Goal: Task Accomplishment & Management: Manage account settings

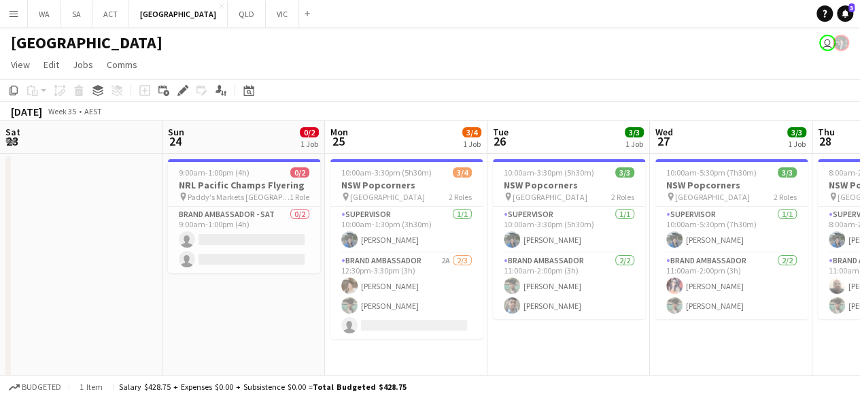
scroll to position [0, 642]
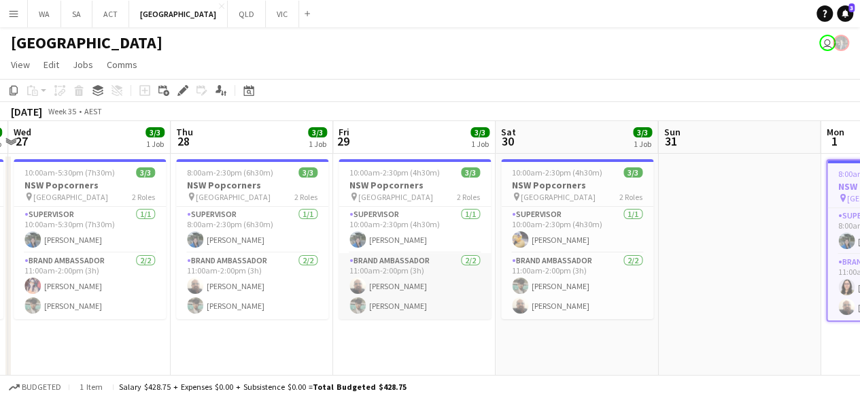
click at [475, 318] on app-card-role "Brand Ambassador 2/2 11:00am-2:00pm (3h) Balaji Sankar Anish Badgami" at bounding box center [415, 286] width 152 height 66
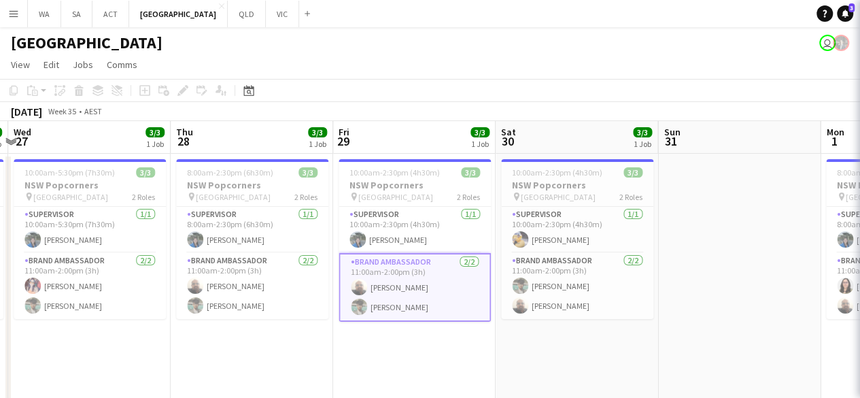
click at [284, 346] on app-date-cell "8:00am-2:30pm (6h30m) 3/3 NSW Popcorners pin Bondi Junction 2 Roles Supervisor …" at bounding box center [252, 317] width 163 height 326
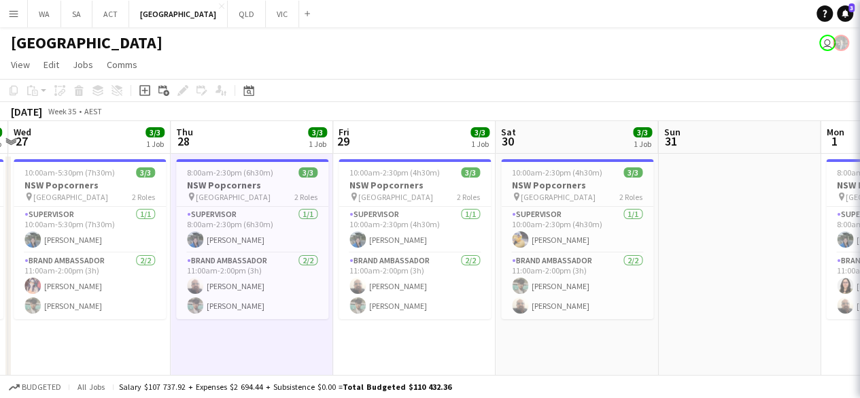
click at [284, 346] on app-date-cell "8:00am-2:30pm (6h30m) 3/3 NSW Popcorners pin Bondi Junction 2 Roles Supervisor …" at bounding box center [252, 317] width 163 height 326
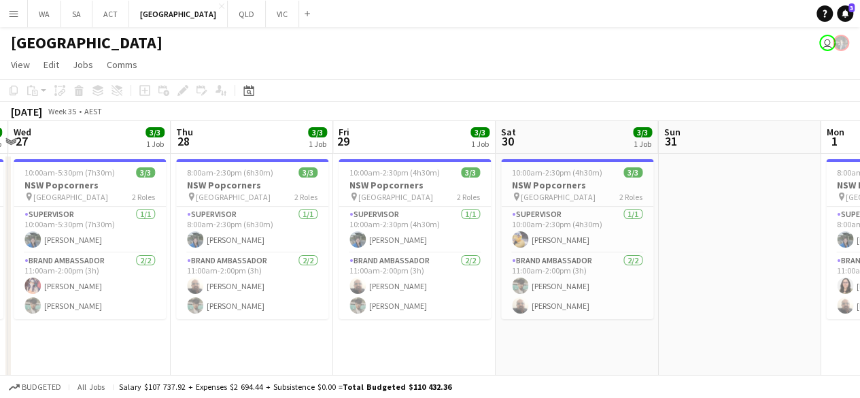
click at [284, 346] on app-date-cell "8:00am-2:30pm (6h30m) 3/3 NSW Popcorners pin Bondi Junction 2 Roles Supervisor …" at bounding box center [252, 317] width 163 height 326
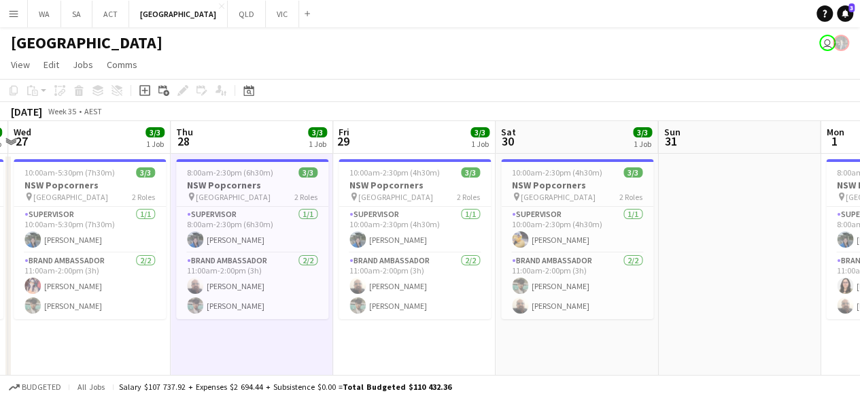
click at [284, 346] on app-date-cell "8:00am-2:30pm (6h30m) 3/3 NSW Popcorners pin Bondi Junction 2 Roles Supervisor …" at bounding box center [252, 317] width 163 height 326
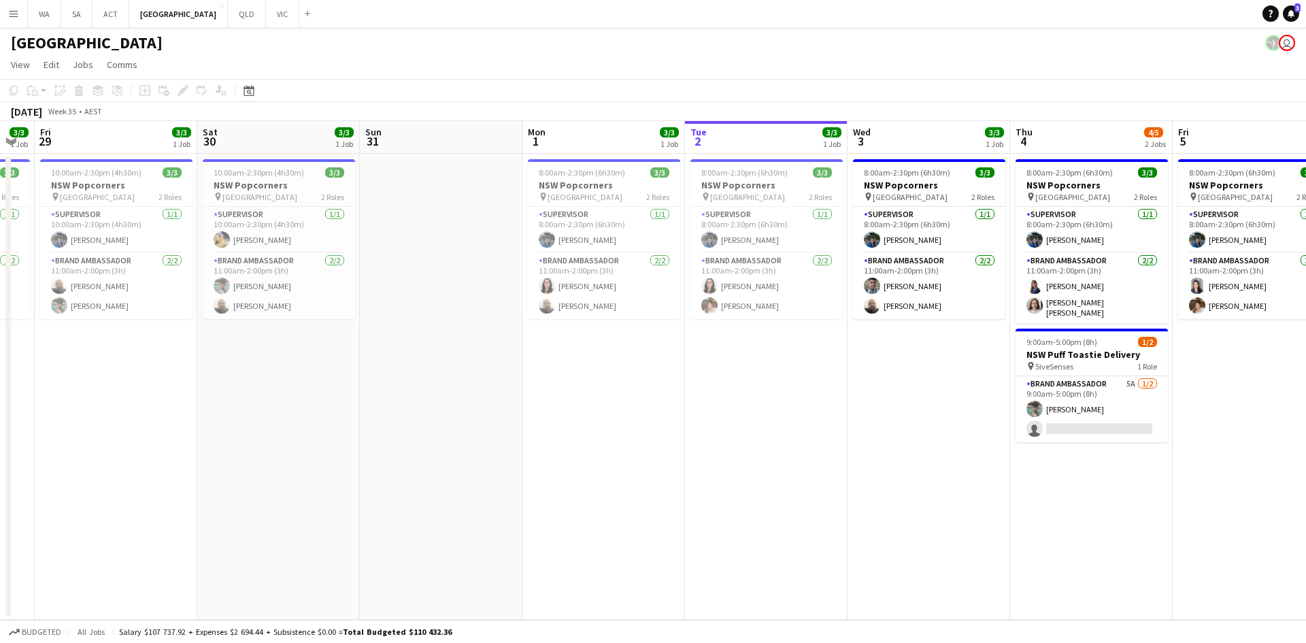
scroll to position [0, 603]
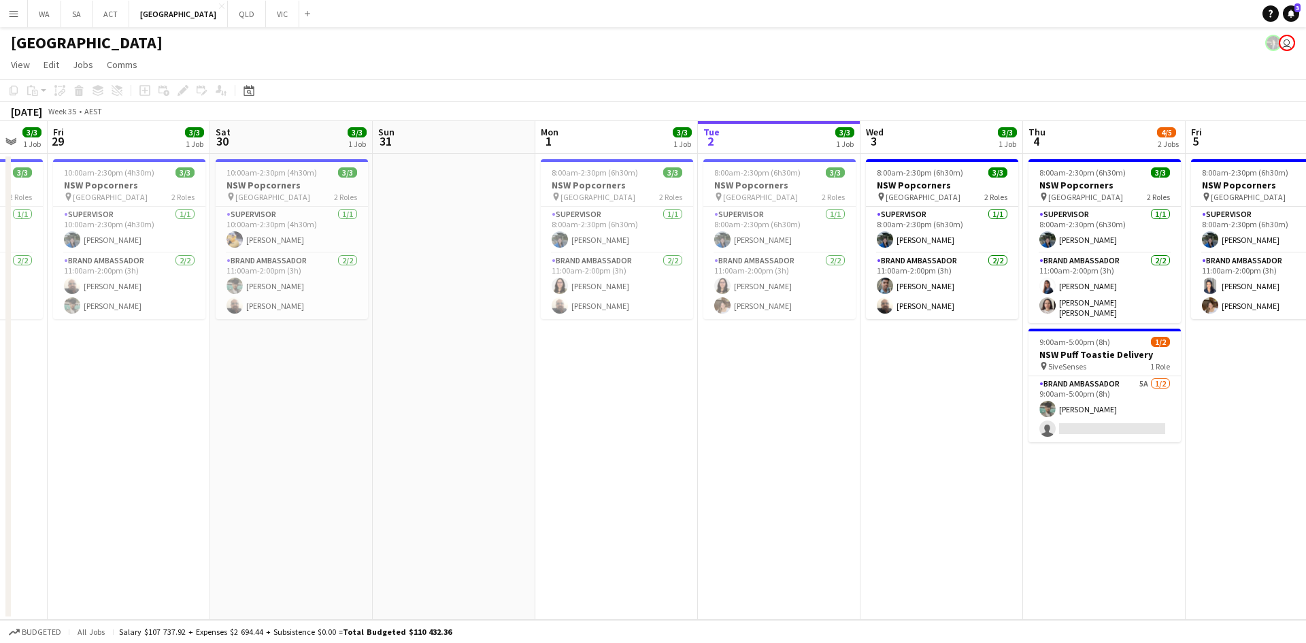
drag, startPoint x: 673, startPoint y: 327, endPoint x: 711, endPoint y: 337, distance: 40.3
click at [711, 337] on app-calendar-viewport "Mon 25 3/4 1 Job Tue 26 3/3 1 Job Wed 27 3/3 1 Job Thu 28 3/3 1 Job Fri 29 3/3 …" at bounding box center [653, 370] width 1306 height 499
click at [700, 354] on app-date-cell "8:00am-2:30pm (6h30m) 3/3 NSW Popcorners pin Bondi Junction 2 Roles Supervisor …" at bounding box center [779, 387] width 163 height 466
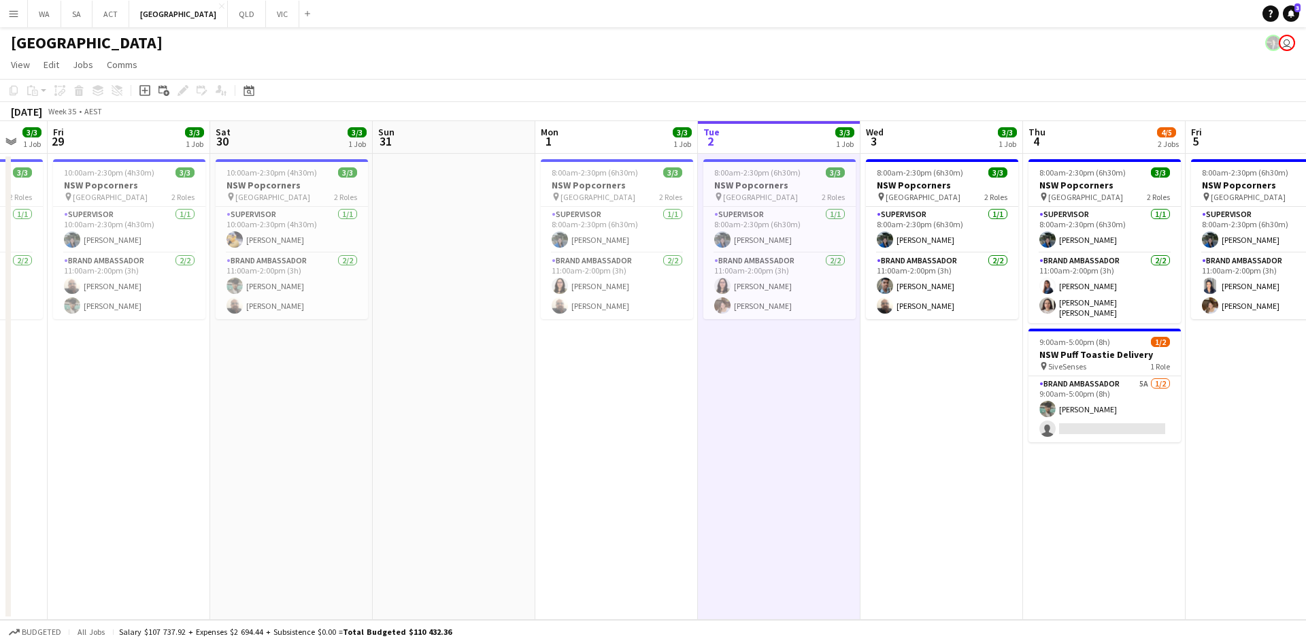
click at [700, 354] on app-date-cell "8:00am-2:30pm (6h30m) 3/3 NSW Popcorners pin Bondi Junction 2 Roles Supervisor …" at bounding box center [779, 387] width 163 height 466
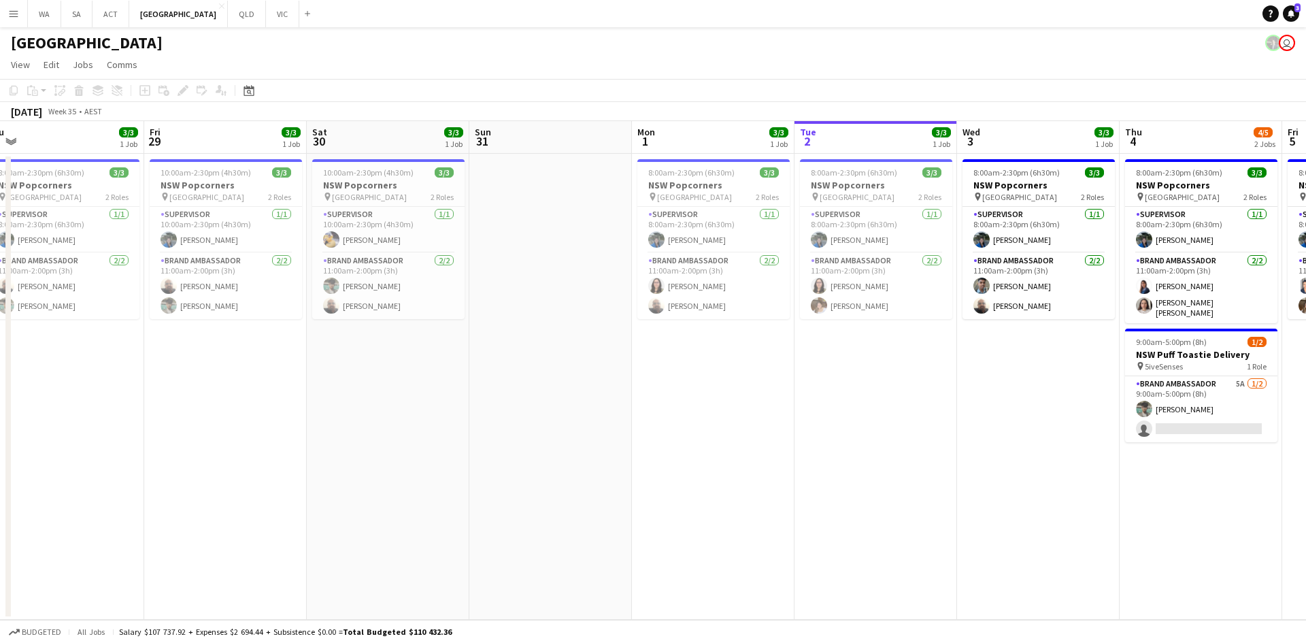
scroll to position [0, 490]
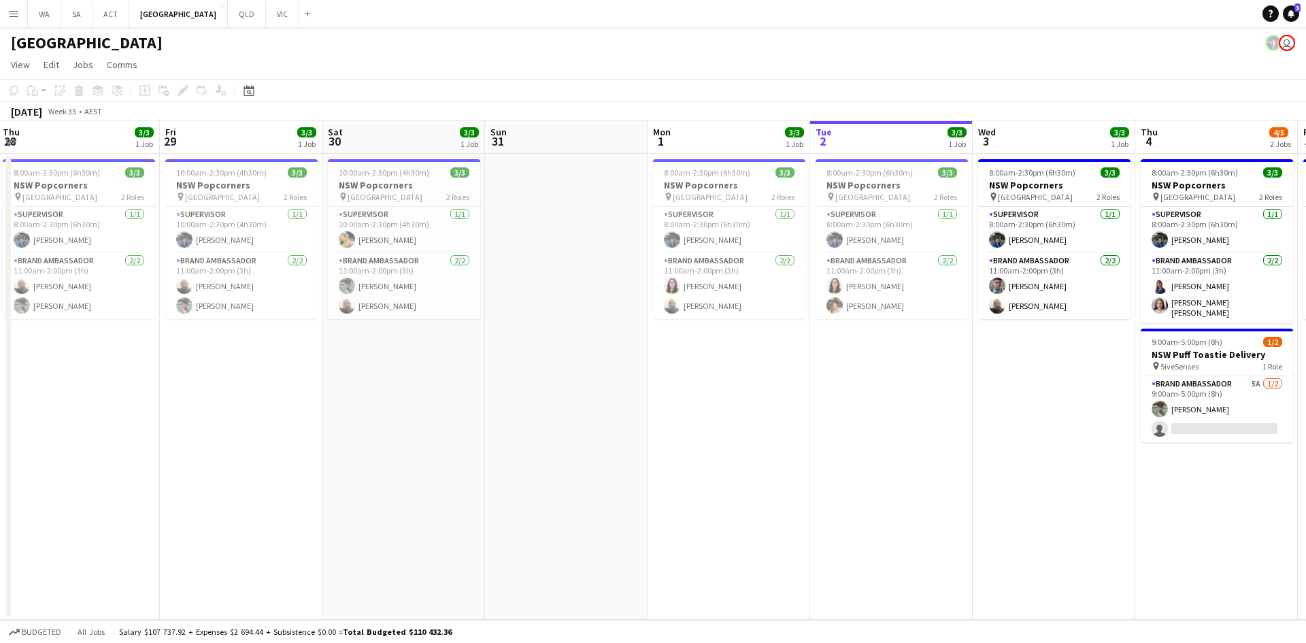
drag, startPoint x: 696, startPoint y: 258, endPoint x: 807, endPoint y: 265, distance: 111.8
click at [807, 265] on app-calendar-viewport "Mon 25 3/4 1 Job Tue 26 3/3 1 Job Wed 27 3/3 1 Job Thu 28 3/3 1 Job Fri 29 3/3 …" at bounding box center [653, 370] width 1306 height 499
click at [763, 188] on h3 "NSW Popcorners" at bounding box center [729, 185] width 152 height 12
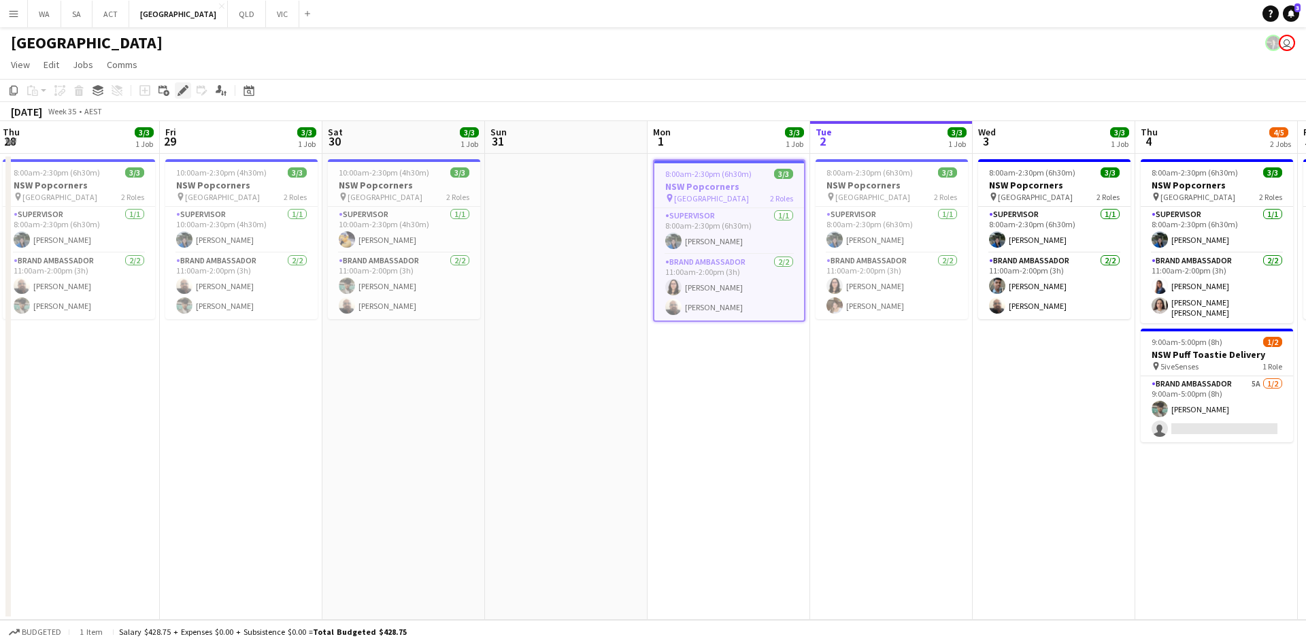
click at [186, 90] on icon "Edit" at bounding box center [183, 90] width 11 height 11
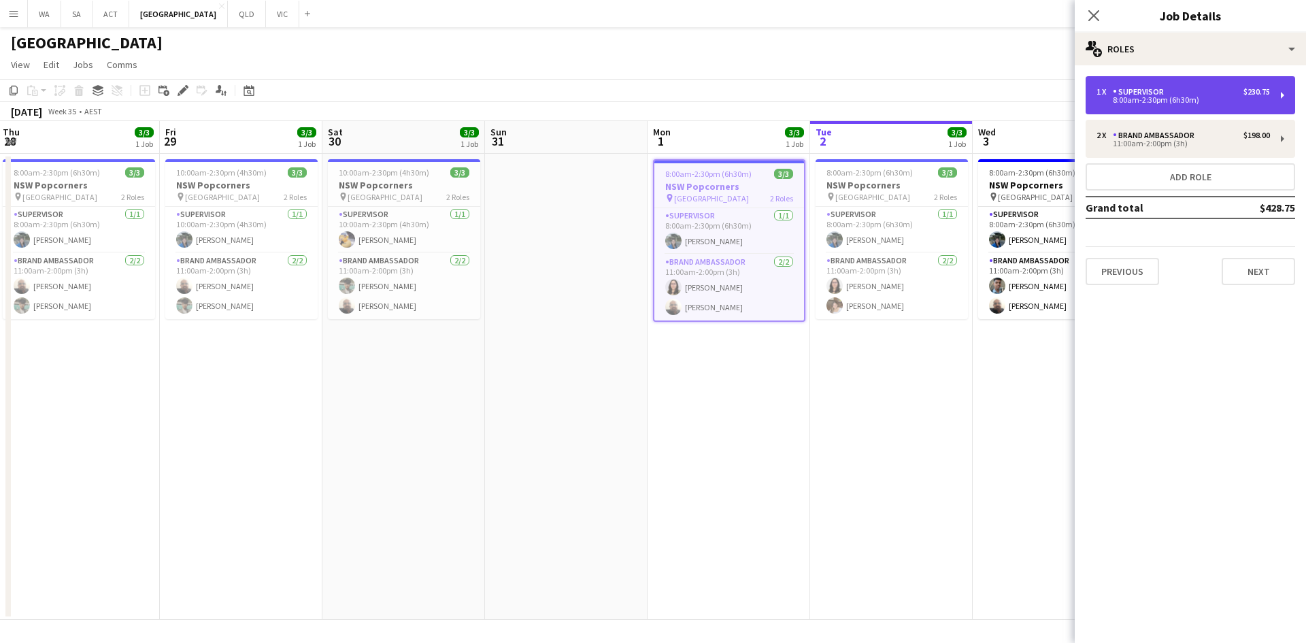
click at [860, 95] on div "1 x Supervisor $230.75" at bounding box center [1182, 92] width 173 height 10
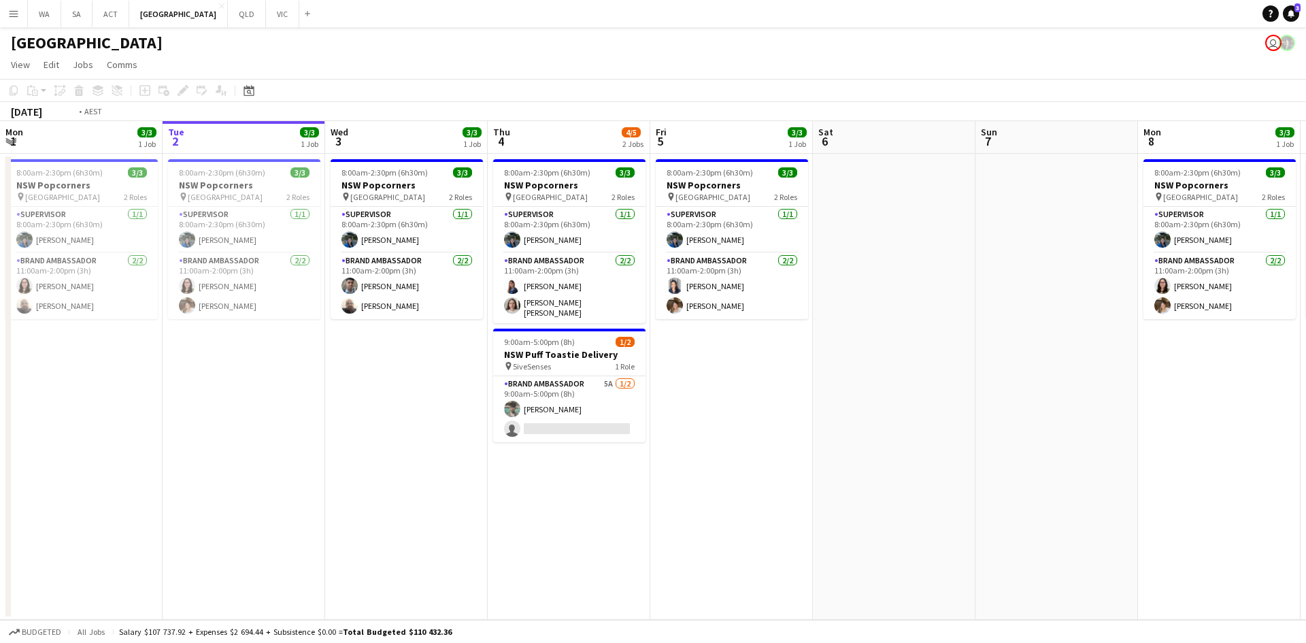
scroll to position [0, 413]
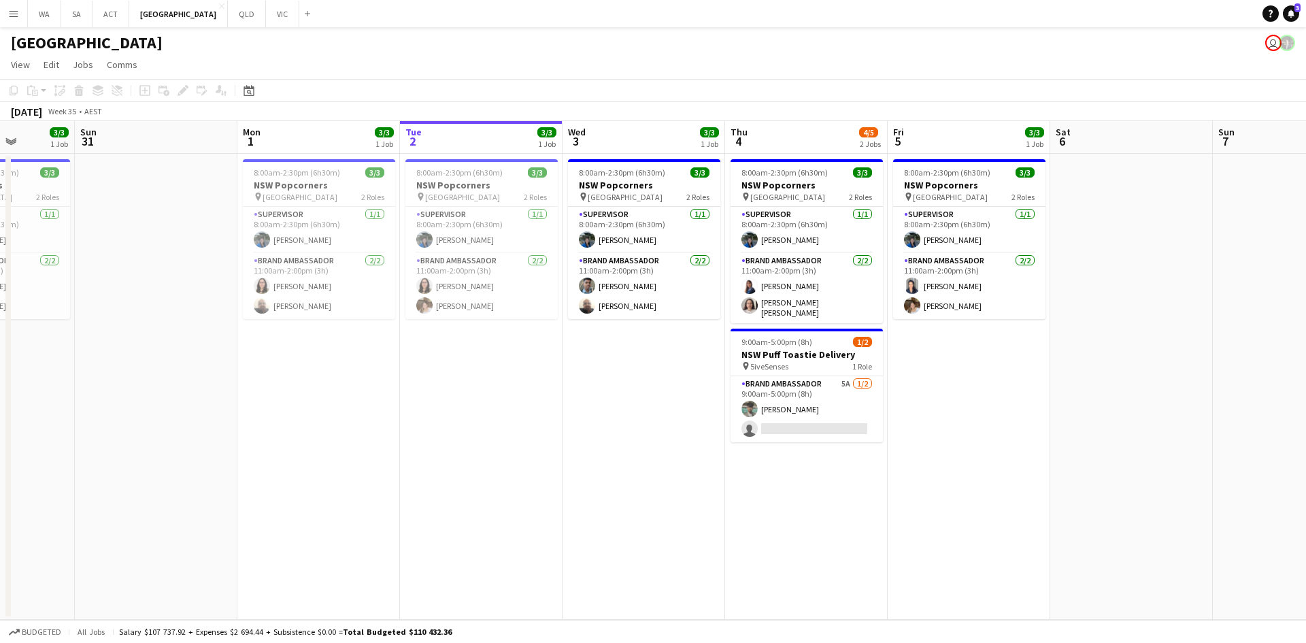
drag, startPoint x: 318, startPoint y: 341, endPoint x: 556, endPoint y: 367, distance: 238.7
click at [556, 367] on app-calendar-viewport "Thu 28 Fri 29 Sat 30 3/3 1 Job Sun 31 Mon 1 3/3 1 Job Tue 2 3/3 1 Job Wed 3 3/3…" at bounding box center [653, 370] width 1306 height 499
click at [486, 164] on app-job-card "8:00am-2:30pm (6h30m) 3/3 NSW Popcorners pin Bondi Junction 2 Roles Supervisor …" at bounding box center [481, 239] width 152 height 160
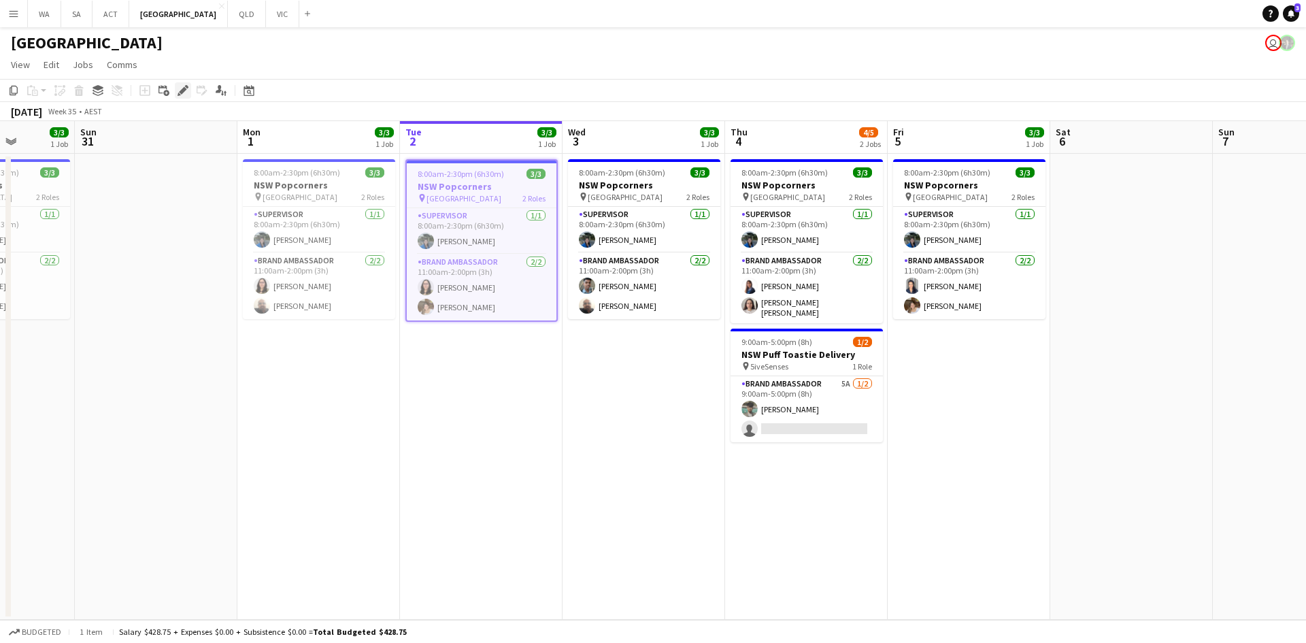
click at [187, 88] on icon at bounding box center [186, 86] width 3 height 3
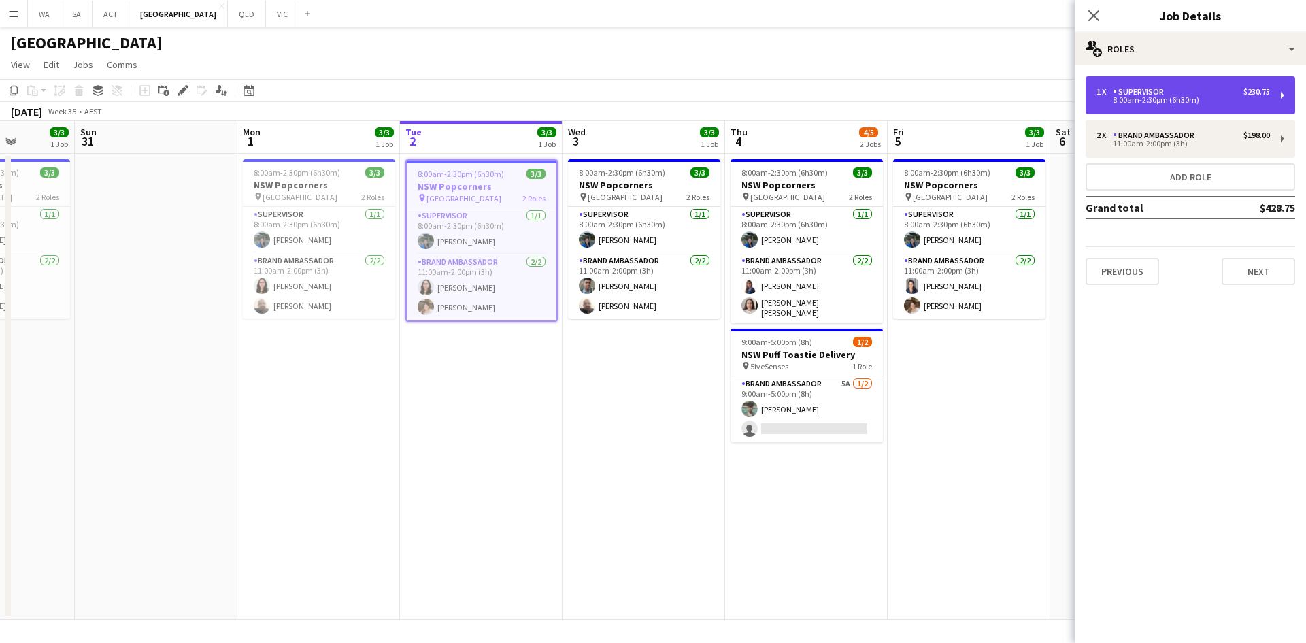
click at [1246, 93] on div "$230.75" at bounding box center [1256, 92] width 27 height 10
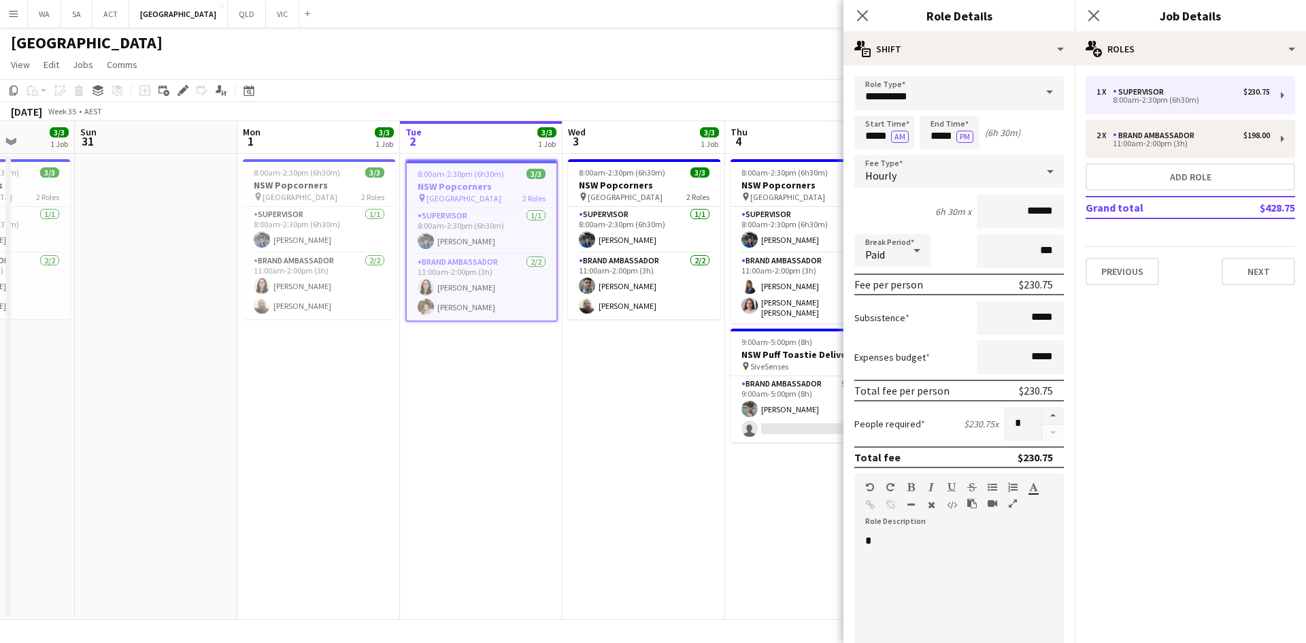
click at [456, 369] on app-date-cell "8:00am-2:30pm (6h30m) 3/3 NSW Popcorners pin Bondi Junction 2 Roles Supervisor …" at bounding box center [481, 387] width 163 height 466
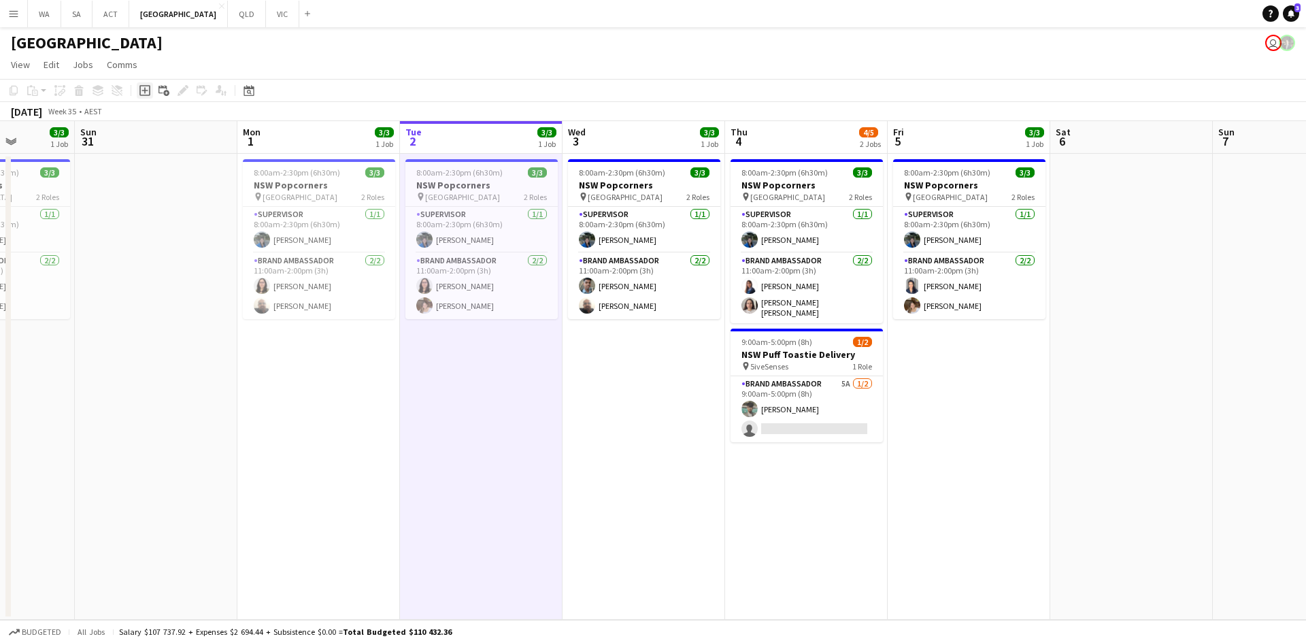
click at [140, 92] on icon at bounding box center [144, 90] width 11 height 11
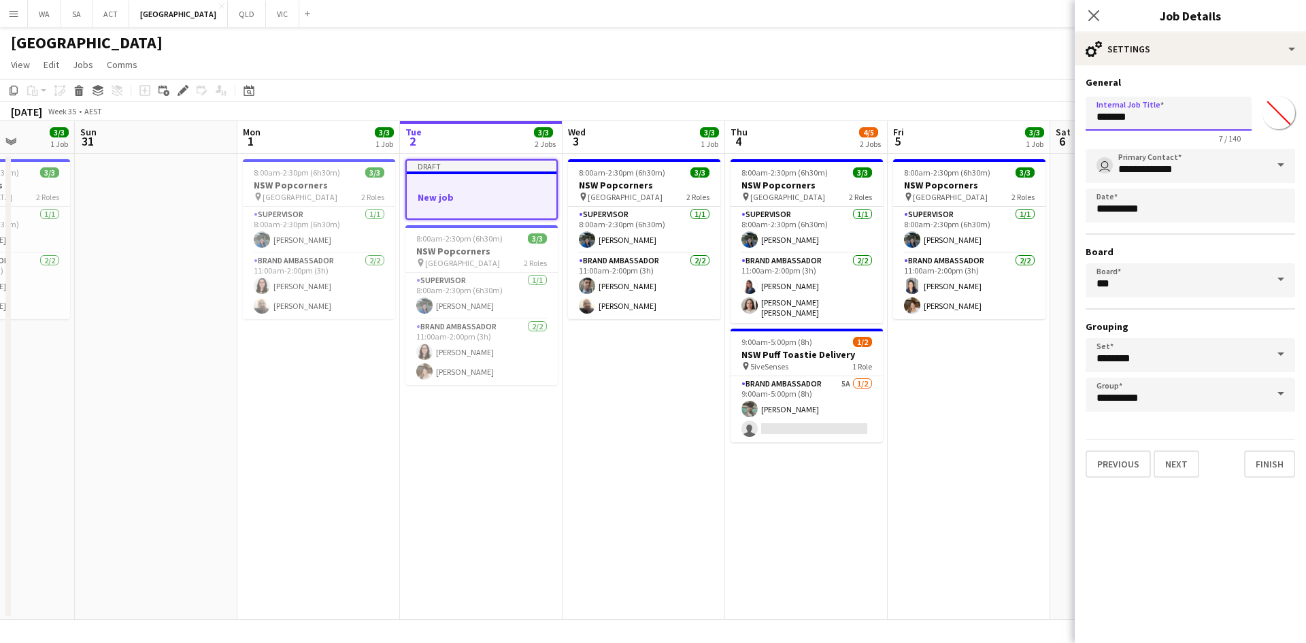
click at [1124, 101] on input "*******" at bounding box center [1169, 114] width 166 height 34
type input "**********"
click at [1179, 471] on button "Next" at bounding box center [1177, 463] width 46 height 27
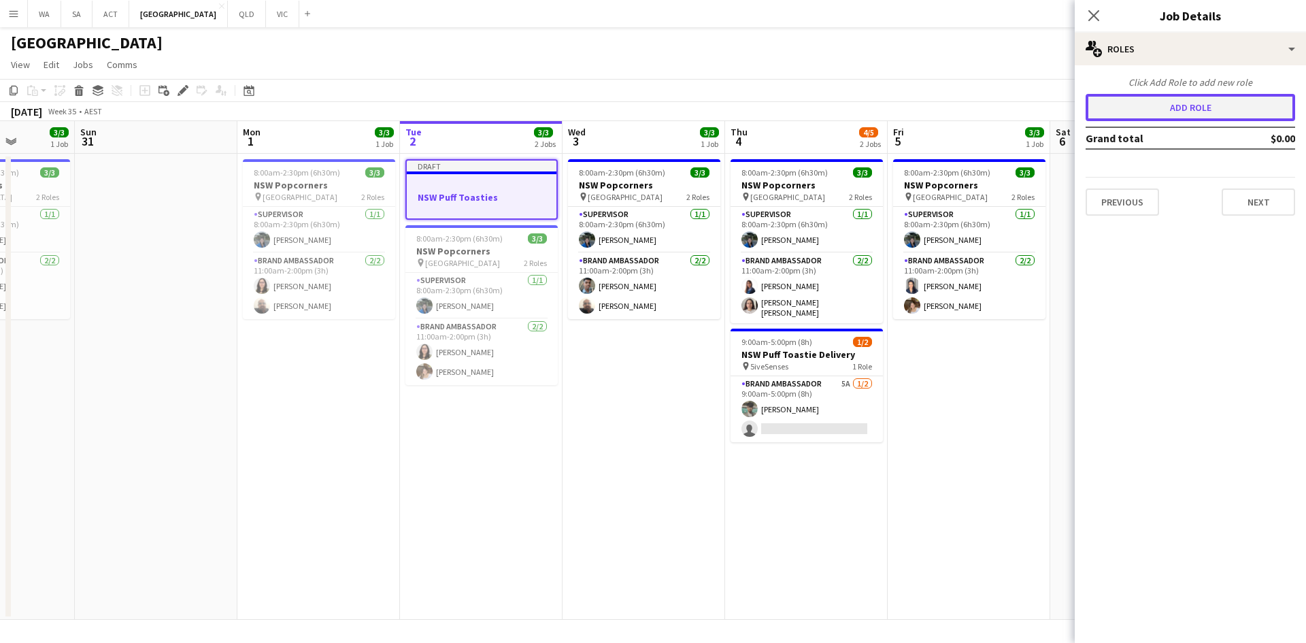
click at [1186, 117] on button "Add role" at bounding box center [1191, 107] width 210 height 27
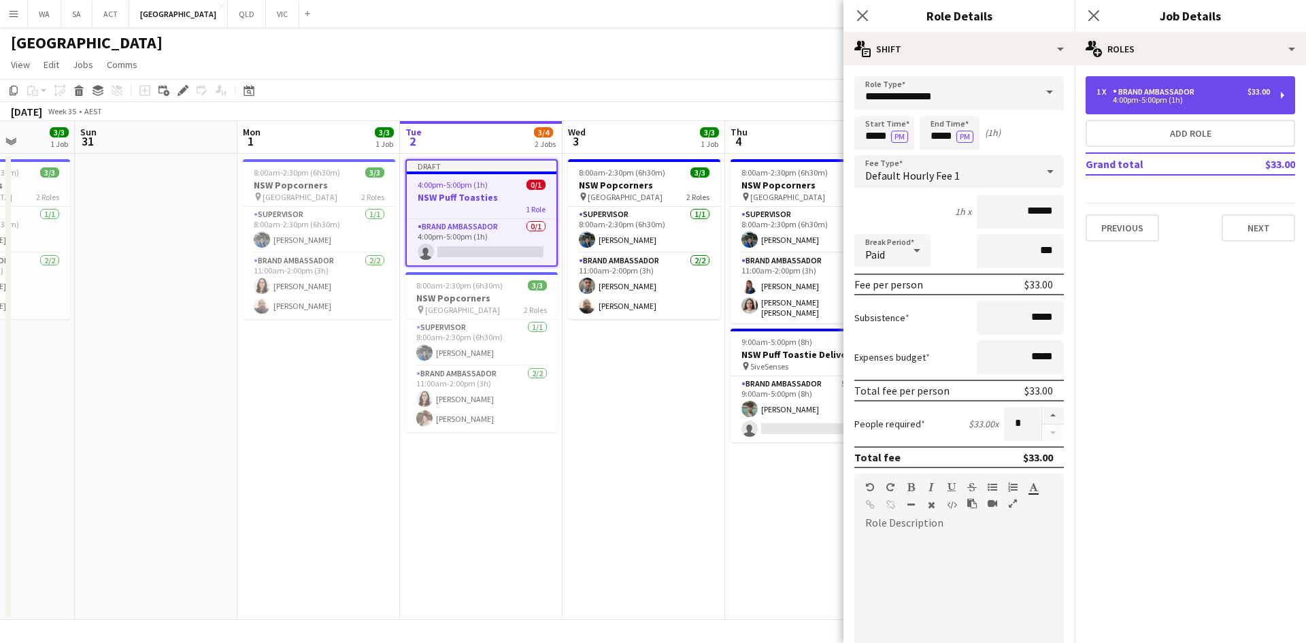
click at [1128, 98] on div "4:00pm-5:00pm (1h)" at bounding box center [1182, 100] width 173 height 7
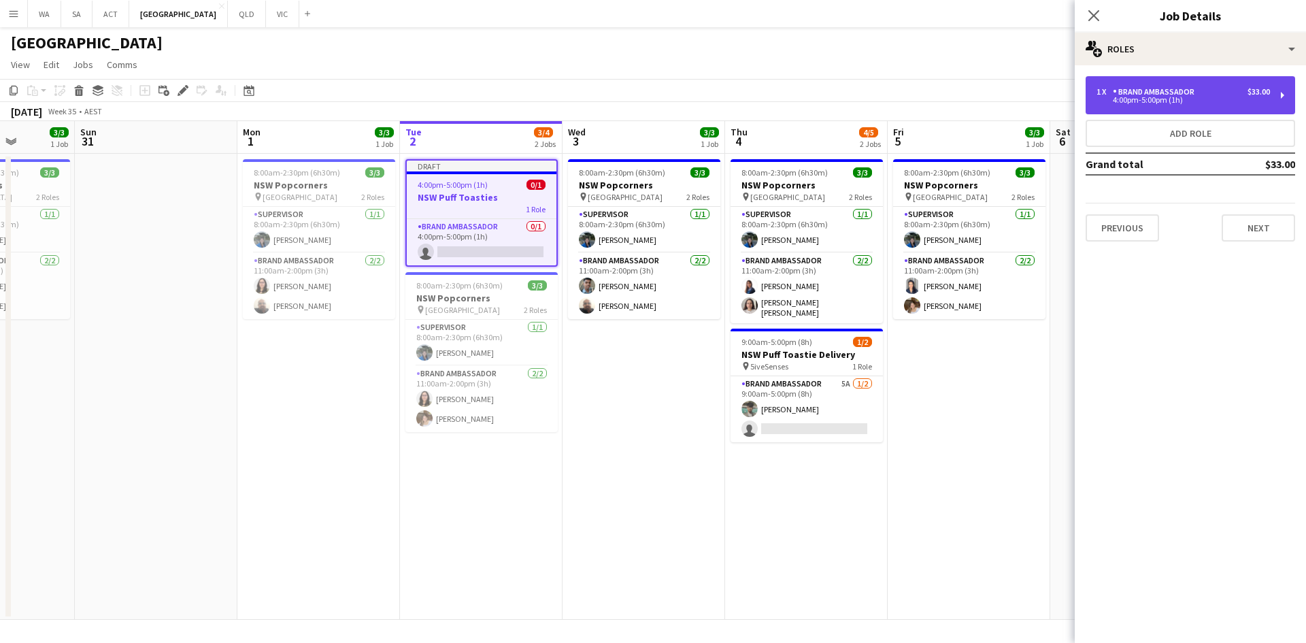
click at [1159, 85] on div "1 x Brand Ambassador $33.00 4:00pm-5:00pm (1h)" at bounding box center [1191, 95] width 210 height 38
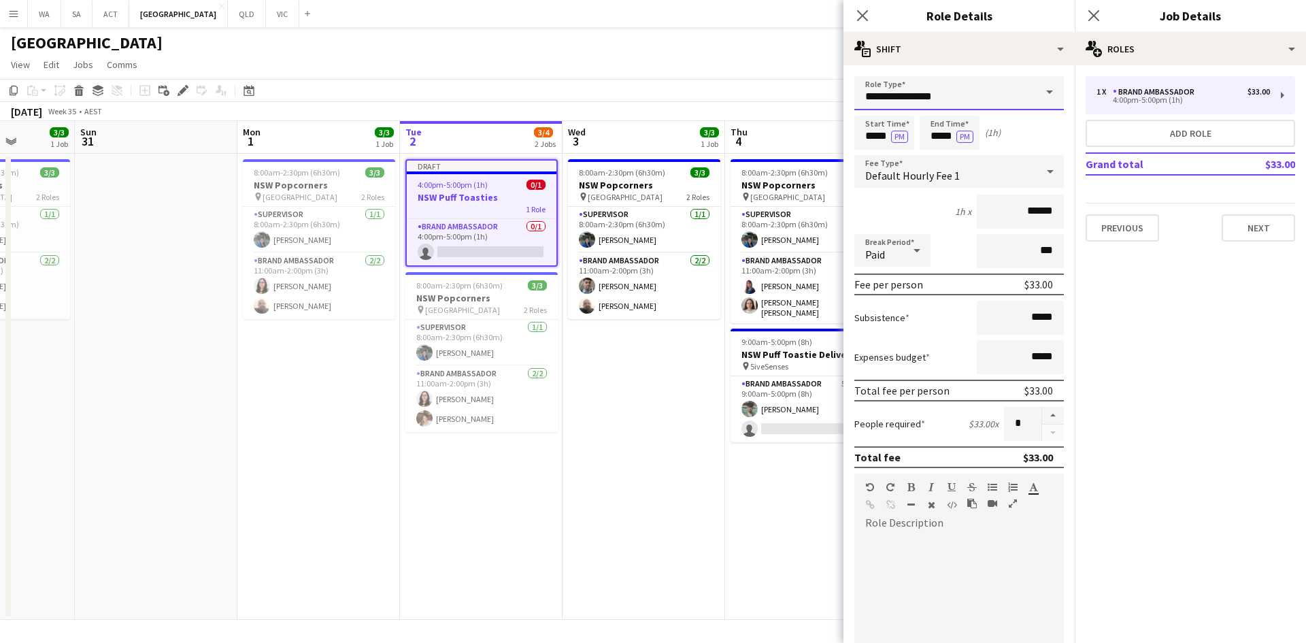
click at [924, 79] on input "**********" at bounding box center [959, 93] width 210 height 34
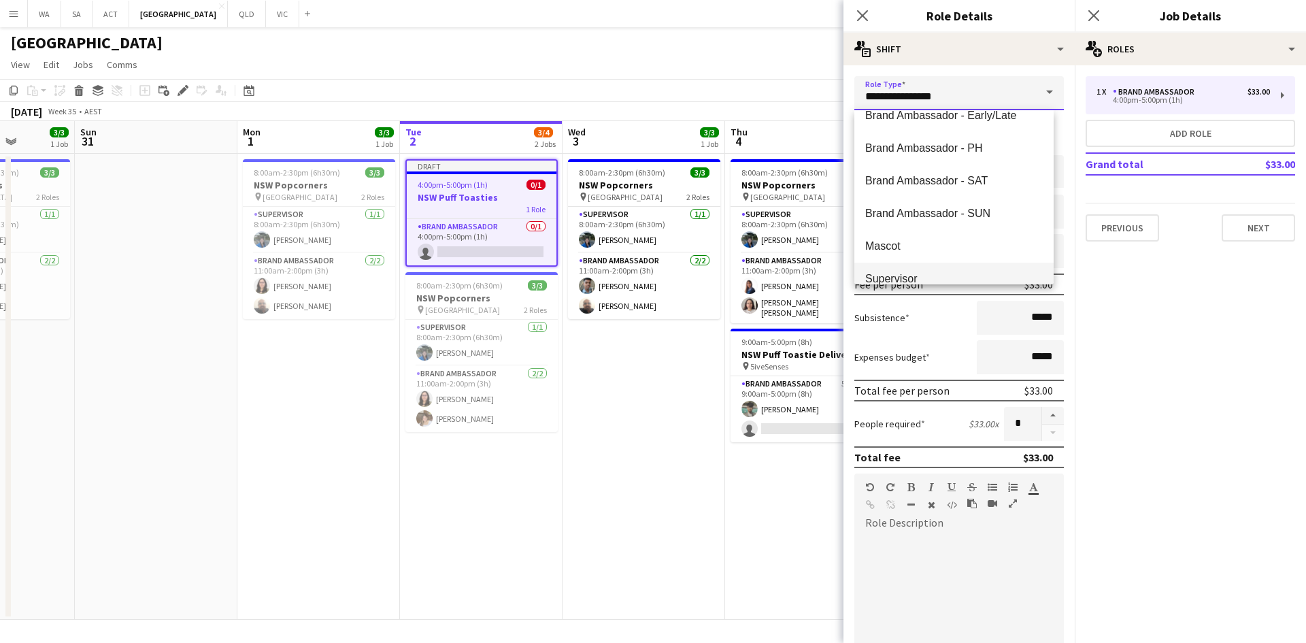
scroll to position [0, 0]
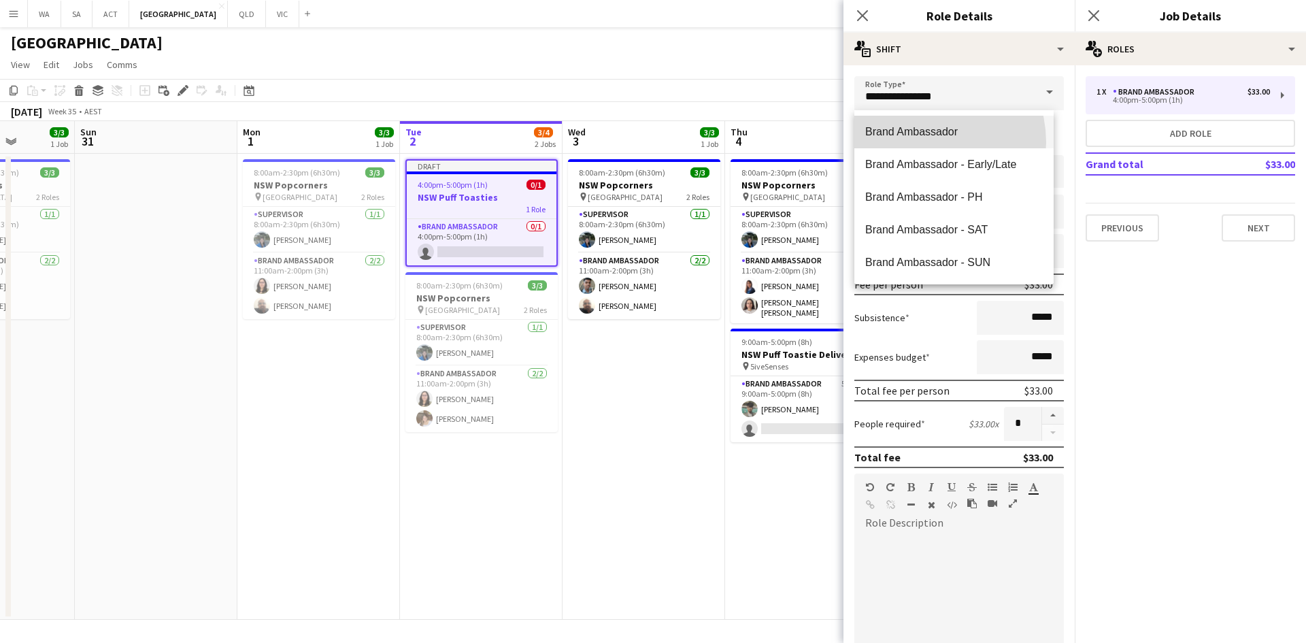
click at [922, 142] on mat-option "Brand Ambassador" at bounding box center [953, 132] width 199 height 33
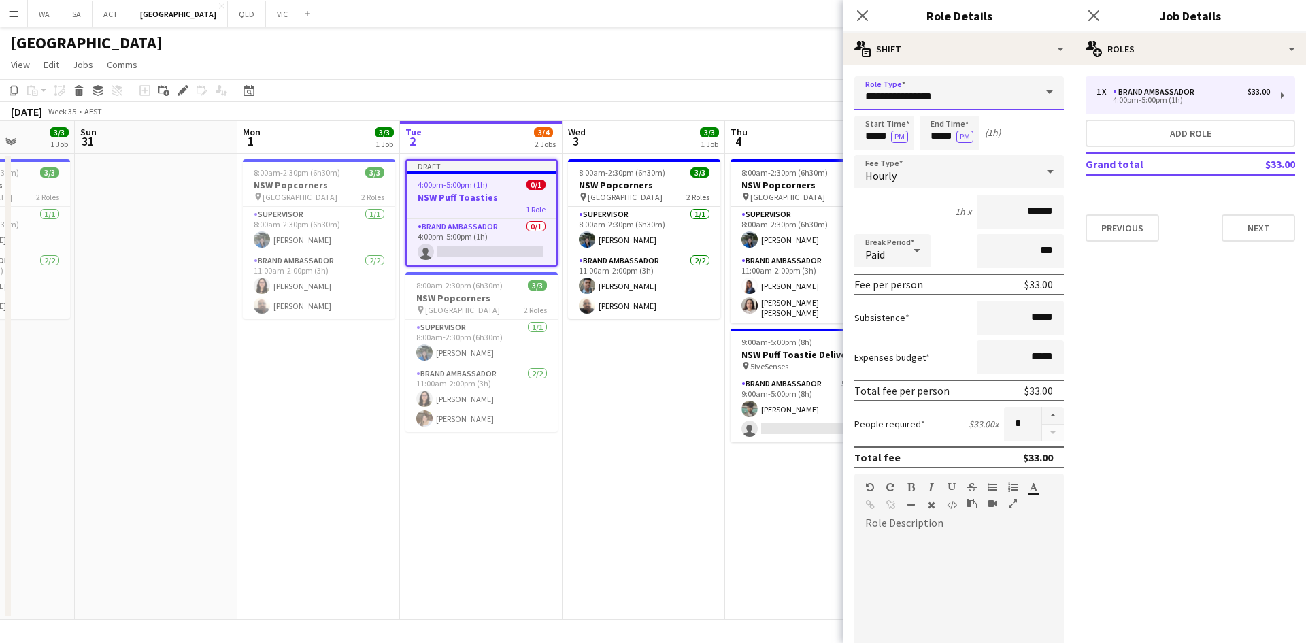
click at [928, 90] on input "**********" at bounding box center [959, 93] width 210 height 34
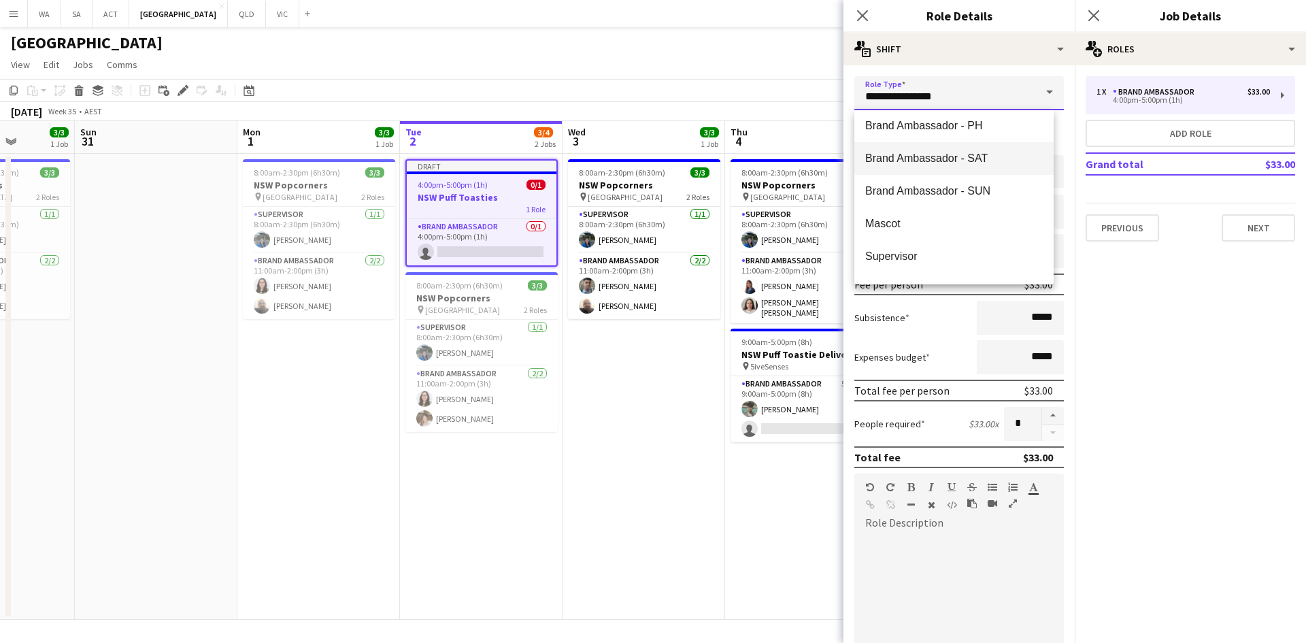
scroll to position [136, 0]
click at [909, 190] on span "Supervisor" at bounding box center [954, 191] width 178 height 13
type input "**********"
type input "******"
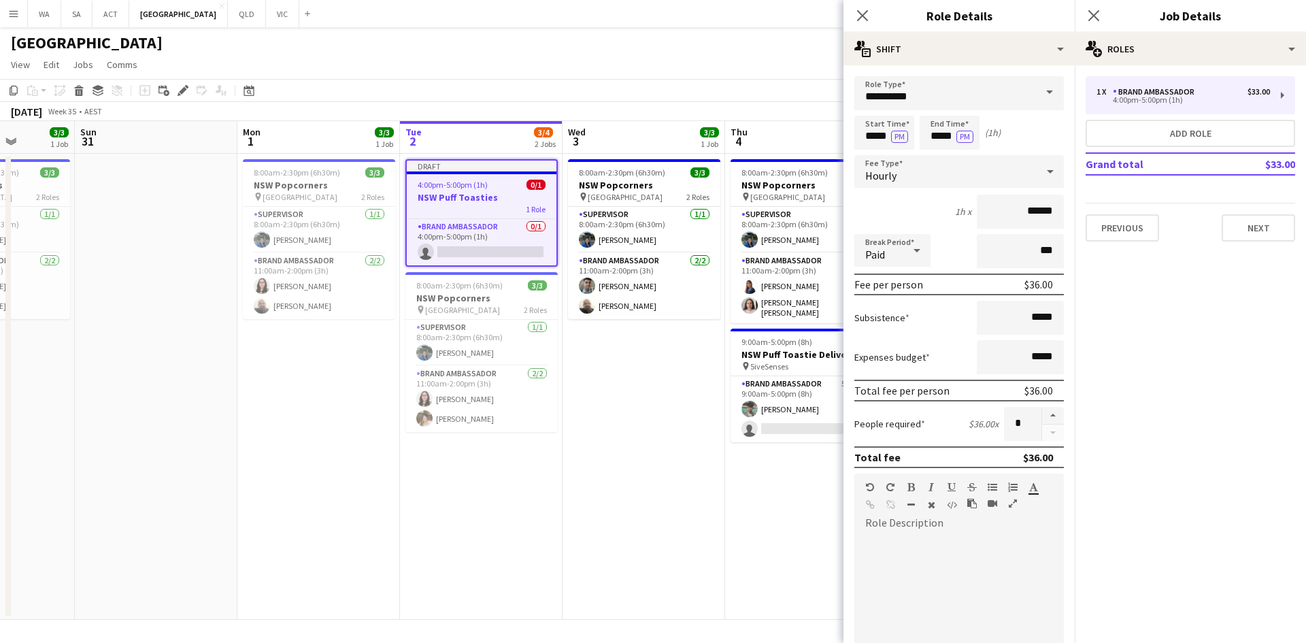
click at [965, 207] on div "1h x ******" at bounding box center [959, 212] width 210 height 34
click at [861, 118] on input "*****" at bounding box center [884, 133] width 60 height 34
click at [877, 153] on div at bounding box center [870, 157] width 27 height 14
click at [864, 158] on div at bounding box center [870, 157] width 27 height 14
click at [898, 113] on div at bounding box center [897, 109] width 27 height 14
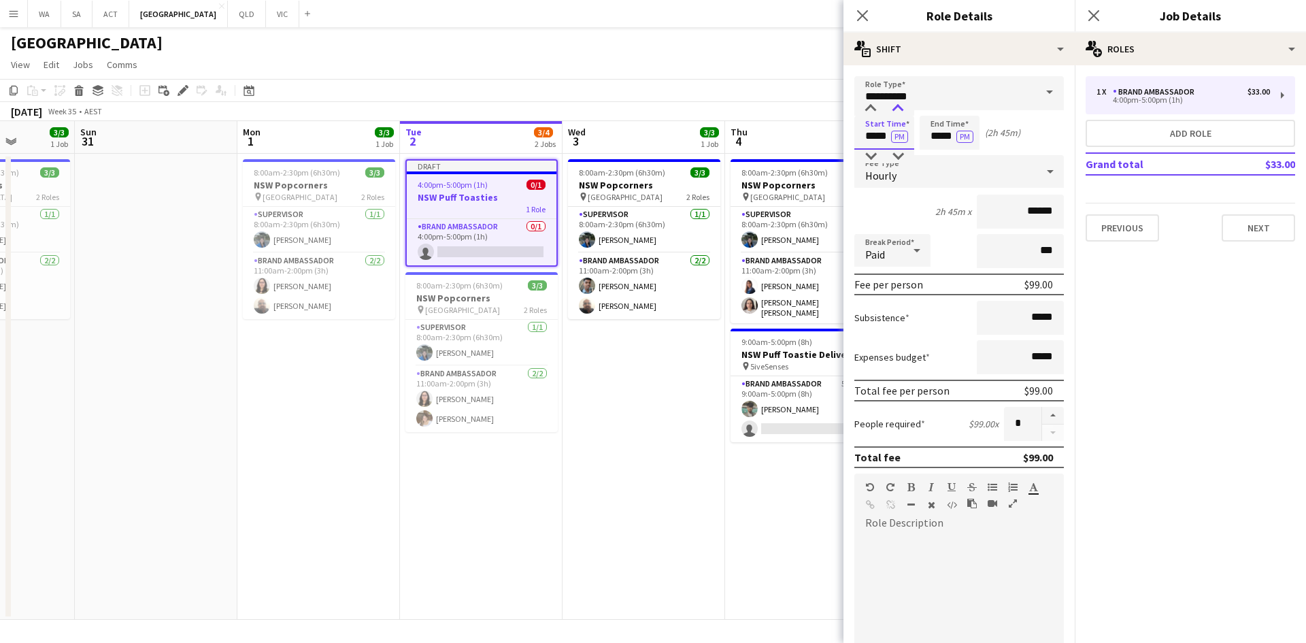
type input "*****"
click at [898, 113] on div at bounding box center [897, 109] width 27 height 14
click at [950, 129] on input "*****" at bounding box center [950, 133] width 60 height 34
drag, startPoint x: 1267, startPoint y: 230, endPoint x: 1256, endPoint y: 244, distance: 17.4
click at [1259, 239] on button "Next" at bounding box center [1258, 227] width 73 height 27
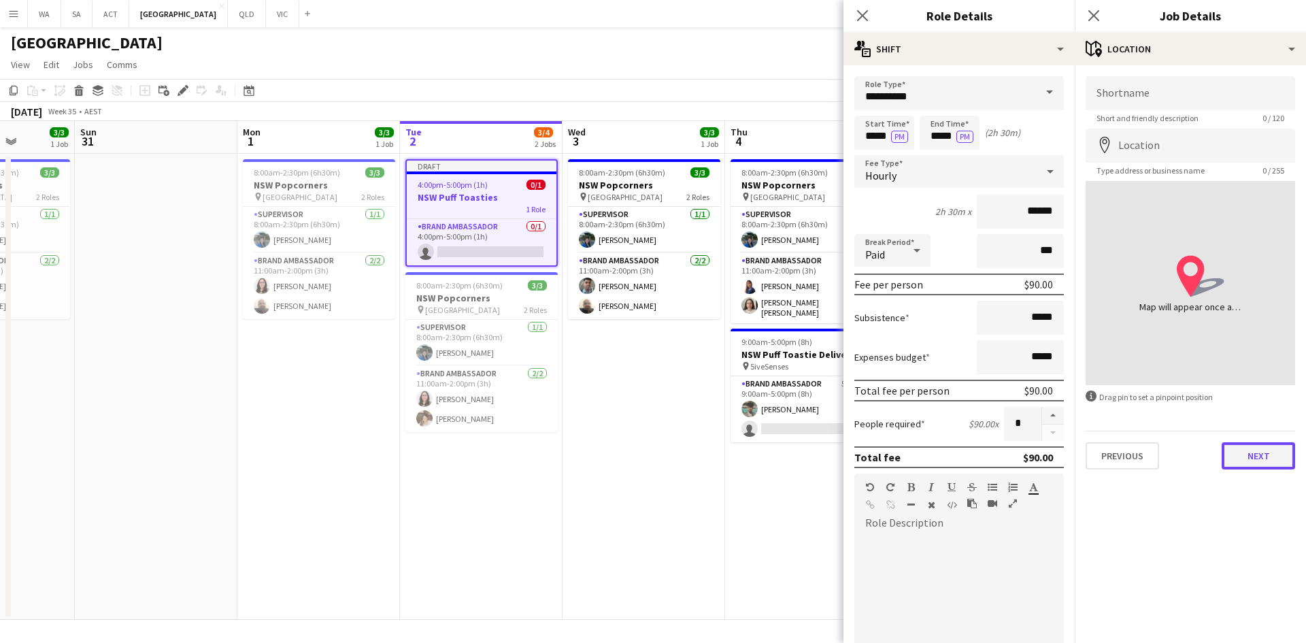
click at [1238, 456] on button "Next" at bounding box center [1258, 455] width 73 height 27
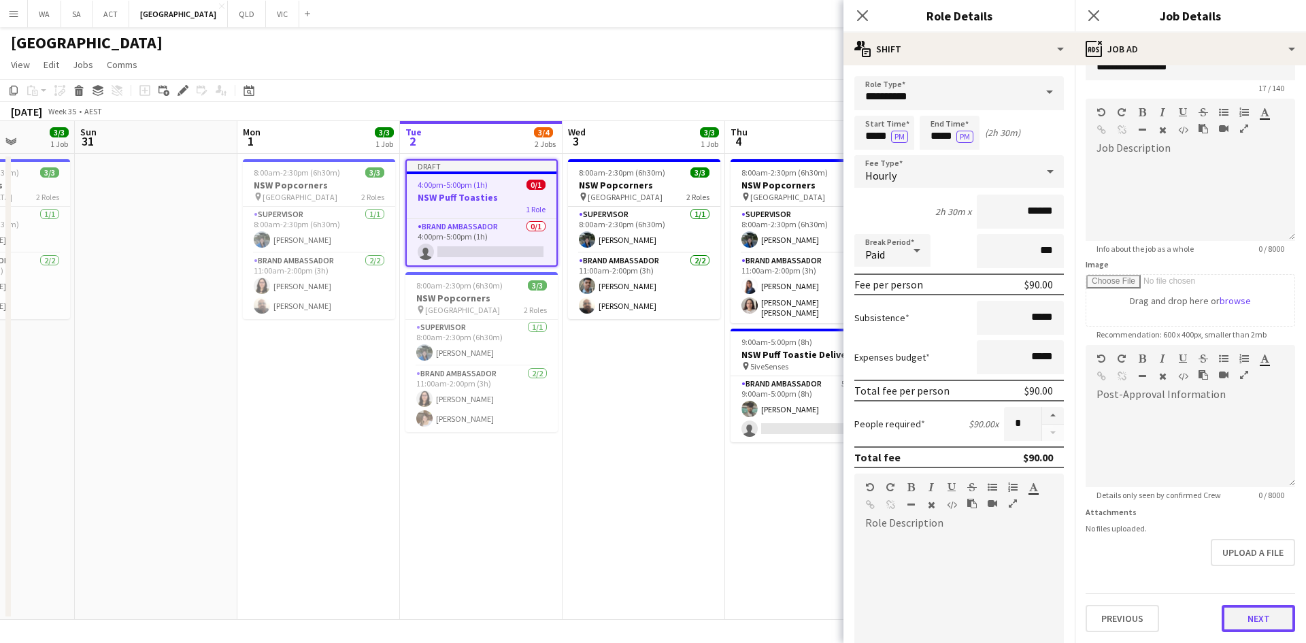
click at [1248, 571] on form "**********" at bounding box center [1190, 339] width 231 height 586
click at [1270, 614] on button "Next" at bounding box center [1258, 618] width 73 height 27
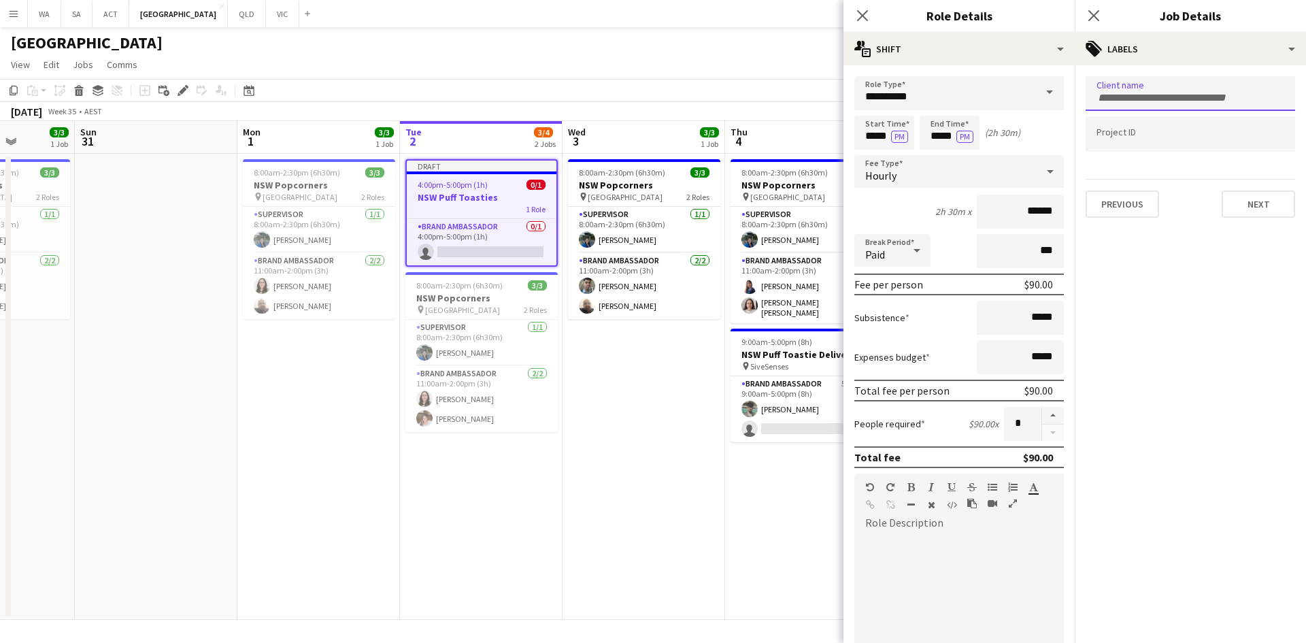
click at [1131, 101] on div at bounding box center [1191, 93] width 210 height 35
type input "***"
click at [1169, 145] on div "Market Maker PR" at bounding box center [1191, 135] width 210 height 33
click at [1169, 145] on div at bounding box center [1191, 134] width 210 height 35
type input "****"
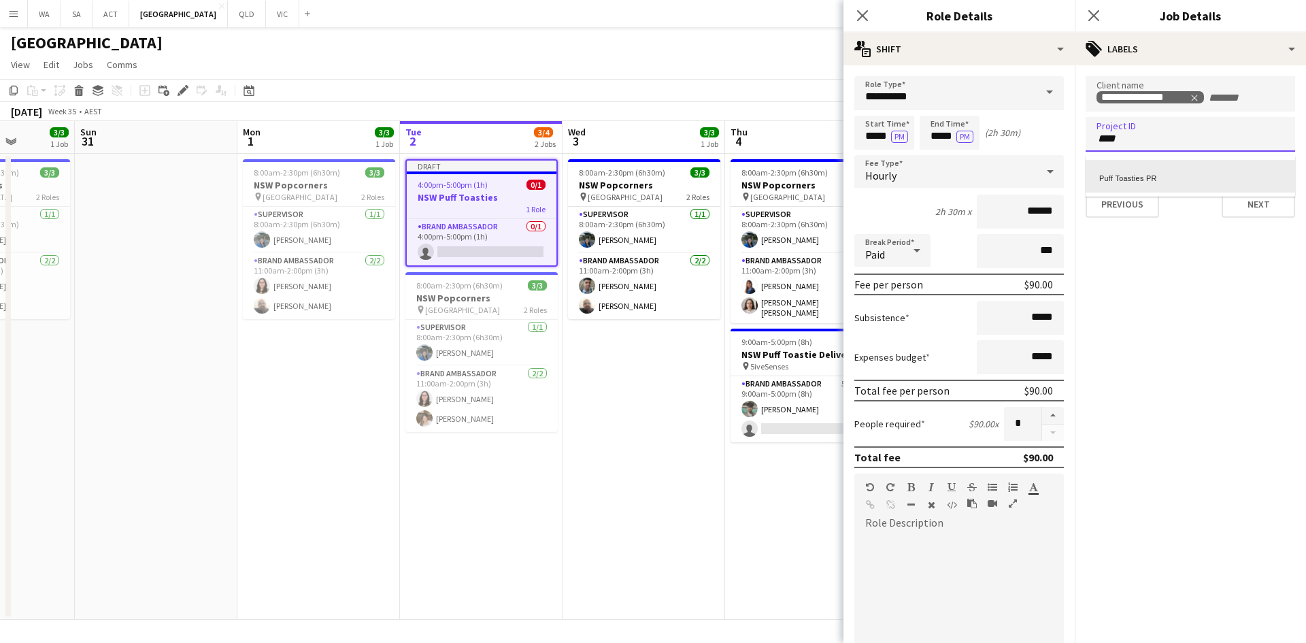
click at [1159, 163] on div "Puff Toasties PR" at bounding box center [1191, 176] width 210 height 33
click at [1220, 195] on div "Previous Next" at bounding box center [1191, 198] width 210 height 39
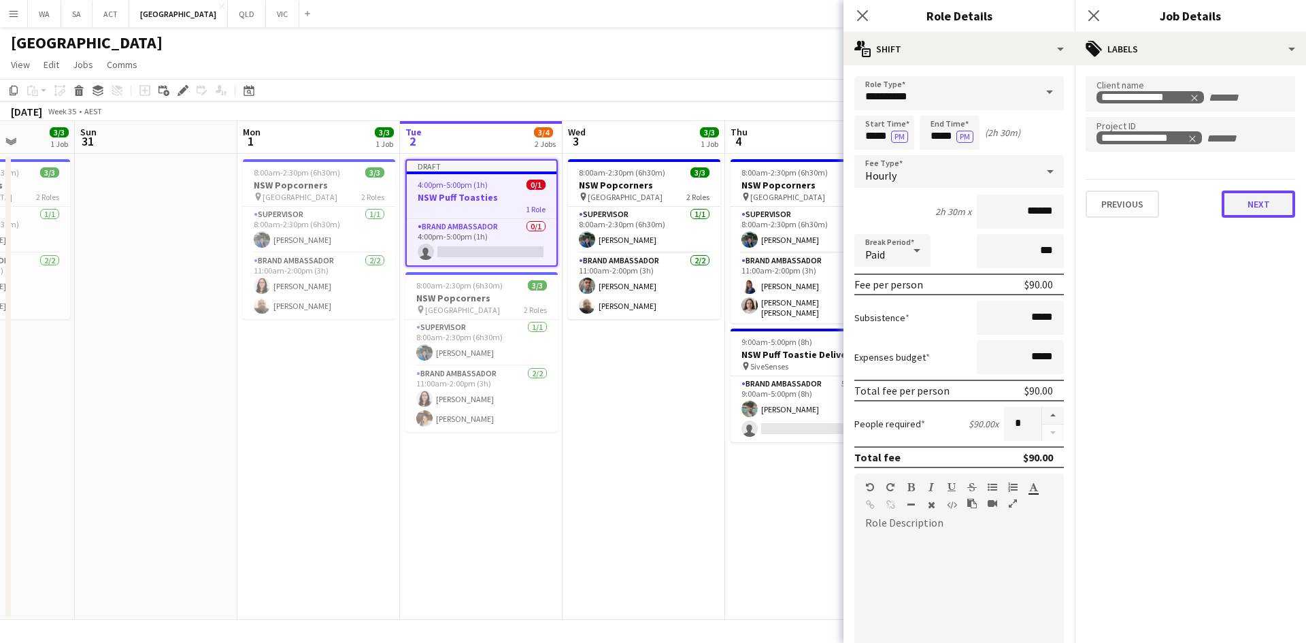
click at [1238, 207] on button "Next" at bounding box center [1258, 203] width 73 height 27
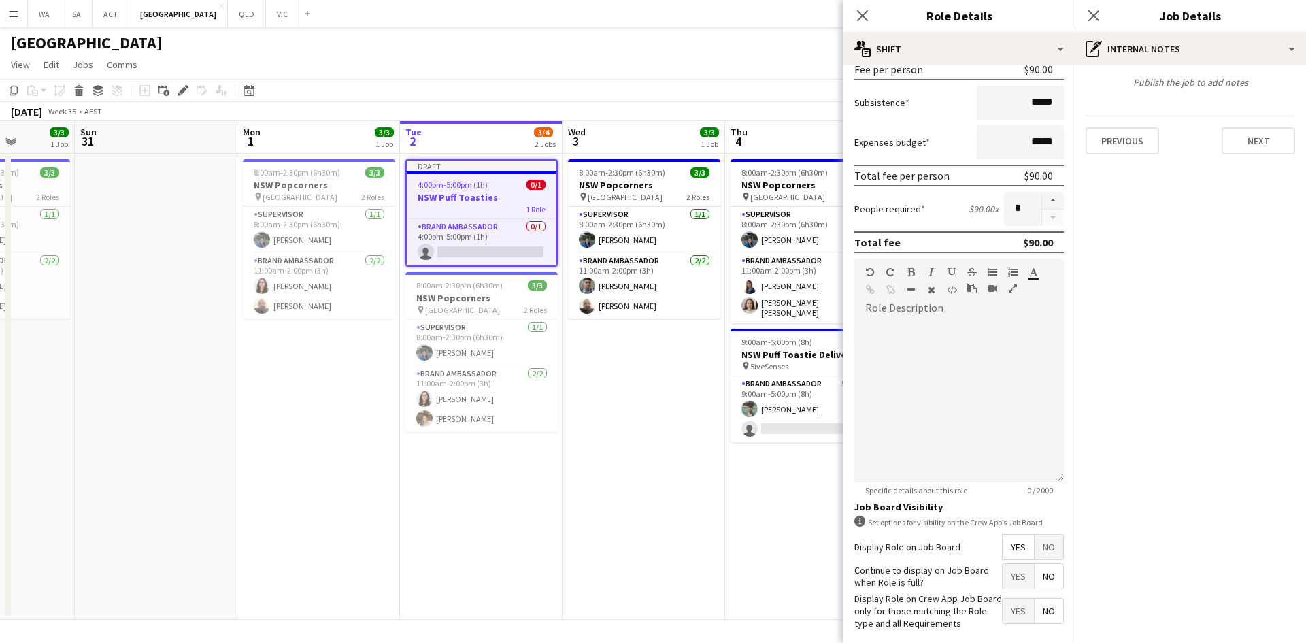
scroll to position [279, 0]
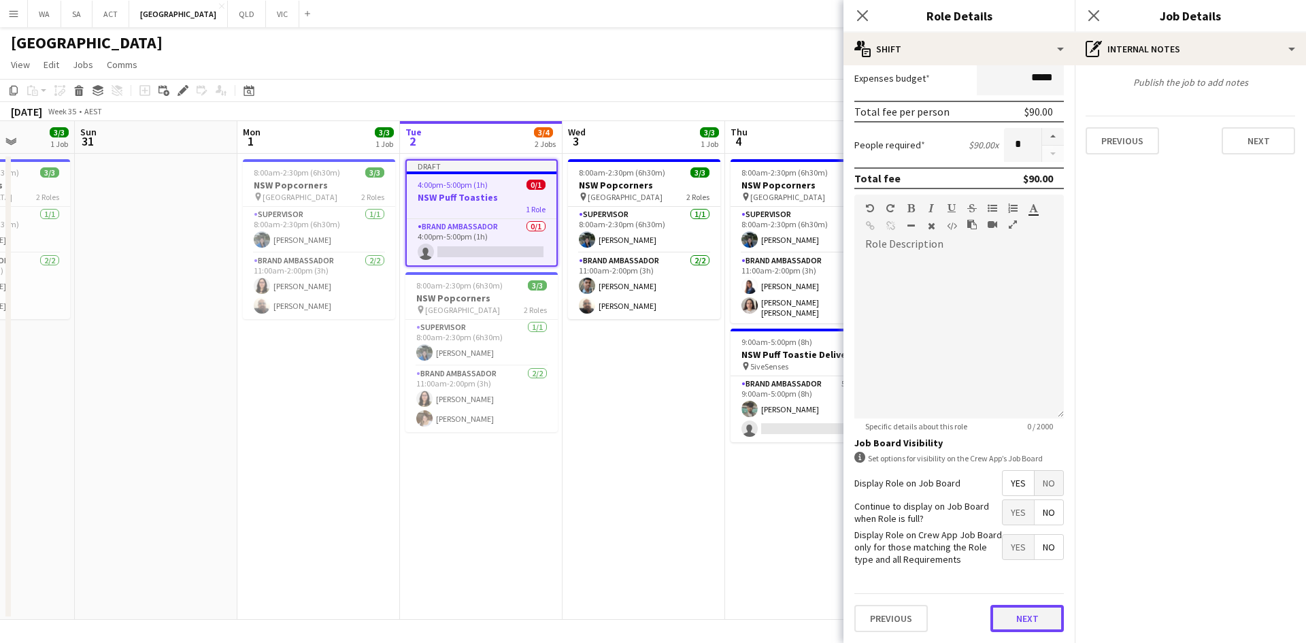
click at [1000, 608] on button "Next" at bounding box center [1026, 618] width 73 height 27
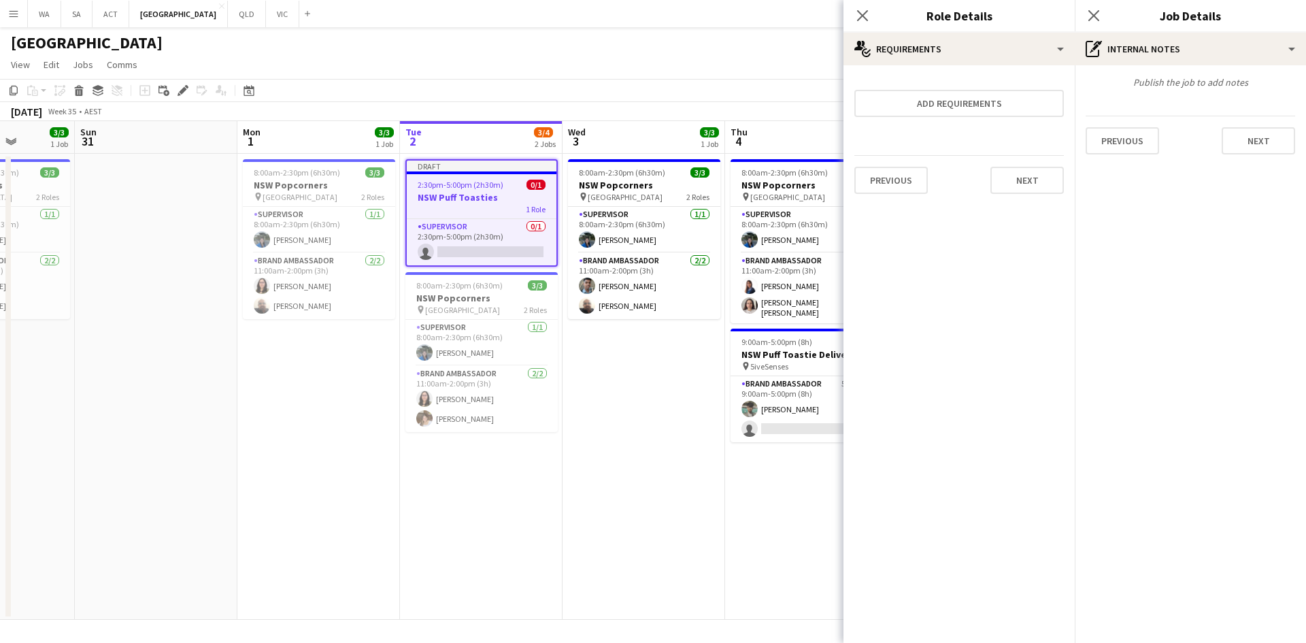
scroll to position [0, 0]
click at [652, 513] on app-date-cell "8:00am-2:30pm (6h30m) 3/3 NSW Popcorners pin Town Hall 2 Roles Supervisor 1/1 8…" at bounding box center [644, 387] width 163 height 466
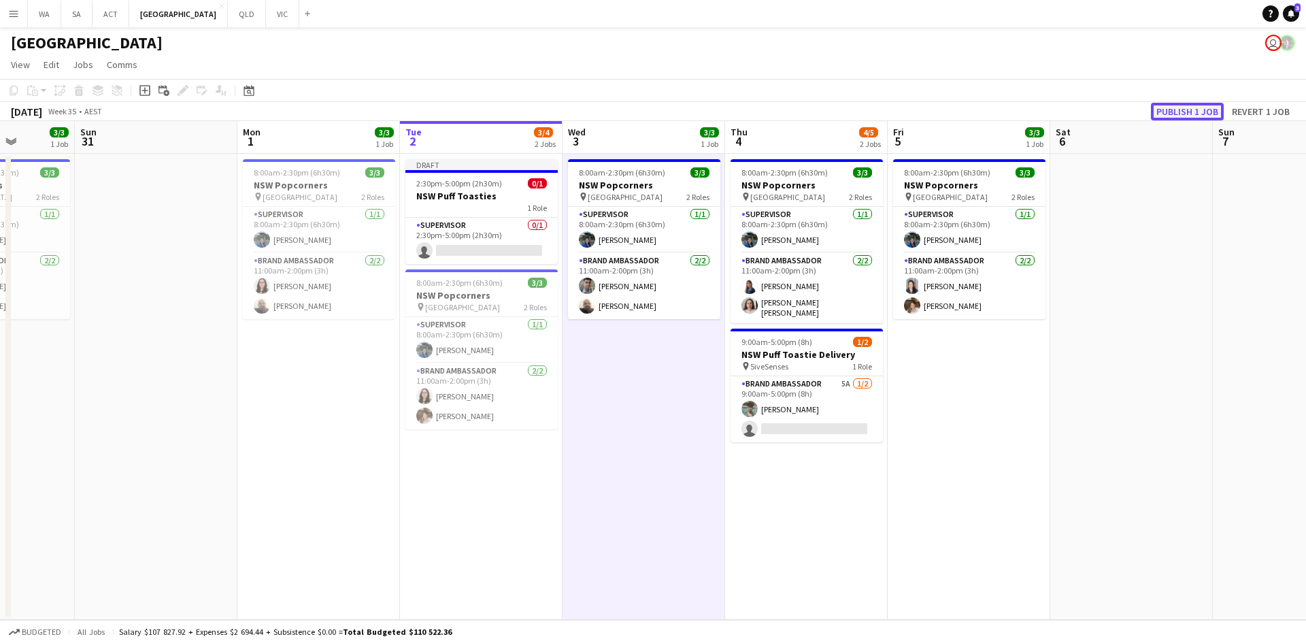
click at [1207, 103] on button "Publish 1 job" at bounding box center [1187, 112] width 73 height 18
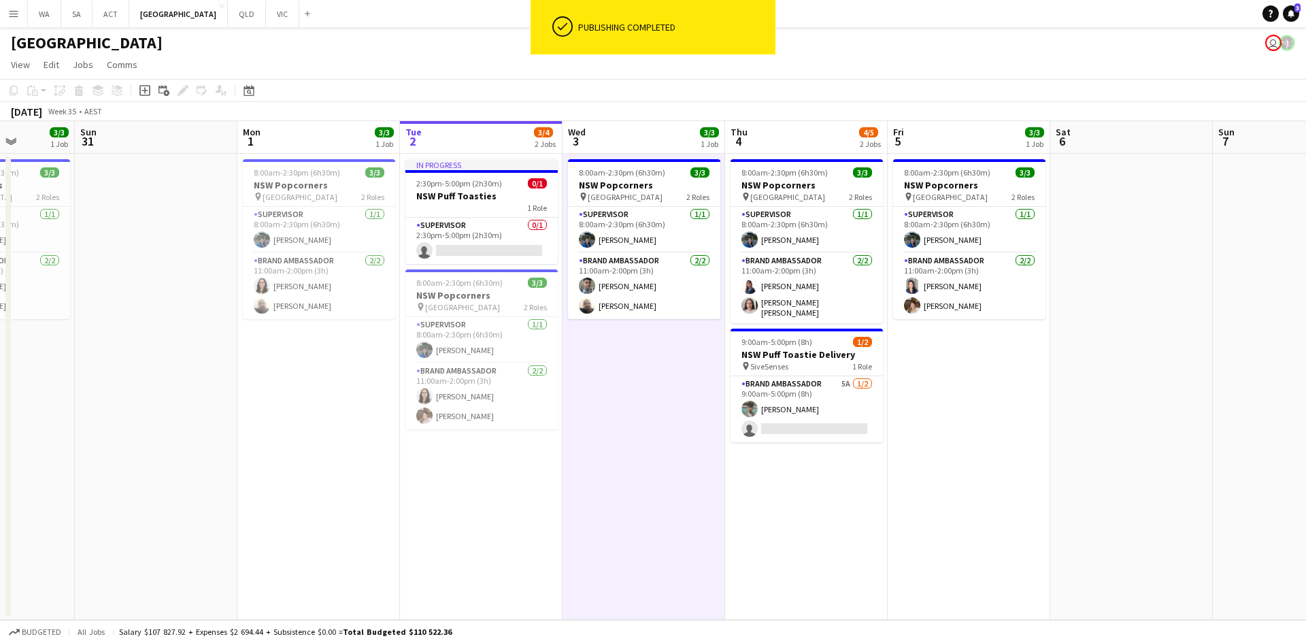
click at [516, 240] on app-card-role "Supervisor 0/1 2:30pm-5:00pm (2h30m) single-neutral-actions" at bounding box center [481, 241] width 152 height 46
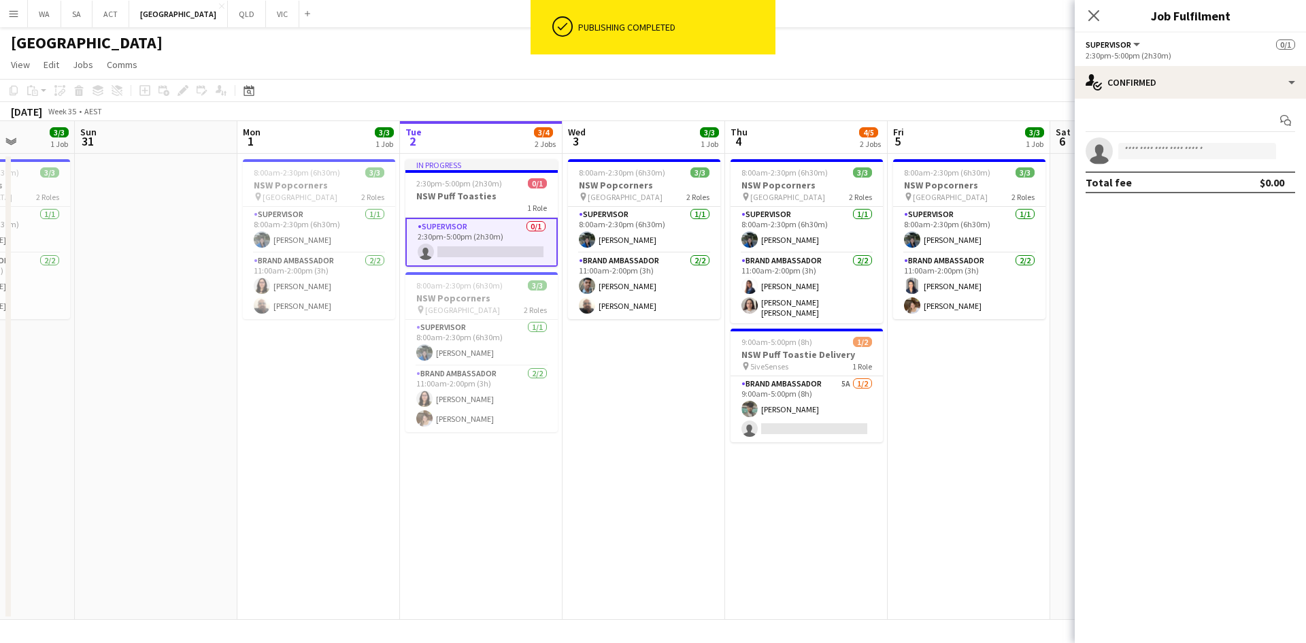
click at [1201, 142] on app-invite-slot "single-neutral-actions" at bounding box center [1190, 150] width 231 height 27
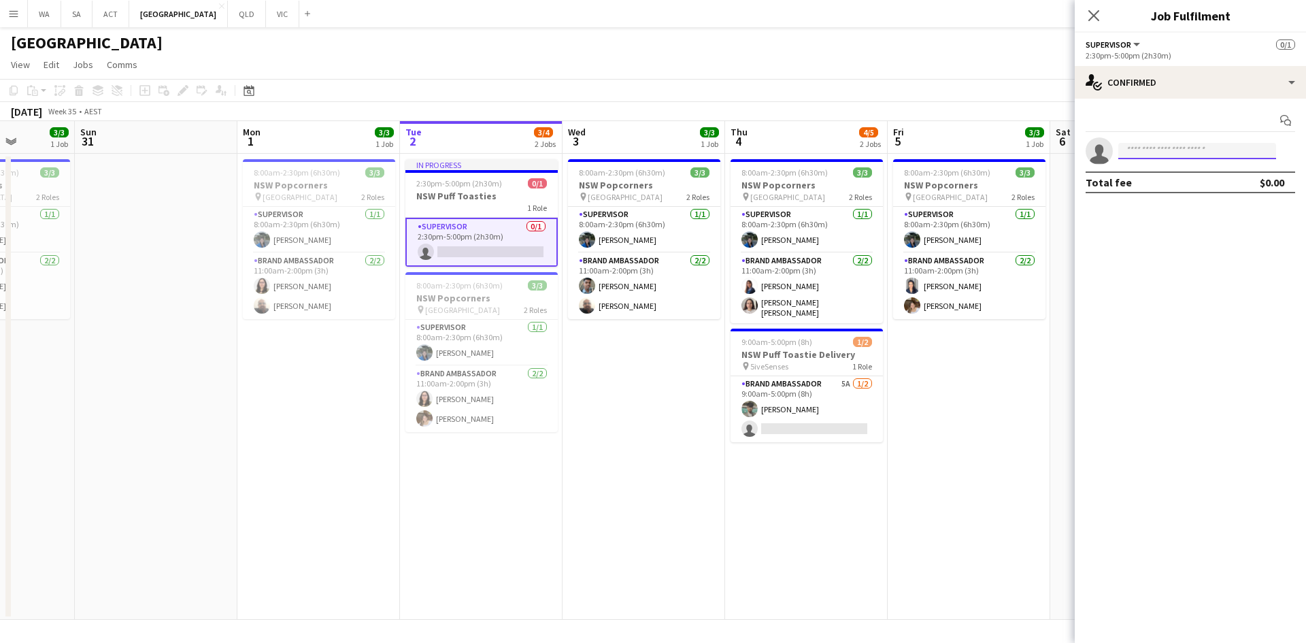
click at [1199, 152] on input at bounding box center [1197, 151] width 158 height 16
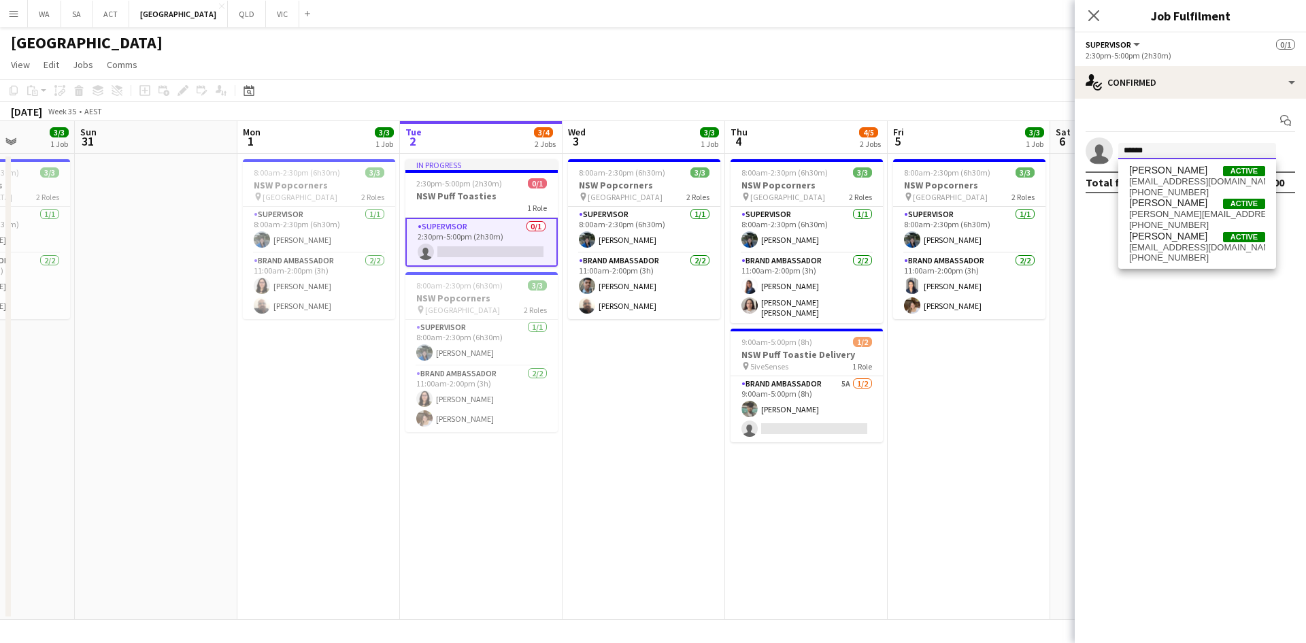
type input "******"
click at [1184, 173] on span "[PERSON_NAME]" at bounding box center [1168, 171] width 78 height 12
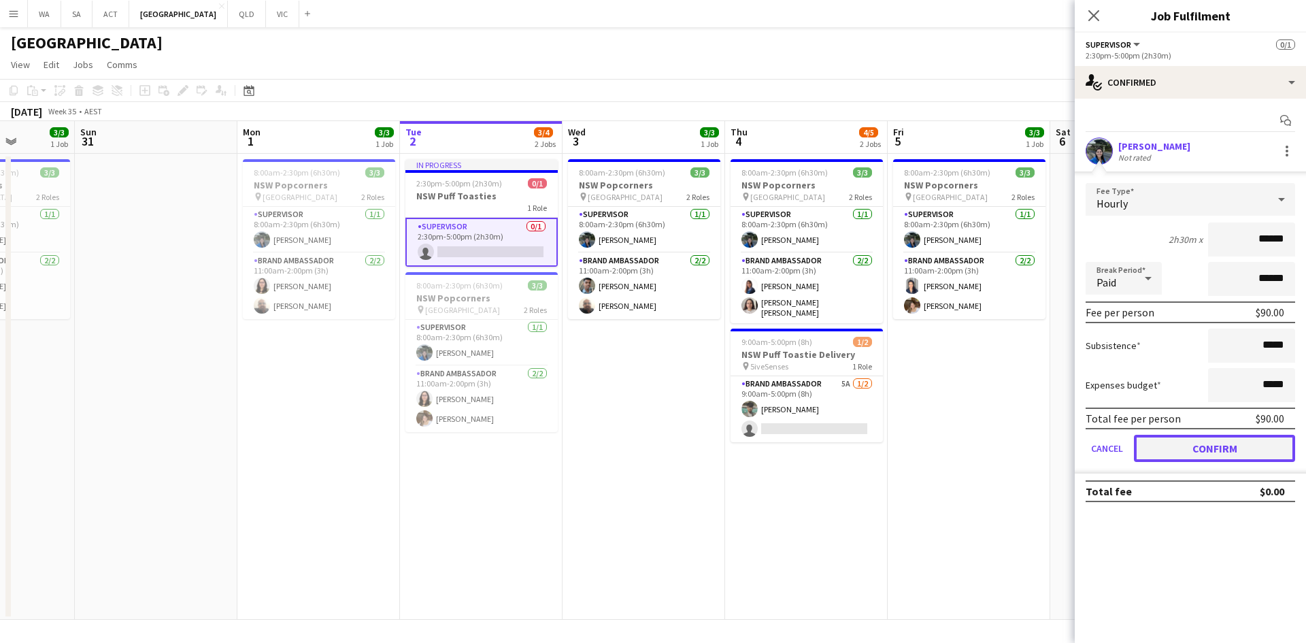
click at [1217, 456] on button "Confirm" at bounding box center [1214, 448] width 161 height 27
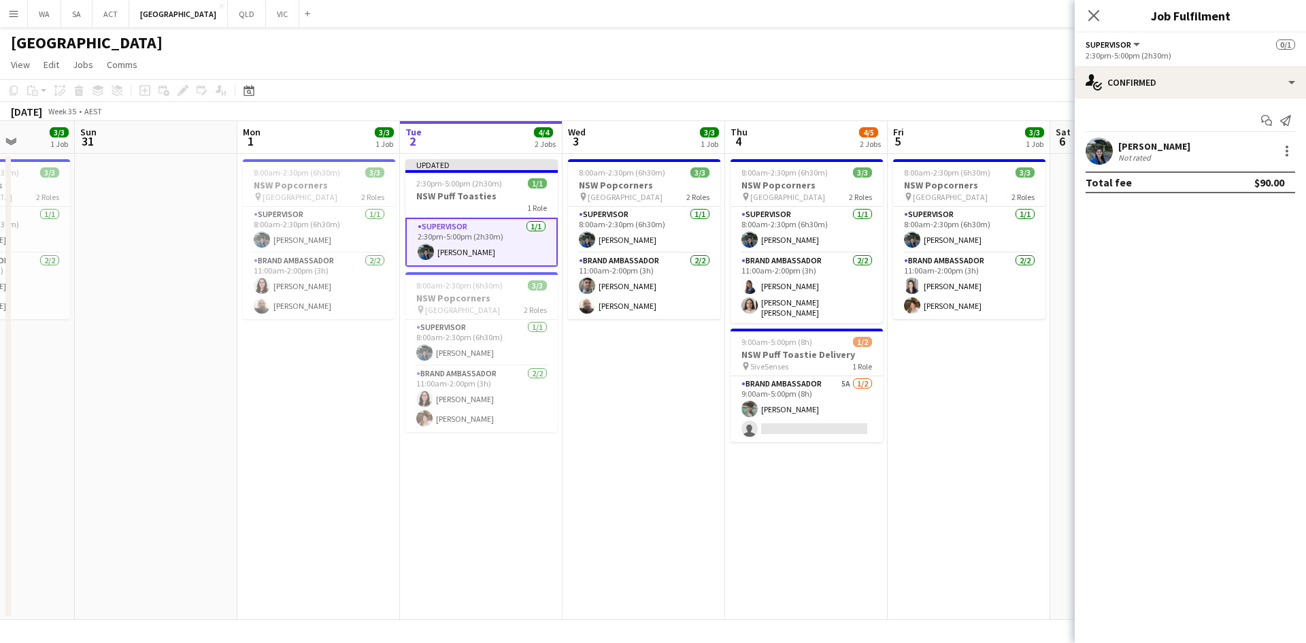
click at [744, 458] on app-date-cell "8:00am-2:30pm (6h30m) 3/3 NSW Popcorners pin Bondi Junction 2 Roles Supervisor …" at bounding box center [806, 387] width 163 height 466
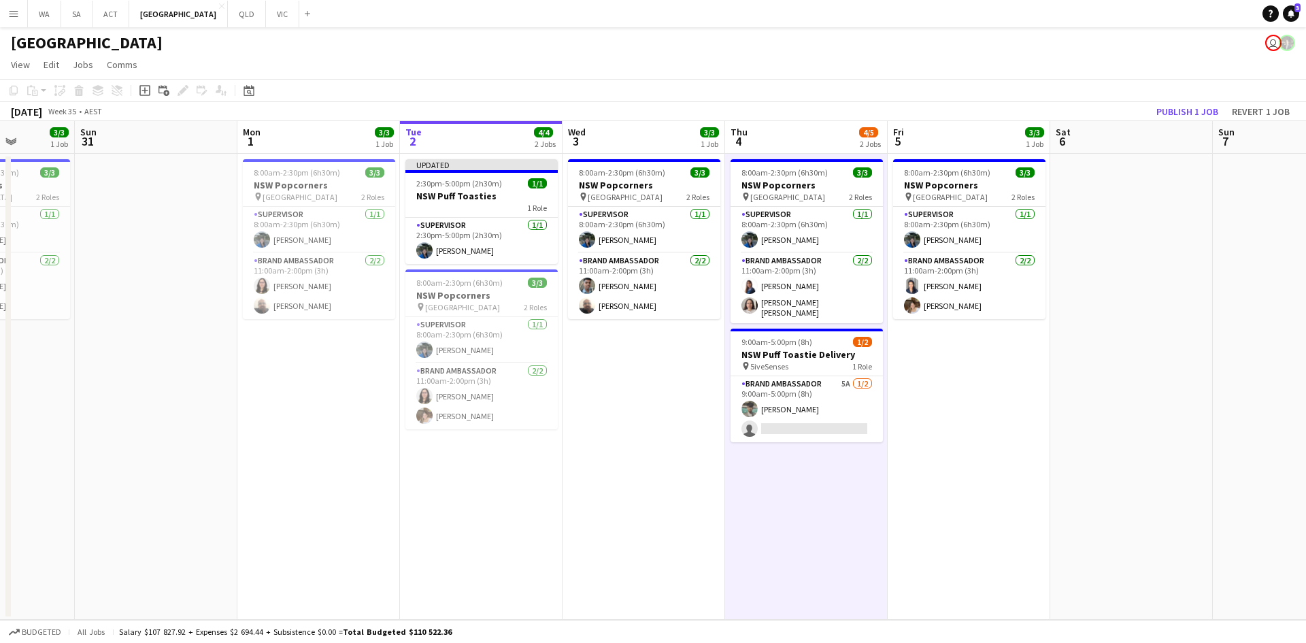
scroll to position [0, 412]
click at [1165, 110] on button "Publish 1 job" at bounding box center [1187, 112] width 73 height 18
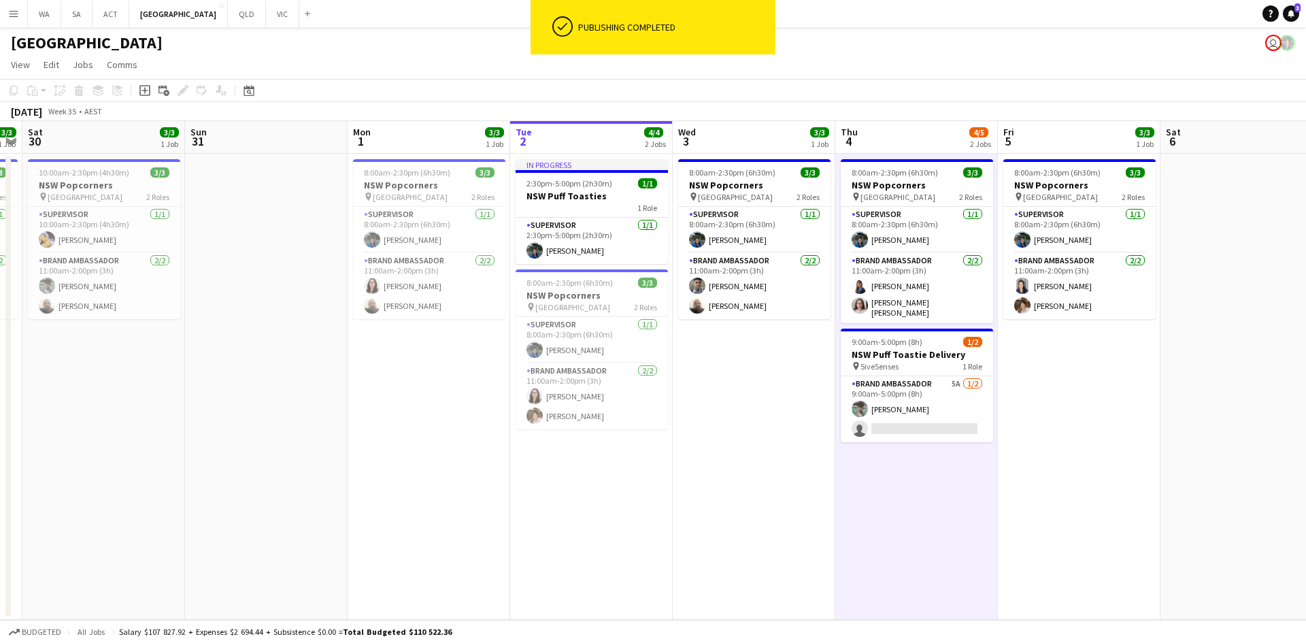
scroll to position [0, 290]
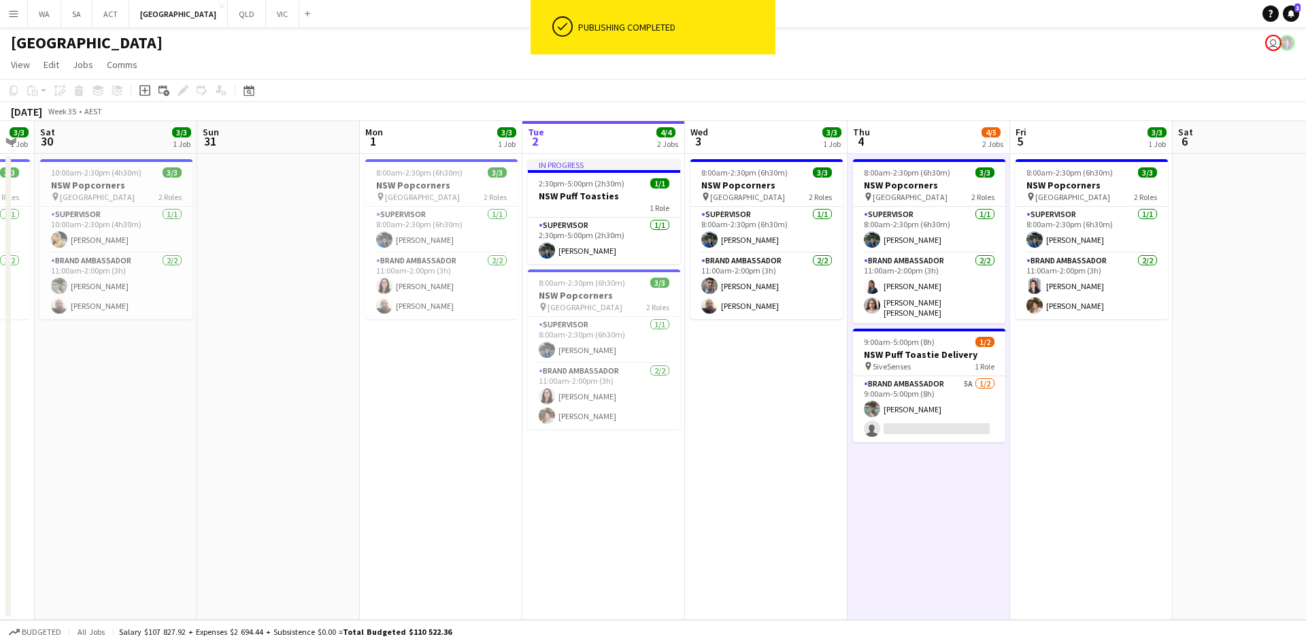
drag, startPoint x: 374, startPoint y: 306, endPoint x: 496, endPoint y: 303, distance: 121.8
click at [496, 303] on app-calendar-viewport "Thu 28 3/3 1 Job Fri 29 3/3 1 Job Sat 30 3/3 1 Job Sun 31 Mon 1 3/3 1 Job Tue 2…" at bounding box center [653, 370] width 1306 height 499
click at [397, 174] on span "8:00am-2:30pm (6h30m)" at bounding box center [419, 172] width 86 height 10
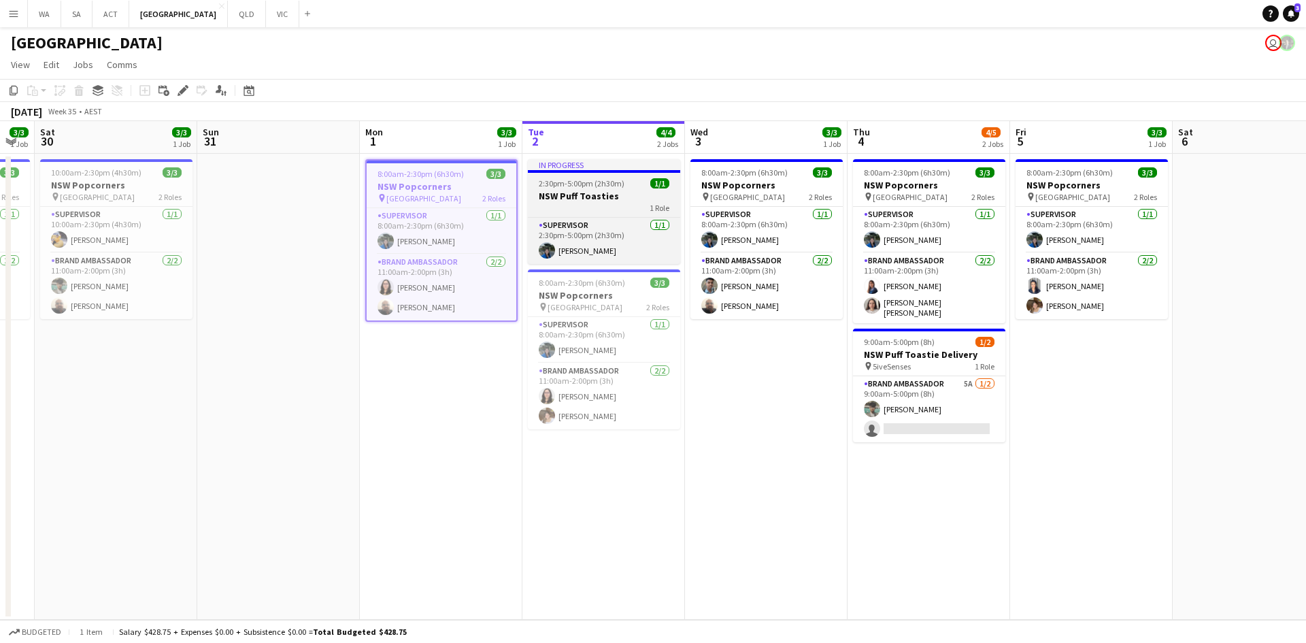
click at [554, 167] on div "In progress" at bounding box center [604, 164] width 152 height 11
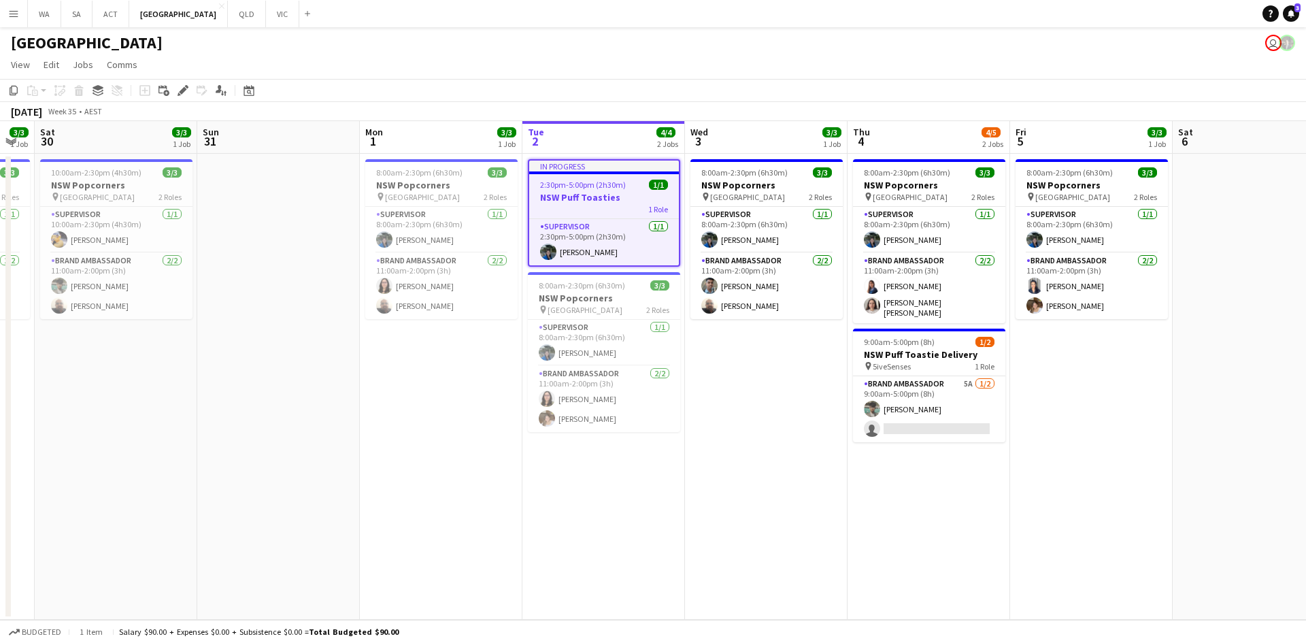
click at [410, 395] on app-date-cell "8:00am-2:30pm (6h30m) 3/3 NSW Popcorners pin Town Hall 2 Roles Supervisor 1/1 8…" at bounding box center [441, 387] width 163 height 466
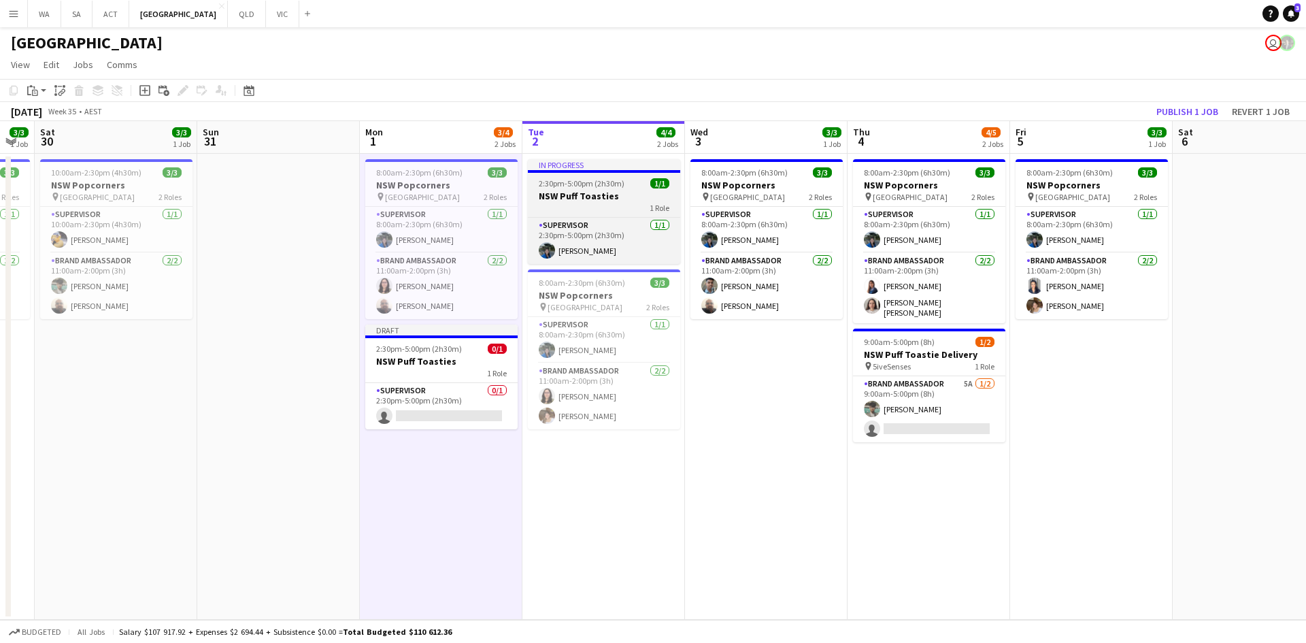
click at [601, 193] on h3 "NSW Puff Toasties" at bounding box center [604, 196] width 152 height 12
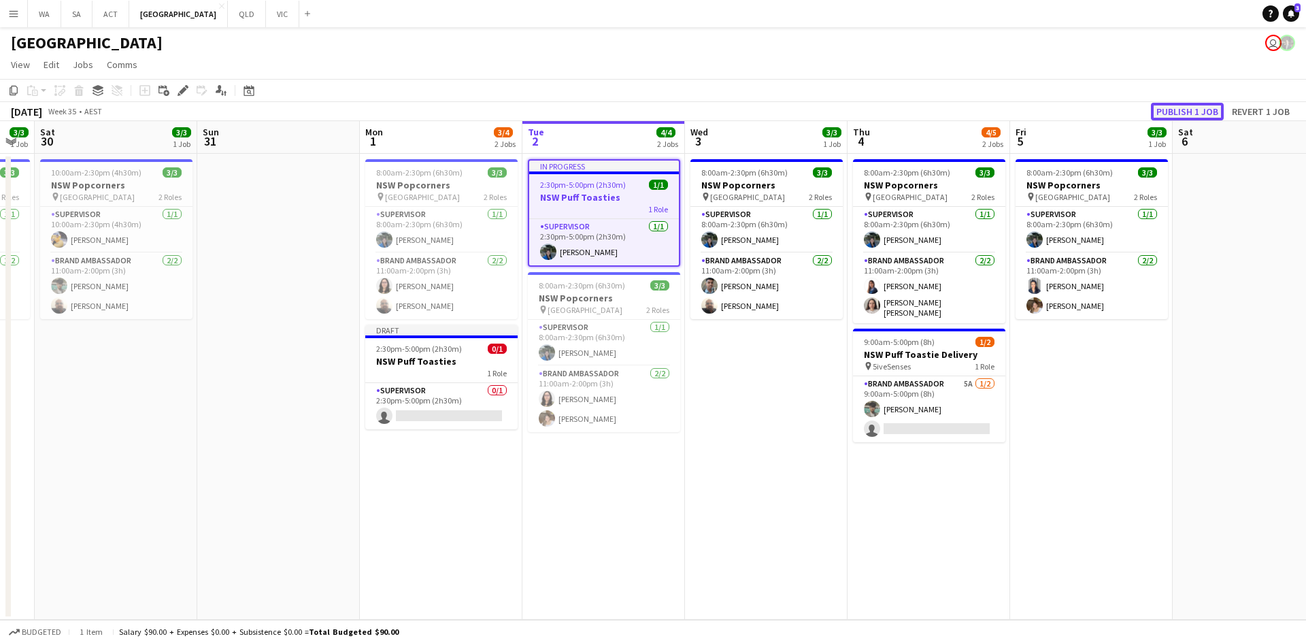
click at [1192, 111] on button "Publish 1 job" at bounding box center [1187, 112] width 73 height 18
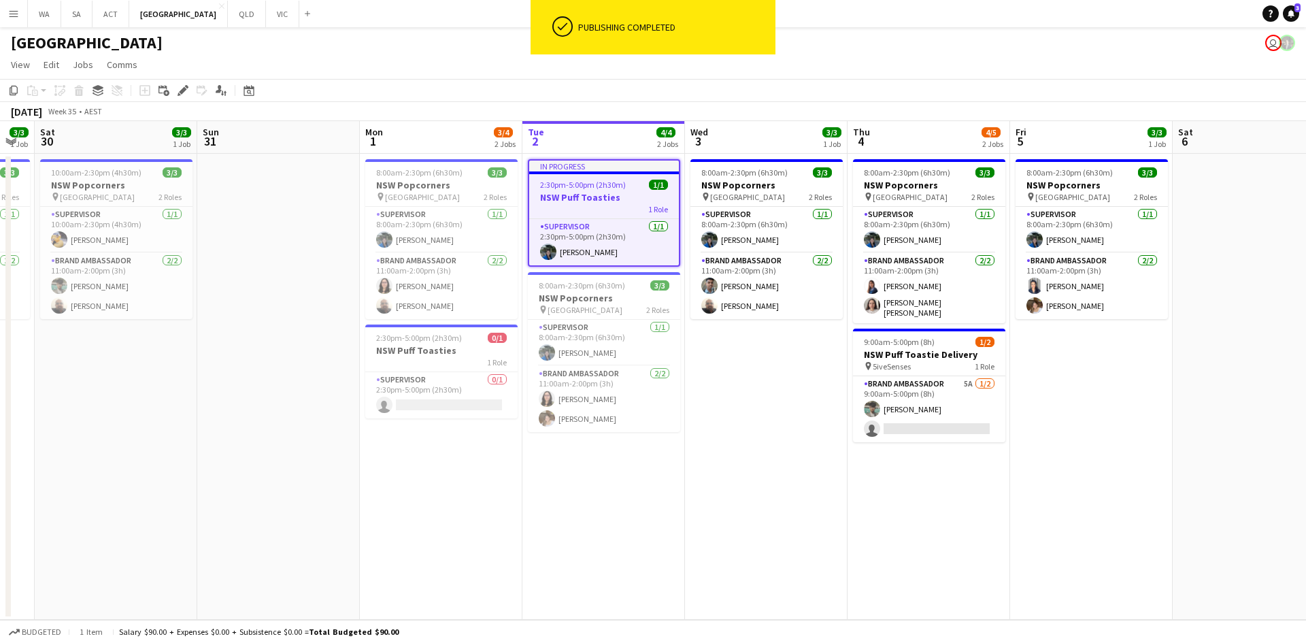
click at [592, 204] on div "1 Role" at bounding box center [604, 208] width 150 height 11
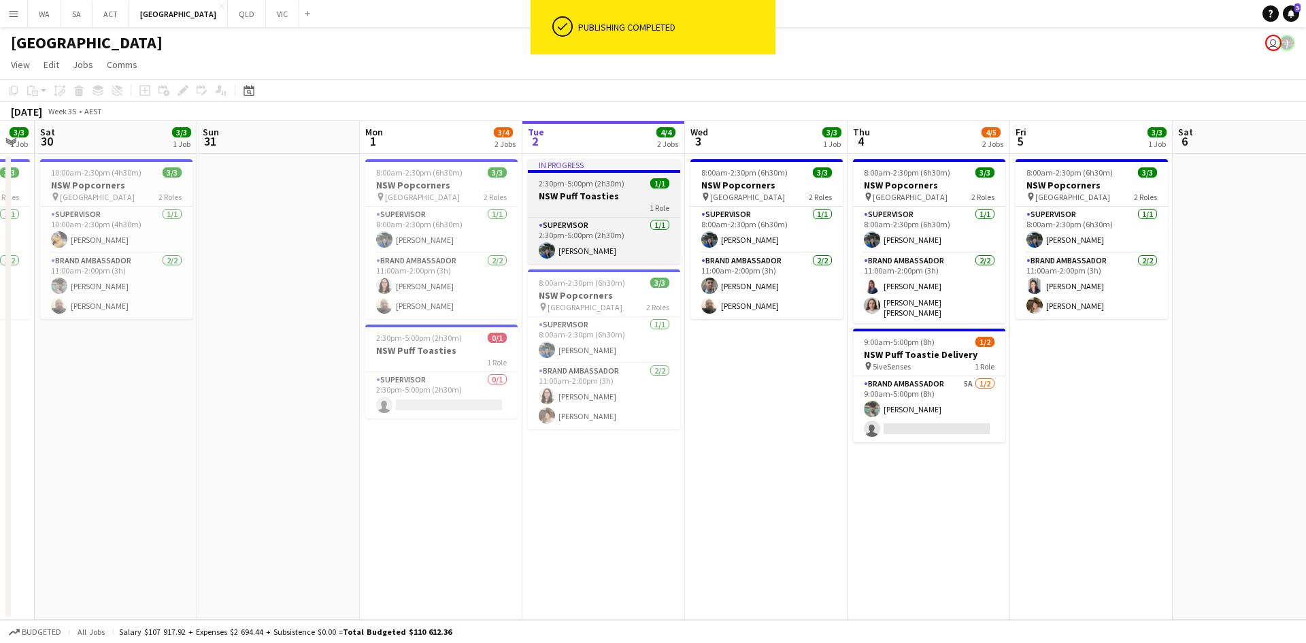
click at [592, 204] on div "1 Role" at bounding box center [604, 207] width 152 height 11
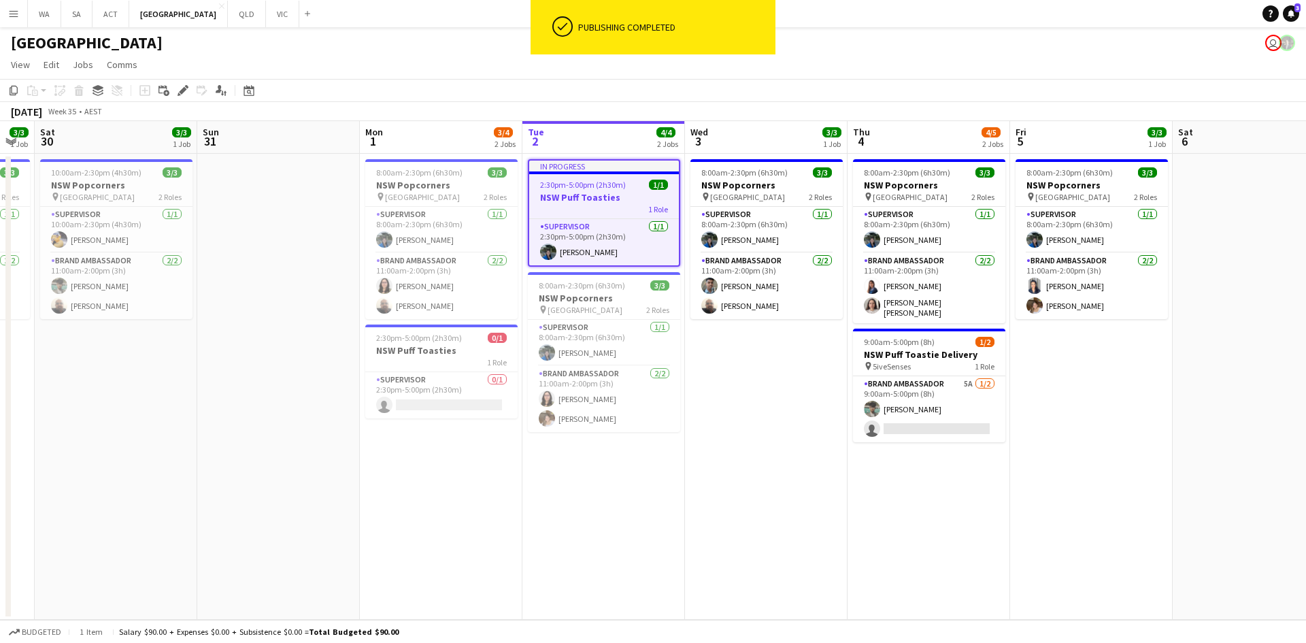
click at [601, 191] on h3 "NSW Puff Toasties" at bounding box center [604, 197] width 150 height 12
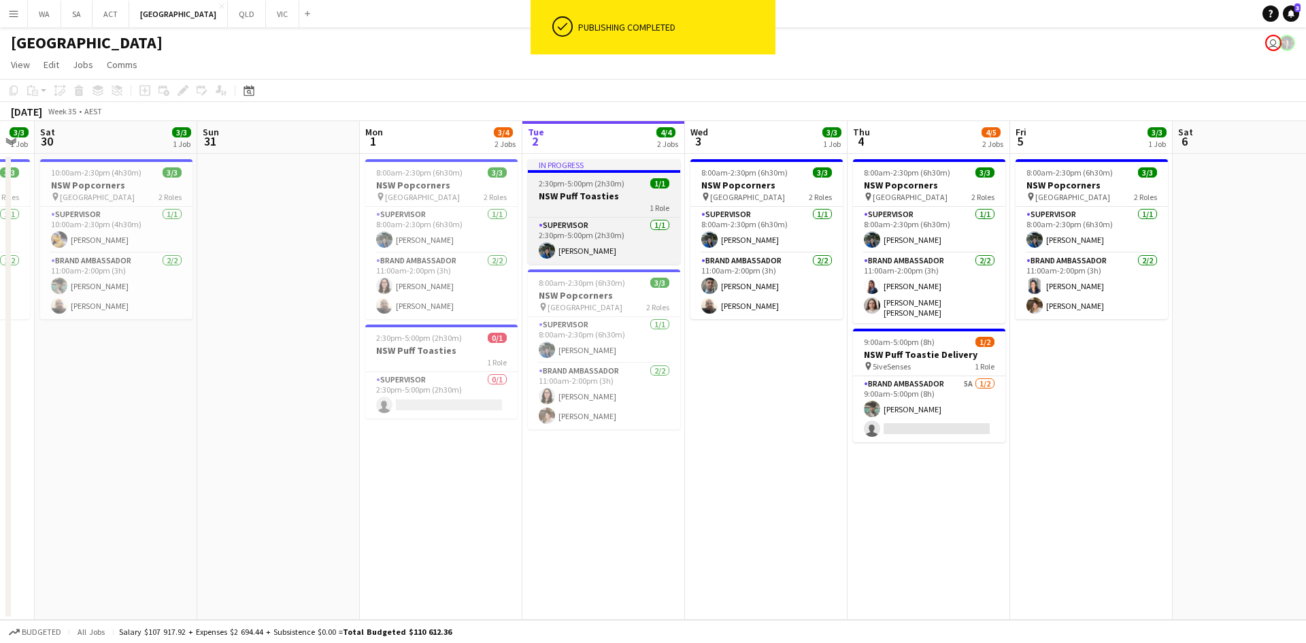
click at [601, 191] on h3 "NSW Puff Toasties" at bounding box center [604, 196] width 152 height 12
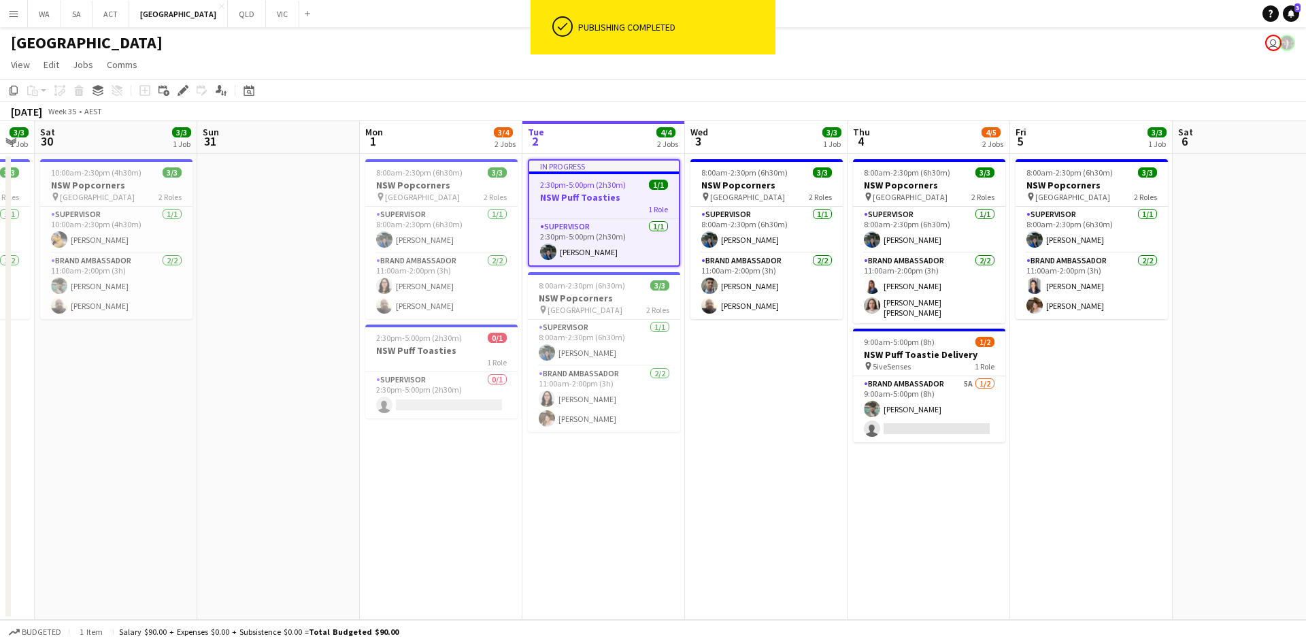
click at [595, 199] on h3 "NSW Puff Toasties" at bounding box center [604, 197] width 150 height 12
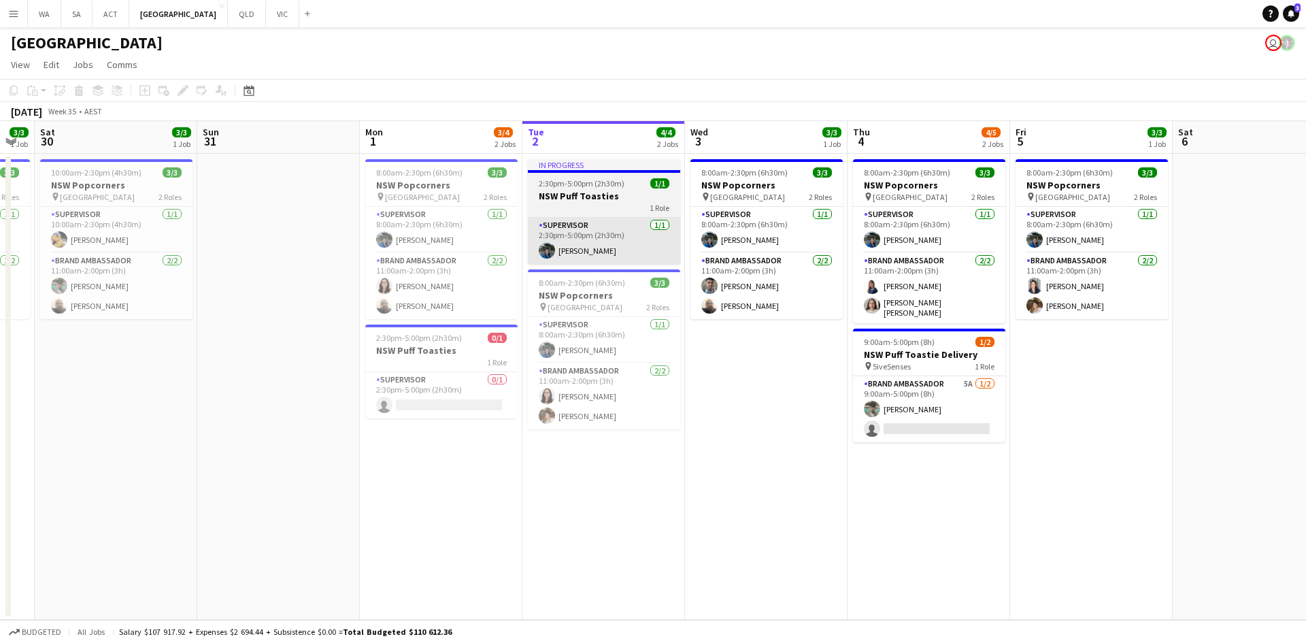
click at [587, 241] on app-card-role "Supervisor 1/1 2:30pm-5:00pm (2h30m) Vanessa Corrales" at bounding box center [604, 241] width 152 height 46
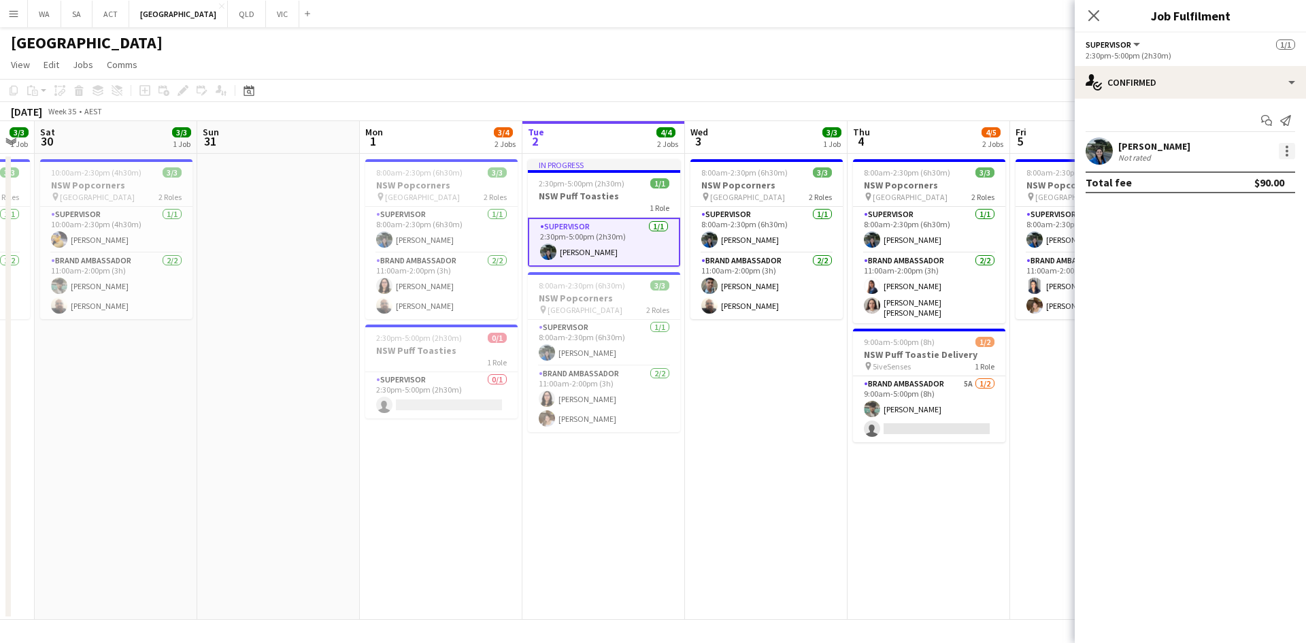
click at [1279, 156] on div at bounding box center [1287, 151] width 16 height 16
click at [1233, 308] on span "Remove" at bounding box center [1220, 307] width 41 height 12
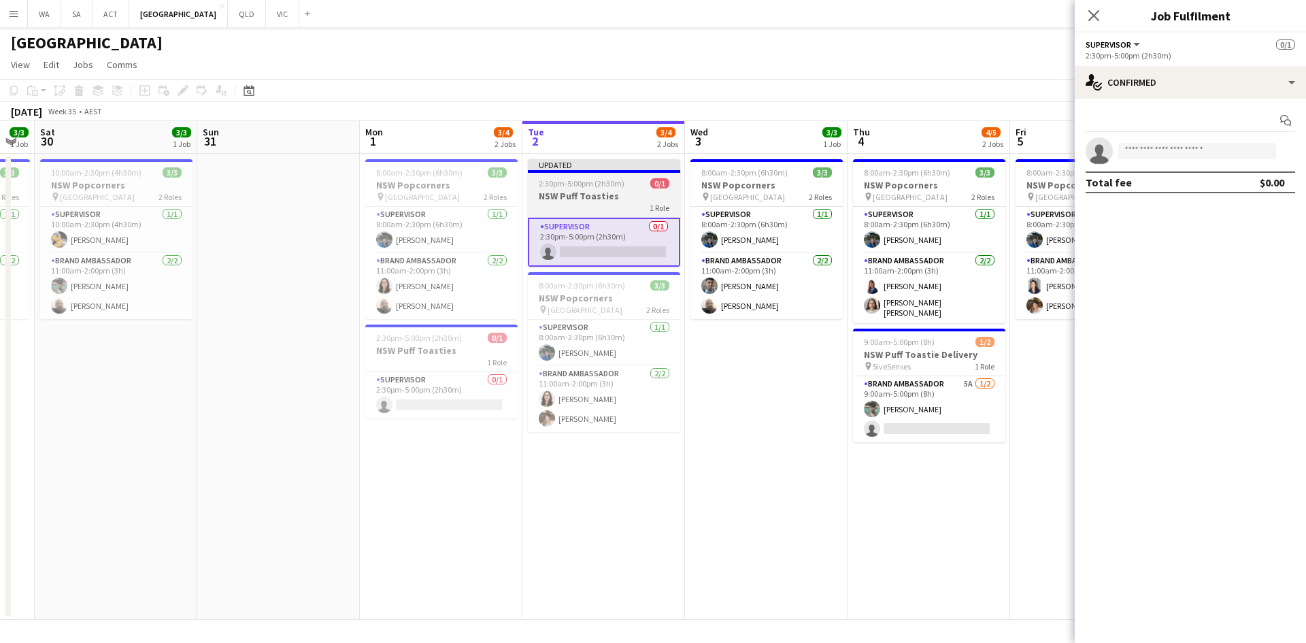
click at [644, 207] on div "1 Role" at bounding box center [604, 207] width 152 height 11
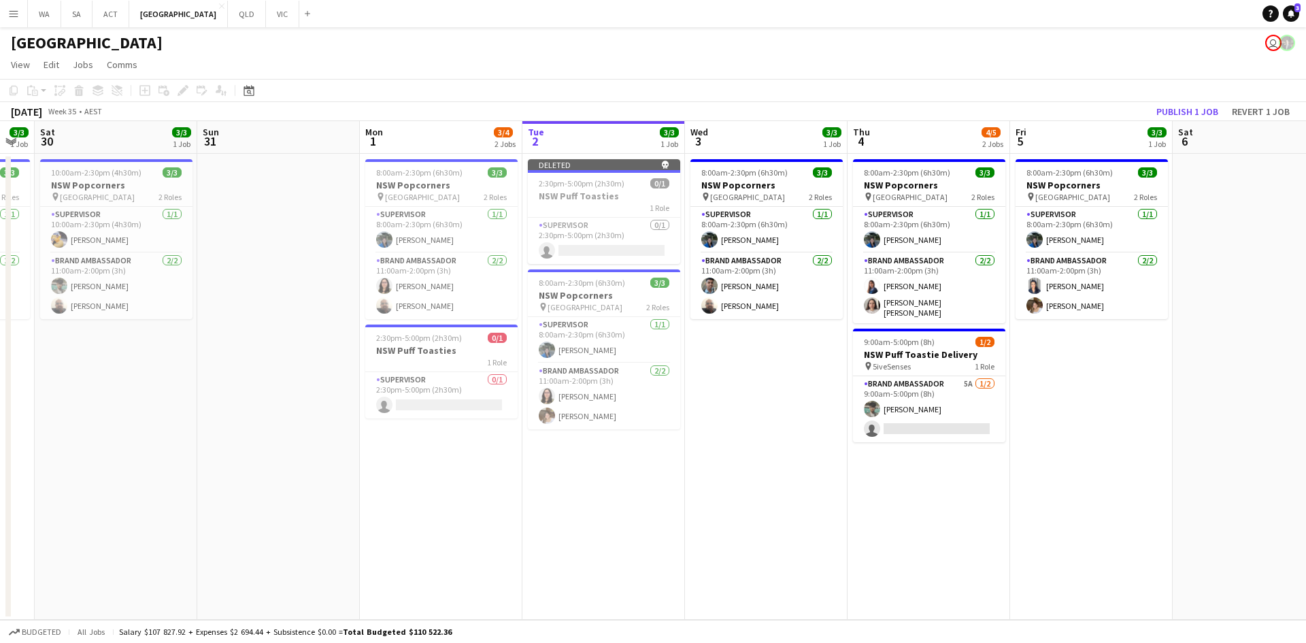
drag, startPoint x: 424, startPoint y: 633, endPoint x: 424, endPoint y: 620, distance: 12.9
click at [424, 629] on span "Total Budgeted $110 522.36" at bounding box center [397, 631] width 109 height 10
drag, startPoint x: 495, startPoint y: 499, endPoint x: 488, endPoint y: 487, distance: 13.4
click at [495, 492] on app-date-cell "8:00am-2:30pm (6h30m) 3/3 NSW Popcorners pin Town Hall 2 Roles Supervisor 1/1 8…" at bounding box center [441, 387] width 163 height 466
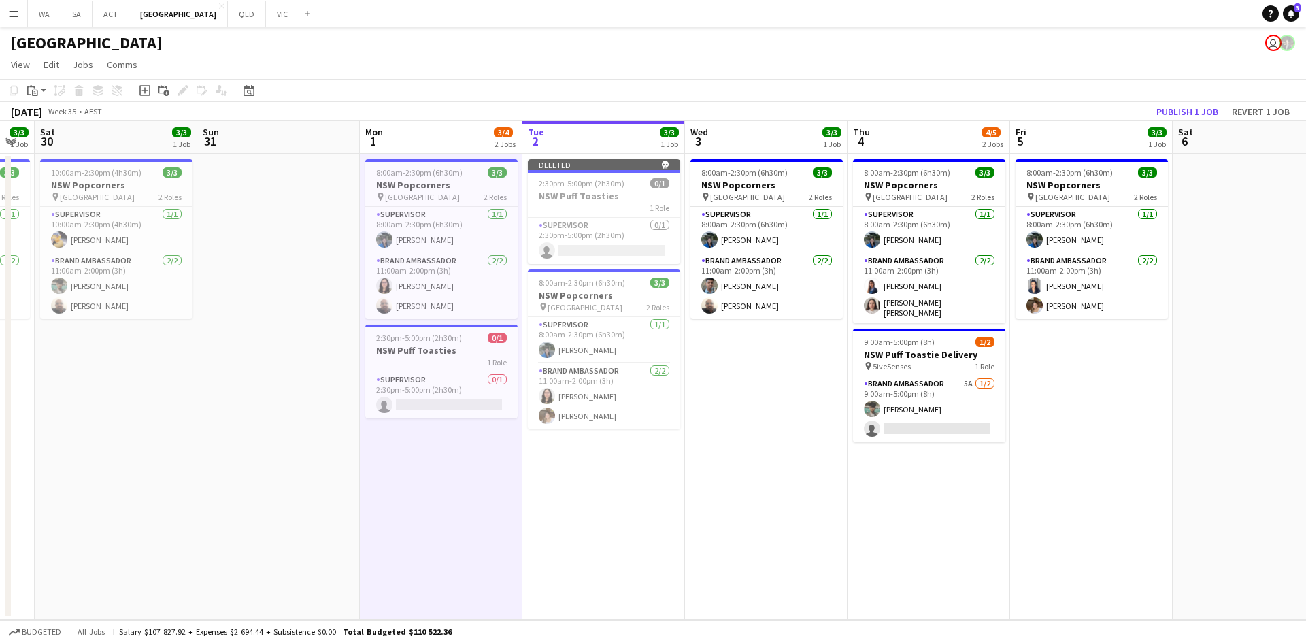
scroll to position [0, 291]
click at [426, 301] on app-card-role "Brand Ambassador 2/2 11:00am-2:00pm (3h) Sofia Velasco Balaji Sankar" at bounding box center [441, 286] width 152 height 66
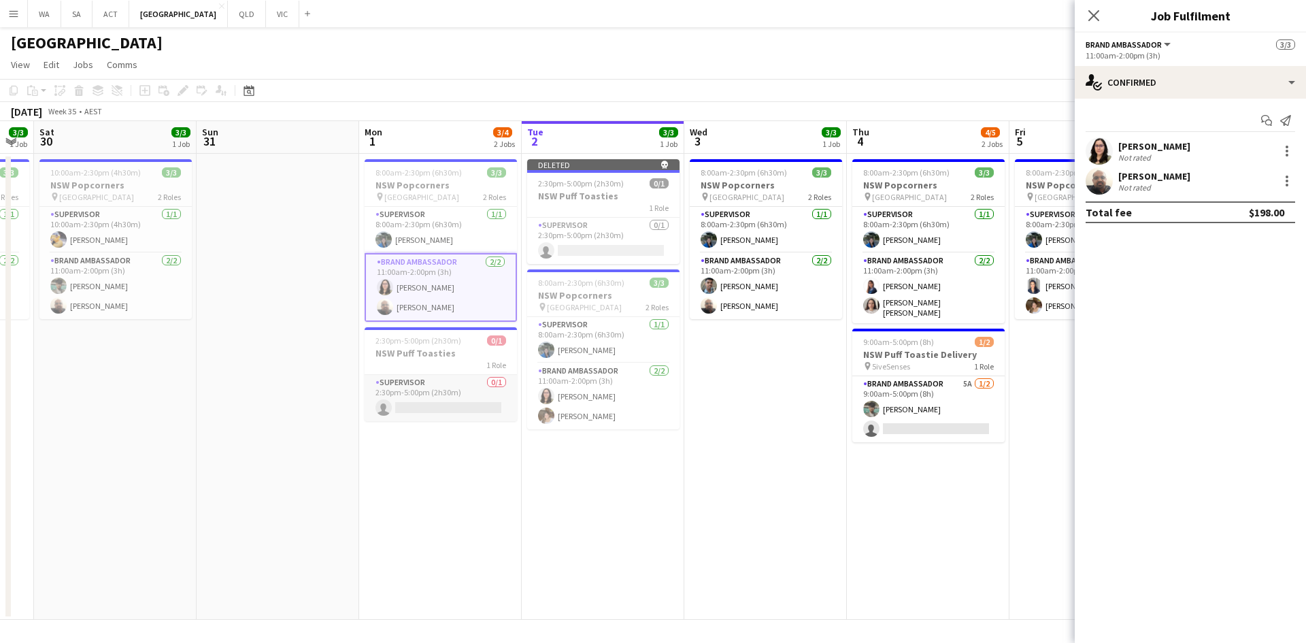
click at [431, 378] on app-card-role "Supervisor 0/1 2:30pm-5:00pm (2h30m) single-neutral-actions" at bounding box center [441, 398] width 152 height 46
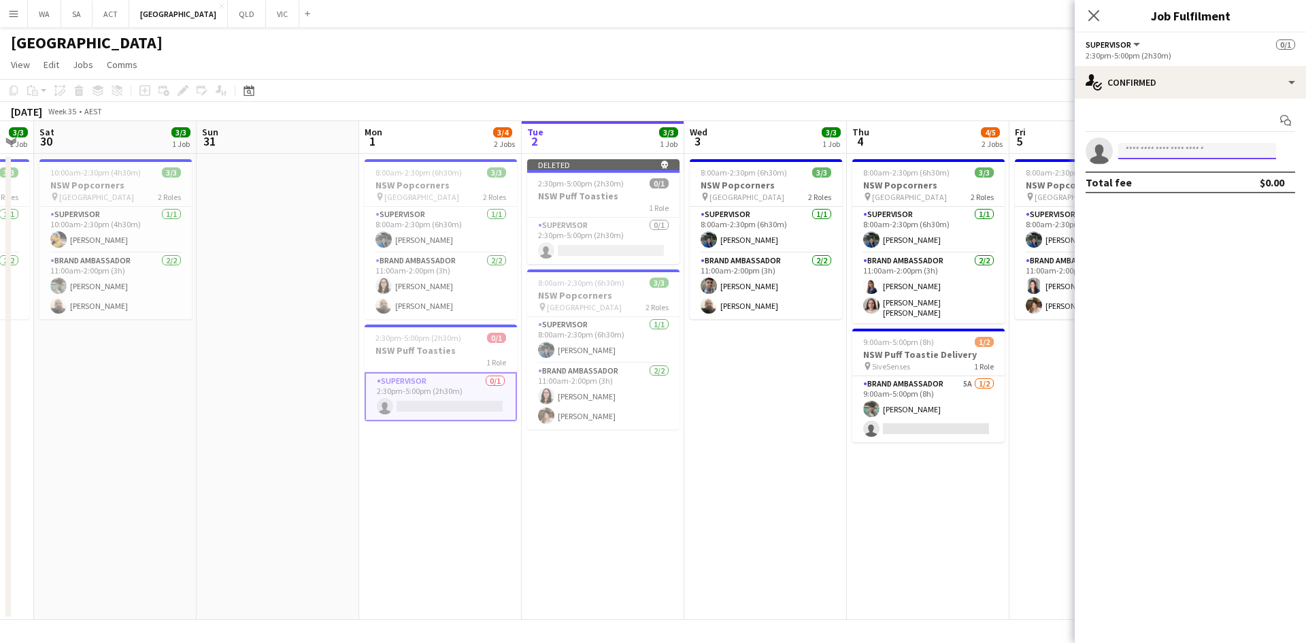
click at [1137, 150] on input at bounding box center [1197, 151] width 158 height 16
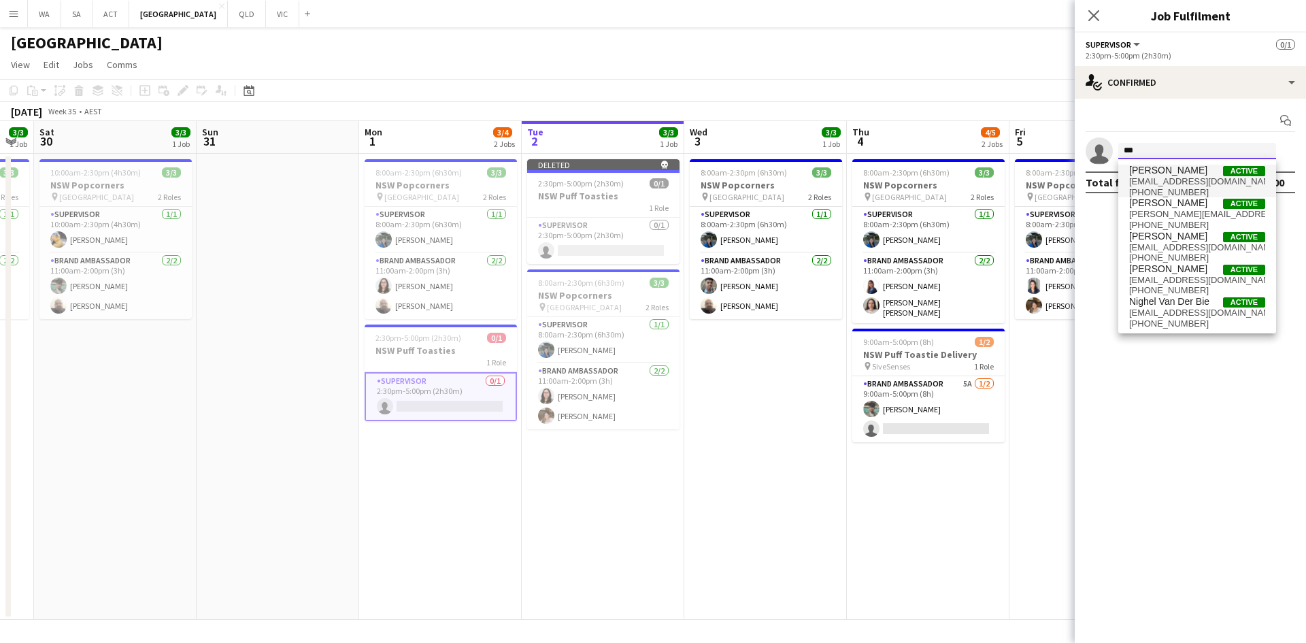
type input "***"
click at [1170, 166] on span "[PERSON_NAME]" at bounding box center [1168, 171] width 78 height 12
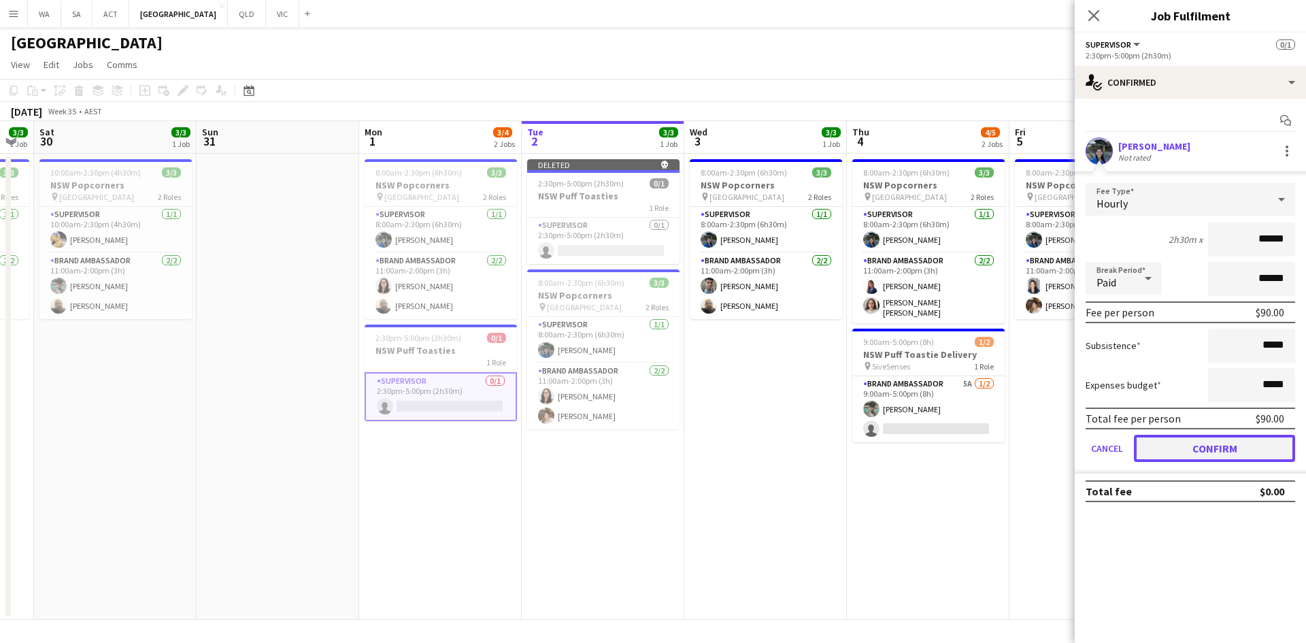
click at [1214, 452] on button "Confirm" at bounding box center [1214, 448] width 161 height 27
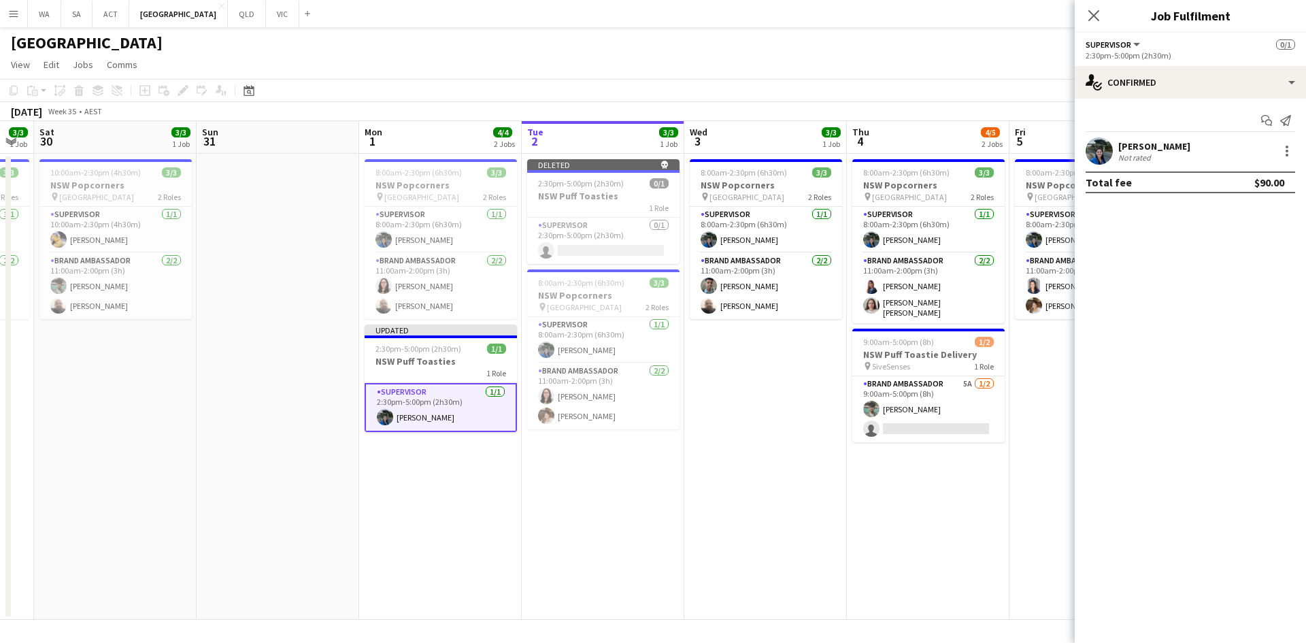
click at [705, 480] on app-date-cell "8:00am-2:30pm (6h30m) 3/3 NSW Popcorners pin Town Hall 2 Roles Supervisor 1/1 8…" at bounding box center [765, 387] width 163 height 466
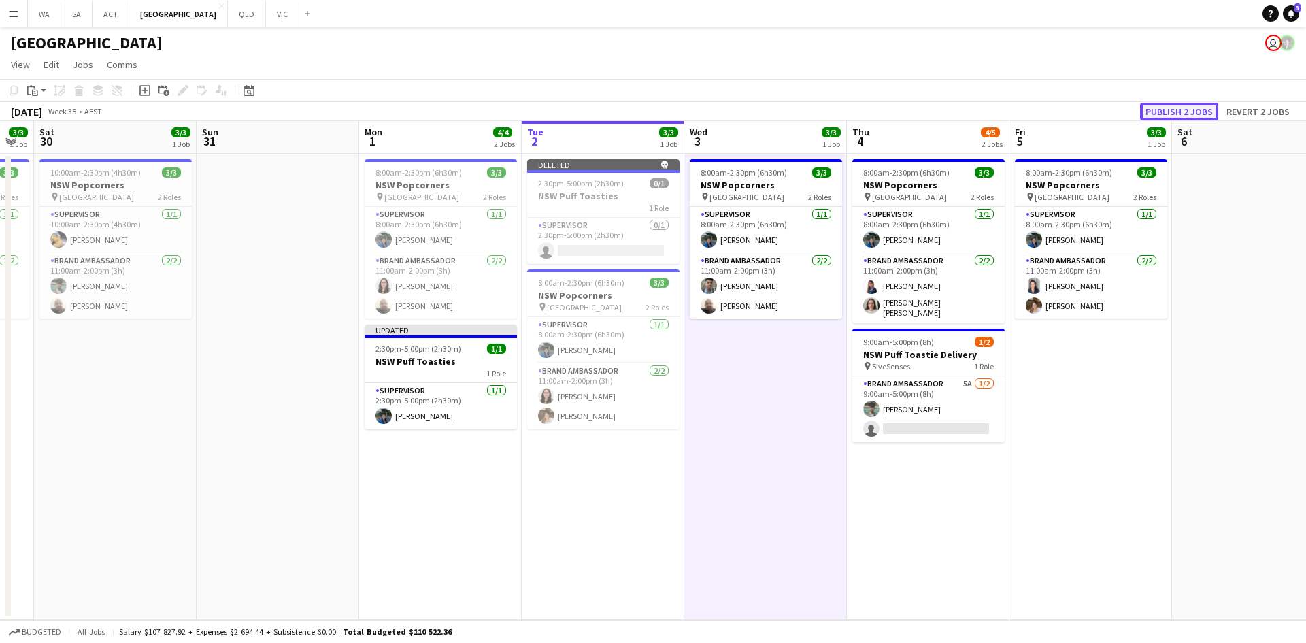
click at [1167, 112] on button "Publish 2 jobs" at bounding box center [1179, 112] width 78 height 18
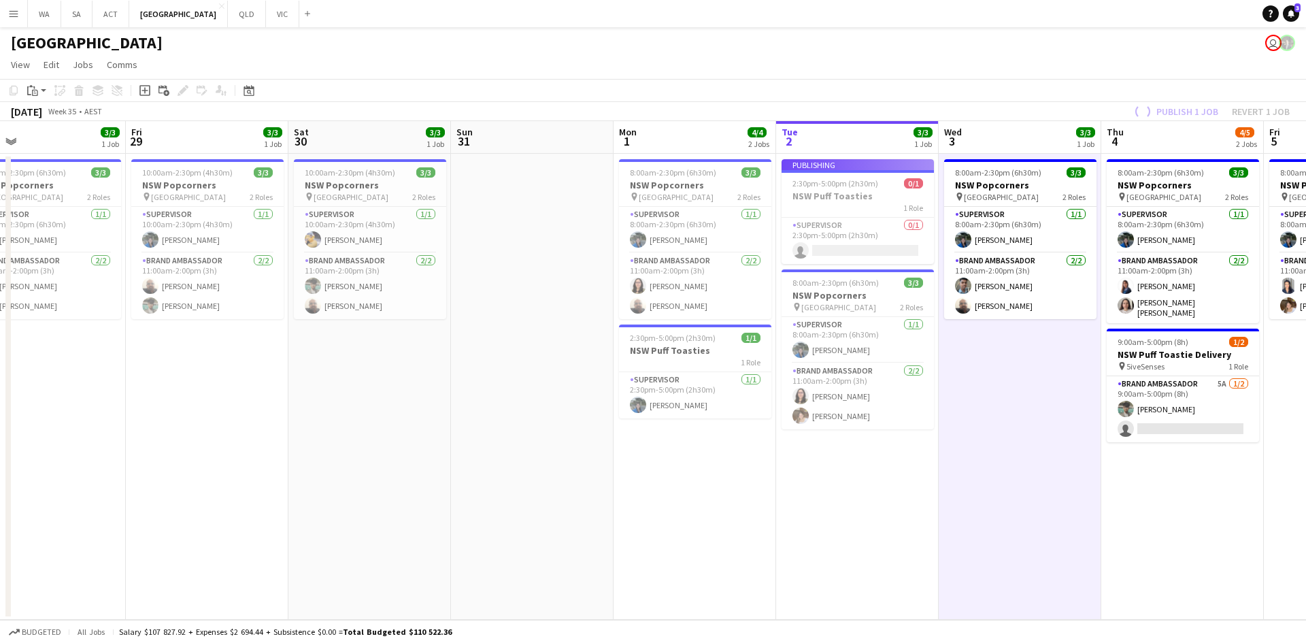
drag, startPoint x: 350, startPoint y: 339, endPoint x: 599, endPoint y: 339, distance: 248.3
click at [599, 339] on app-calendar-viewport "Tue 26 Wed 27 Thu 28 3/3 1 Job Fri 29 3/3 1 Job Sat 30 3/3 1 Job Sun 31 Mon 1 4…" at bounding box center [653, 370] width 1306 height 499
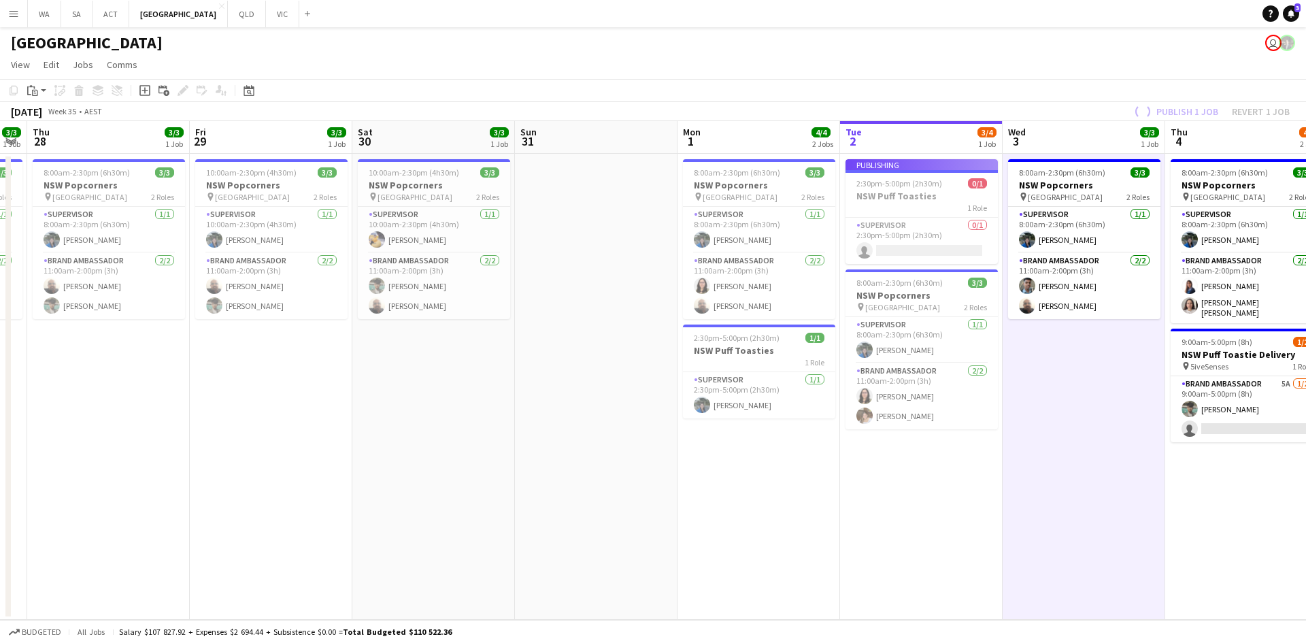
scroll to position [0, 292]
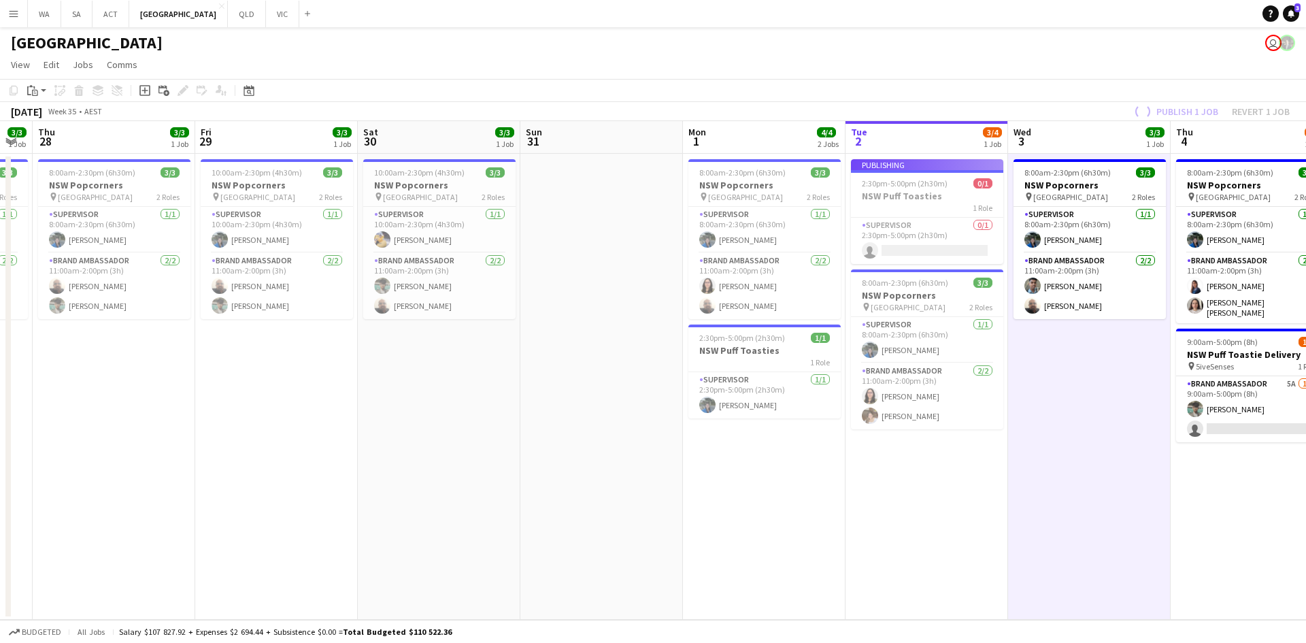
drag, startPoint x: 321, startPoint y: 373, endPoint x: 390, endPoint y: 360, distance: 70.6
click at [390, 360] on app-calendar-viewport "Tue 26 3/3 1 Job Wed 27 3/3 1 Job Thu 28 3/3 1 Job Fri 29 3/3 1 Job Sat 30 3/3 …" at bounding box center [653, 370] width 1306 height 499
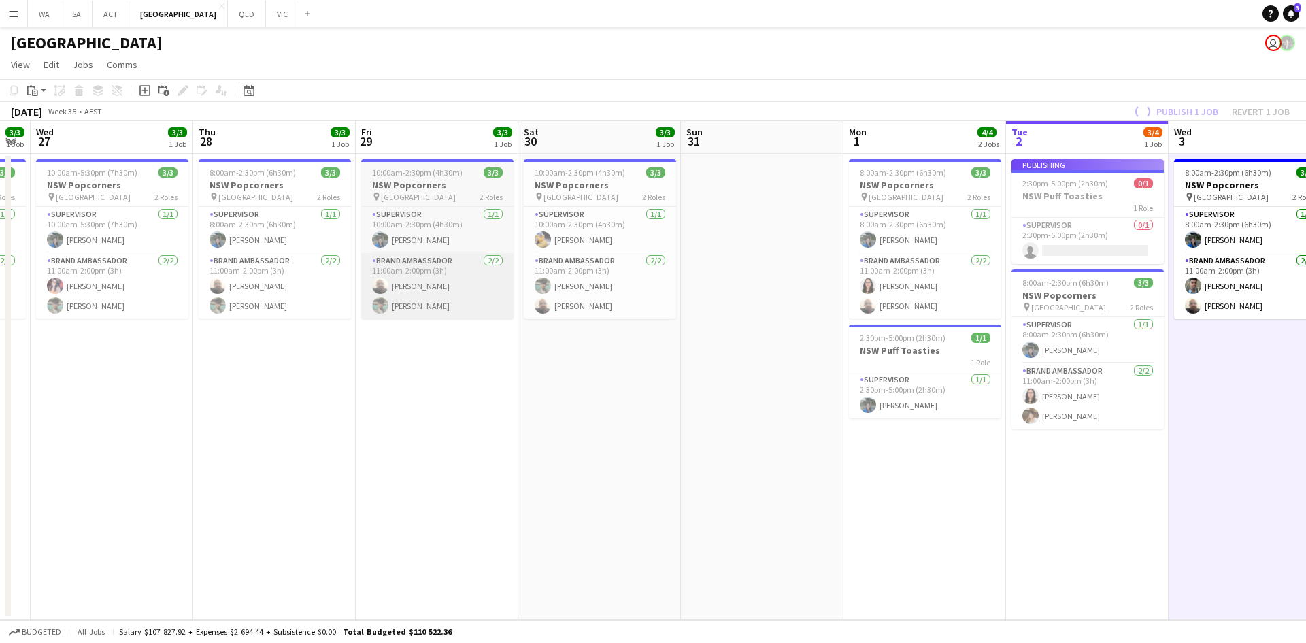
drag, startPoint x: 267, startPoint y: 386, endPoint x: 379, endPoint y: 299, distance: 141.9
click at [379, 382] on app-calendar-viewport "Mon 25 Tue 26 3/3 1 Job Wed 27 3/3 1 Job Thu 28 3/3 1 Job Fri 29 3/3 1 Job Sat …" at bounding box center [653, 370] width 1306 height 499
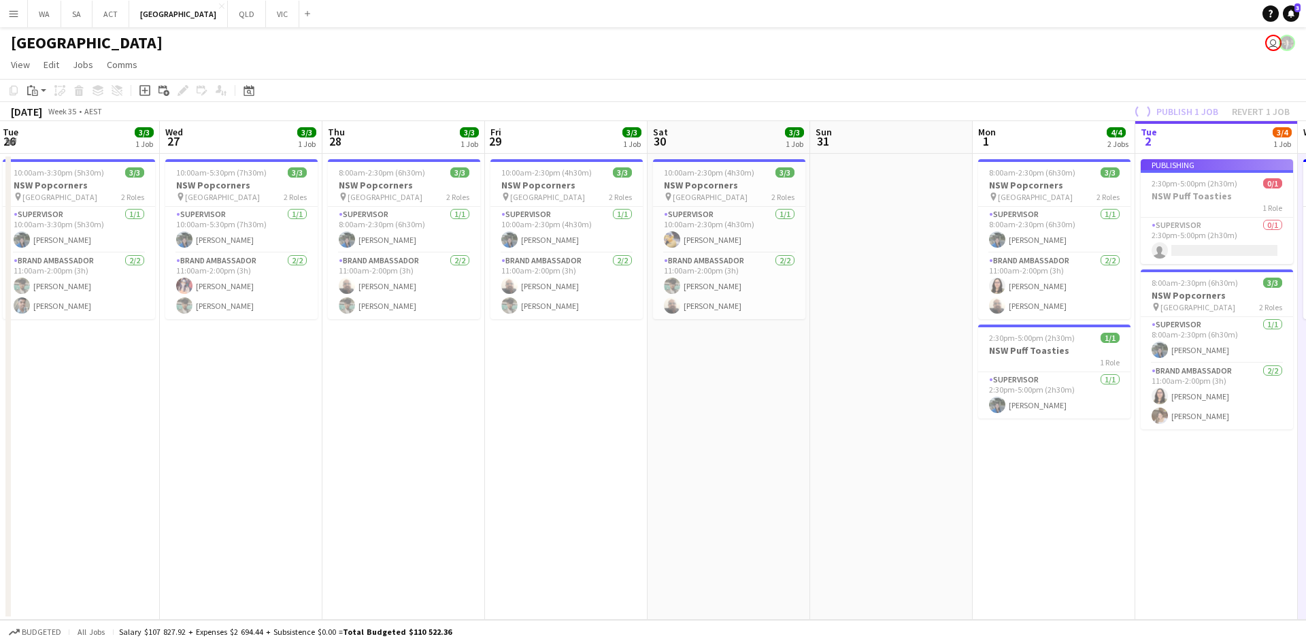
scroll to position [0, 320]
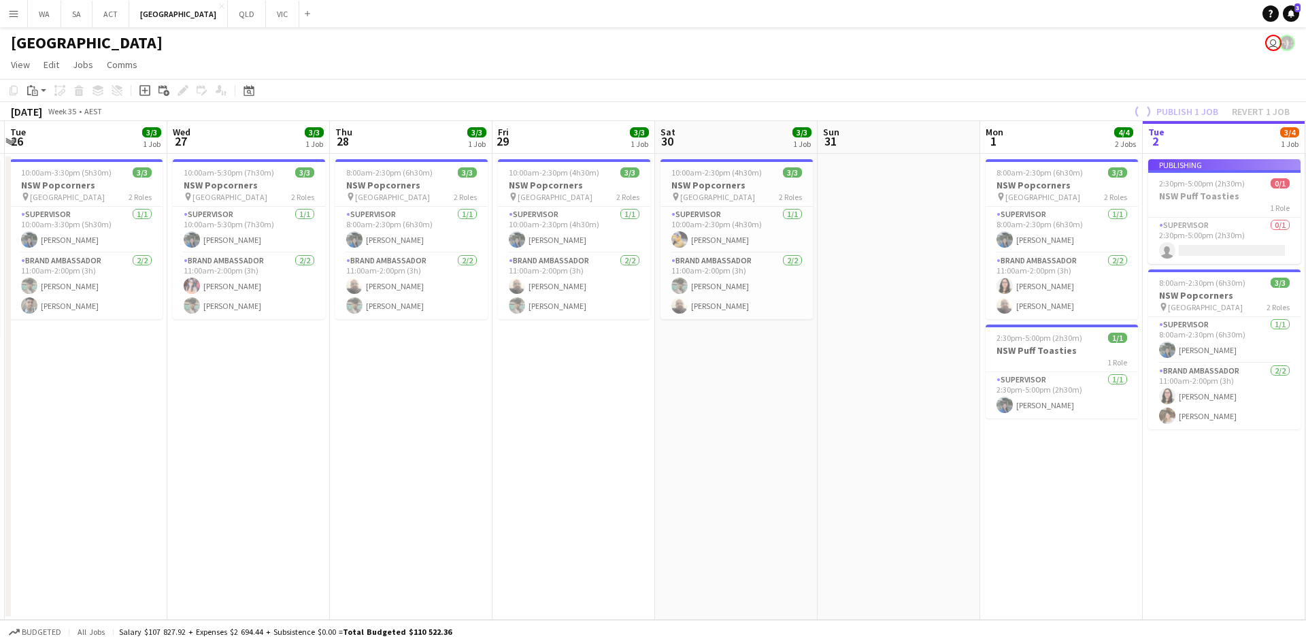
drag, startPoint x: 305, startPoint y: 320, endPoint x: 437, endPoint y: 319, distance: 132.0
click at [437, 319] on app-calendar-viewport "Sun 24 Mon 25 3/4 1 Job Tue 26 3/3 1 Job Wed 27 3/3 1 Job Thu 28 3/3 1 Job Fri …" at bounding box center [653, 370] width 1306 height 499
click at [546, 171] on span "10:00am-2:30pm (4h30m)" at bounding box center [554, 172] width 90 height 10
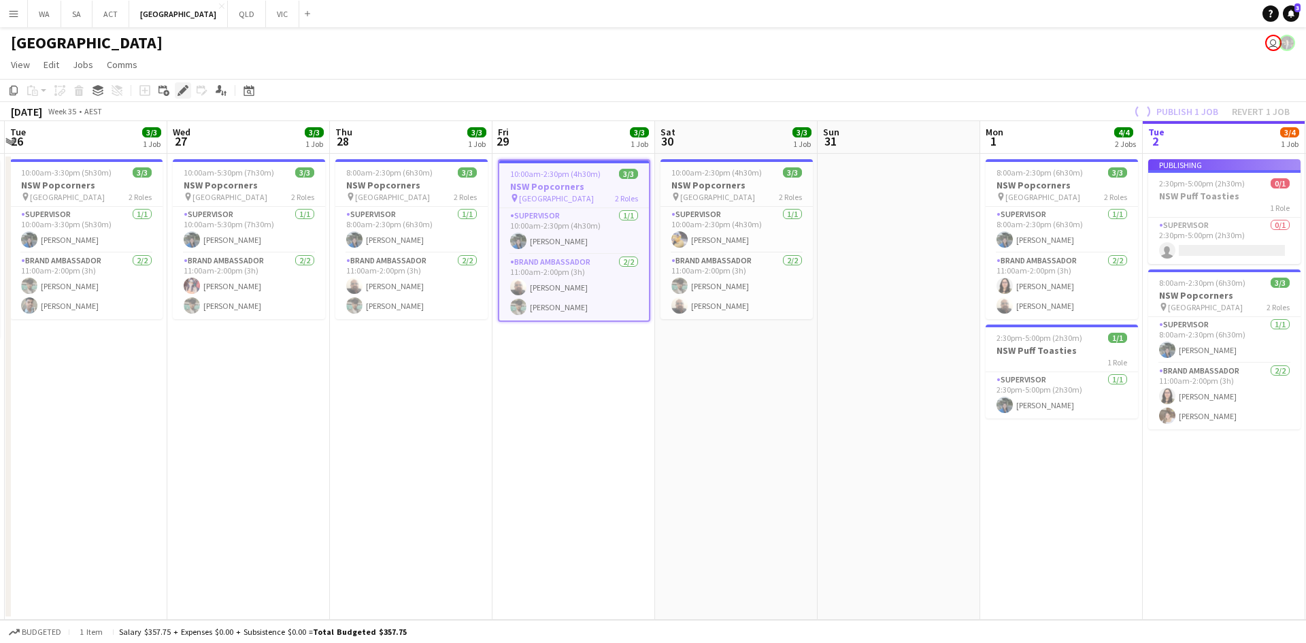
click at [188, 89] on icon "Edit" at bounding box center [183, 90] width 11 height 11
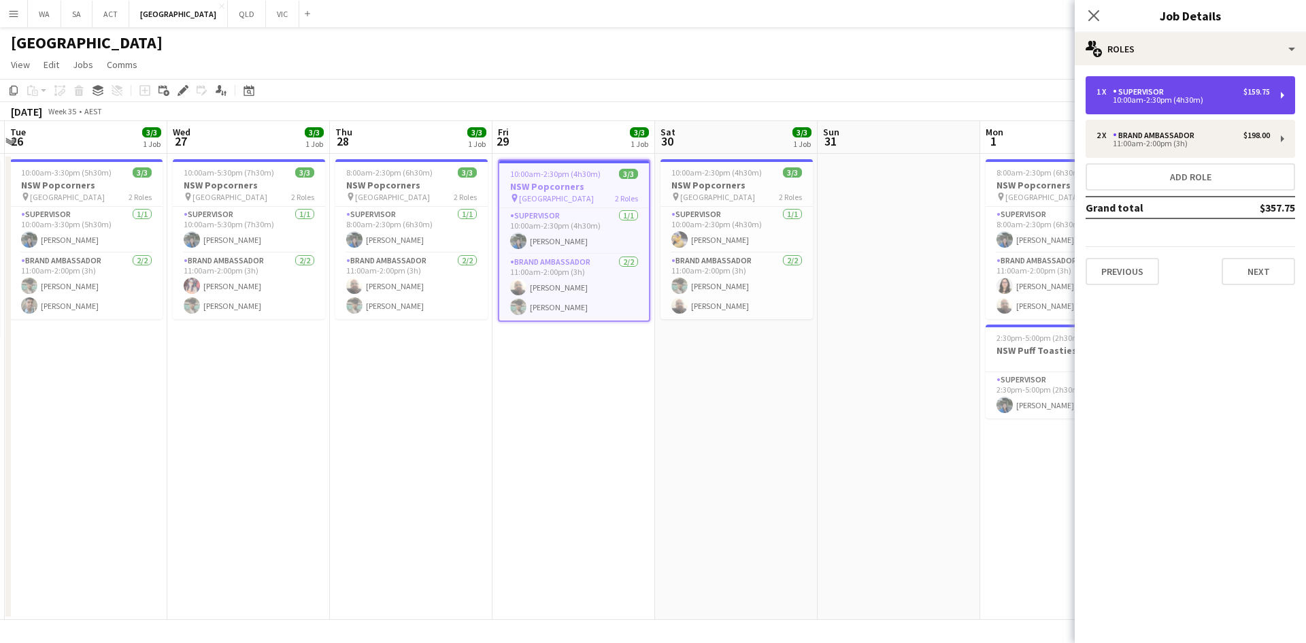
click at [1139, 79] on div "1 x Supervisor $159.75 10:00am-2:30pm (4h30m)" at bounding box center [1191, 95] width 210 height 38
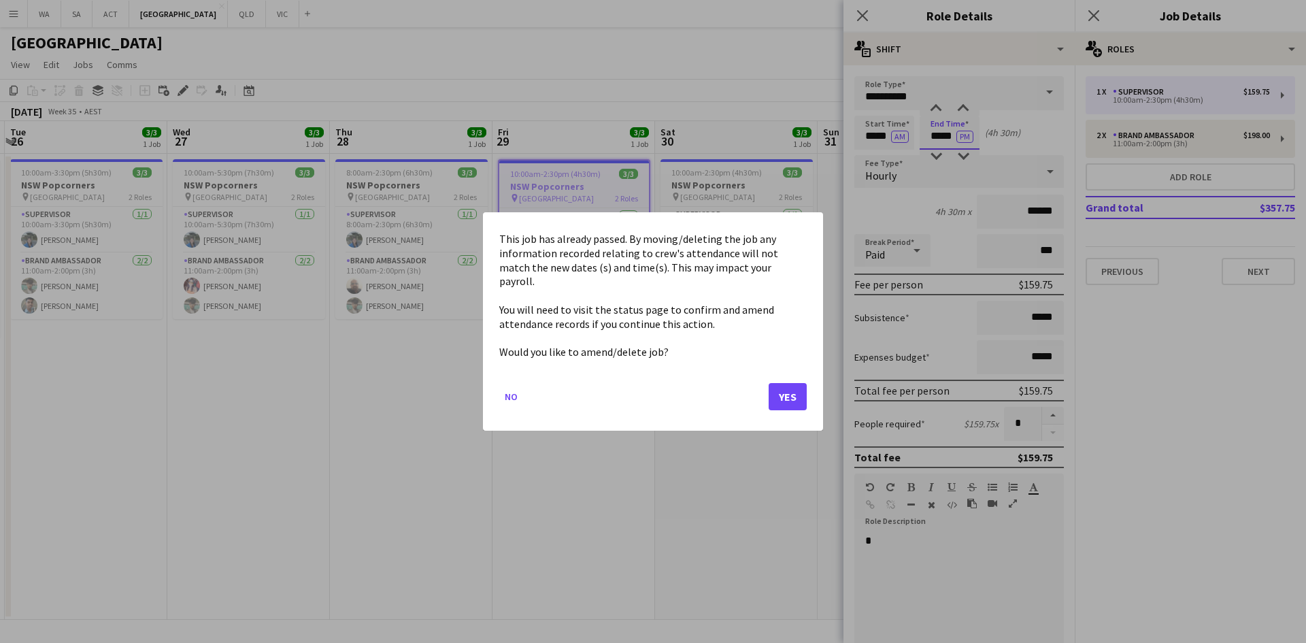
click at [929, 133] on body "Menu Boards Boards Boards All jobs Status Workforce Workforce My Workforce Recr…" at bounding box center [653, 321] width 1306 height 643
click at [801, 395] on button "Yes" at bounding box center [788, 396] width 38 height 27
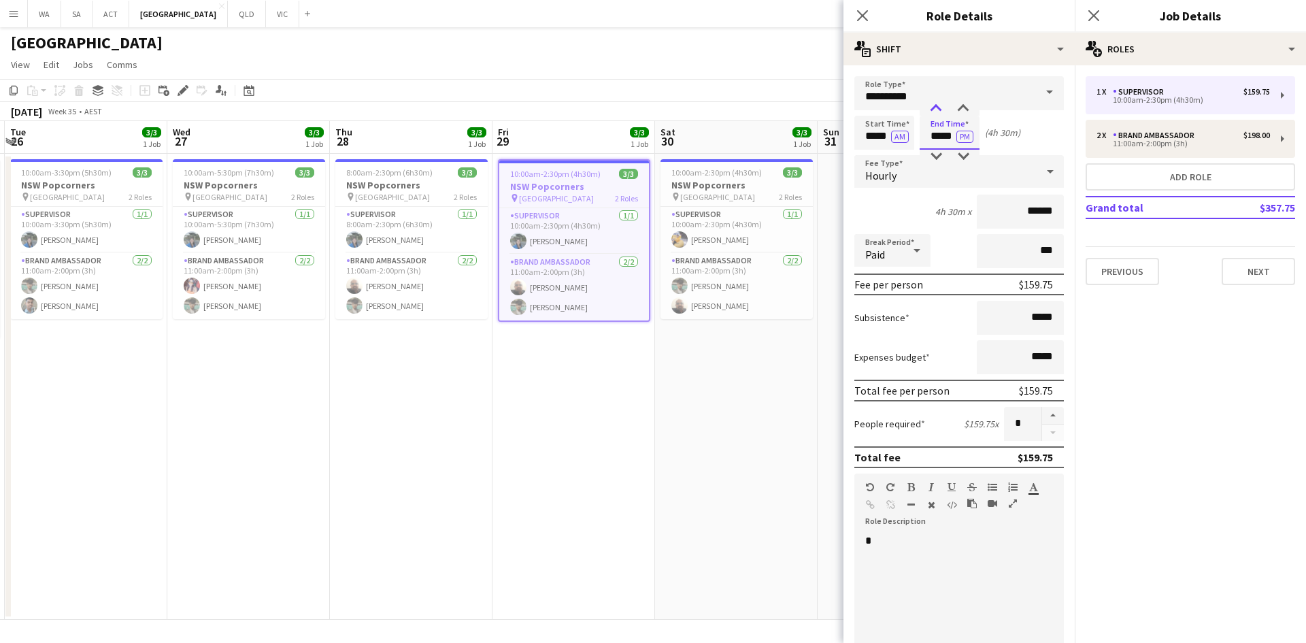
click at [933, 115] on div at bounding box center [935, 109] width 27 height 14
click at [965, 148] on input "*****" at bounding box center [950, 133] width 60 height 34
click at [966, 151] on div at bounding box center [963, 157] width 27 height 14
type input "*****"
click at [966, 151] on div at bounding box center [963, 157] width 27 height 14
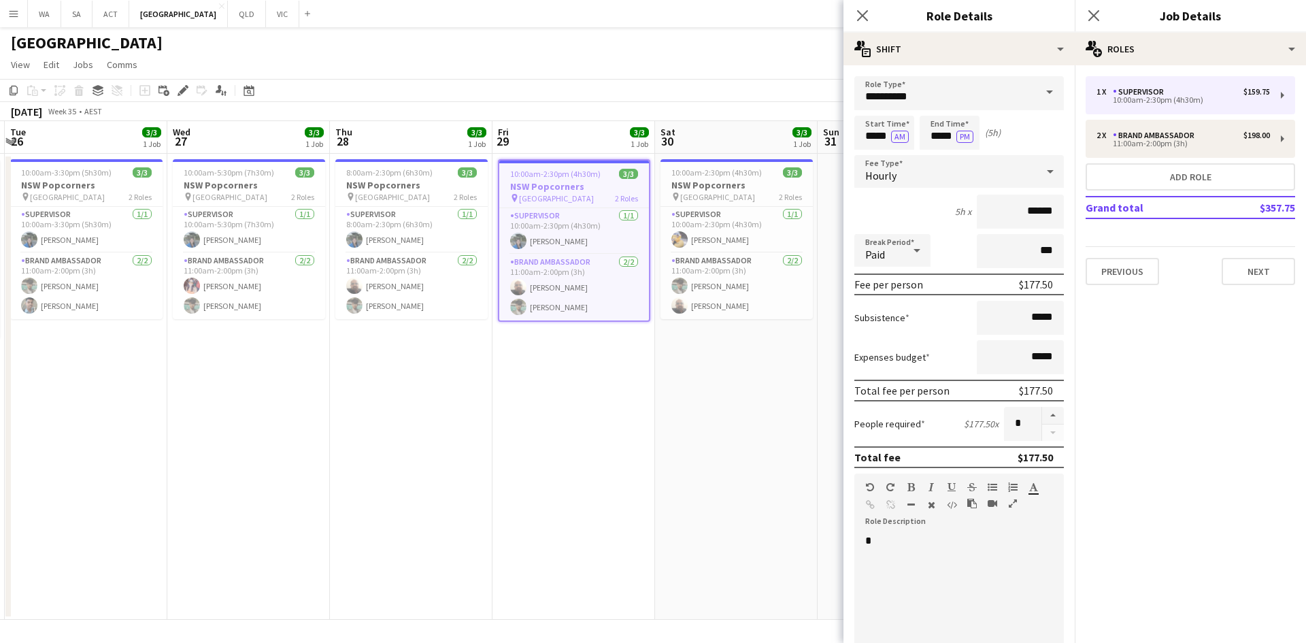
click at [713, 441] on app-date-cell "10:00am-2:30pm (4h30m) 3/3 NSW Popcorners pin Town Hall 2 Roles Supervisor 1/1 …" at bounding box center [736, 387] width 163 height 466
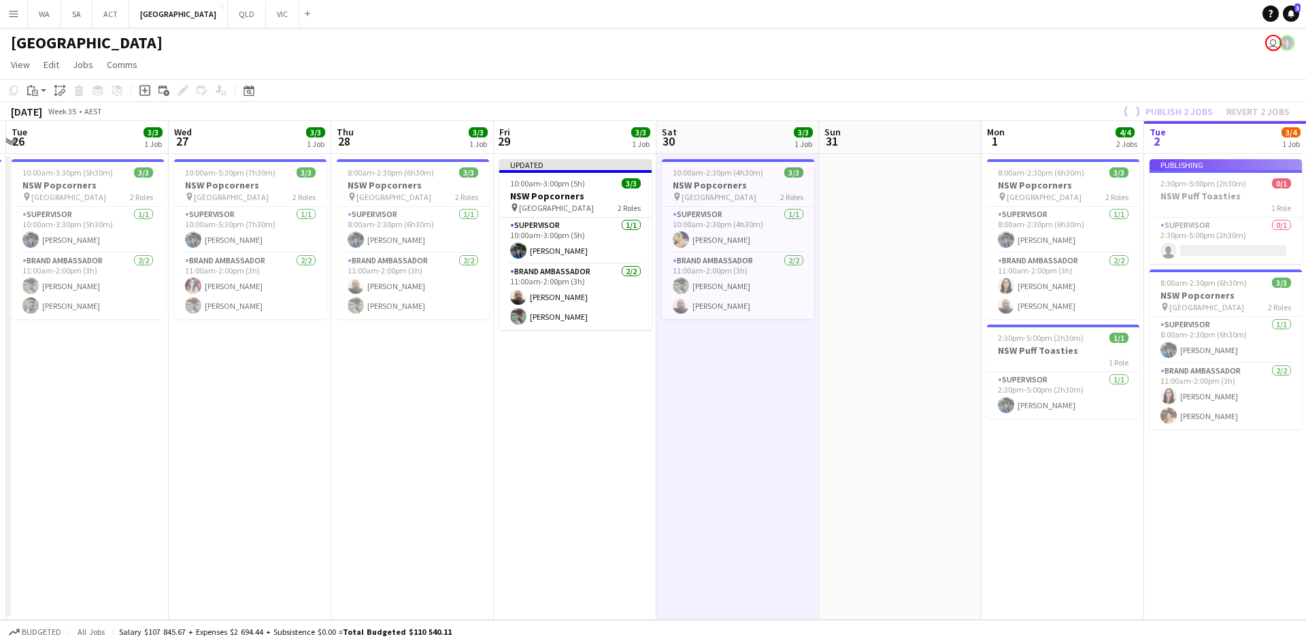
click at [1178, 113] on div "Publish 2 jobs Revert 2 jobs" at bounding box center [1205, 112] width 202 height 18
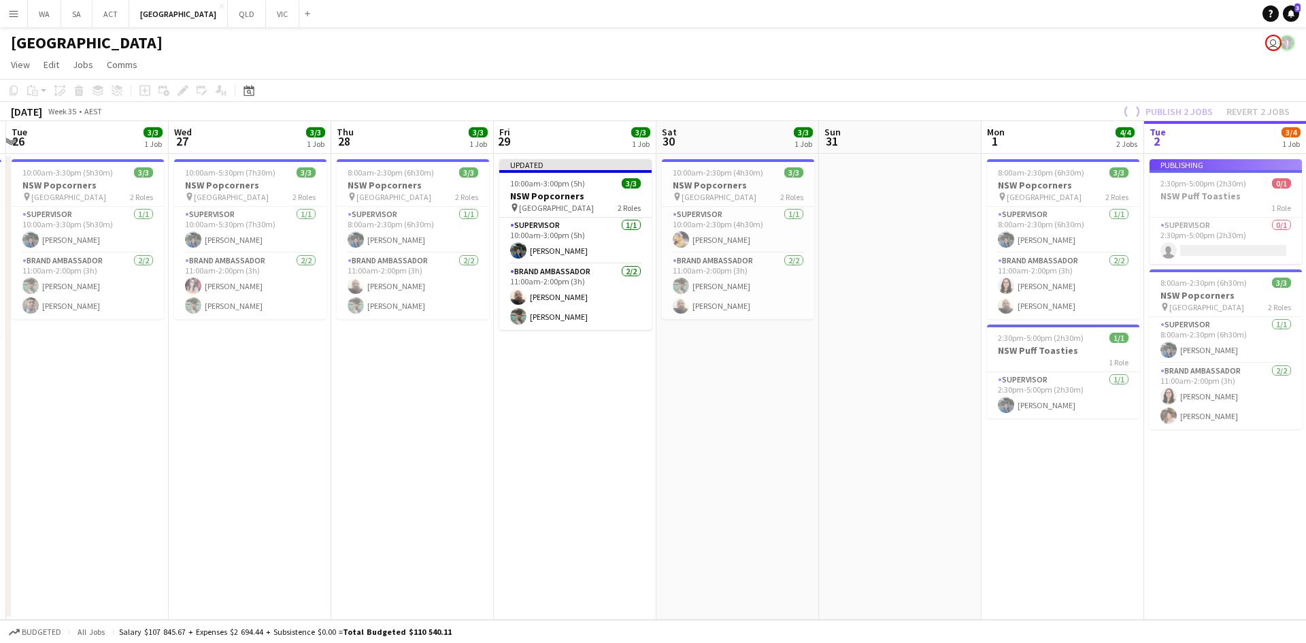
click at [1180, 110] on div "Publish 2 jobs Revert 2 jobs" at bounding box center [1205, 112] width 202 height 18
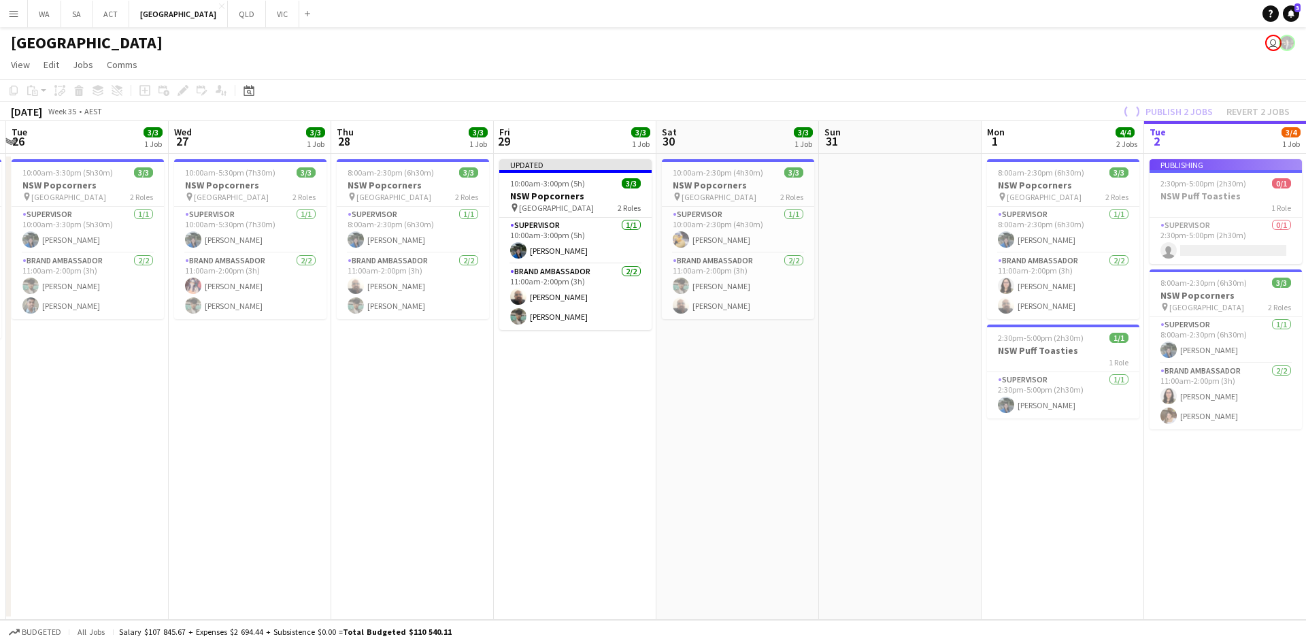
click at [925, 214] on app-date-cell at bounding box center [900, 387] width 163 height 466
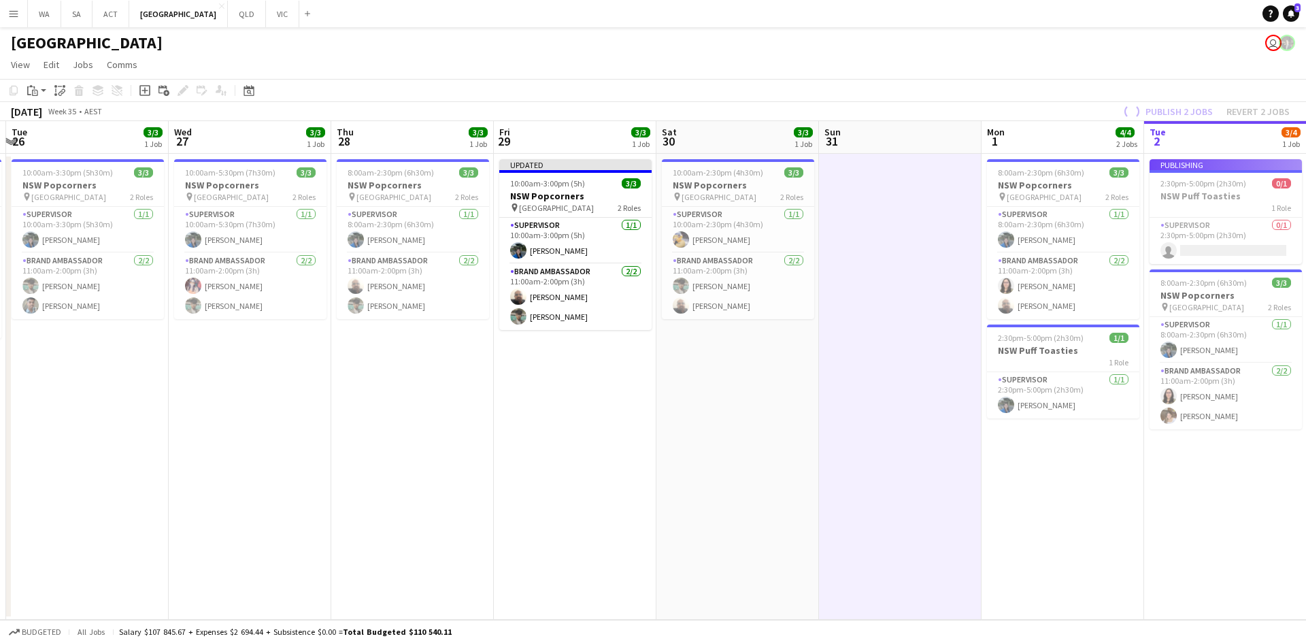
click at [1184, 115] on div "Publish 2 jobs Revert 2 jobs" at bounding box center [1205, 112] width 202 height 18
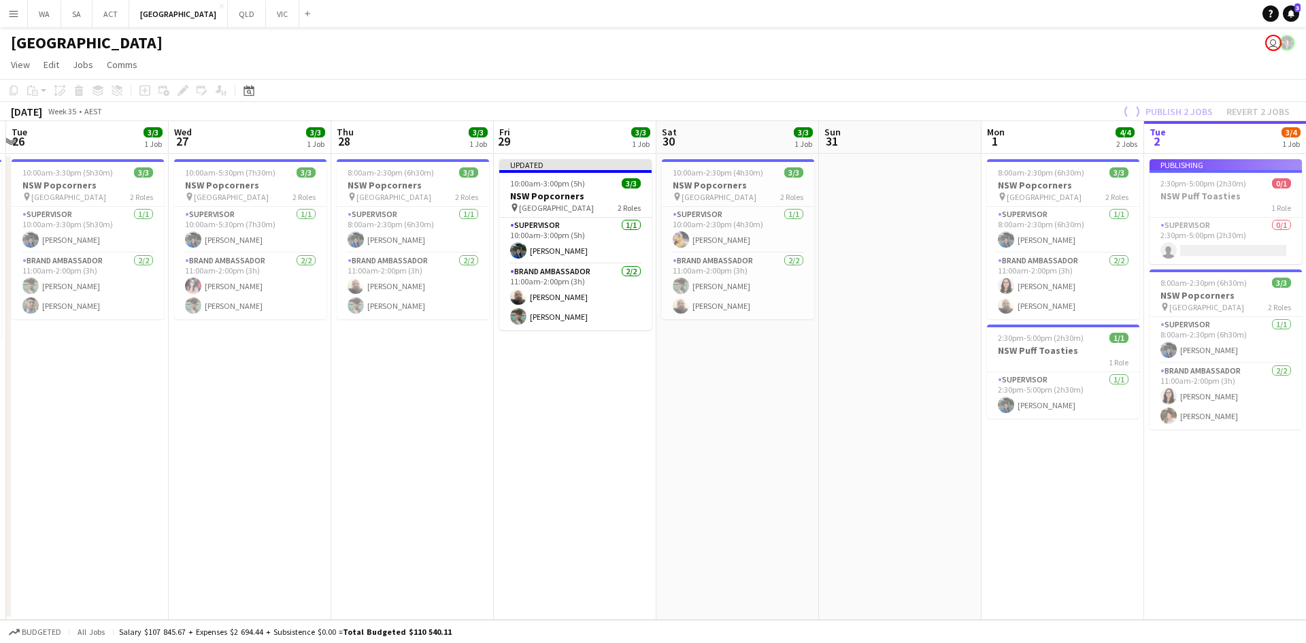
click at [1056, 110] on div "August 2025 Week 35 • AEST Publish 2 jobs Revert 2 jobs" at bounding box center [653, 111] width 1306 height 19
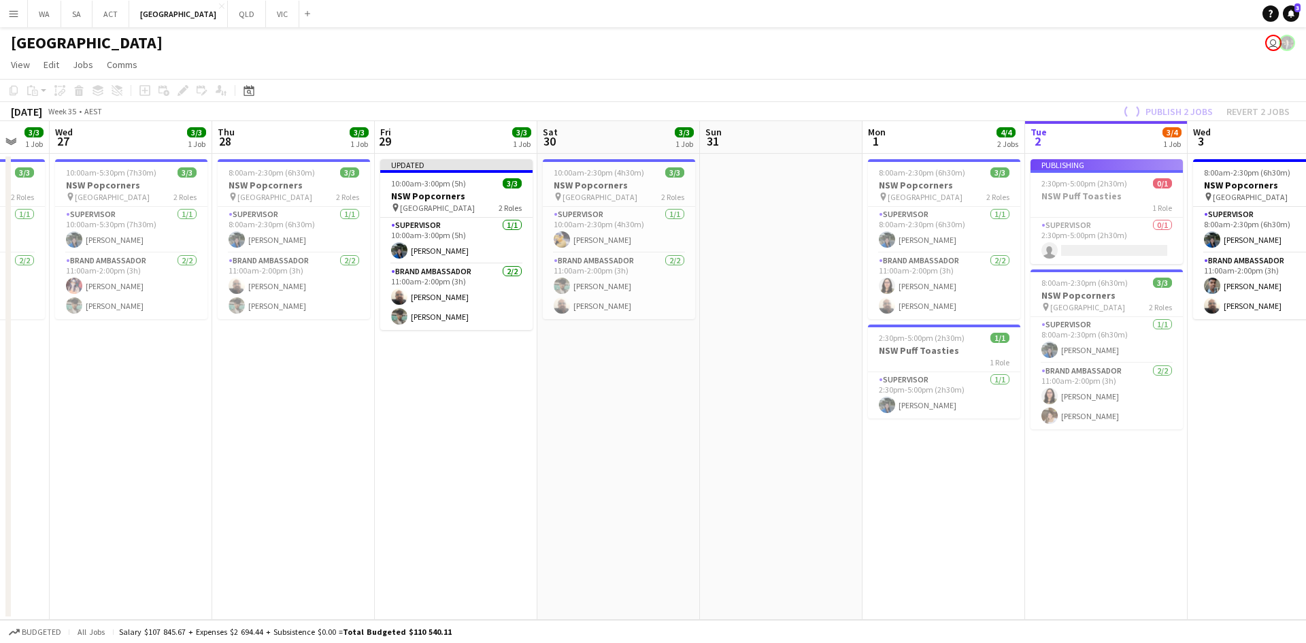
drag, startPoint x: 1045, startPoint y: 229, endPoint x: 942, endPoint y: 237, distance: 103.7
click at [942, 237] on app-calendar-viewport "Sun 24 0/2 1 Job Mon 25 3/4 1 Job Tue 26 3/3 1 Job Wed 27 3/3 1 Job Thu 28 3/3 …" at bounding box center [653, 370] width 1306 height 499
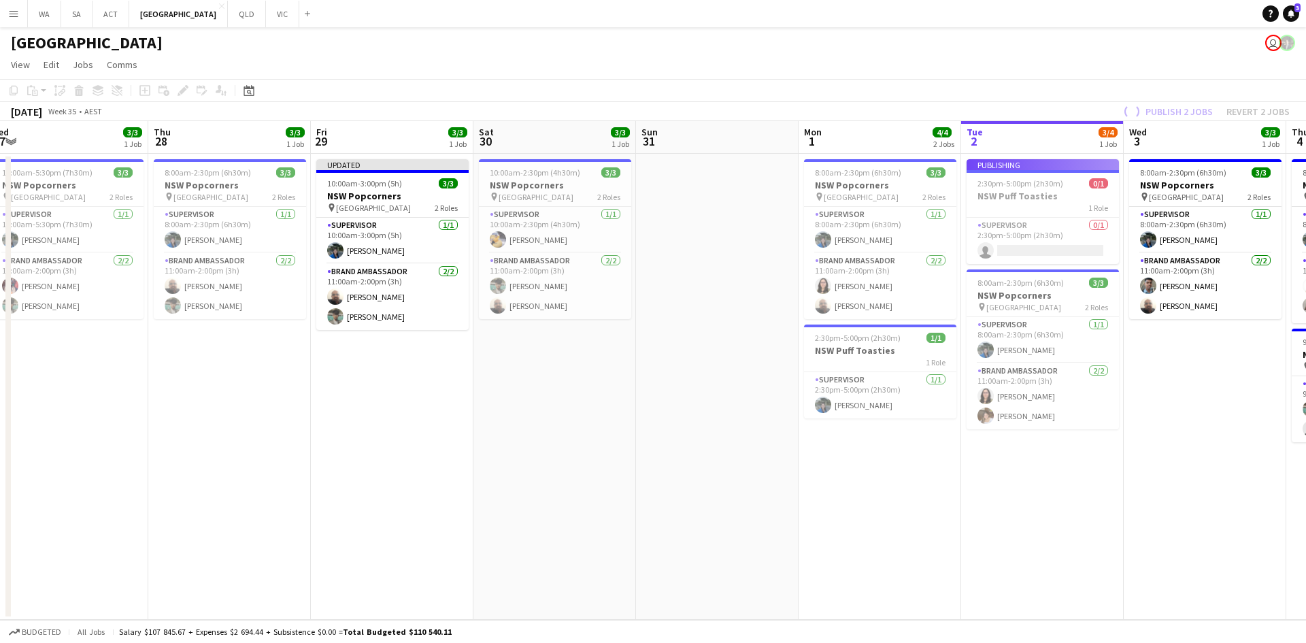
scroll to position [0, 503]
drag, startPoint x: 1111, startPoint y: 201, endPoint x: 1045, endPoint y: 211, distance: 66.0
click at [1045, 211] on app-calendar-viewport "Sun 24 0/2 1 Job Mon 25 3/4 1 Job Tue 26 3/3 1 Job Wed 27 3/3 1 Job Thu 28 3/3 …" at bounding box center [653, 370] width 1306 height 499
click at [1042, 156] on app-date-cell "Publishing 2:30pm-5:00pm (2h30m) 0/1 NSW Puff Toasties 1 Role Supervisor 0/1 2:…" at bounding box center [1041, 387] width 163 height 466
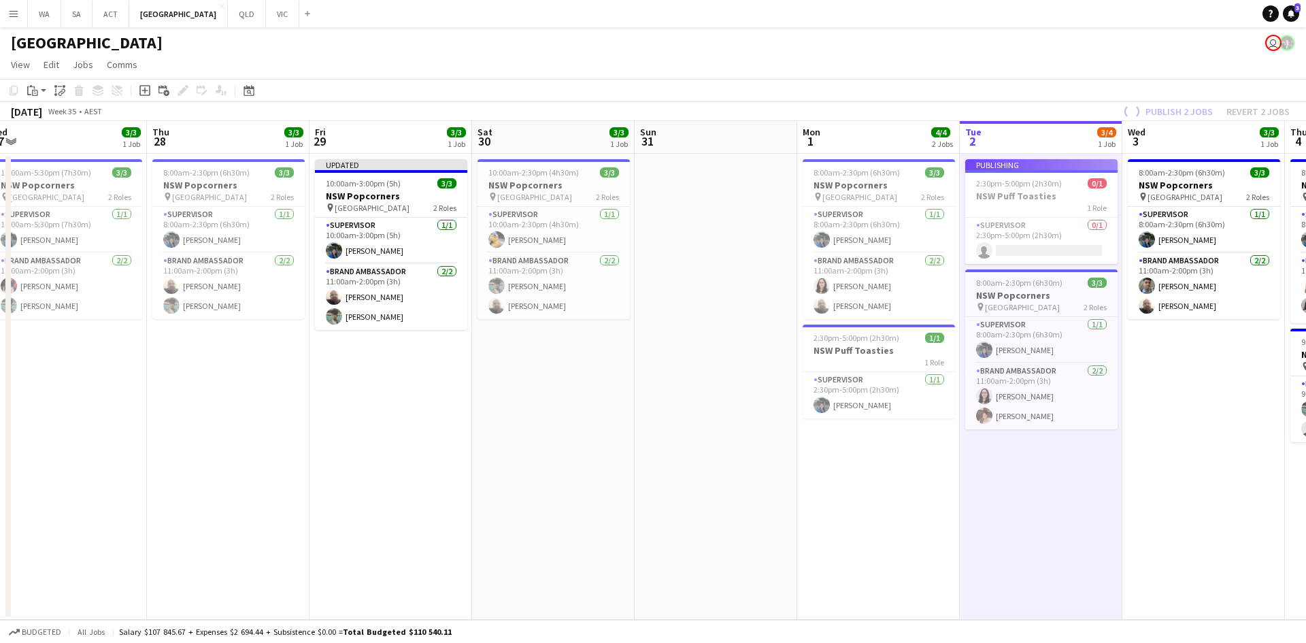
click at [1043, 203] on app-job-card "Publishing 2:30pm-5:00pm (2h30m) 0/1 NSW Puff Toasties 1 Role Supervisor 0/1 2:…" at bounding box center [1041, 211] width 152 height 105
click at [707, 242] on app-date-cell at bounding box center [716, 387] width 163 height 466
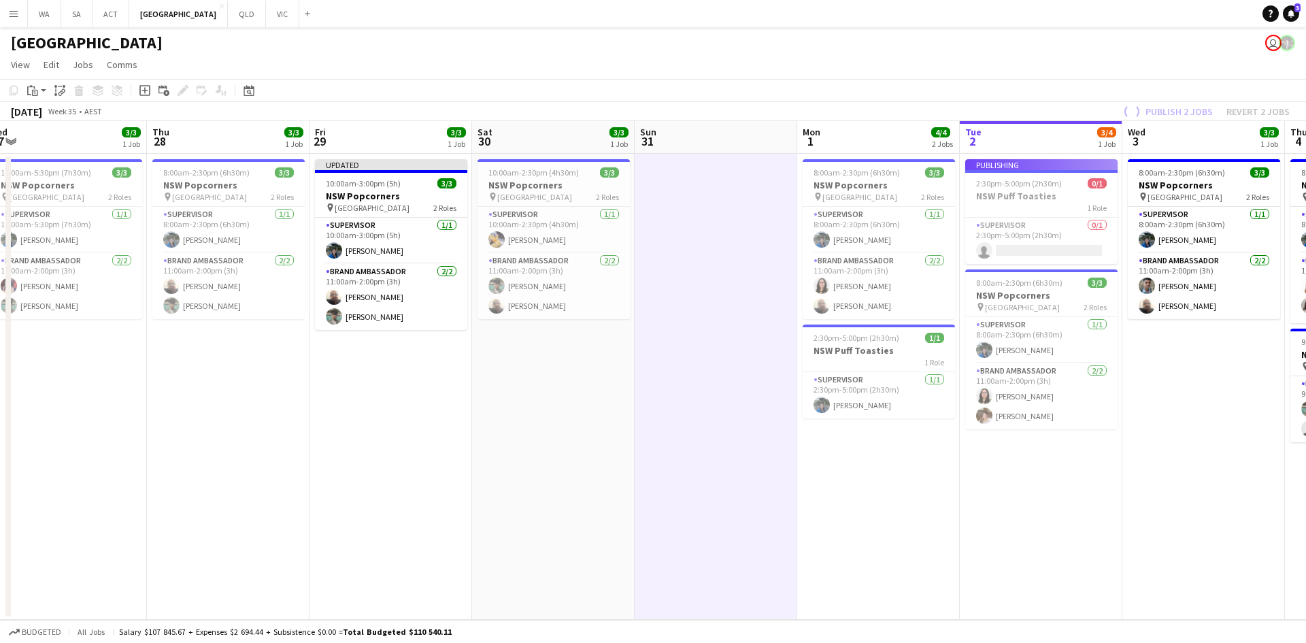
click at [1199, 388] on app-date-cell "8:00am-2:30pm (6h30m) 3/3 NSW Popcorners pin Town Hall 2 Roles Supervisor 1/1 8…" at bounding box center [1203, 387] width 163 height 466
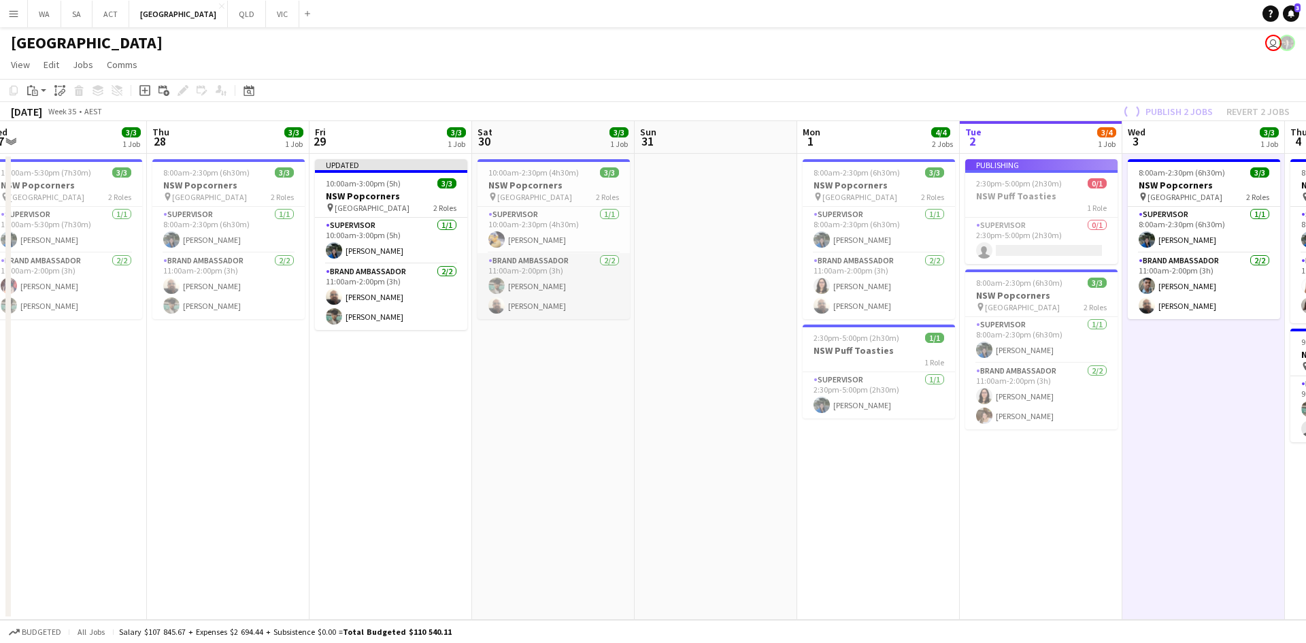
click at [625, 271] on app-card-role "Brand Ambassador 2/2 11:00am-2:00pm (3h) Anish Badgami Balaji Sankar" at bounding box center [554, 286] width 152 height 66
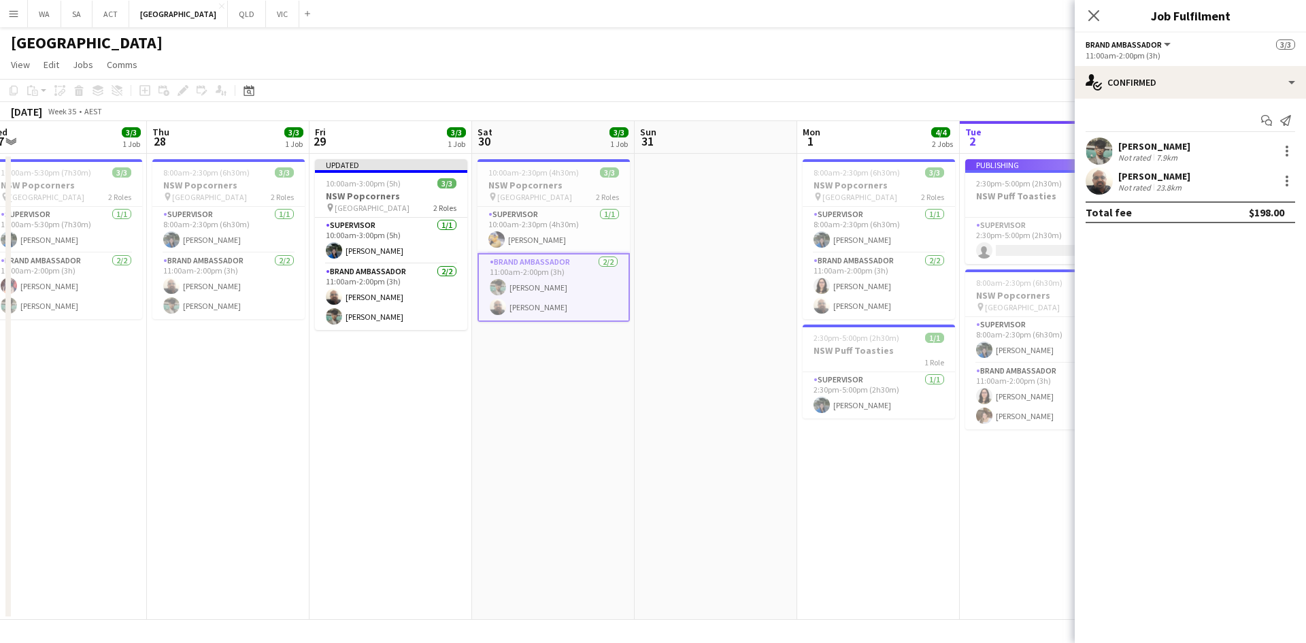
click at [701, 275] on app-date-cell at bounding box center [716, 387] width 163 height 466
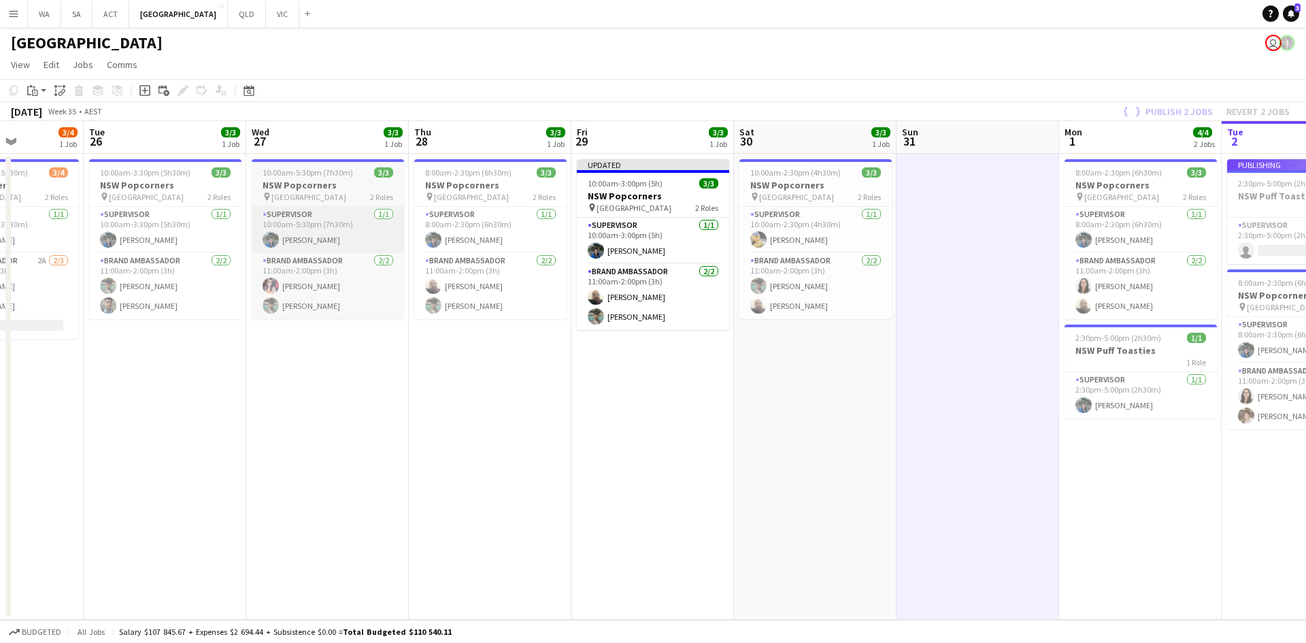
drag, startPoint x: 109, startPoint y: 294, endPoint x: 341, endPoint y: 222, distance: 243.3
click at [375, 307] on app-calendar-viewport "Sat 23 Sun 24 0/2 1 Job Mon 25 3/4 1 Job Tue 26 3/3 1 Job Wed 27 3/3 1 Job Thu …" at bounding box center [653, 370] width 1306 height 499
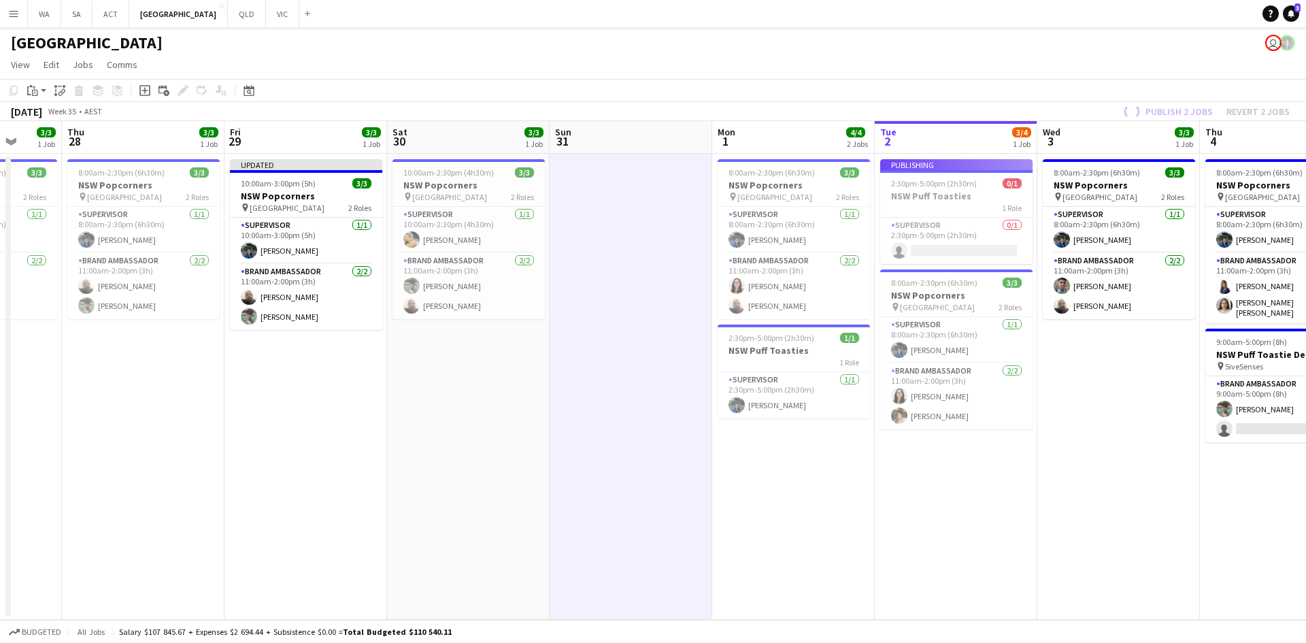
drag, startPoint x: 766, startPoint y: 380, endPoint x: 415, endPoint y: 380, distance: 351.0
click at [415, 380] on app-calendar-viewport "Mon 25 3/4 1 Job Tue 26 3/3 1 Job Wed 27 3/3 1 Job Thu 28 3/3 1 Job Fri 29 3/3 …" at bounding box center [653, 370] width 1306 height 499
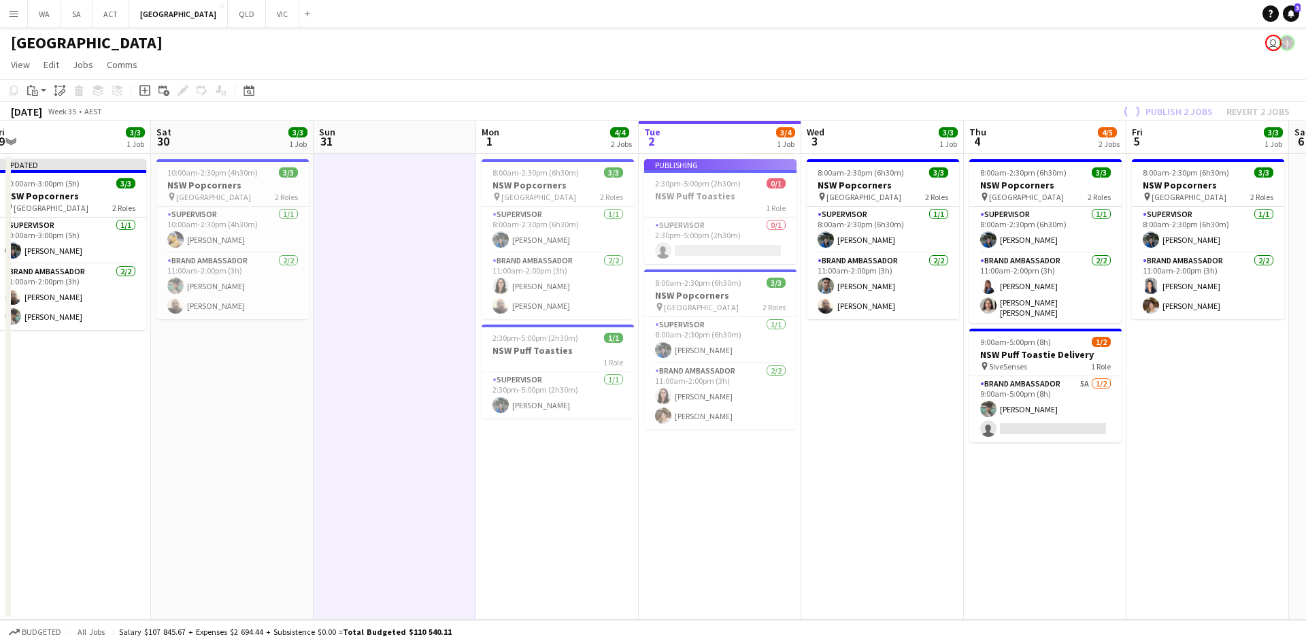
scroll to position [0, 663]
drag, startPoint x: 548, startPoint y: 435, endPoint x: 642, endPoint y: 472, distance: 100.8
click at [642, 472] on app-calendar-viewport "Mon 25 3/4 1 Job Tue 26 3/3 1 Job Wed 27 3/3 1 Job Thu 28 3/3 1 Job Fri 29 3/3 …" at bounding box center [653, 370] width 1306 height 499
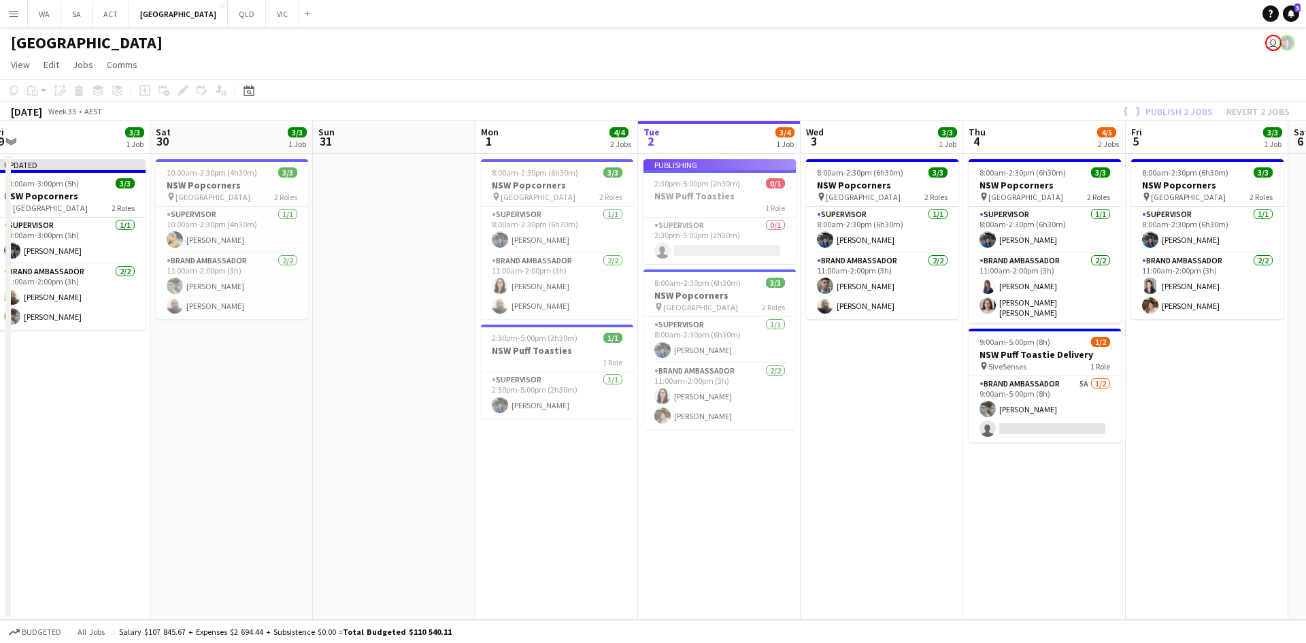
click at [705, 478] on app-date-cell "Publishing 2:30pm-5:00pm (2h30m) 0/1 NSW Puff Toasties 1 Role Supervisor 0/1 2:…" at bounding box center [719, 387] width 163 height 466
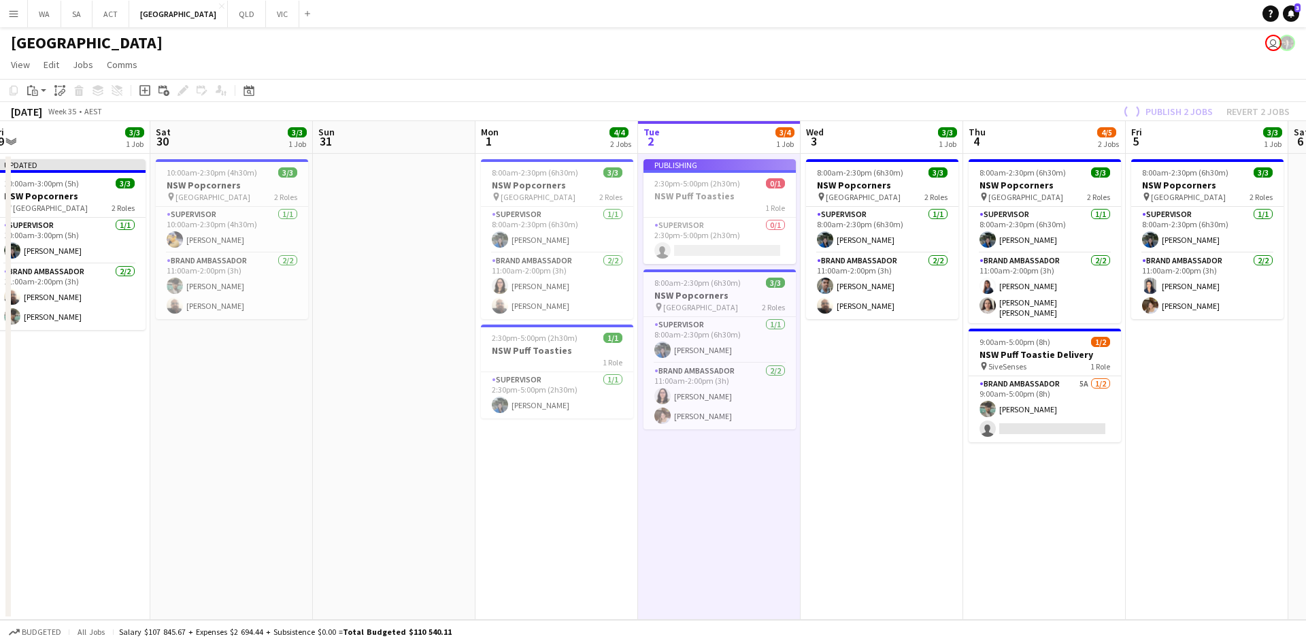
click at [705, 478] on app-date-cell "Publishing 2:30pm-5:00pm (2h30m) 0/1 NSW Puff Toasties 1 Role Supervisor 0/1 2:…" at bounding box center [719, 387] width 163 height 466
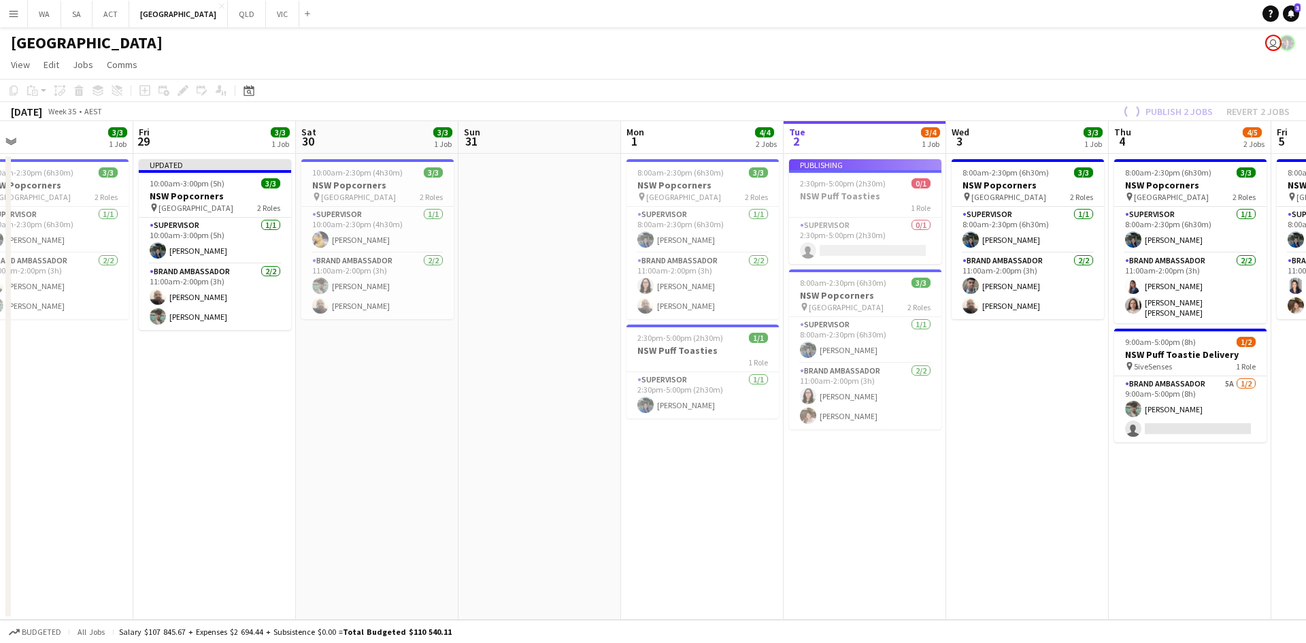
drag, startPoint x: 398, startPoint y: 401, endPoint x: 543, endPoint y: 422, distance: 147.2
click at [543, 422] on app-calendar-viewport "Mon 25 3/4 1 Job Tue 26 3/3 1 Job Wed 27 3/3 1 Job Thu 28 3/3 1 Job Fri 29 3/3 …" at bounding box center [653, 370] width 1306 height 499
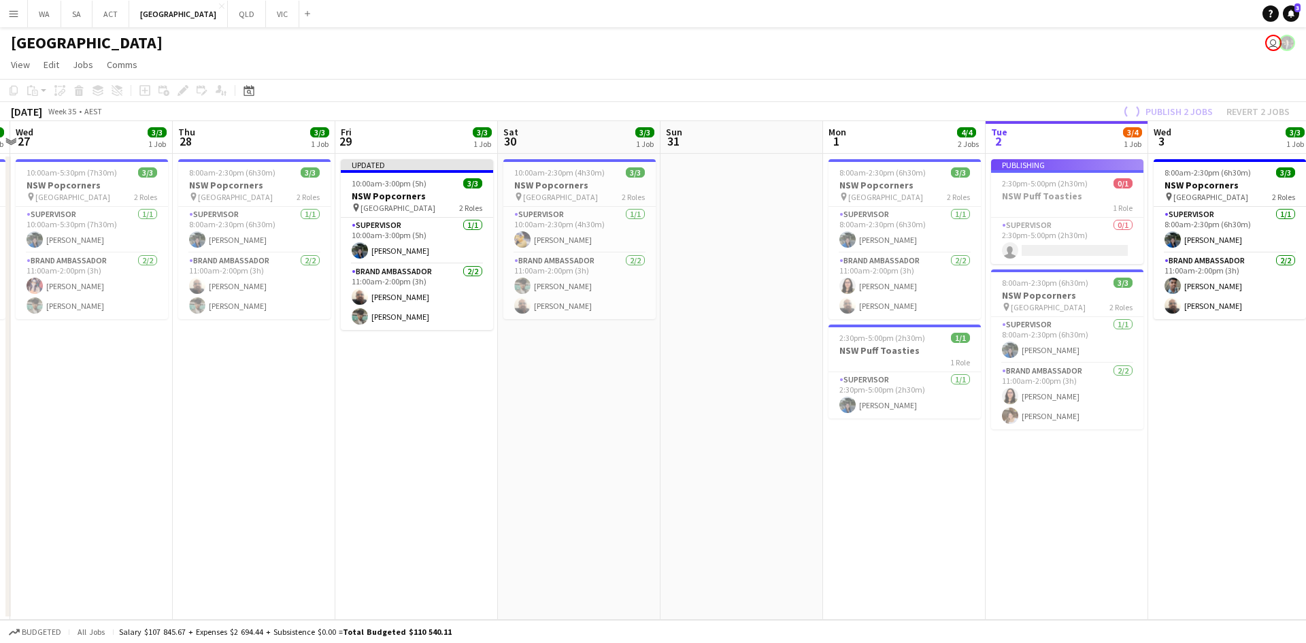
drag, startPoint x: 528, startPoint y: 422, endPoint x: 731, endPoint y: 436, distance: 203.2
click at [731, 436] on app-calendar-viewport "Mon 25 3/4 1 Job Tue 26 3/3 1 Job Wed 27 3/3 1 Job Thu 28 3/3 1 Job Fri 29 3/3 …" at bounding box center [653, 370] width 1306 height 499
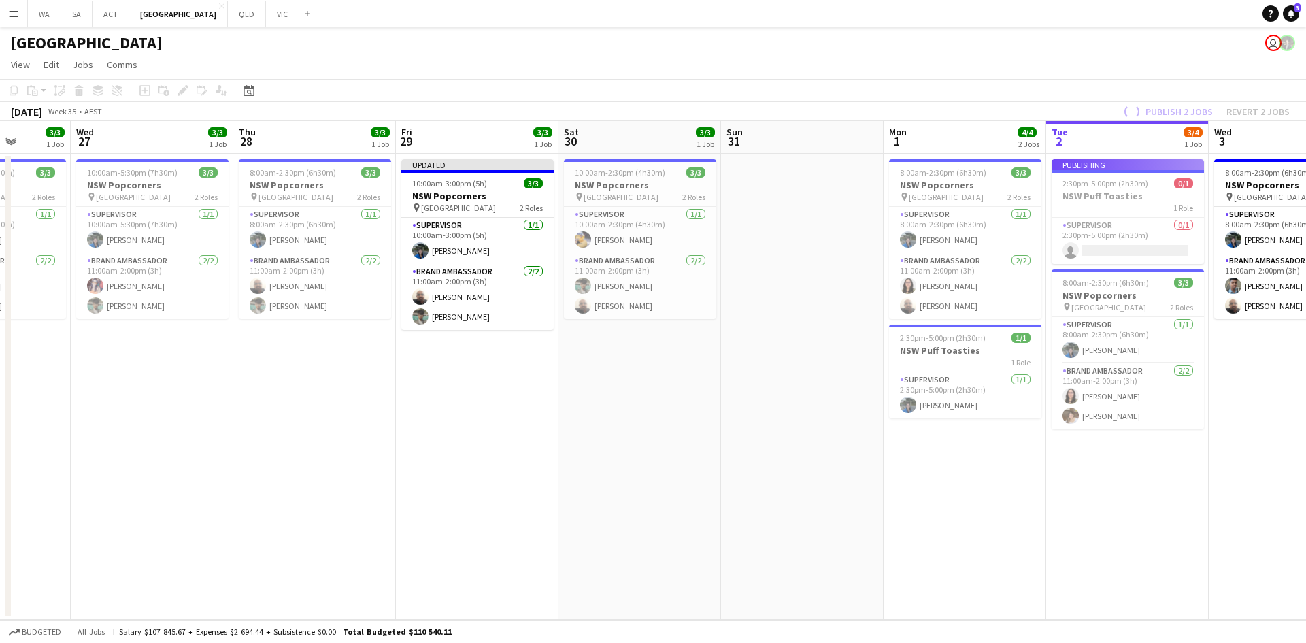
scroll to position [0, 416]
drag, startPoint x: 616, startPoint y: 420, endPoint x: 626, endPoint y: 420, distance: 10.2
click at [626, 420] on app-calendar-viewport "Sun 24 0/2 1 Job Mon 25 3/4 1 Job Tue 26 3/3 1 Job Wed 27 3/3 1 Job Thu 28 3/3 …" at bounding box center [653, 370] width 1306 height 499
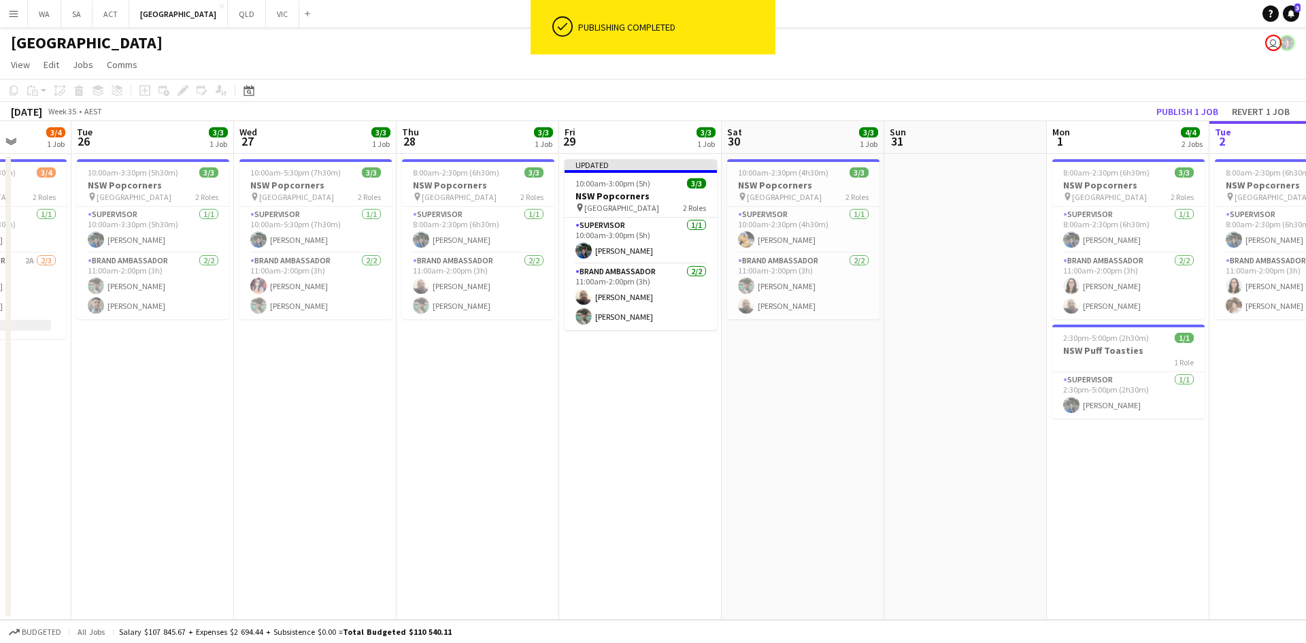
click at [618, 379] on app-date-cell "Updated 10:00am-3:00pm (5h) 3/3 NSW Popcorners pin Bondi Junction 2 Roles Super…" at bounding box center [640, 387] width 163 height 466
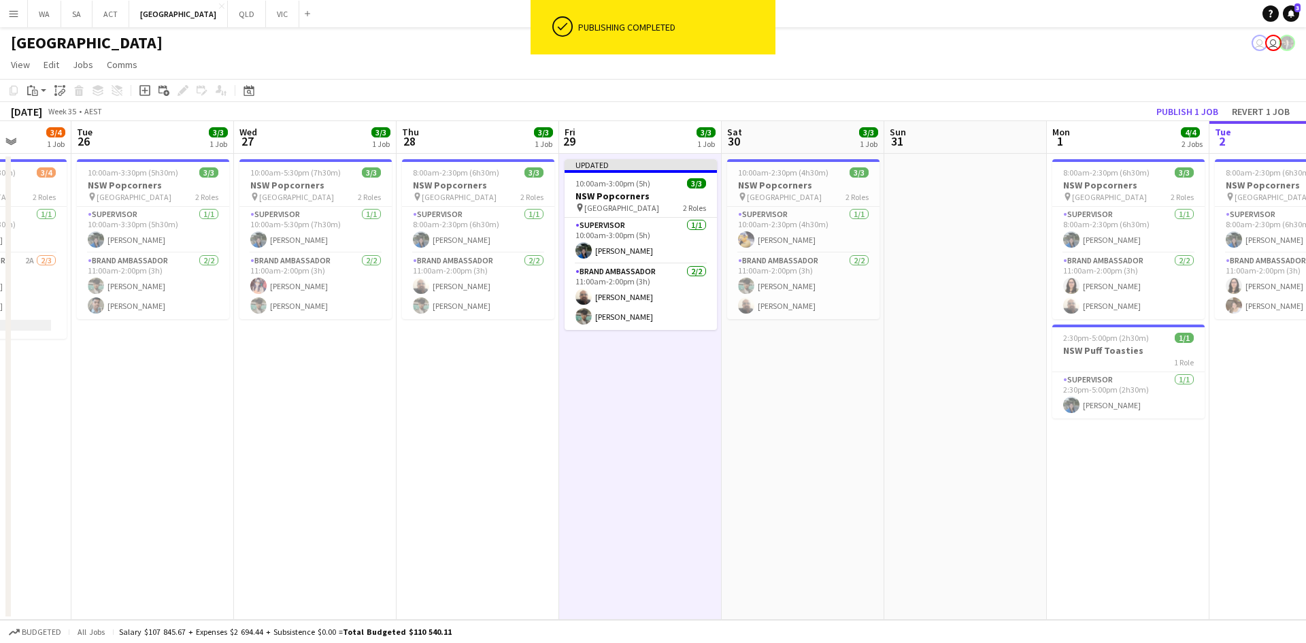
click at [663, 381] on app-date-cell "Updated 10:00am-3:00pm (5h) 3/3 NSW Popcorners pin Bondi Junction 2 Roles Super…" at bounding box center [640, 387] width 163 height 466
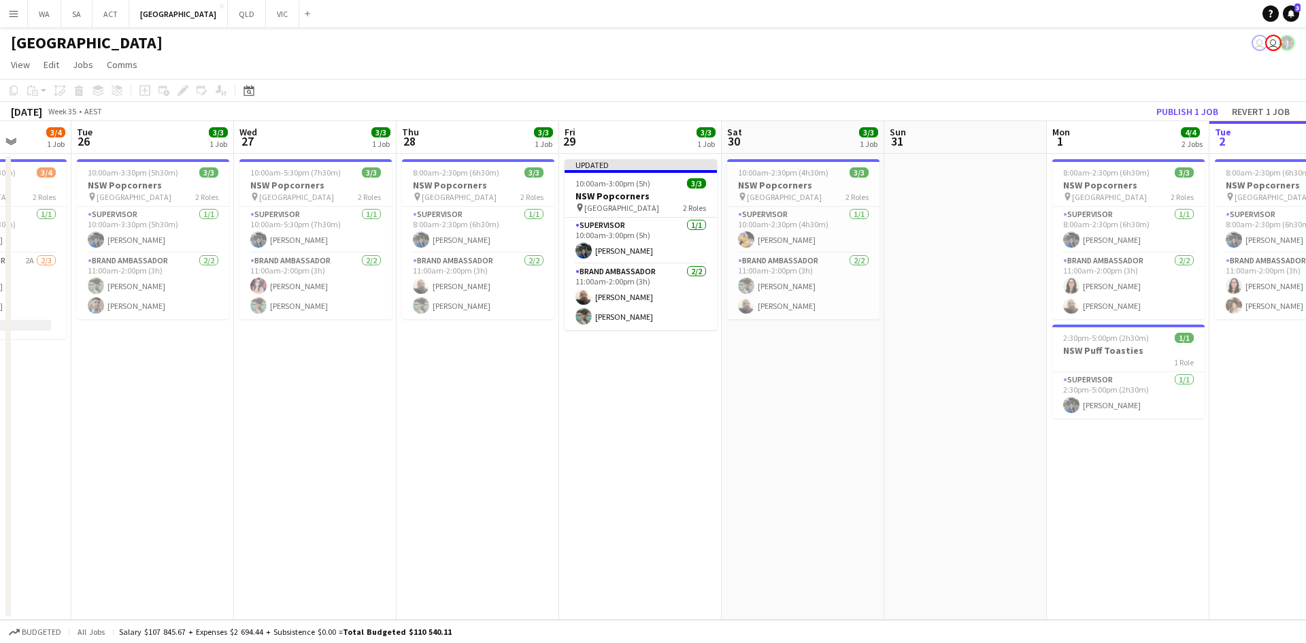
click at [546, 370] on app-date-cell "8:00am-2:30pm (6h30m) 3/3 NSW Popcorners pin Bondi Junction 2 Roles Supervisor …" at bounding box center [478, 387] width 163 height 466
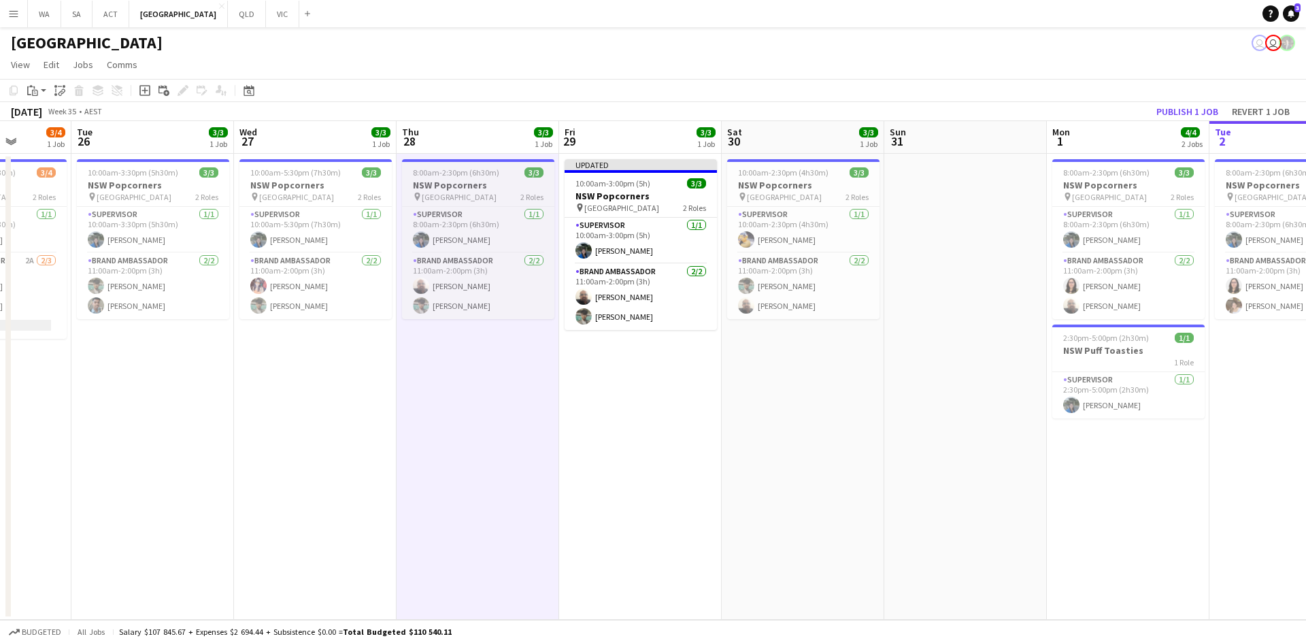
click at [499, 192] on div "pin Bondi Junction 2 Roles" at bounding box center [478, 196] width 152 height 11
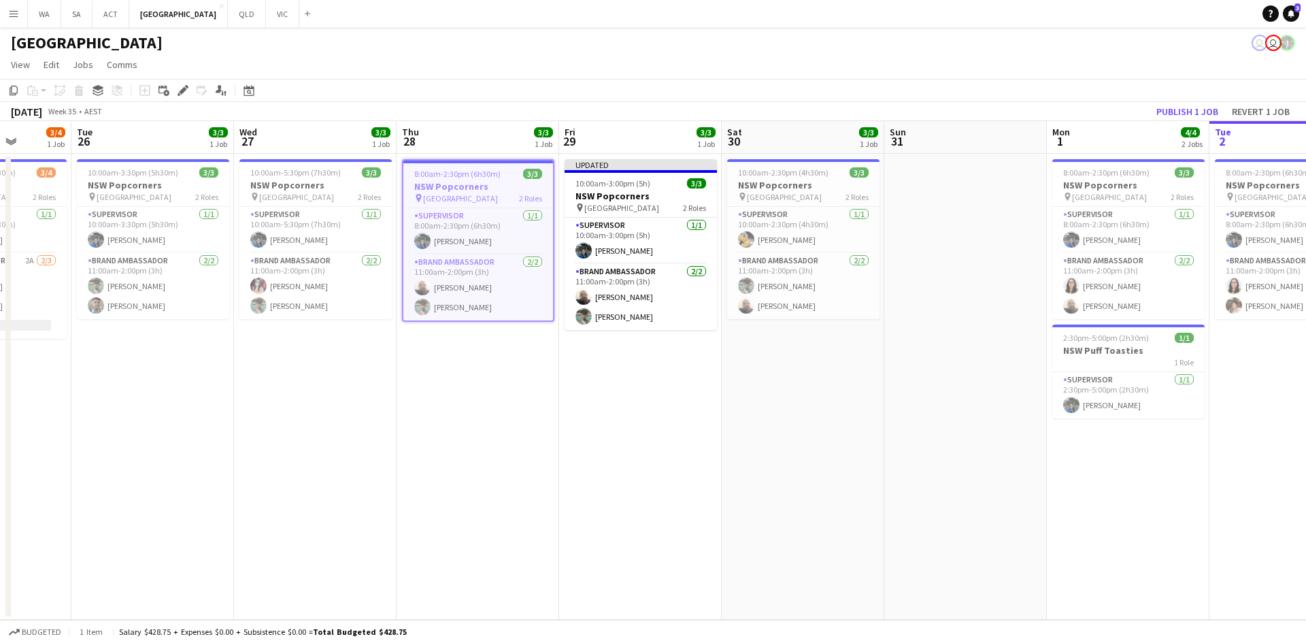
click at [503, 354] on app-date-cell "8:00am-2:30pm (6h30m) 3/3 NSW Popcorners pin Bondi Junction 2 Roles Supervisor …" at bounding box center [478, 387] width 163 height 466
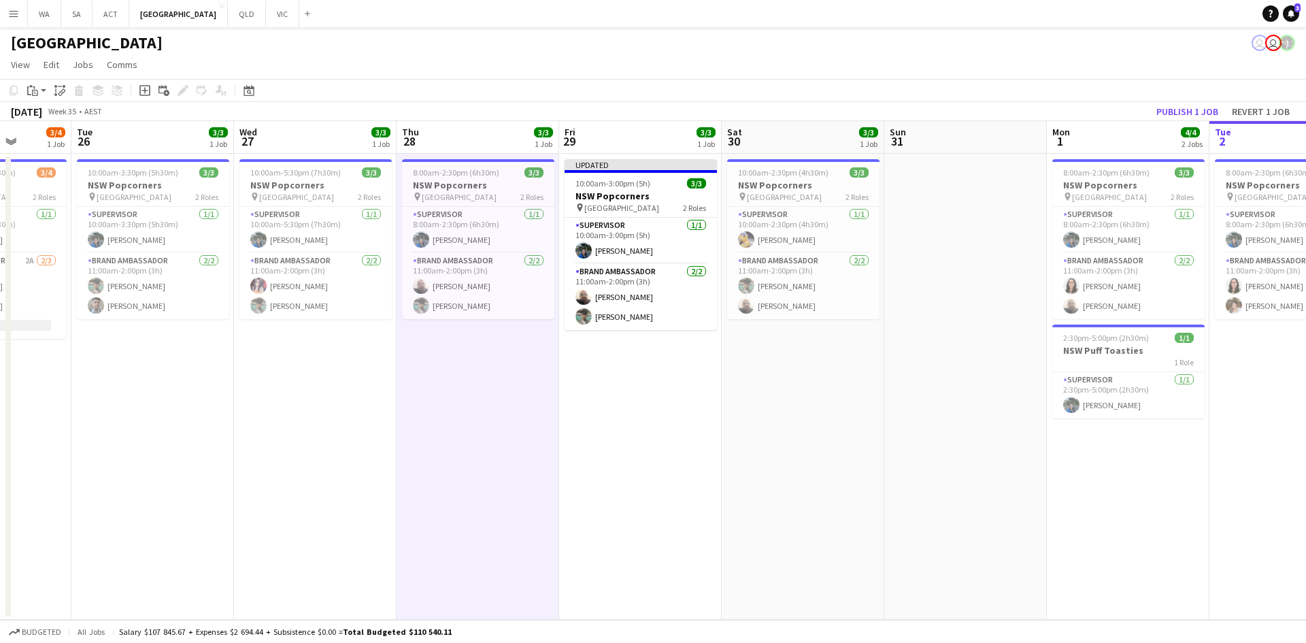
click at [503, 354] on app-date-cell "8:00am-2:30pm (6h30m) 3/3 NSW Popcorners pin Bondi Junction 2 Roles Supervisor …" at bounding box center [478, 387] width 163 height 466
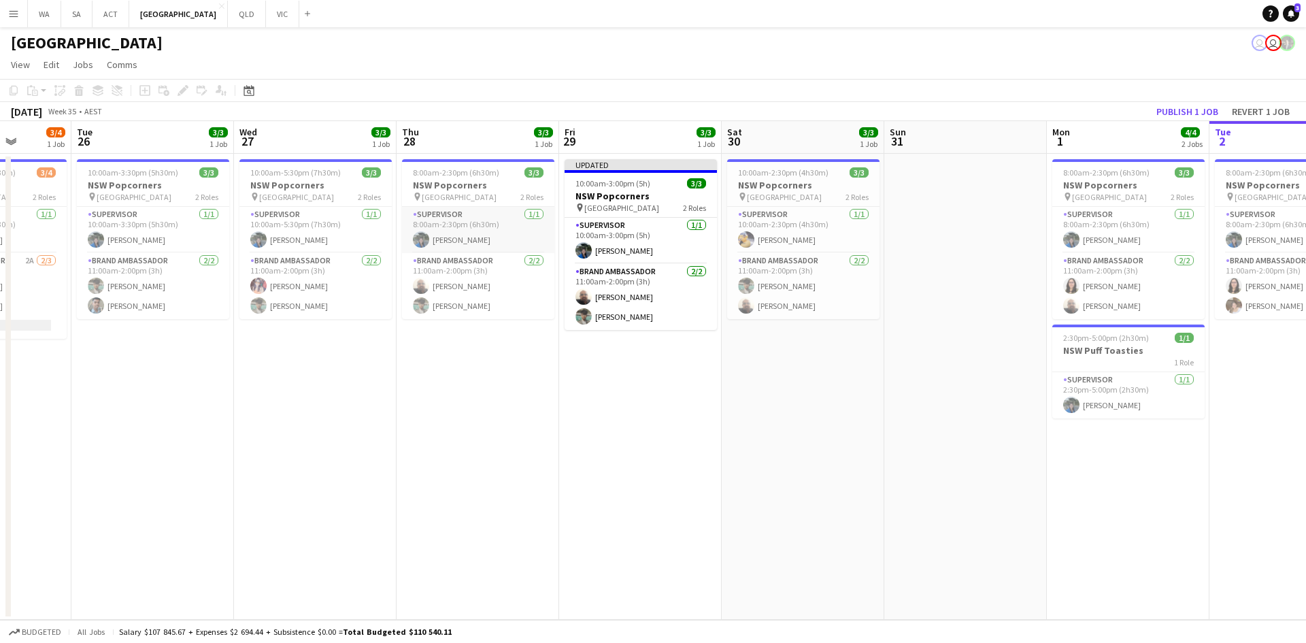
click at [481, 228] on app-card-role "Supervisor 1/1 8:00am-2:30pm (6h30m) Vanessa Corrales" at bounding box center [478, 230] width 152 height 46
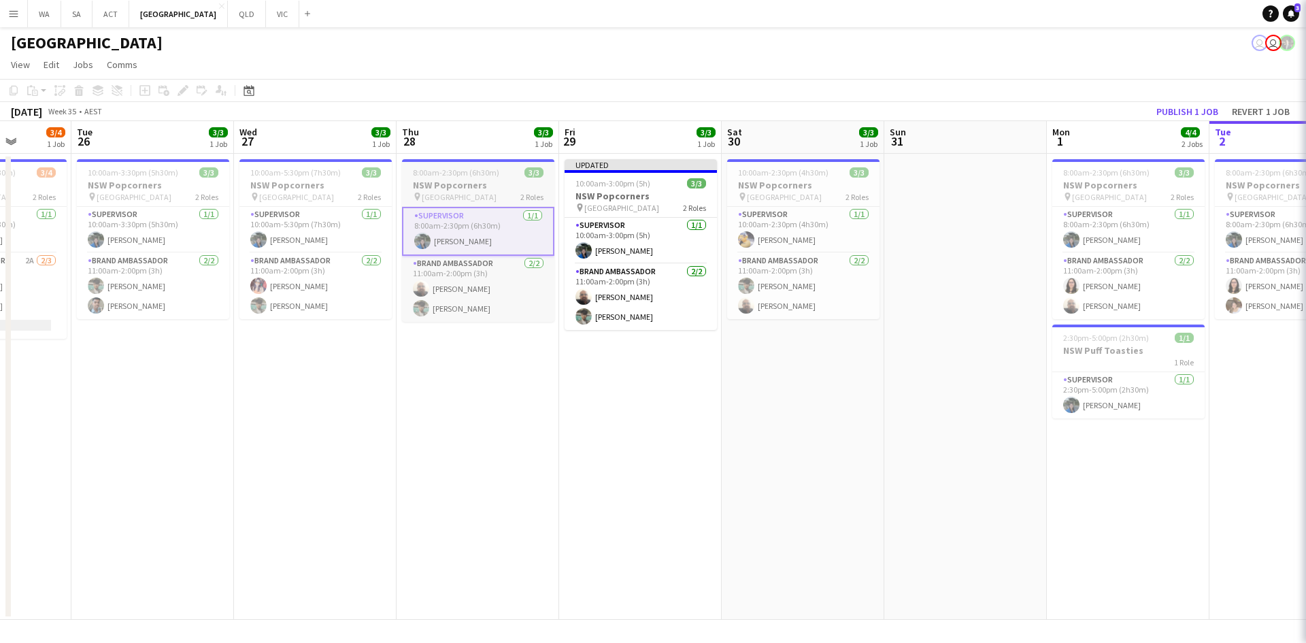
click at [458, 179] on h3 "NSW Popcorners" at bounding box center [478, 185] width 152 height 12
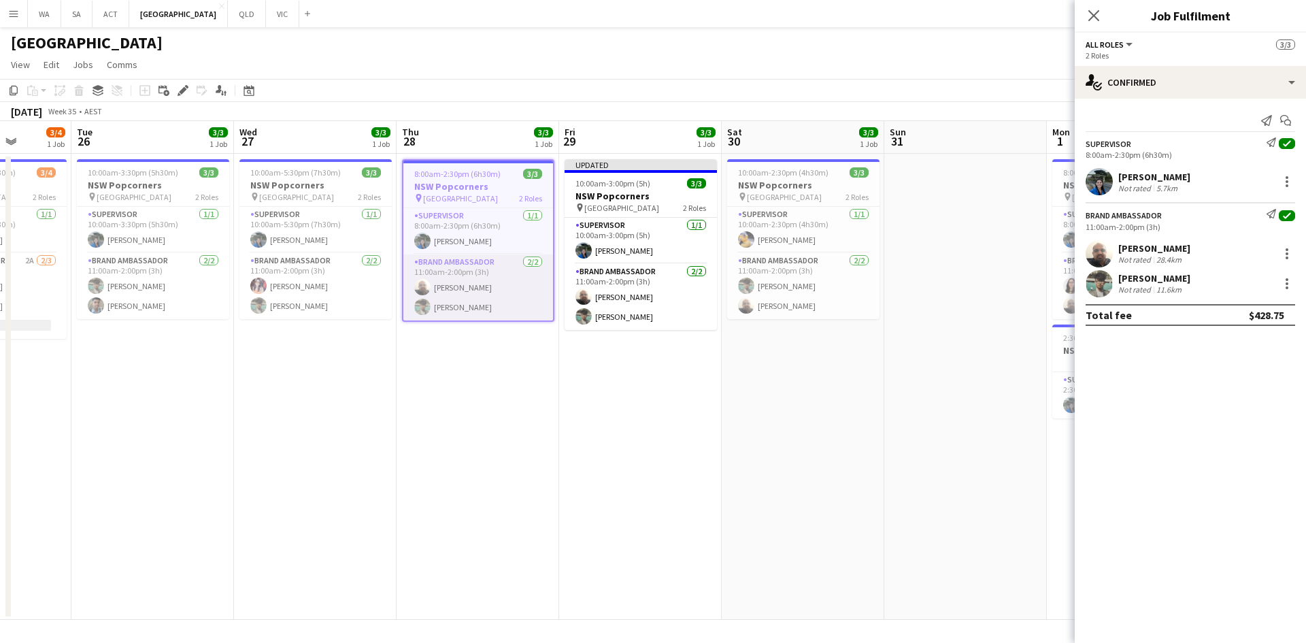
click at [444, 310] on app-card-role "Brand Ambassador 2/2 11:00am-2:00pm (3h) Balaji Sankar Anish Badgami" at bounding box center [478, 287] width 150 height 66
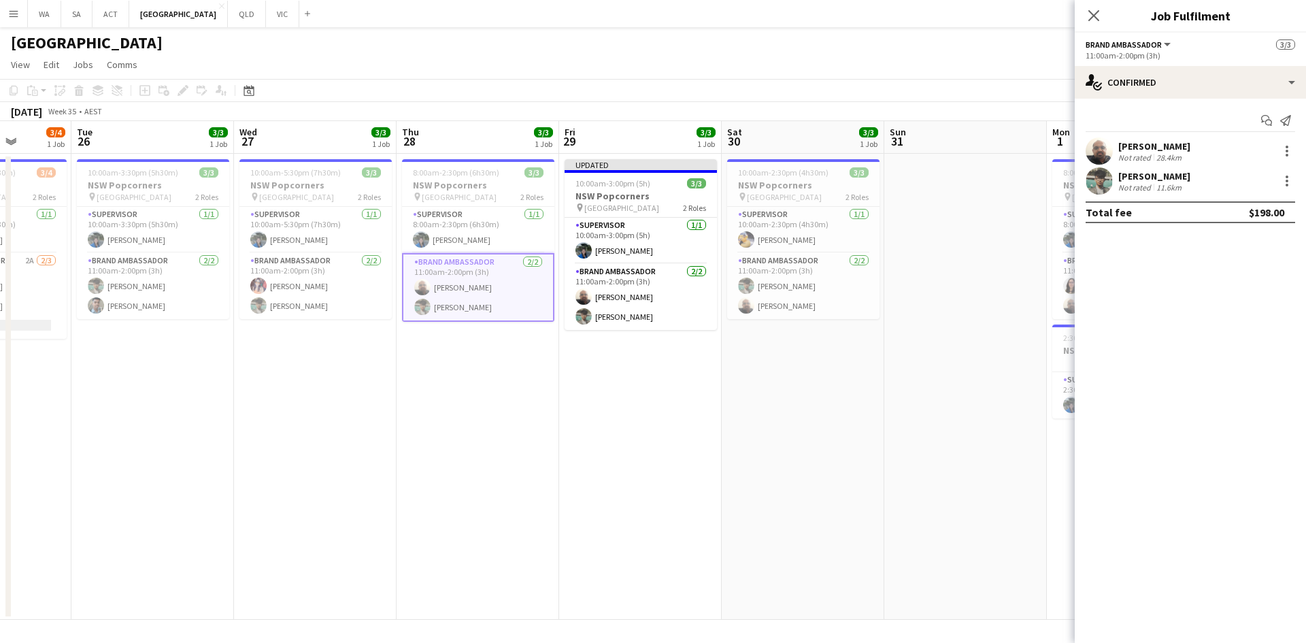
click at [444, 328] on app-date-cell "8:00am-2:30pm (6h30m) 3/3 NSW Popcorners pin Bondi Junction 2 Roles Supervisor …" at bounding box center [478, 387] width 163 height 466
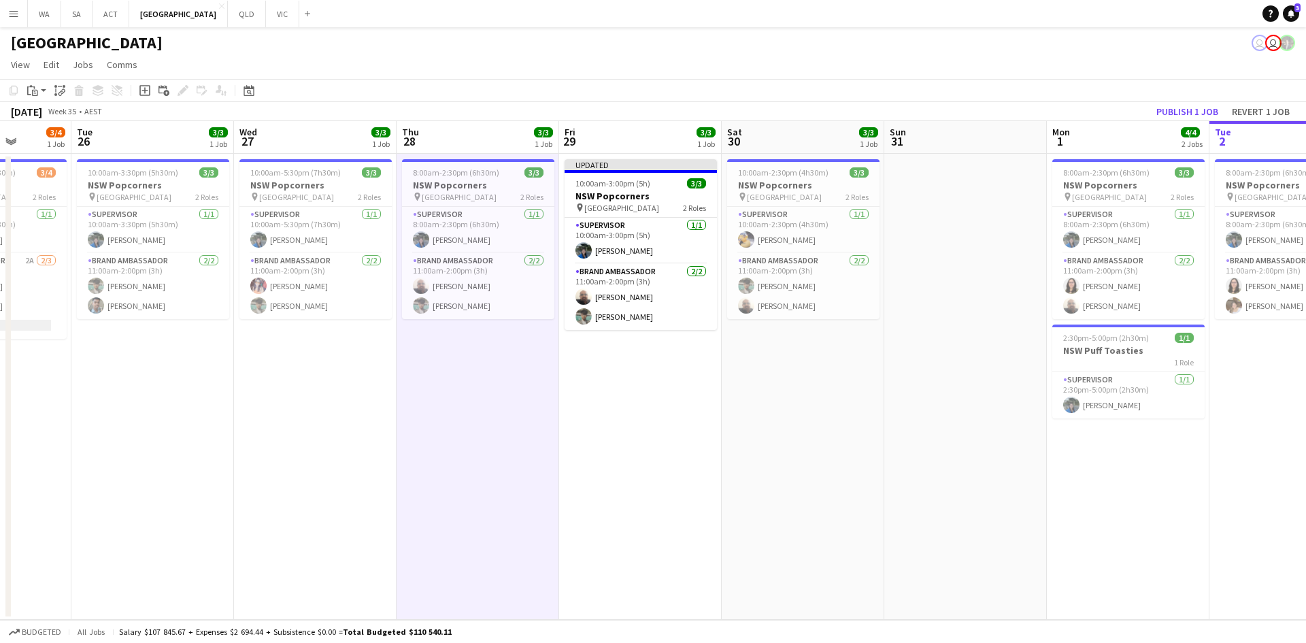
click at [444, 328] on app-date-cell "8:00am-2:30pm (6h30m) 3/3 NSW Popcorners pin Bondi Junction 2 Roles Supervisor …" at bounding box center [478, 387] width 163 height 466
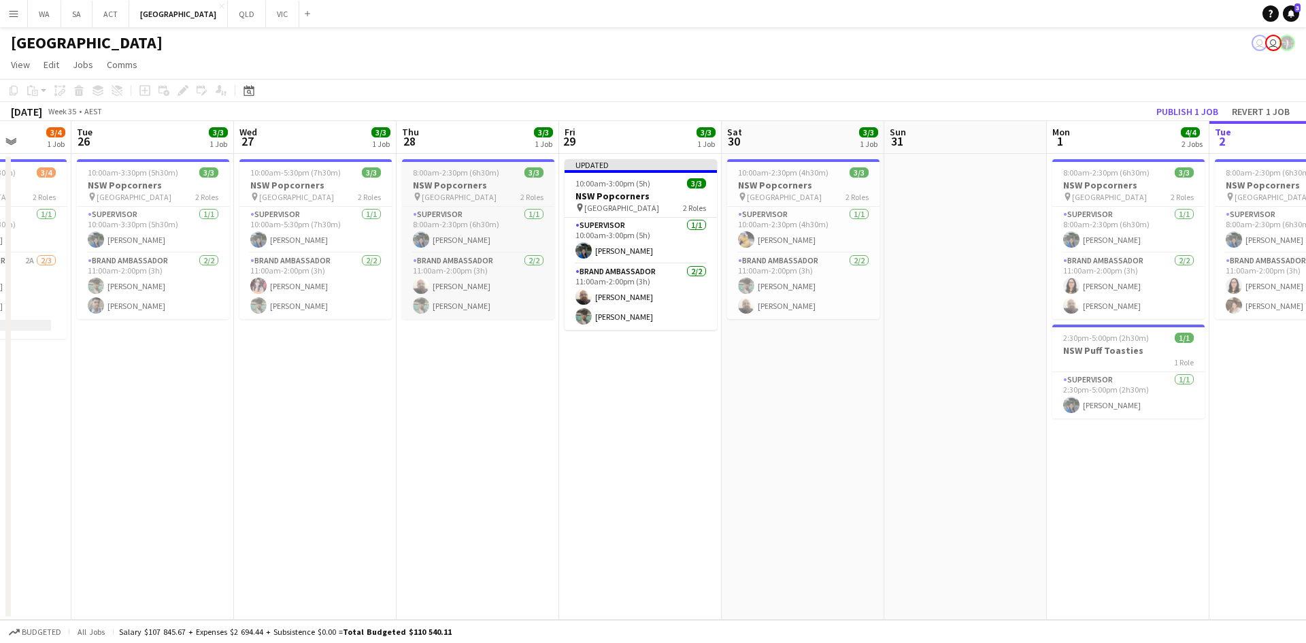
click at [439, 198] on span "[GEOGRAPHIC_DATA]" at bounding box center [459, 197] width 75 height 10
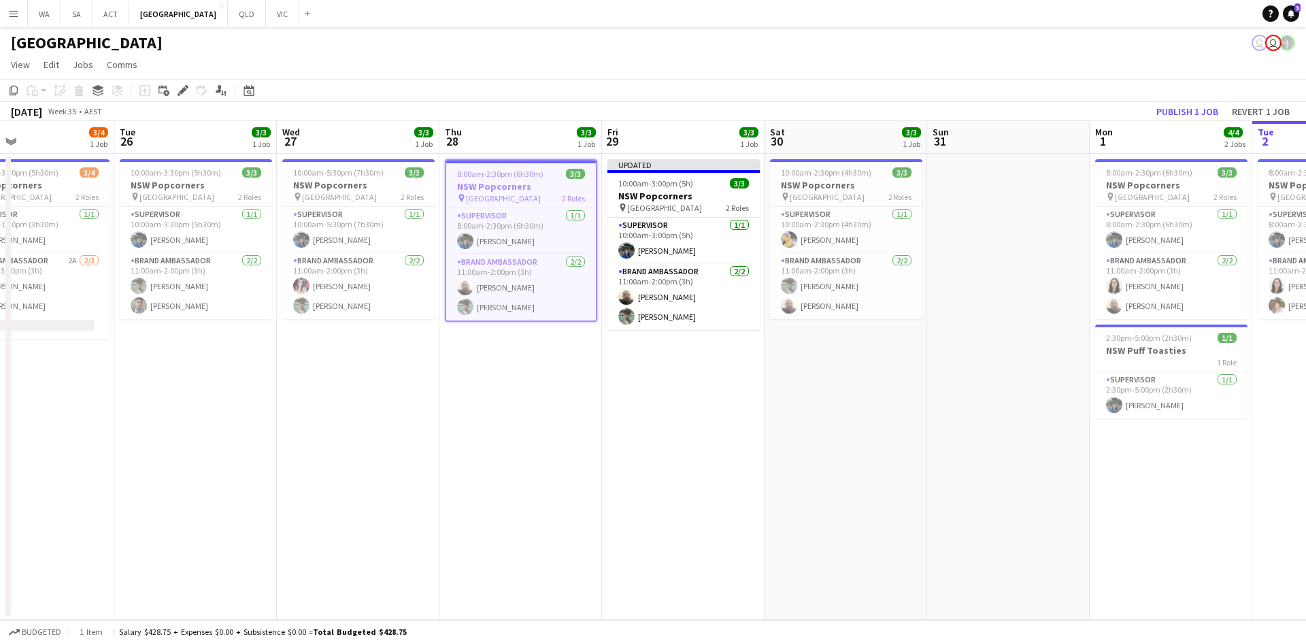
scroll to position [0, 362]
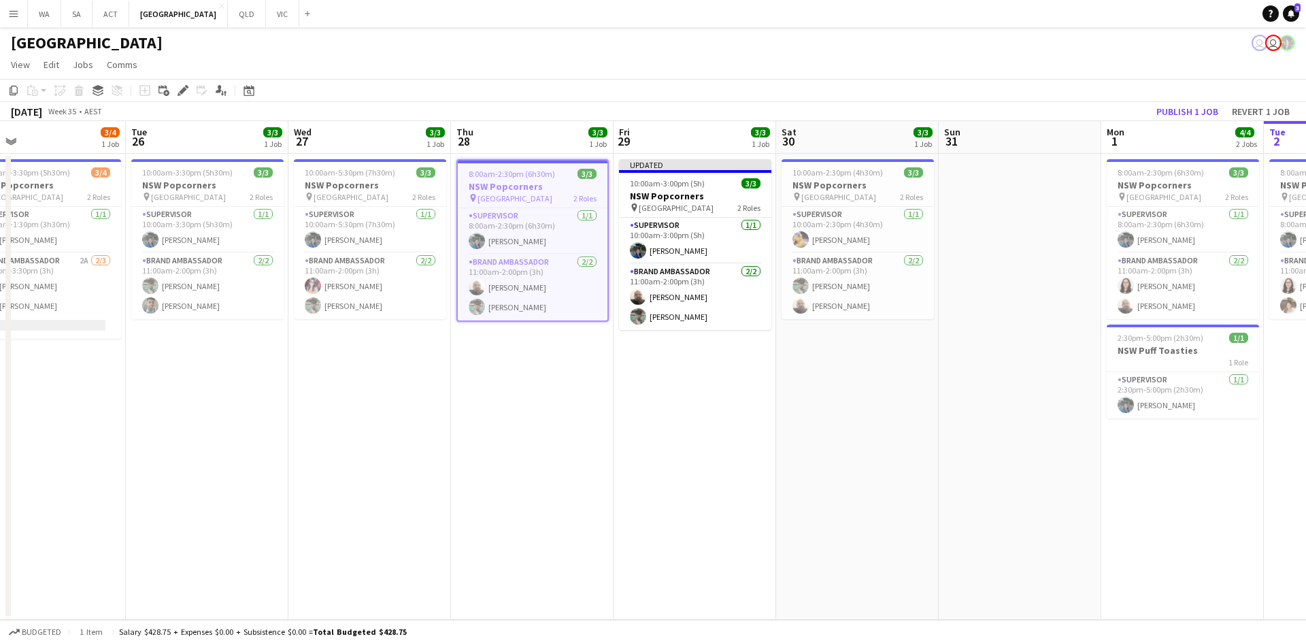
drag, startPoint x: 231, startPoint y: 235, endPoint x: 284, endPoint y: 241, distance: 54.1
click at [284, 241] on app-calendar-viewport "Sat 23 Sun 24 0/2 1 Job Mon 25 3/4 1 Job Tue 26 3/3 1 Job Wed 27 3/3 1 Job Thu …" at bounding box center [653, 370] width 1306 height 499
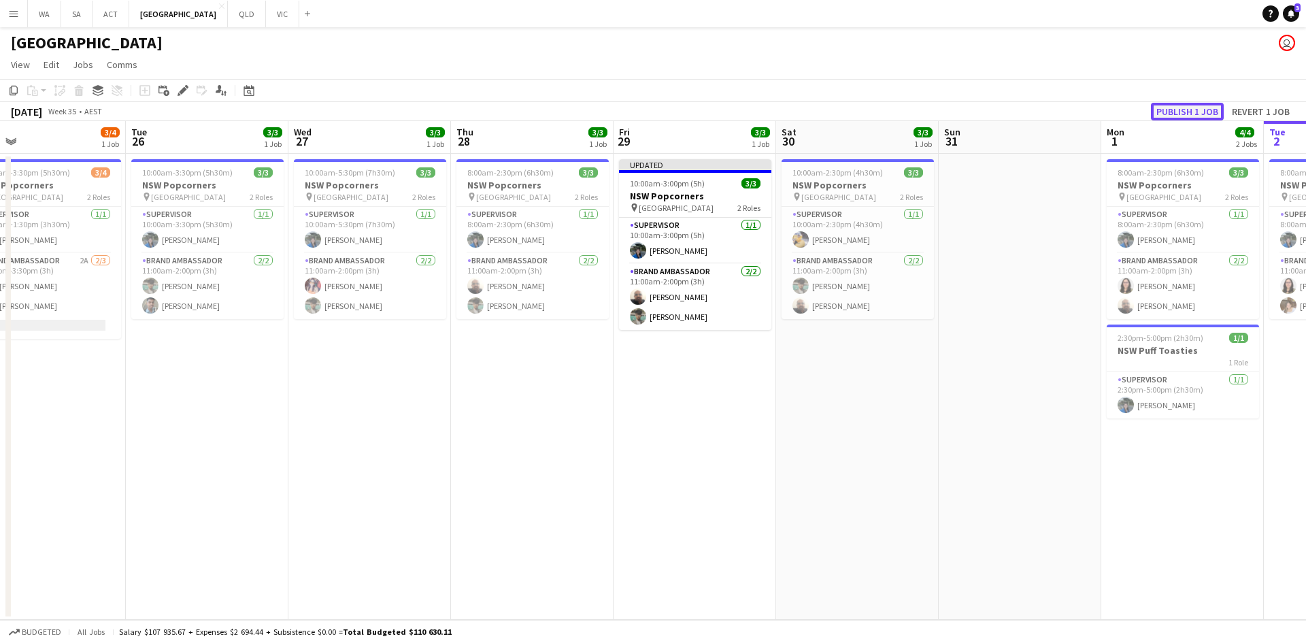
click at [1201, 111] on button "Publish 1 job" at bounding box center [1187, 112] width 73 height 18
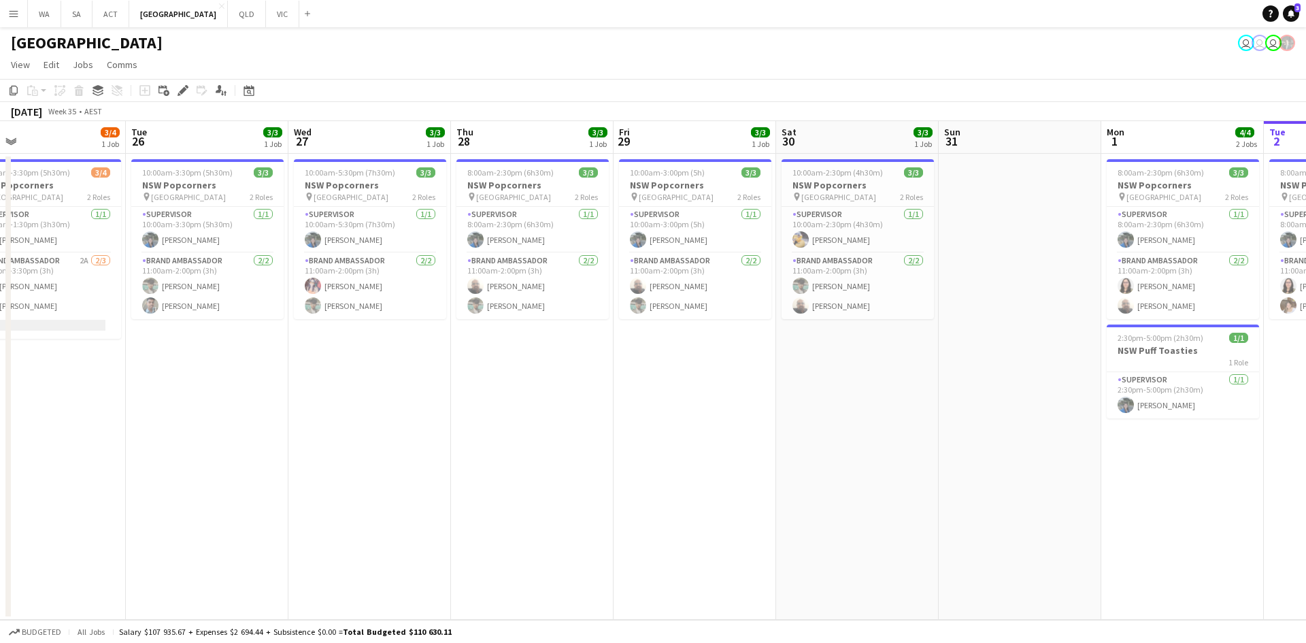
click at [934, 382] on app-date-cell "10:00am-2:30pm (4h30m) 3/3 NSW Popcorners pin Town Hall 2 Roles Supervisor 1/1 …" at bounding box center [857, 387] width 163 height 466
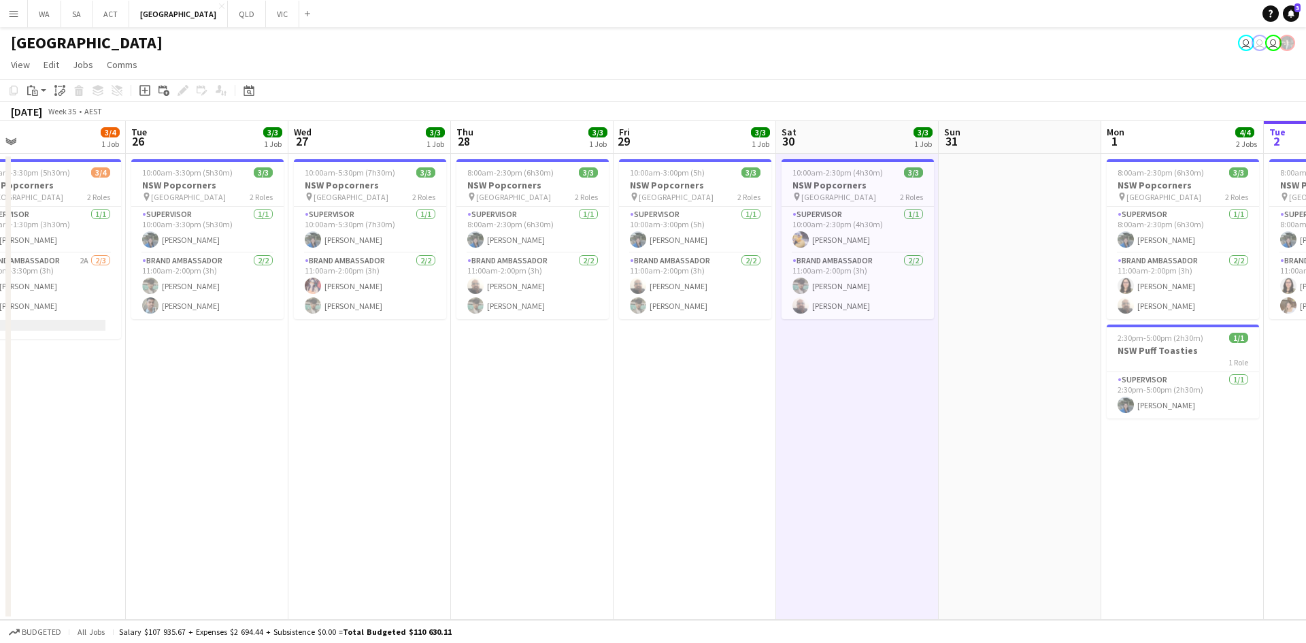
click at [934, 382] on app-date-cell "10:00am-2:30pm (4h30m) 3/3 NSW Popcorners pin Town Hall 2 Roles Supervisor 1/1 …" at bounding box center [857, 387] width 163 height 466
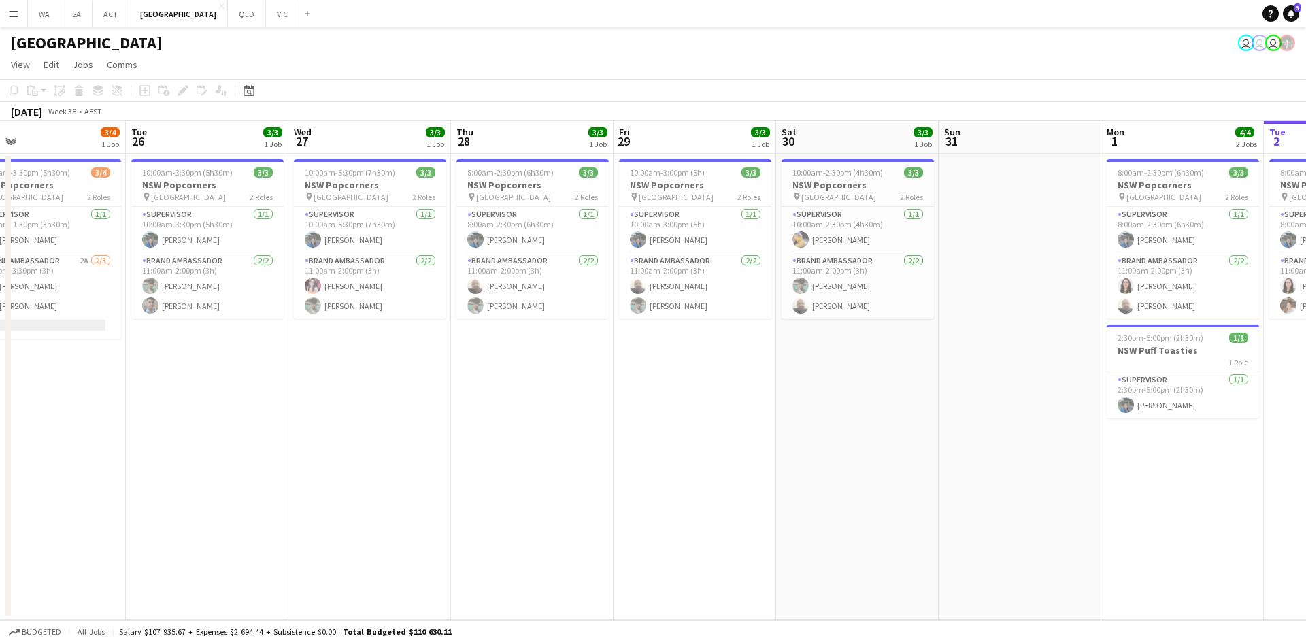
click at [934, 382] on app-date-cell "10:00am-2:30pm (4h30m) 3/3 NSW Popcorners pin Town Hall 2 Roles Supervisor 1/1 …" at bounding box center [857, 387] width 163 height 466
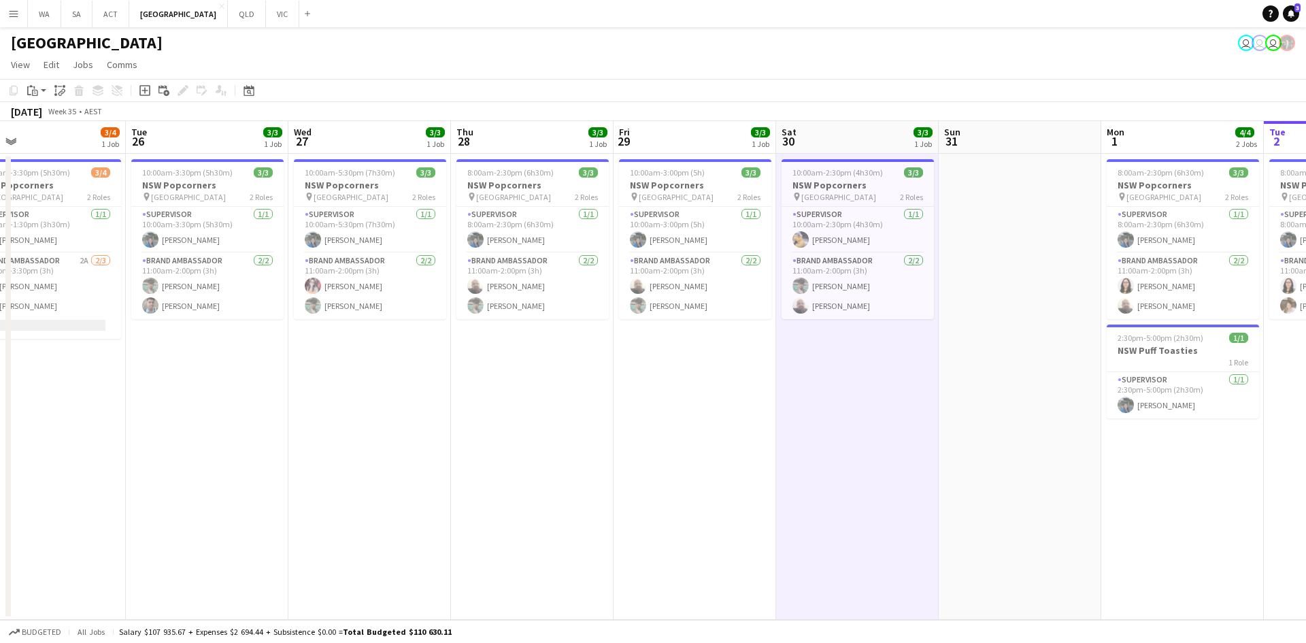
click at [934, 382] on app-date-cell "10:00am-2:30pm (4h30m) 3/3 NSW Popcorners pin Town Hall 2 Roles Supervisor 1/1 …" at bounding box center [857, 387] width 163 height 466
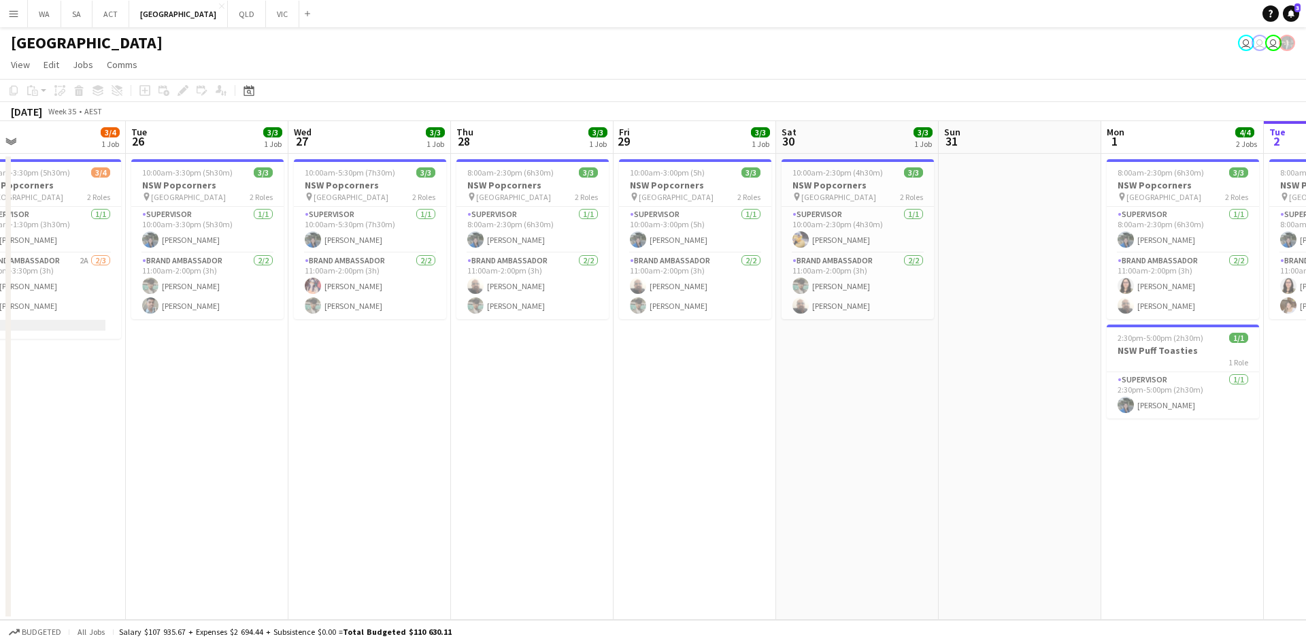
click at [959, 380] on app-date-cell at bounding box center [1020, 387] width 163 height 466
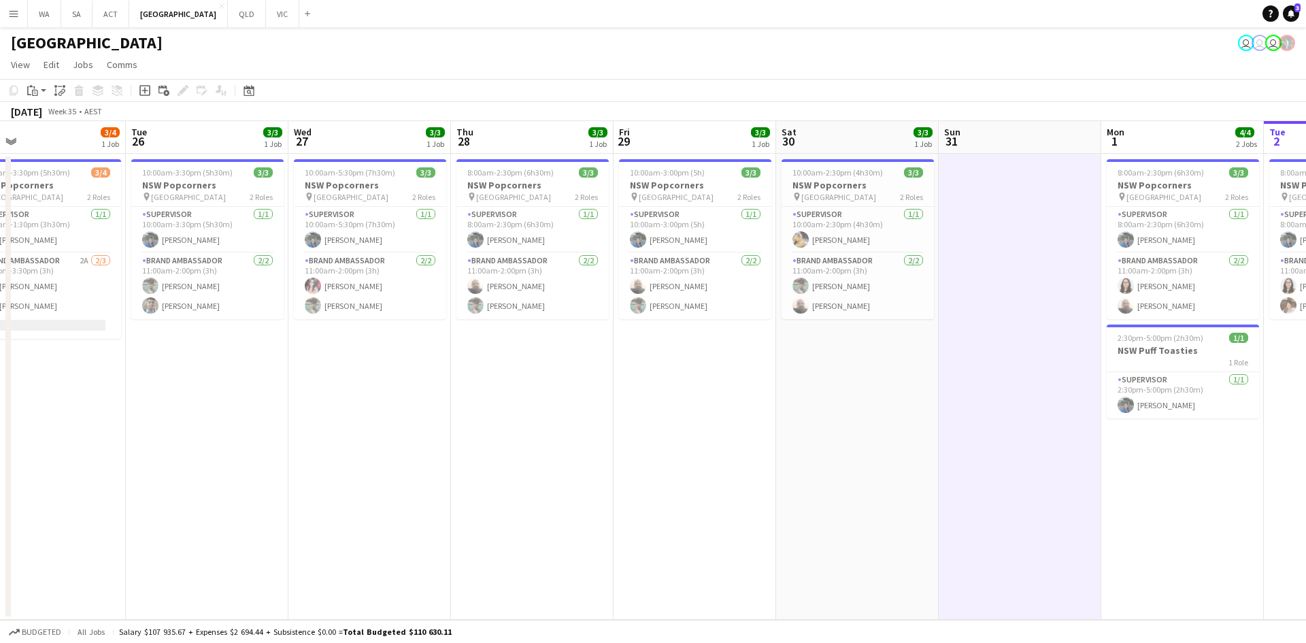
click at [959, 380] on app-date-cell at bounding box center [1020, 387] width 163 height 466
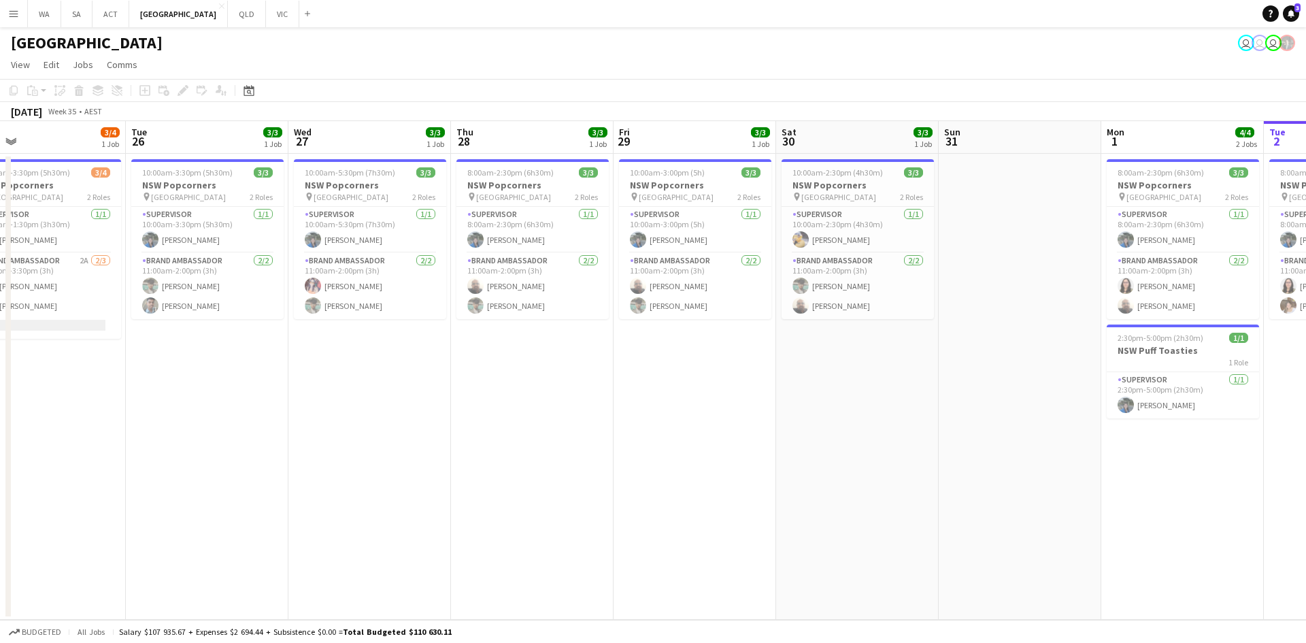
click at [875, 379] on app-date-cell "10:00am-2:30pm (4h30m) 3/3 NSW Popcorners pin Town Hall 2 Roles Supervisor 1/1 …" at bounding box center [857, 387] width 163 height 466
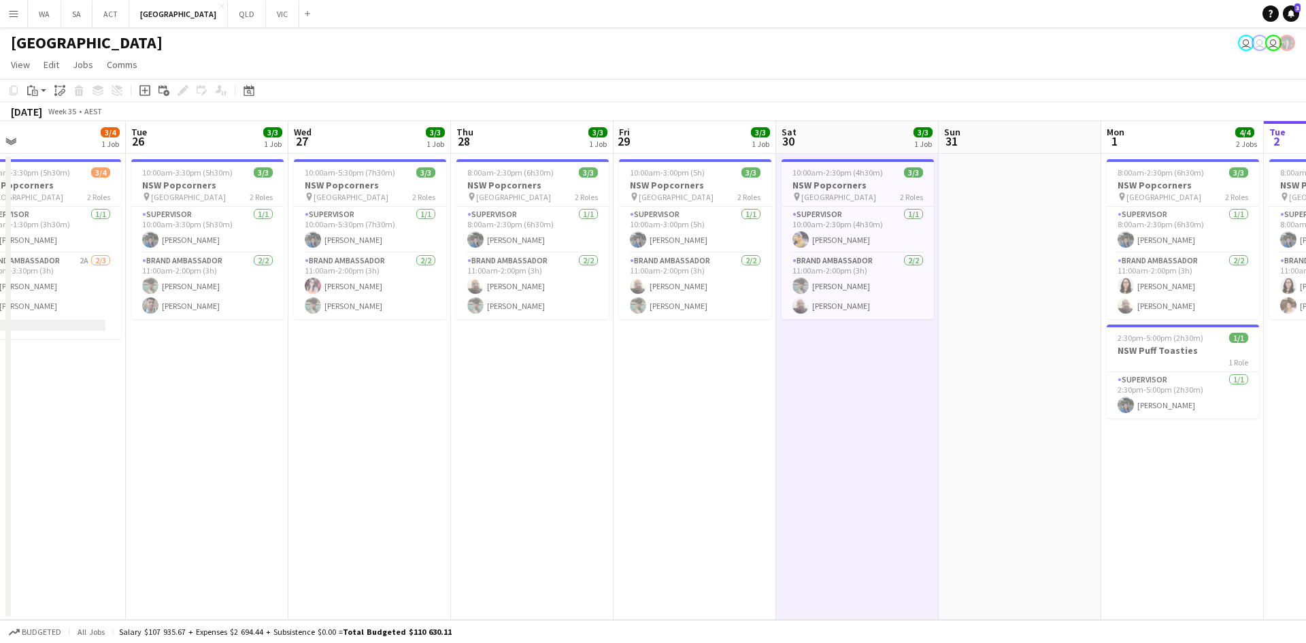
scroll to position [0, 357]
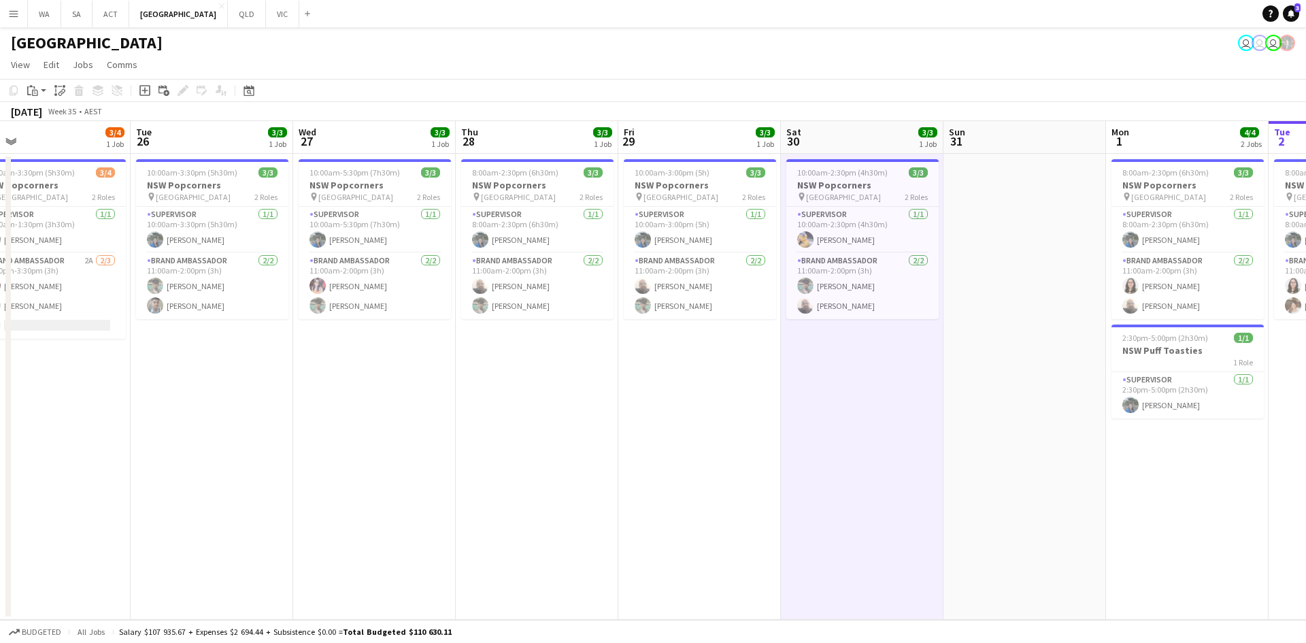
click at [994, 361] on app-calendar-viewport "Sat 23 Sun 24 0/2 1 Job Mon 25 3/4 1 Job Tue 26 3/3 1 Job Wed 27 3/3 1 Job Thu …" at bounding box center [653, 370] width 1306 height 499
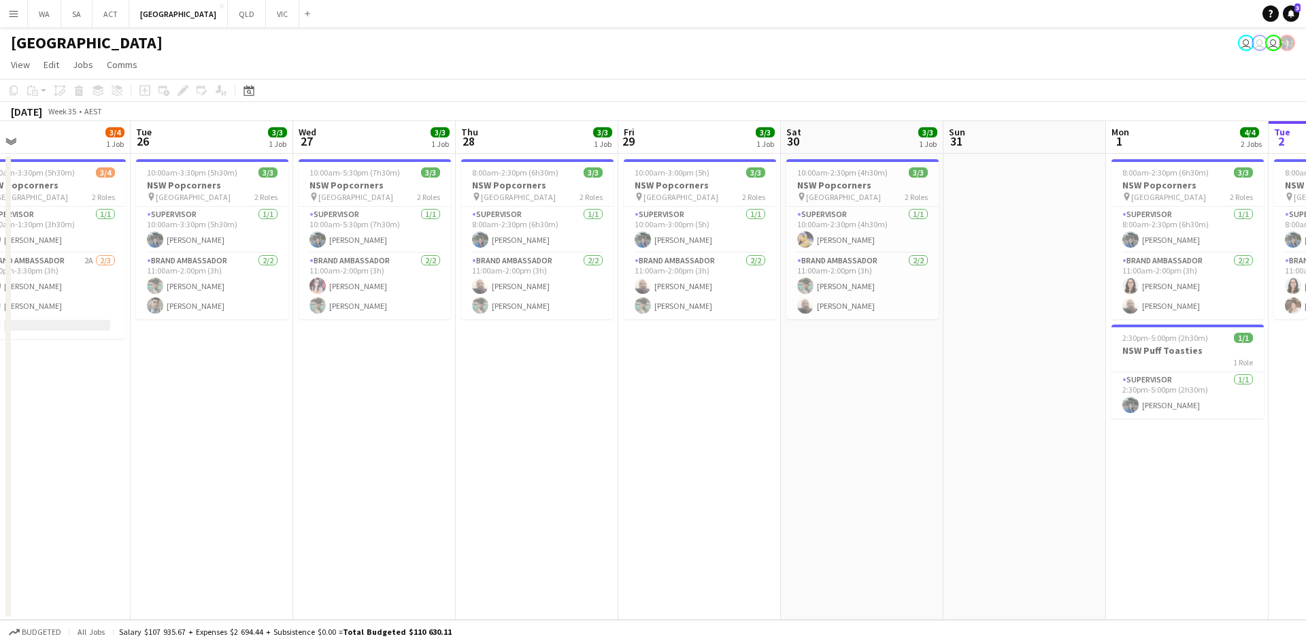
click at [994, 361] on app-date-cell at bounding box center [1024, 387] width 163 height 466
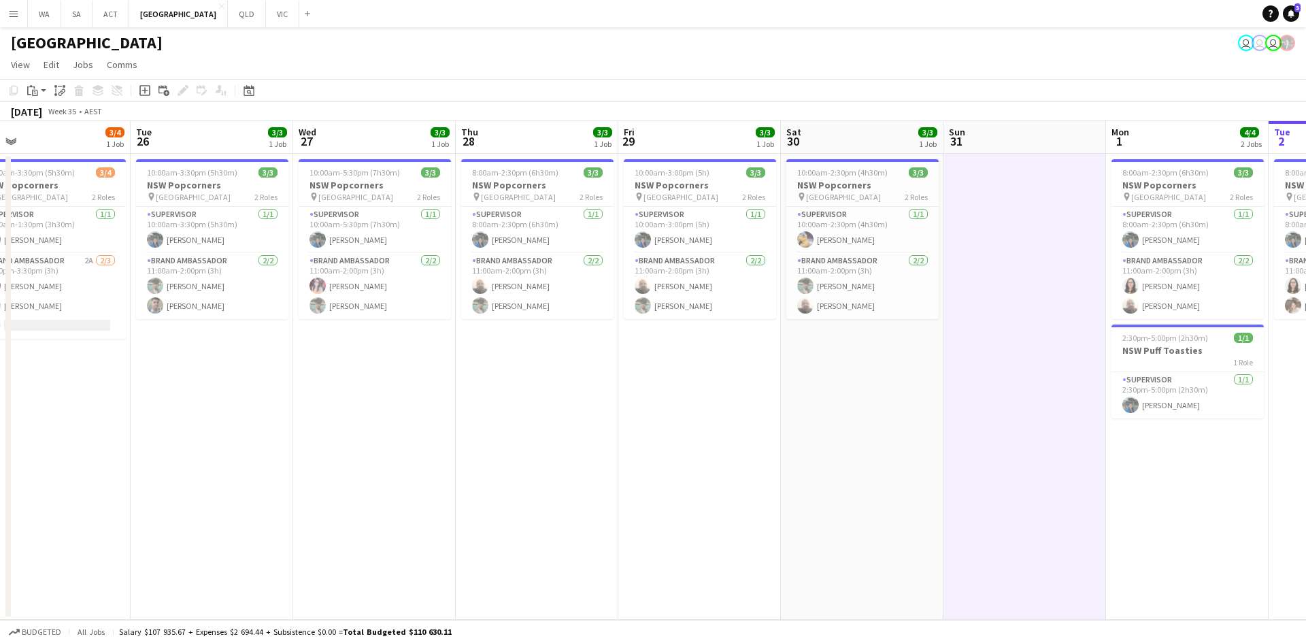
click at [994, 361] on app-date-cell at bounding box center [1024, 387] width 163 height 466
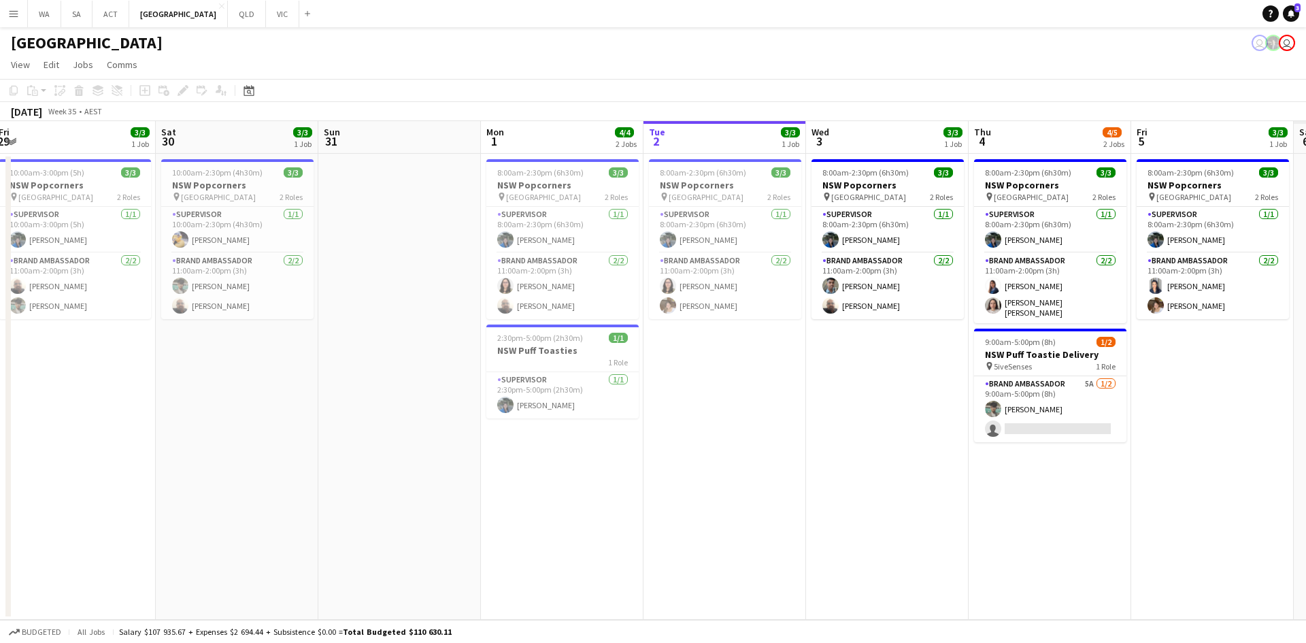
drag, startPoint x: 788, startPoint y: 379, endPoint x: 432, endPoint y: 397, distance: 356.2
click at [432, 397] on app-calendar-viewport "Mon 25 3/4 1 Job Tue 26 3/3 1 Job Wed 27 3/3 1 Job Thu 28 3/3 1 Job Fri 29 3/3 …" at bounding box center [653, 370] width 1306 height 499
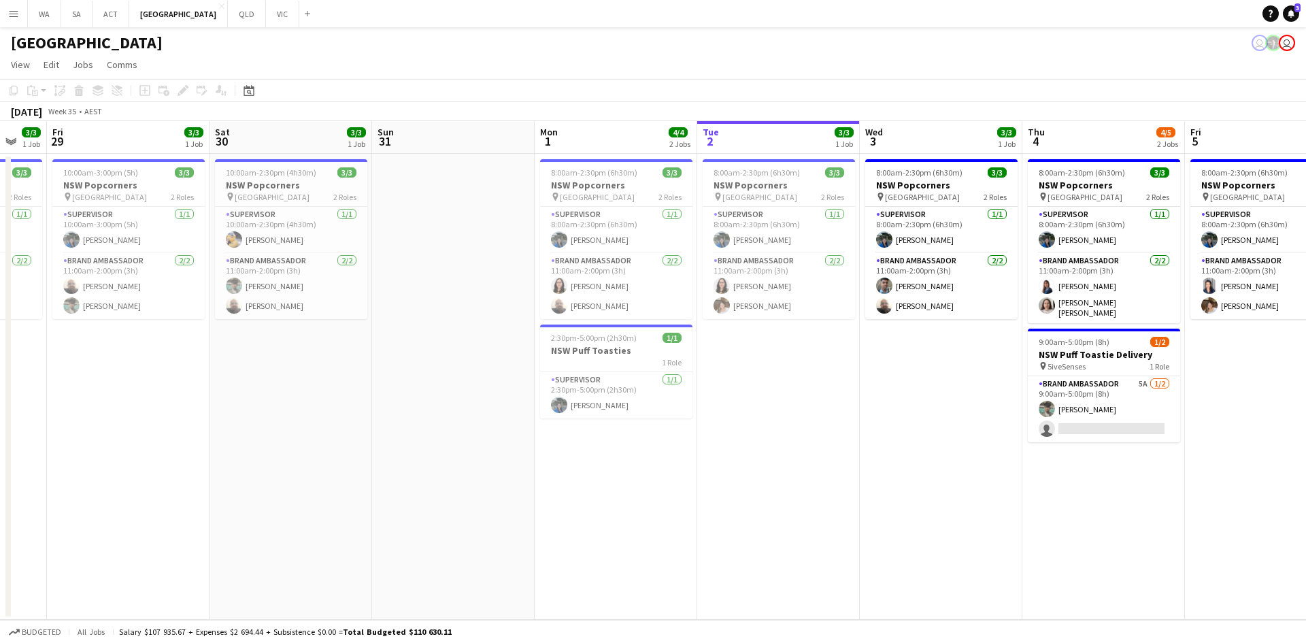
scroll to position [0, 384]
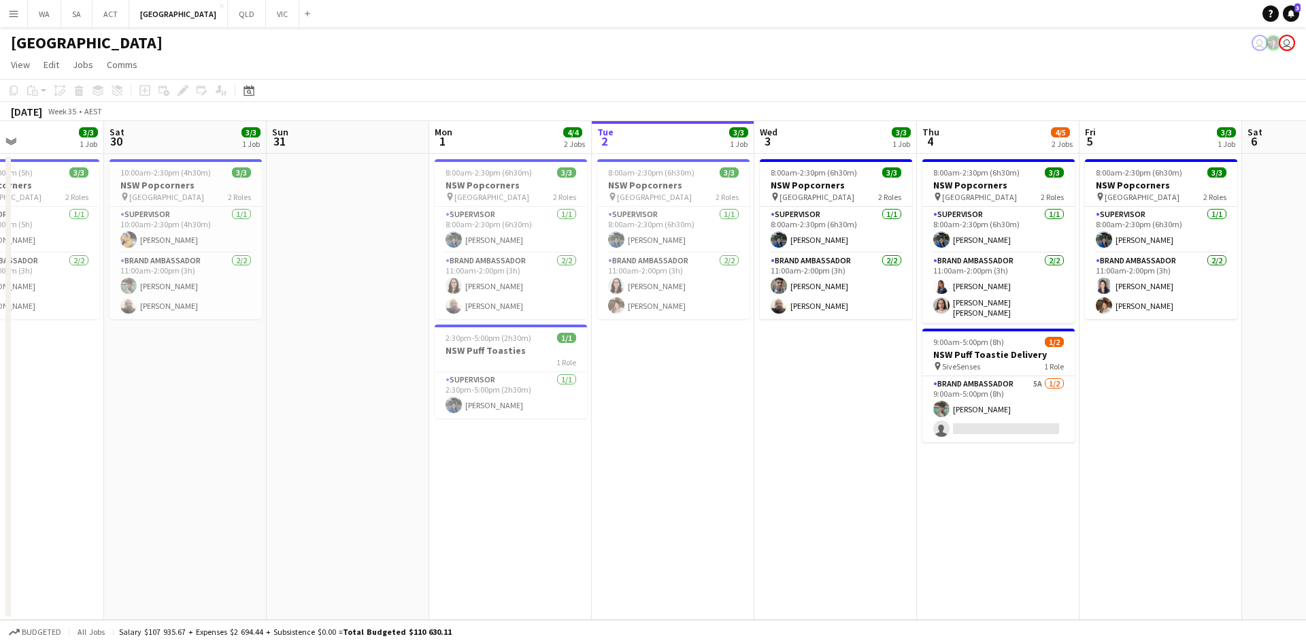
drag, startPoint x: 977, startPoint y: 388, endPoint x: 656, endPoint y: 448, distance: 326.6
click at [656, 448] on app-calendar-viewport "Wed 27 3/3 1 Job Thu 28 3/3 1 Job Fri 29 3/3 1 Job Sat 30 3/3 1 Job Sun 31 Mon …" at bounding box center [653, 370] width 1306 height 499
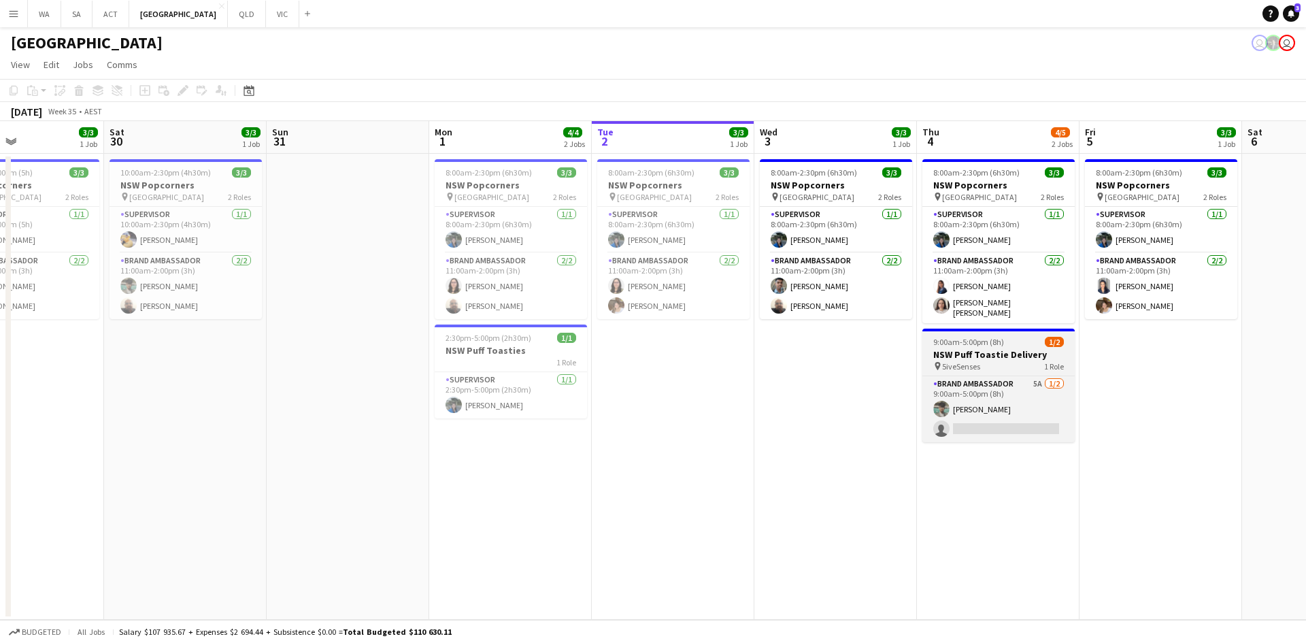
click at [1002, 355] on h3 "NSW Puff Toastie Delivery" at bounding box center [998, 354] width 152 height 12
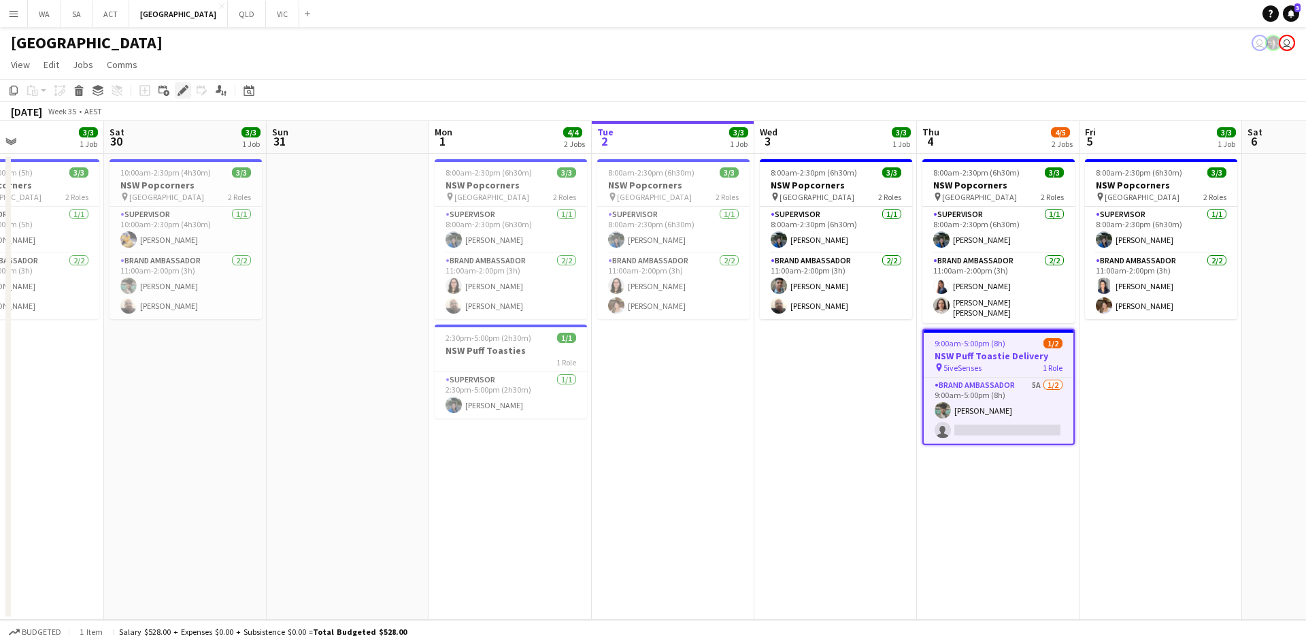
click at [186, 90] on icon "Edit" at bounding box center [183, 90] width 11 height 11
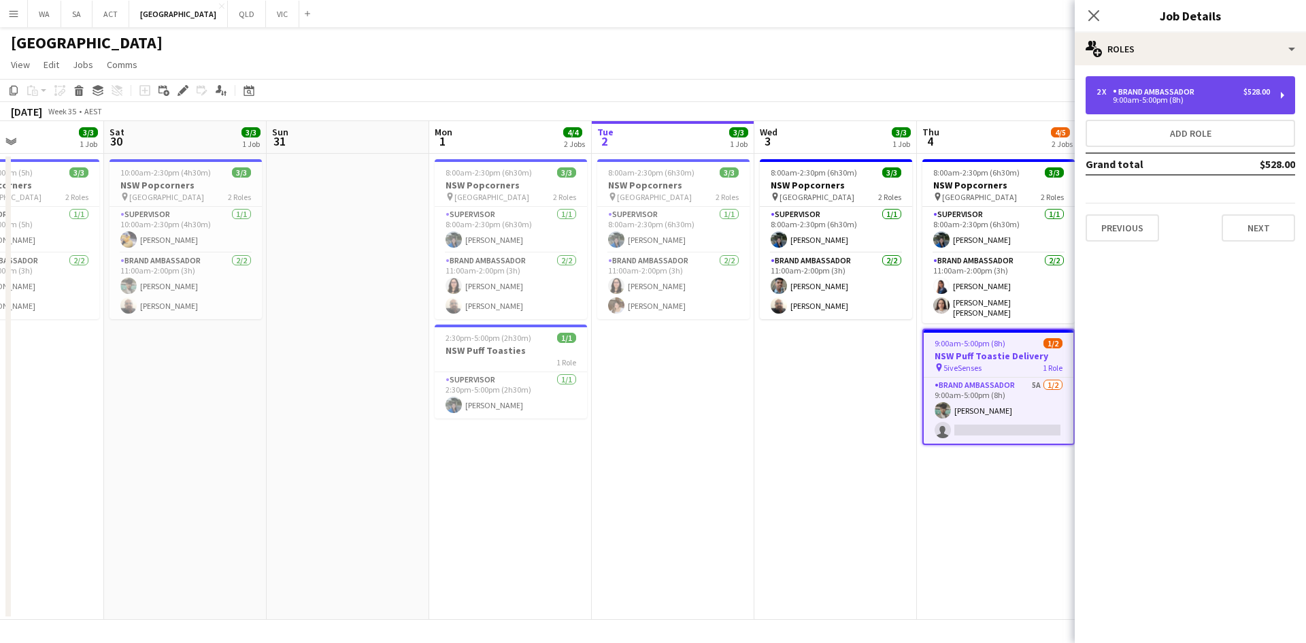
click at [1137, 95] on div "Brand Ambassador" at bounding box center [1156, 92] width 87 height 10
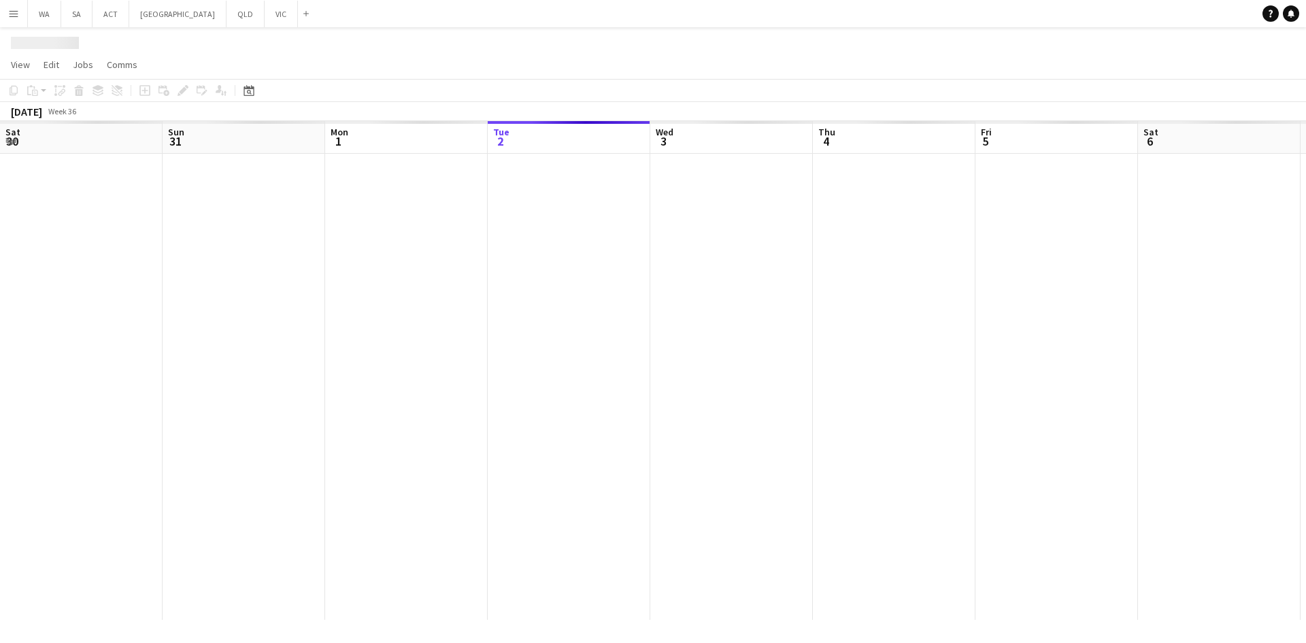
scroll to position [0, 325]
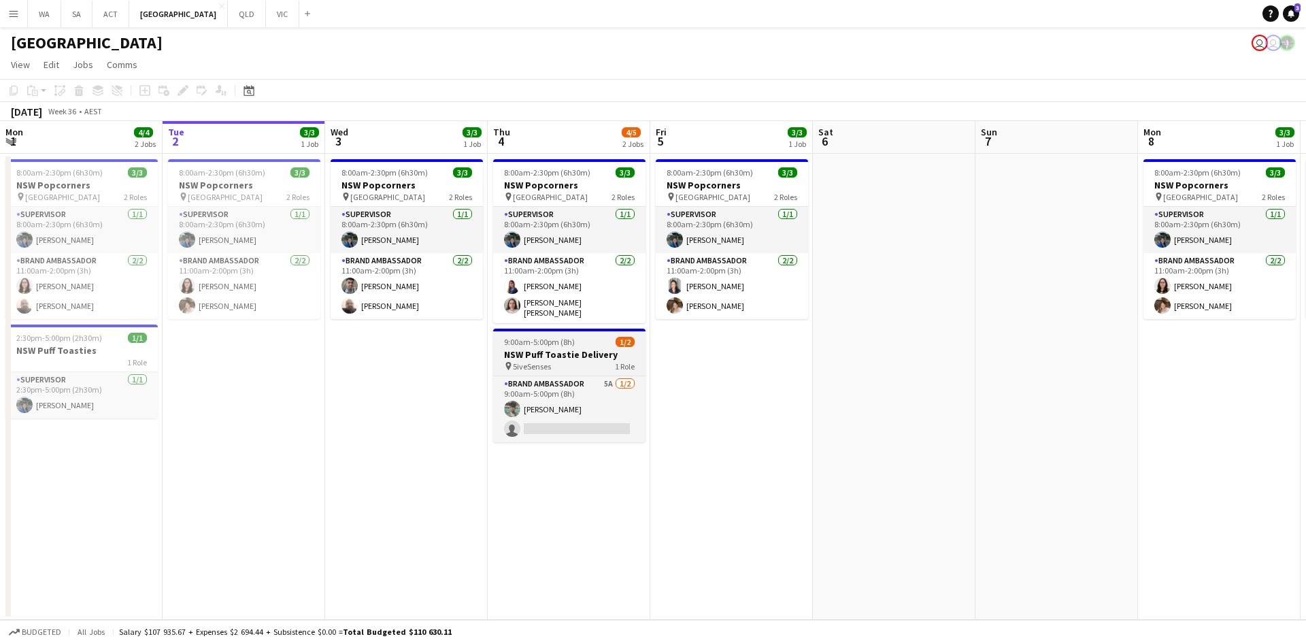
click at [617, 352] on h3 "NSW Puff Toastie Delivery" at bounding box center [569, 354] width 152 height 12
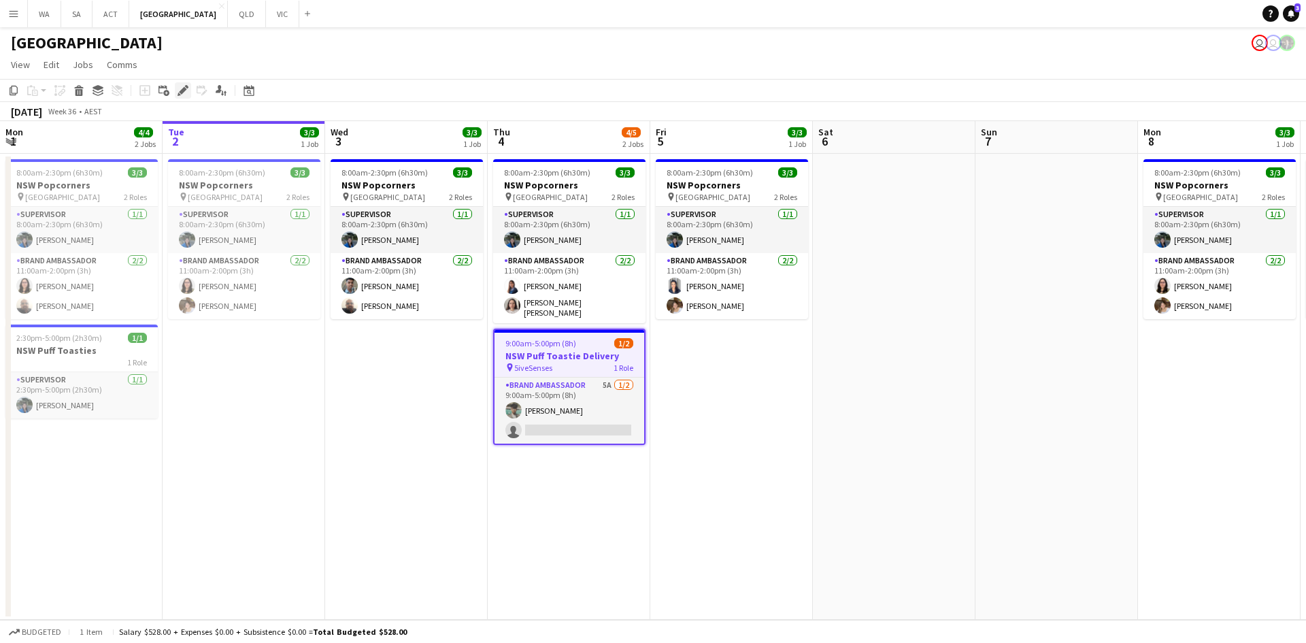
click at [183, 86] on icon "Edit" at bounding box center [183, 90] width 11 height 11
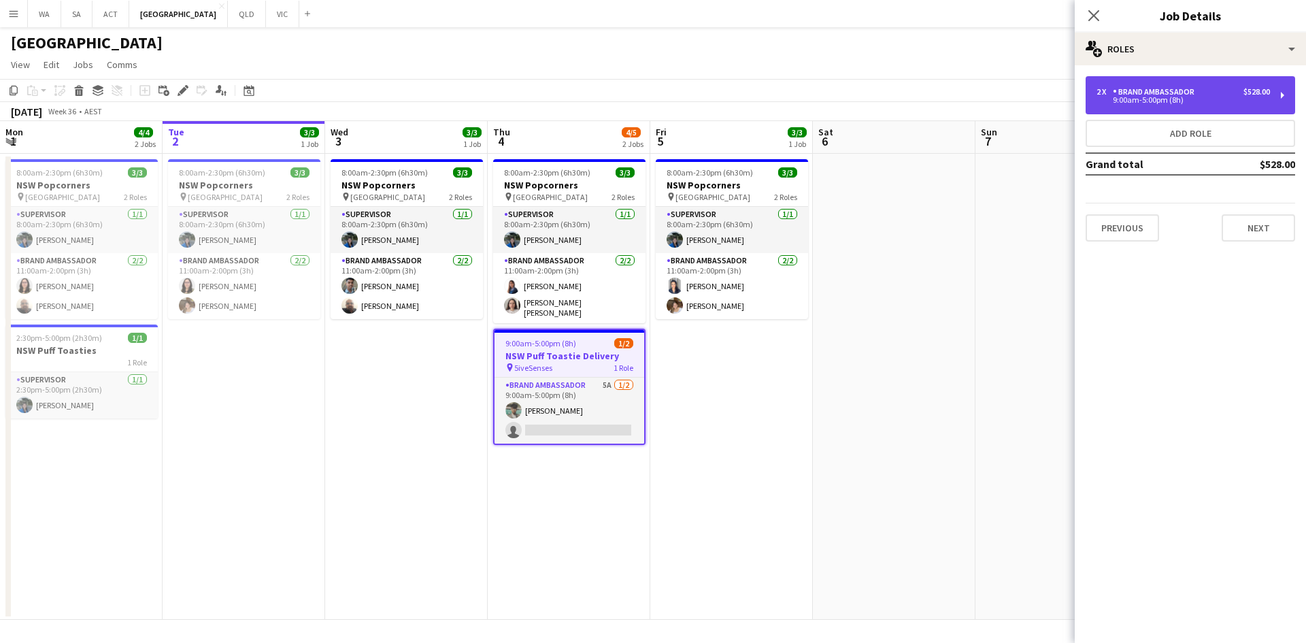
click at [1111, 96] on div "2 x" at bounding box center [1104, 92] width 16 height 10
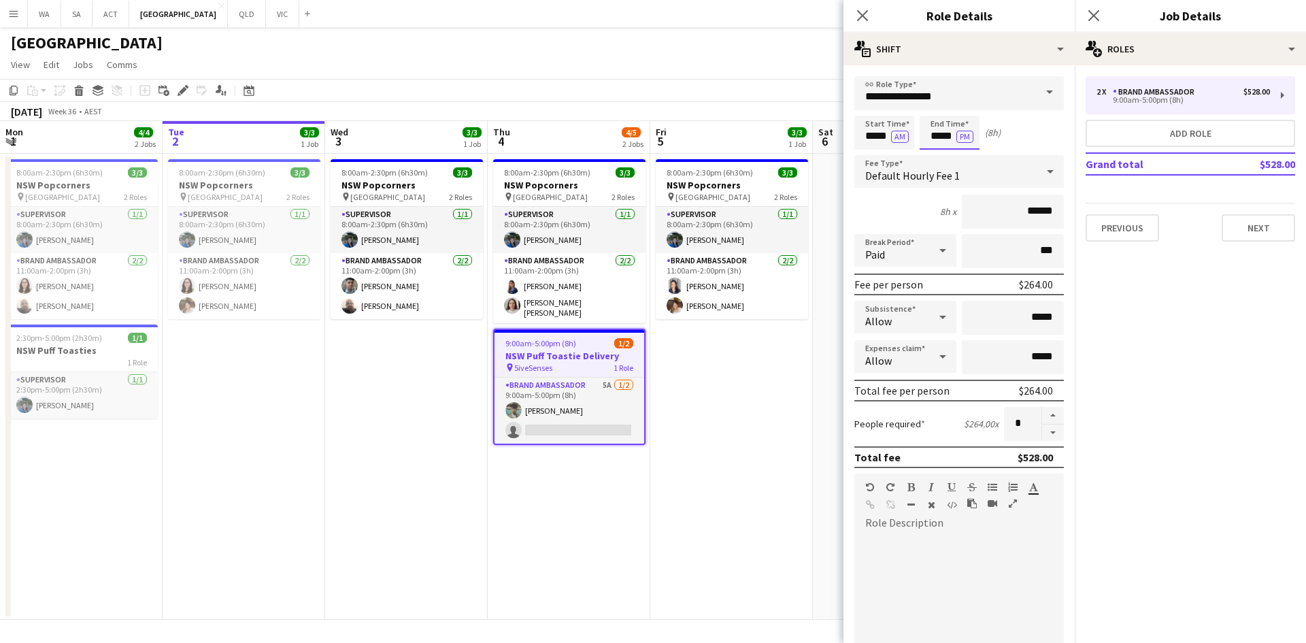
click at [928, 134] on input "*****" at bounding box center [950, 133] width 60 height 34
click at [934, 161] on div at bounding box center [935, 157] width 27 height 14
click at [932, 156] on div at bounding box center [935, 157] width 27 height 14
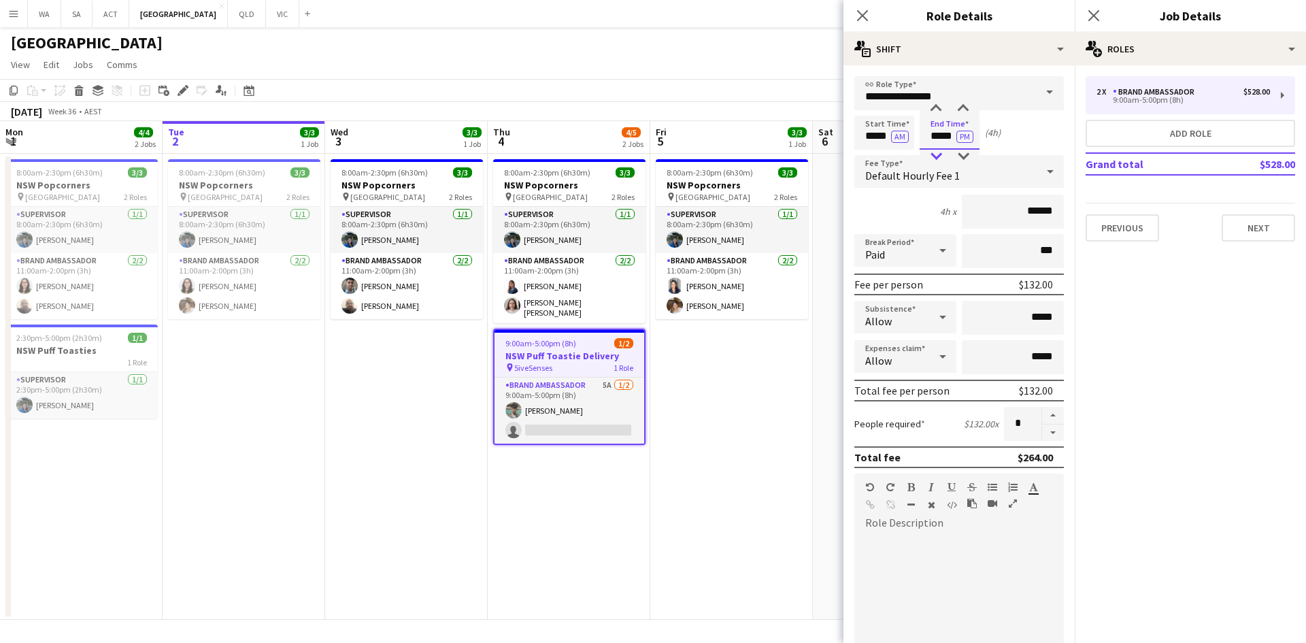
type input "*****"
click at [932, 156] on div at bounding box center [935, 157] width 27 height 14
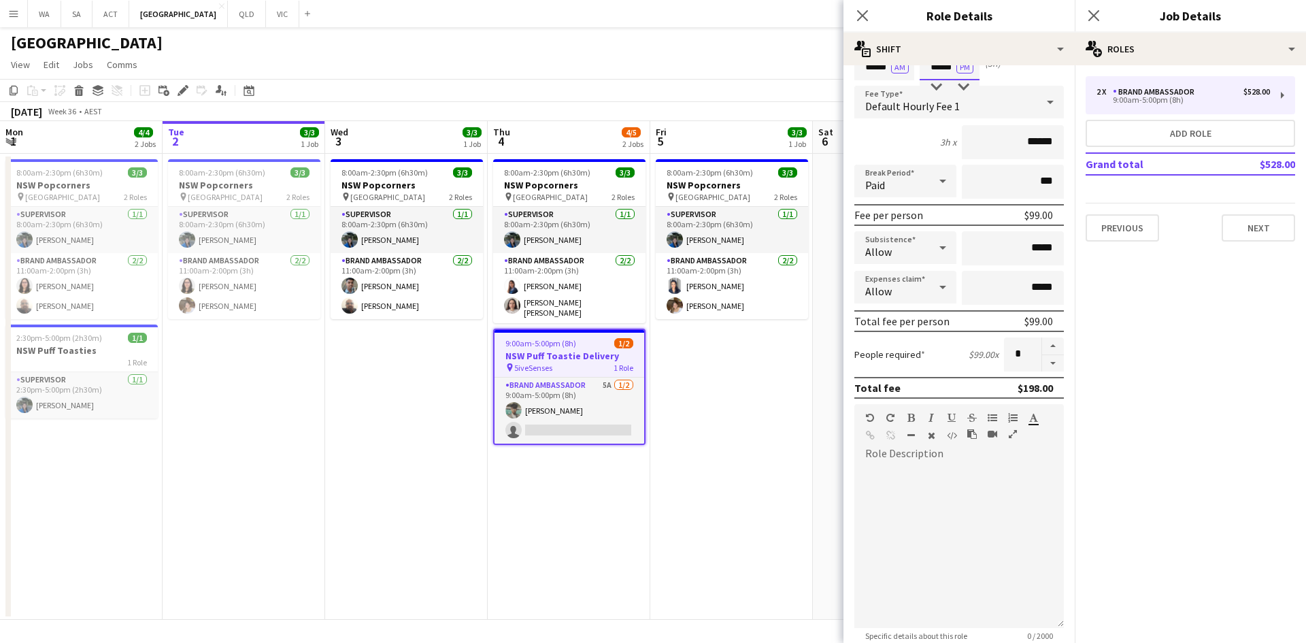
scroll to position [272, 0]
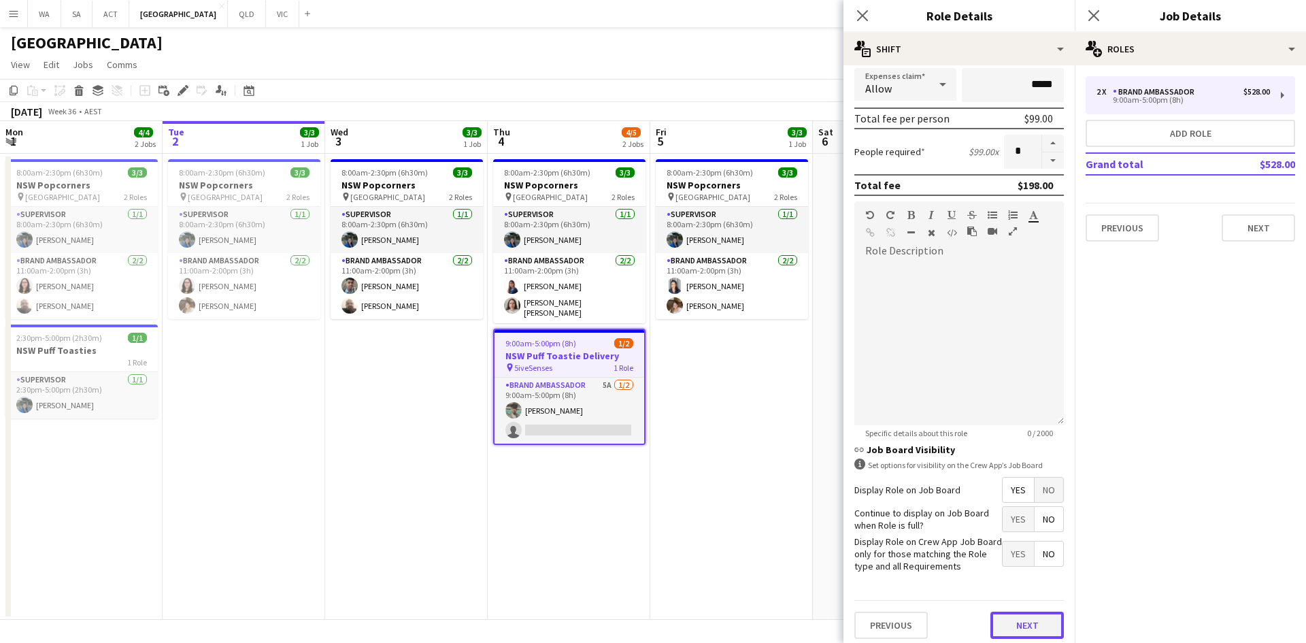
click at [1040, 622] on button "Next" at bounding box center [1026, 625] width 73 height 27
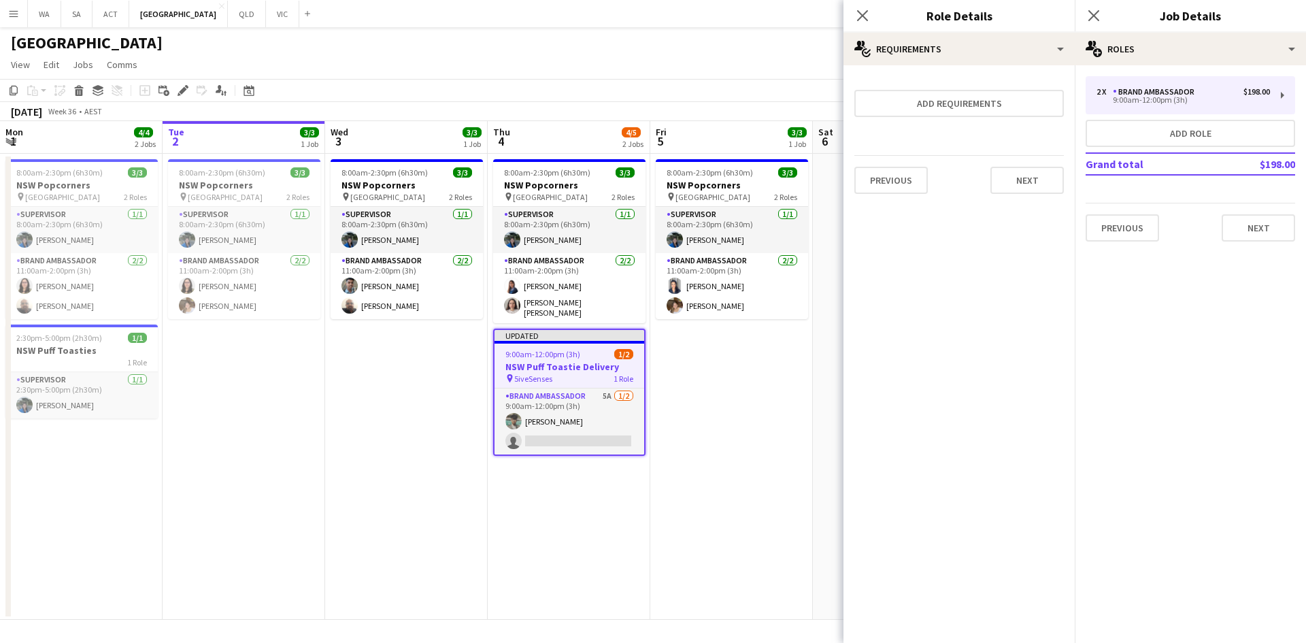
click at [689, 405] on app-date-cell "8:00am-2:30pm (6h30m) 3/3 NSW Popcorners pin Town Hall 2 Roles Supervisor 1/1 8…" at bounding box center [731, 387] width 163 height 466
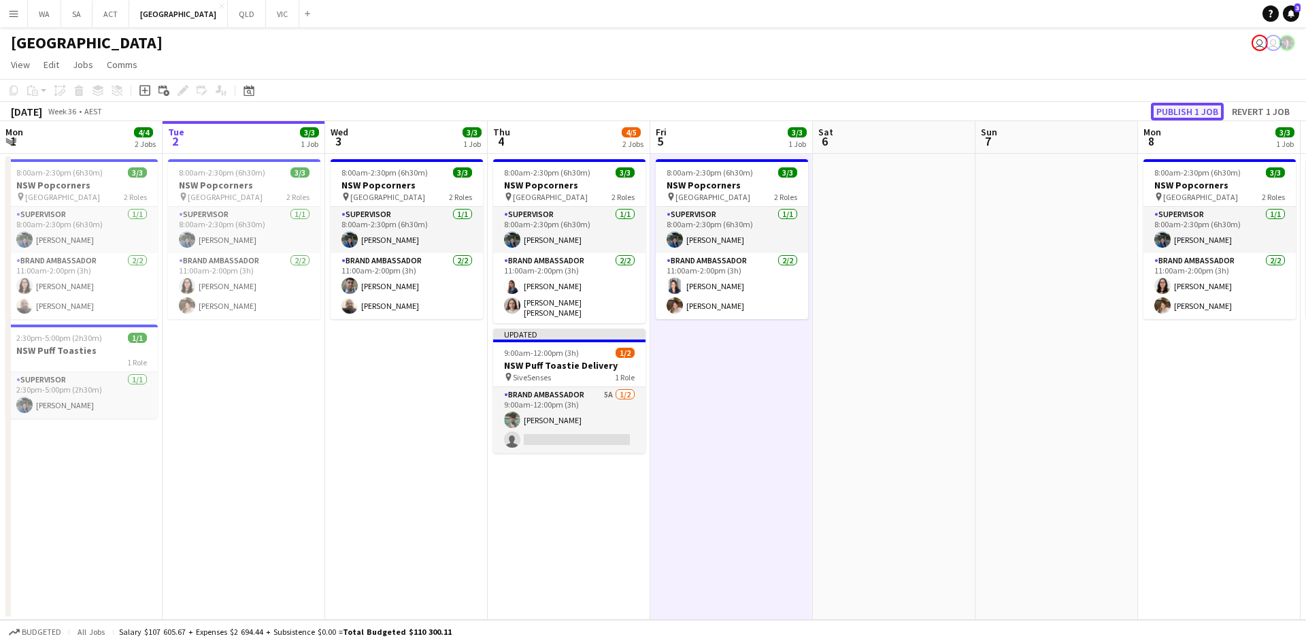
click at [1198, 111] on button "Publish 1 job" at bounding box center [1187, 112] width 73 height 18
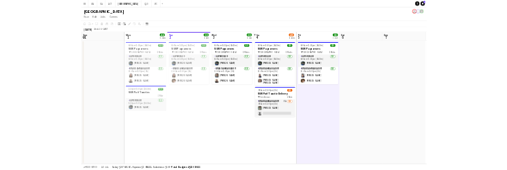
scroll to position [0, 414]
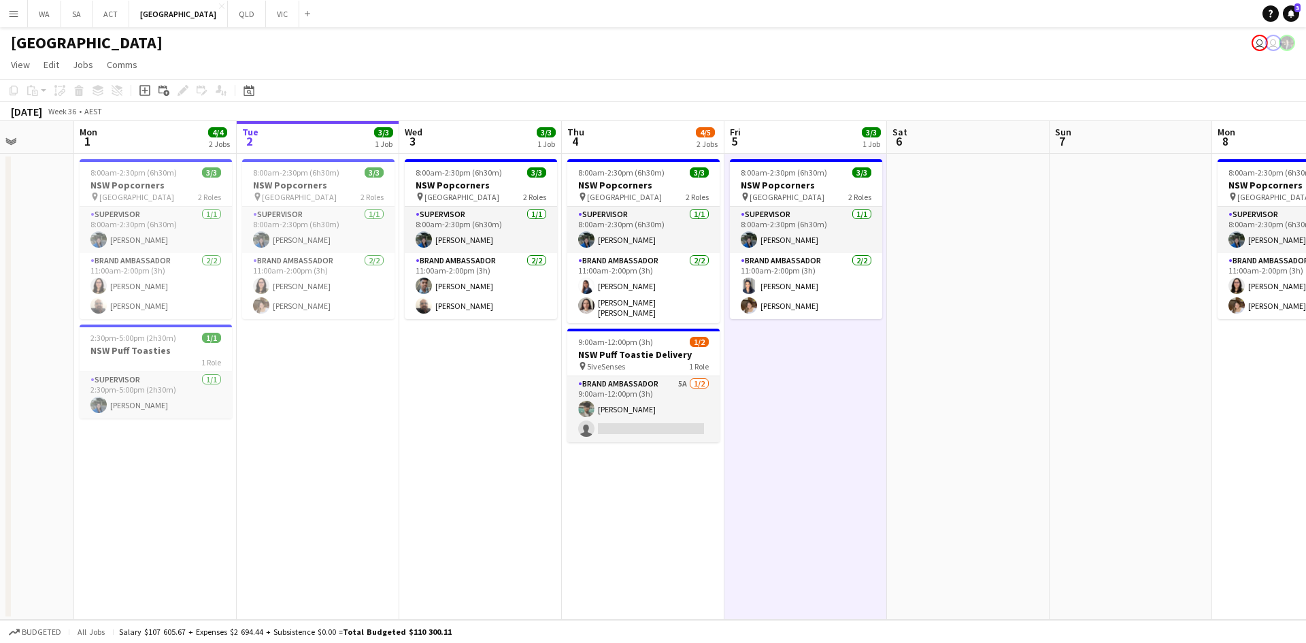
drag, startPoint x: 154, startPoint y: 525, endPoint x: 535, endPoint y: 386, distance: 405.0
click at [535, 386] on app-calendar-viewport "Fri 29 Sat 30 3/3 1 Job Sun 31 Mon 1 4/4 2 Jobs Tue 2 3/3 1 Job Wed 3 3/3 1 Job…" at bounding box center [653, 370] width 1306 height 499
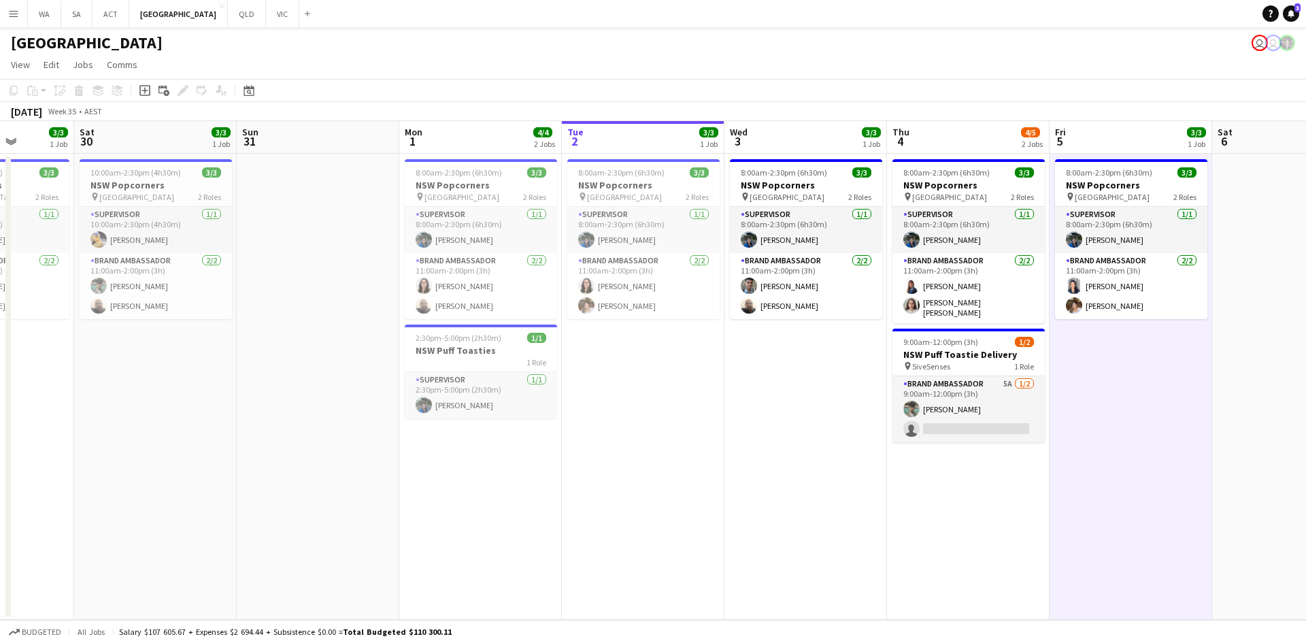
click at [655, 417] on app-date-cell "8:00am-2:30pm (6h30m) 3/3 NSW Popcorners pin Bondi Junction 2 Roles Supervisor …" at bounding box center [643, 387] width 163 height 466
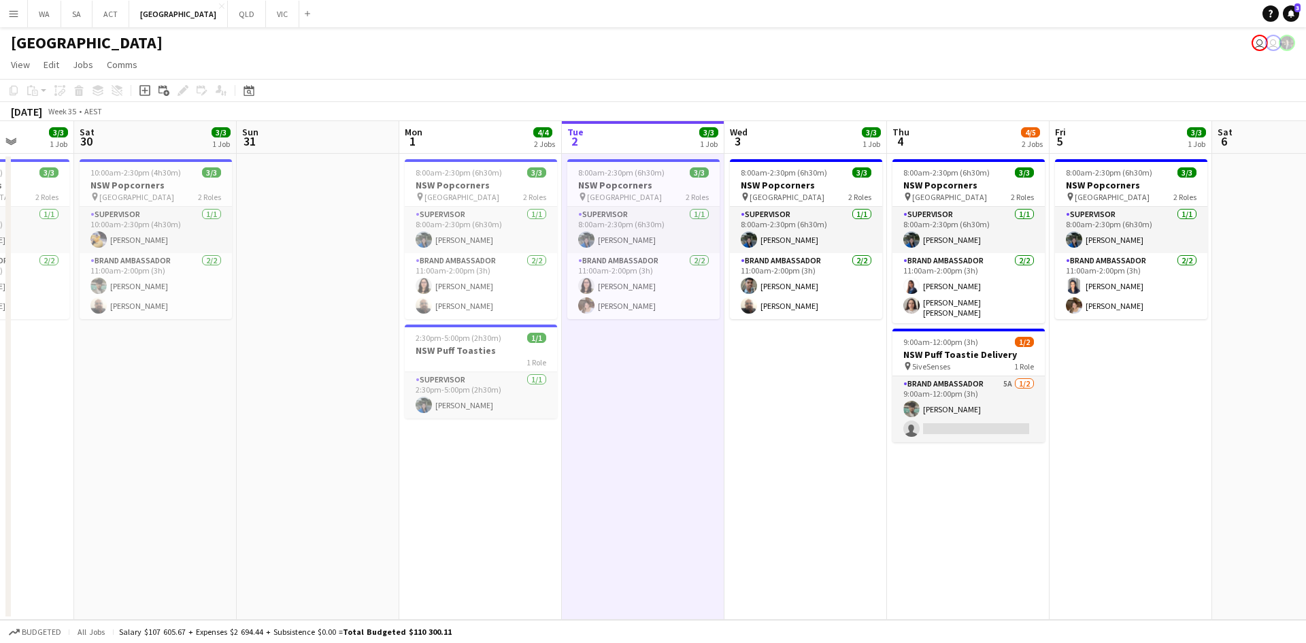
click at [656, 416] on app-date-cell "8:00am-2:30pm (6h30m) 3/3 NSW Popcorners pin Bondi Junction 2 Roles Supervisor …" at bounding box center [643, 387] width 163 height 466
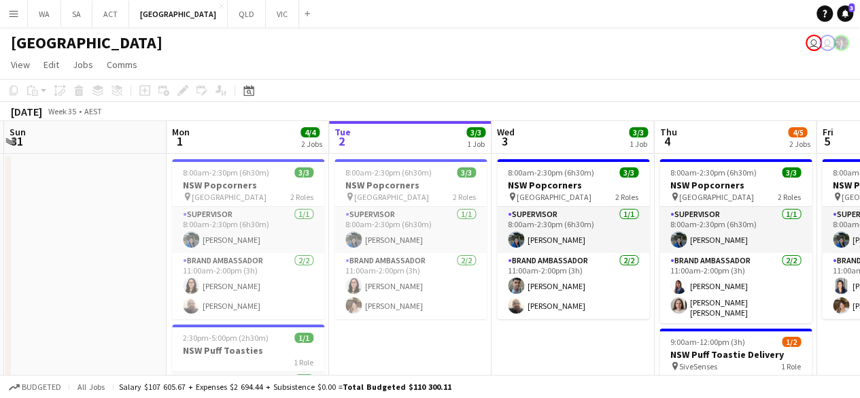
drag, startPoint x: 657, startPoint y: 280, endPoint x: 390, endPoint y: 249, distance: 269.1
click at [390, 249] on app-calendar-viewport "Wed 27 3/3 1 Job Thu 28 3/3 1 Job Fri 29 3/3 1 Job Sat 30 3/3 1 Job Sun 31 Mon …" at bounding box center [430, 300] width 860 height 358
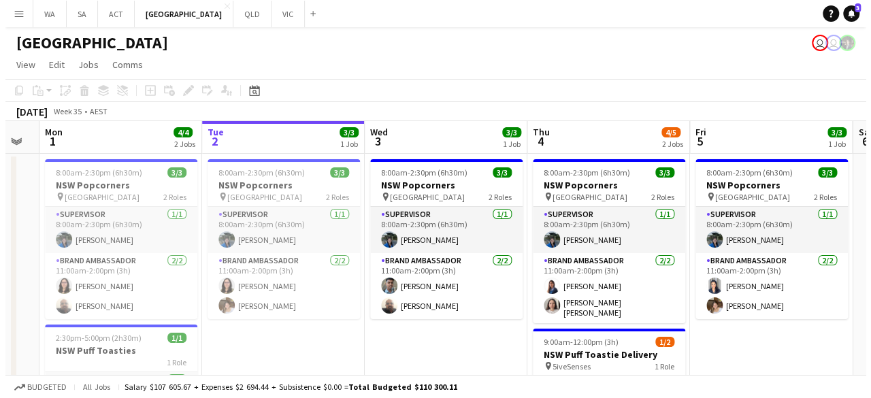
scroll to position [0, 495]
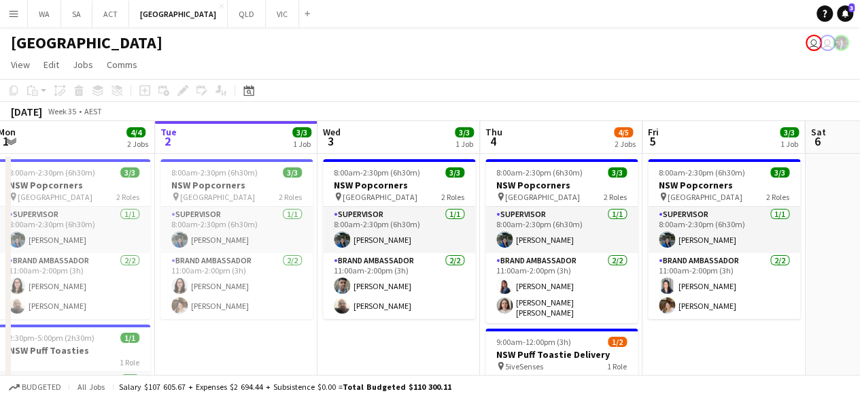
drag, startPoint x: 572, startPoint y: 251, endPoint x: 433, endPoint y: 254, distance: 139.5
click at [433, 254] on app-calendar-viewport "Fri 29 3/3 1 Job Sat 30 3/3 1 Job Sun 31 Mon 1 4/4 2 Jobs Tue 2 3/3 1 Job Wed 3…" at bounding box center [430, 300] width 860 height 358
click at [266, 18] on button "VIC Close" at bounding box center [282, 14] width 33 height 27
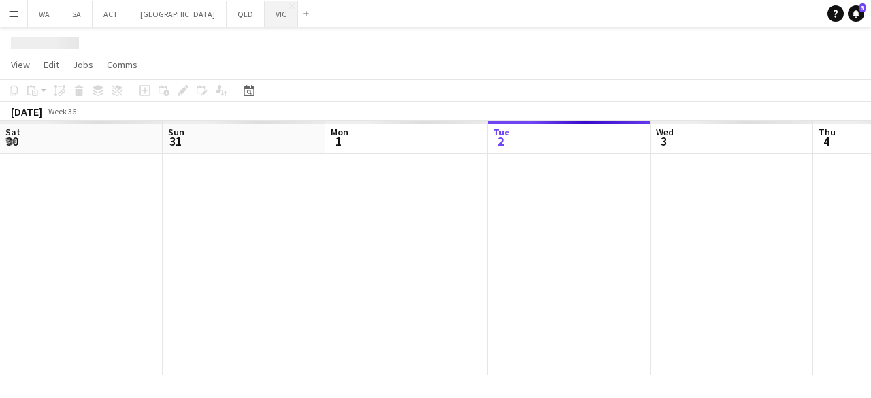
scroll to position [0, 325]
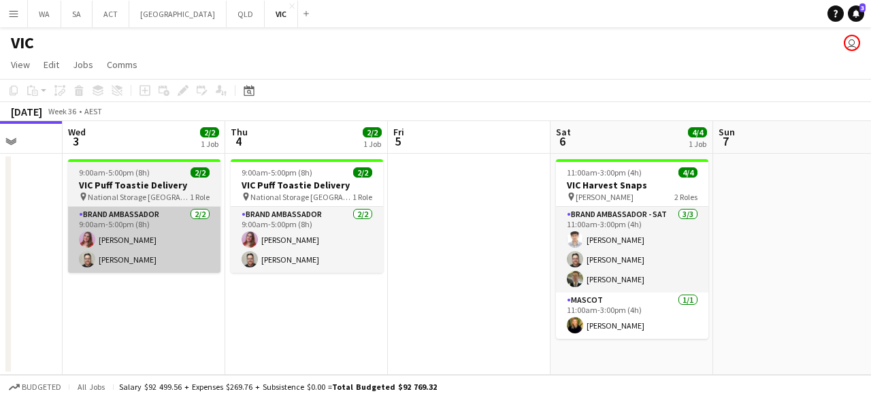
drag, startPoint x: 357, startPoint y: 227, endPoint x: 183, endPoint y: 218, distance: 174.4
click at [171, 220] on app-calendar-viewport "Sat 30 Sun 31 Mon 1 Tue 2 Wed 3 2/2 1 Job Thu 4 2/2 1 Job Fri 5 Sat 6 4/4 1 Job…" at bounding box center [435, 248] width 871 height 254
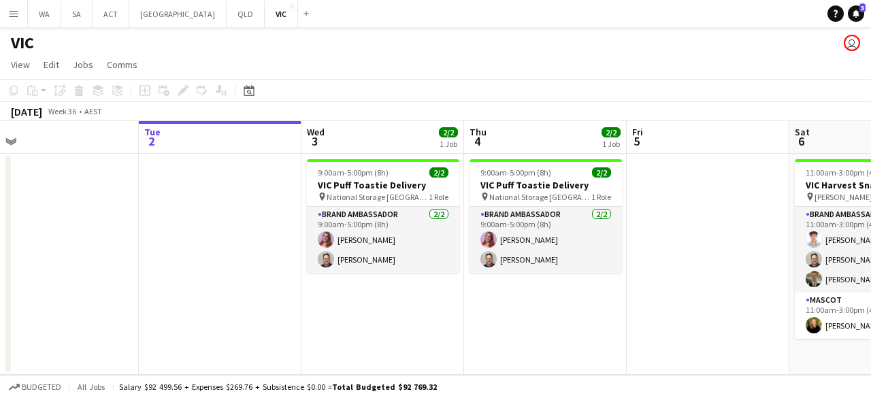
drag, startPoint x: 626, startPoint y: 216, endPoint x: 473, endPoint y: 216, distance: 152.4
click at [473, 217] on app-calendar-viewport "Sat 30 Sun 31 Mon 1 Tue 2 Wed 3 2/2 1 Job Thu 4 2/2 1 Job Fri 5 Sat 6 4/4 1 Job…" at bounding box center [435, 248] width 871 height 254
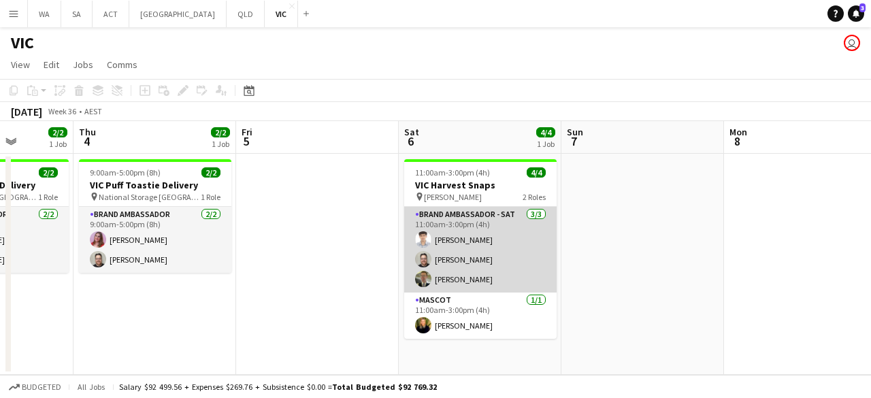
click at [478, 254] on app-card-role "Brand Ambassador - SAT 3/3 11:00am-3:00pm (4h) Tanmay Gupta Graham Wordsworth J…" at bounding box center [480, 250] width 152 height 86
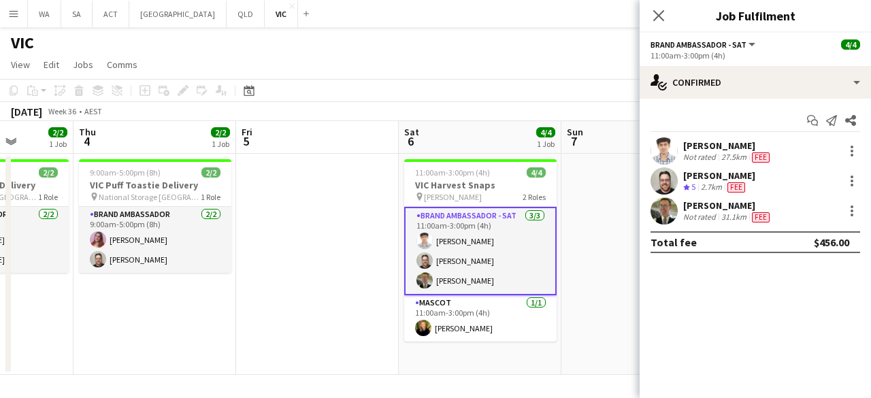
click at [665, 154] on app-user-avatar at bounding box center [663, 150] width 27 height 27
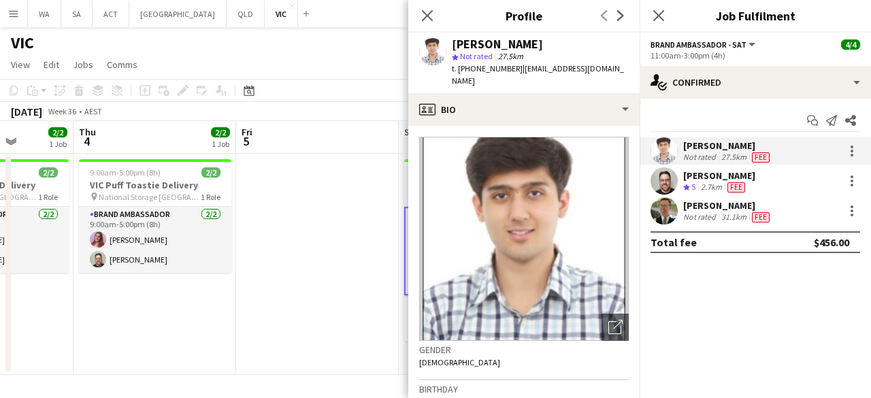
drag, startPoint x: 480, startPoint y: 205, endPoint x: 661, endPoint y: 210, distance: 181.0
click at [661, 210] on app-user-avatar at bounding box center [663, 210] width 27 height 27
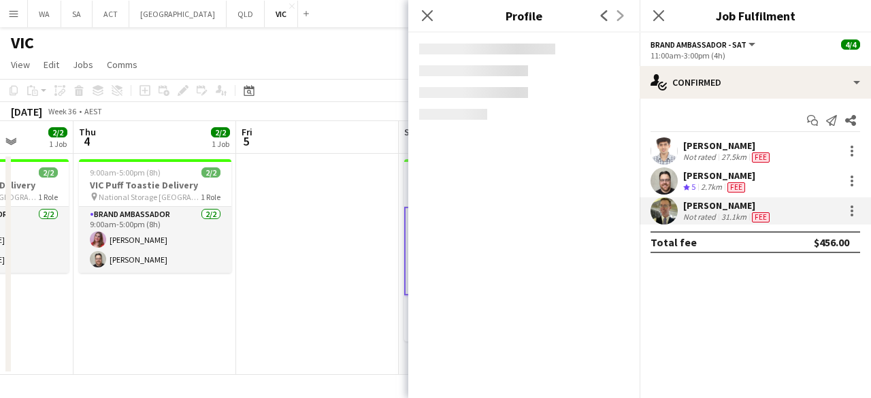
drag, startPoint x: 326, startPoint y: 196, endPoint x: 315, endPoint y: 198, distance: 11.1
click at [322, 196] on app-date-cell at bounding box center [317, 264] width 163 height 221
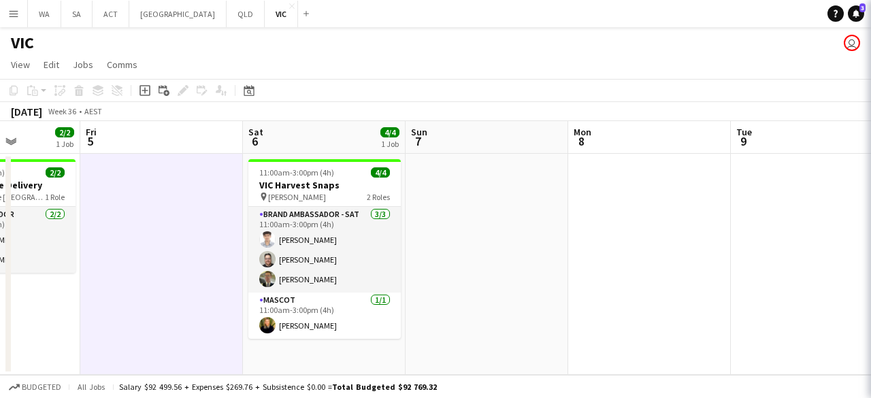
scroll to position [0, 592]
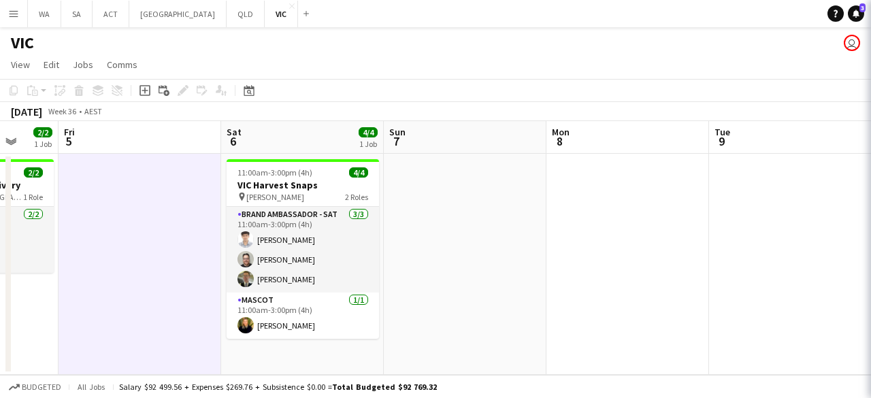
drag, startPoint x: 315, startPoint y: 198, endPoint x: 147, endPoint y: 201, distance: 168.0
click at [147, 201] on app-calendar-viewport "Mon 1 Tue 2 Wed 3 2/2 1 Job Thu 4 2/2 1 Job Fri 5 Sat 6 4/4 1 Job Sun 7 Mon 8 T…" at bounding box center [435, 248] width 871 height 254
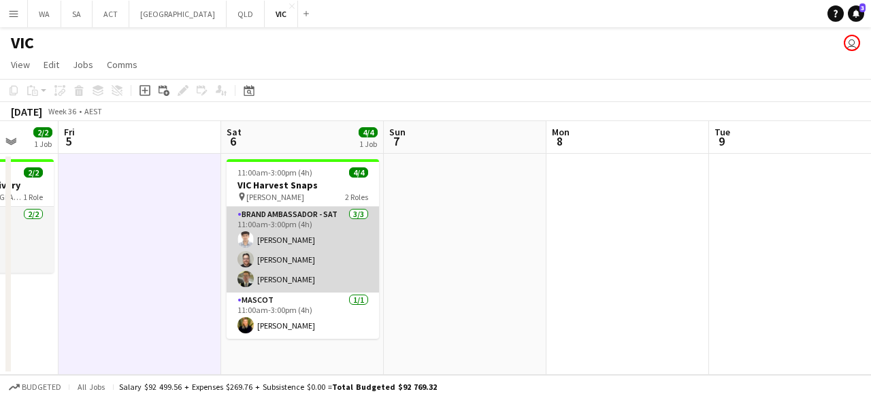
click at [273, 256] on app-card-role "Brand Ambassador - SAT 3/3 11:00am-3:00pm (4h) Tanmay Gupta Graham Wordsworth J…" at bounding box center [303, 250] width 152 height 86
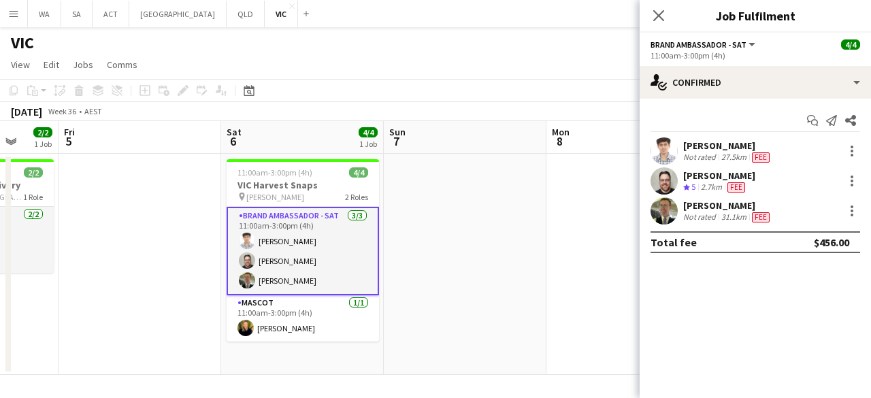
click at [627, 192] on app-date-cell at bounding box center [627, 264] width 163 height 221
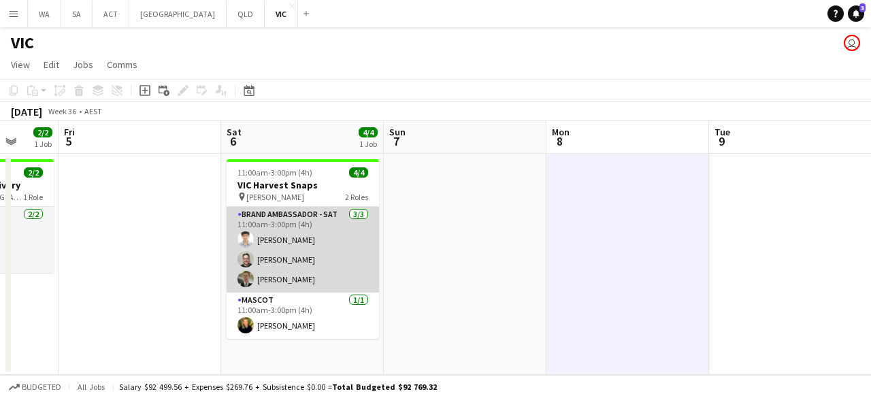
click at [333, 237] on app-card-role "Brand Ambassador - SAT 3/3 11:00am-3:00pm (4h) Tanmay Gupta Graham Wordsworth J…" at bounding box center [303, 250] width 152 height 86
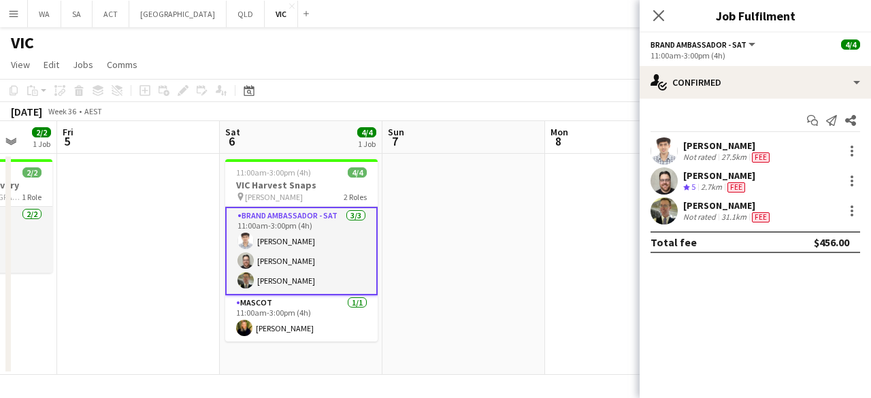
click at [679, 216] on div "Jay Miller Not rated 31.1km Fee" at bounding box center [754, 210] width 231 height 27
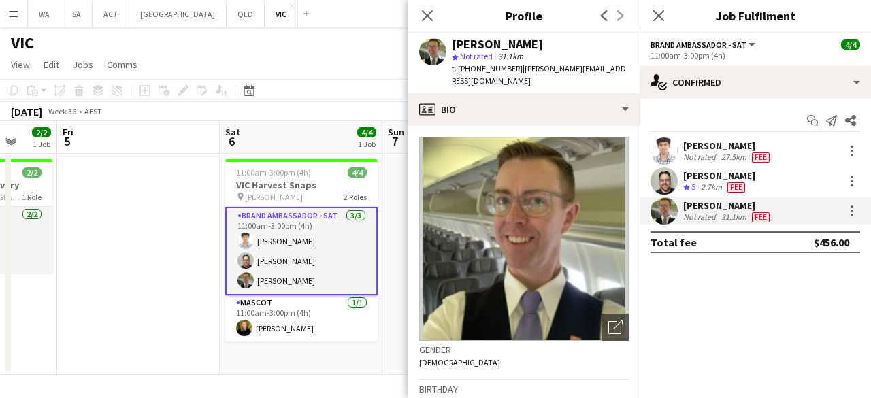
click at [683, 146] on div "Tanmay Gupta" at bounding box center [727, 145] width 89 height 12
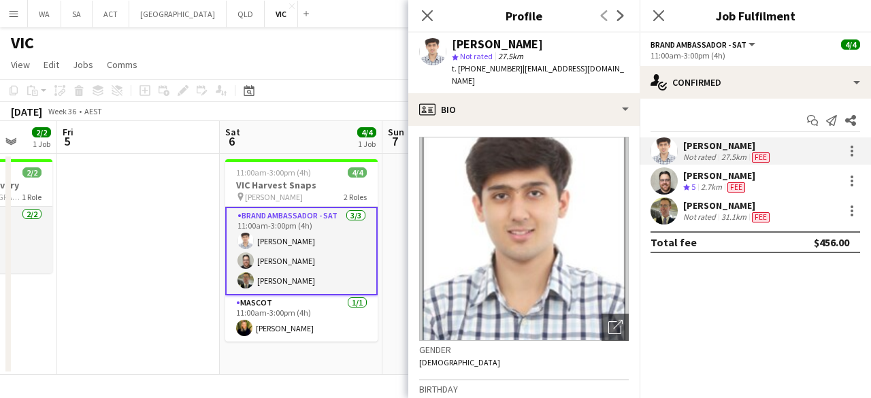
click at [537, 63] on div "t. +61403674669 | guptatanmay0005@gmail.com" at bounding box center [540, 75] width 177 height 24
drag, startPoint x: 536, startPoint y: 50, endPoint x: 462, endPoint y: 48, distance: 74.2
click at [462, 48] on div "Tanmay Gupta star Not rated 27.5km t. +61403674669 | guptatanmay0005@gmail.com" at bounding box center [540, 63] width 177 height 50
drag, startPoint x: 455, startPoint y: 41, endPoint x: 531, endPoint y: 41, distance: 76.2
click at [531, 41] on div "Tanmay Gupta" at bounding box center [540, 44] width 177 height 12
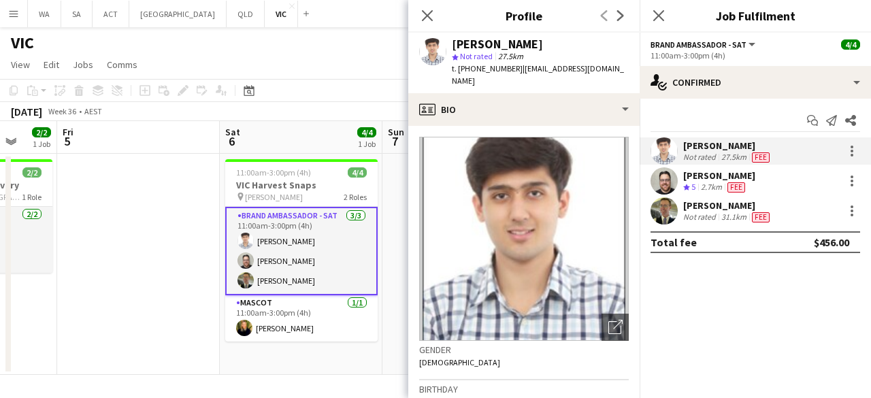
copy div "anmay Gupta"
drag, startPoint x: 506, startPoint y: 69, endPoint x: 470, endPoint y: 75, distance: 36.6
click at [470, 75] on div "t. +61403674669 | guptatanmay0005@gmail.com" at bounding box center [540, 75] width 177 height 24
copy span "403674669"
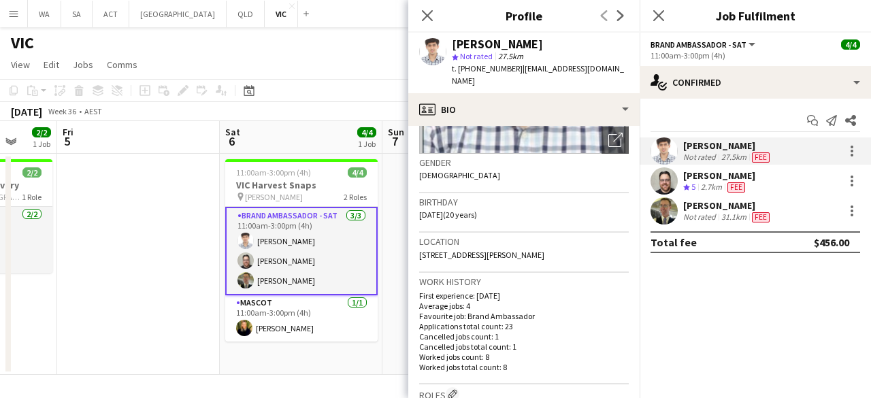
scroll to position [204, 0]
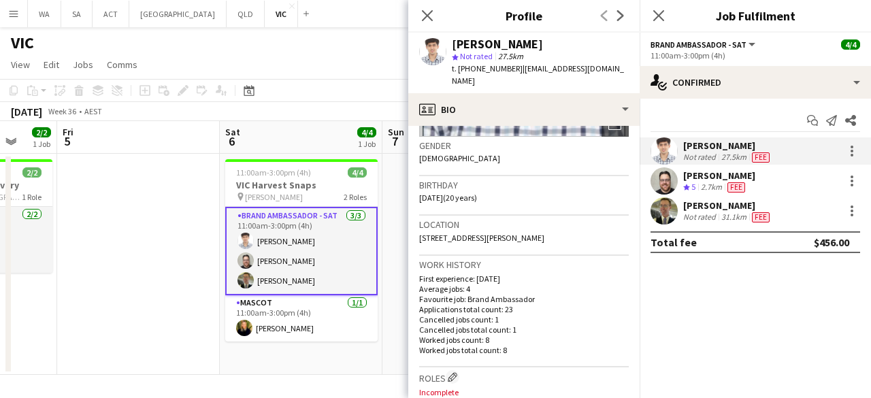
drag, startPoint x: 527, startPoint y: 227, endPoint x: 482, endPoint y: 227, distance: 44.9
click at [482, 233] on span "7 Seascape Street, Clayton, 3168" at bounding box center [481, 238] width 125 height 10
copy span "Clayton, 3168"
drag, startPoint x: 570, startPoint y: 65, endPoint x: 518, endPoint y: 71, distance: 52.0
click at [518, 71] on span "| guptatanmay0005@gmail.com" at bounding box center [538, 74] width 172 height 22
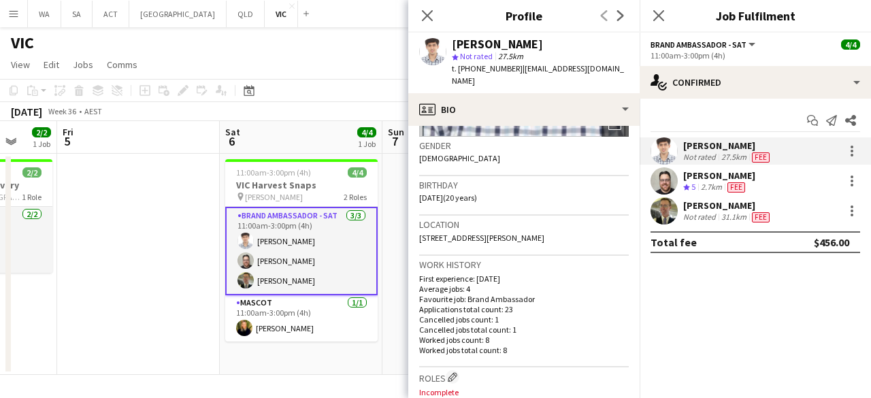
drag, startPoint x: 573, startPoint y: 70, endPoint x: 511, endPoint y: 77, distance: 62.3
click at [511, 77] on div "Tanmay Gupta star Not rated 27.5km t. +61403674669 | guptatanmay0005@gmail.com" at bounding box center [523, 63] width 231 height 61
copy span "guptatanmay0005"
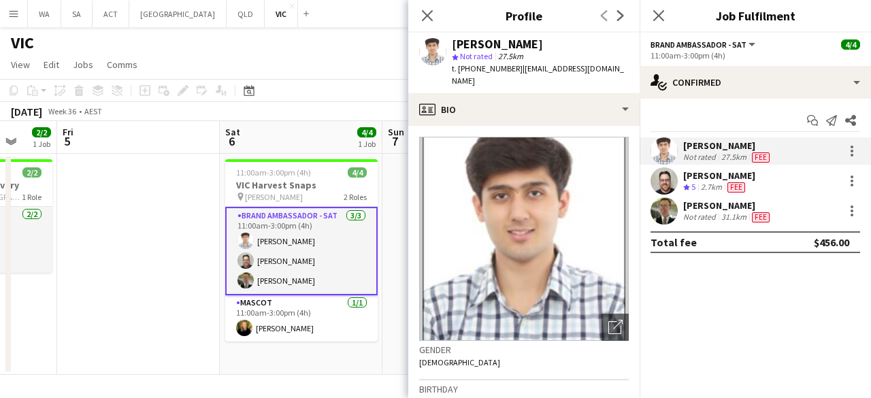
scroll to position [68, 0]
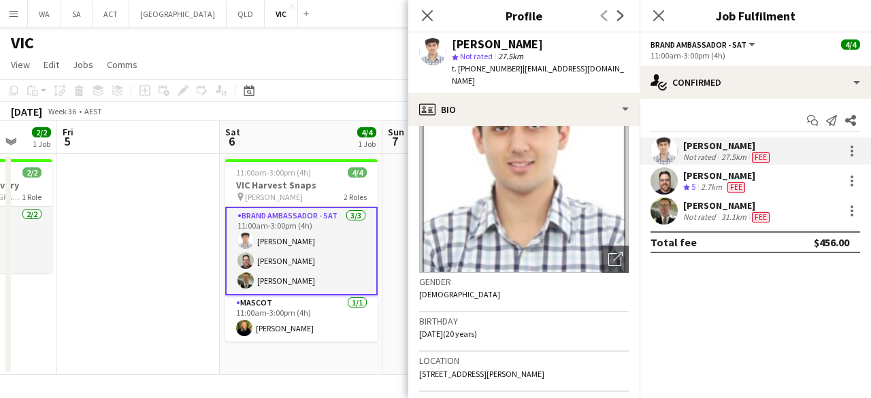
drag, startPoint x: 490, startPoint y: 324, endPoint x: 420, endPoint y: 318, distance: 69.7
click at [420, 329] on span "18-05-2005 (20 years)" at bounding box center [448, 334] width 58 height 10
copy span "18-05-2005 (20 years)"
click at [322, 245] on app-card-role "Brand Ambassador - SAT 3/3 11:00am-3:00pm (4h) Tanmay Gupta Graham Wordsworth J…" at bounding box center [301, 251] width 152 height 88
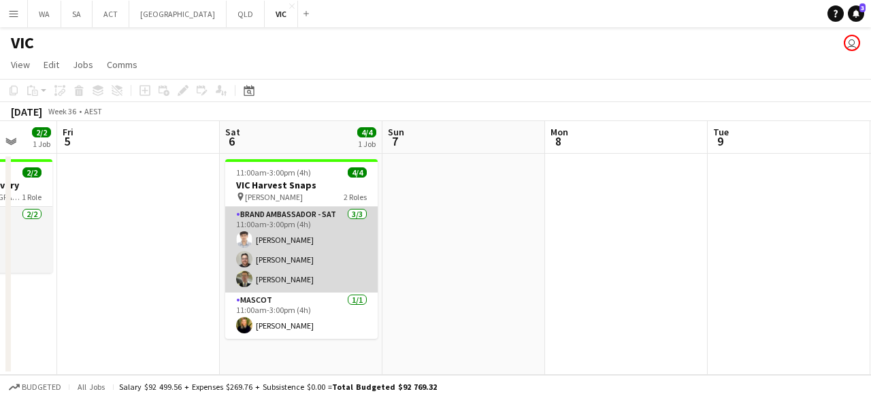
click at [335, 266] on app-card-role "Brand Ambassador - SAT 3/3 11:00am-3:00pm (4h) Tanmay Gupta Graham Wordsworth J…" at bounding box center [301, 250] width 152 height 86
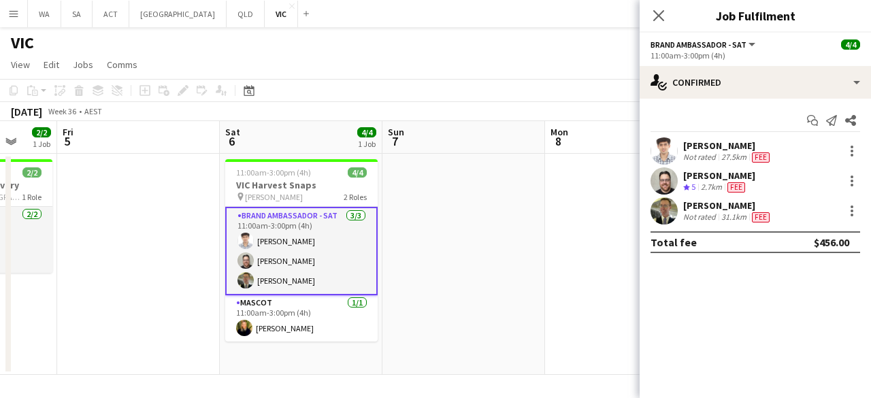
click at [675, 192] on div at bounding box center [663, 180] width 27 height 27
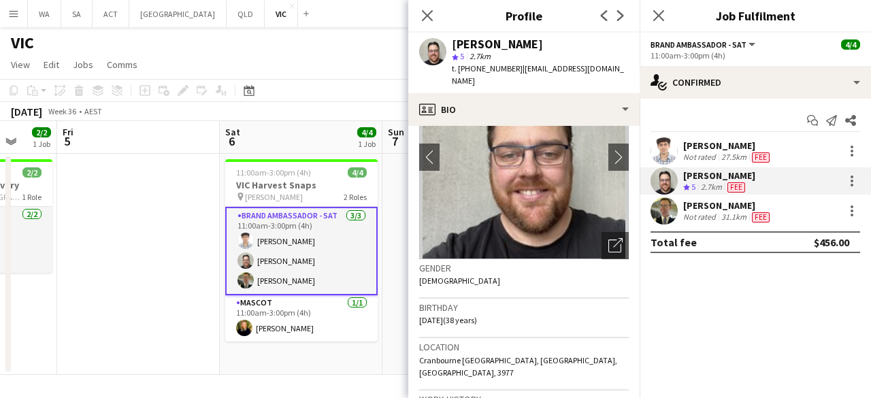
scroll to position [204, 0]
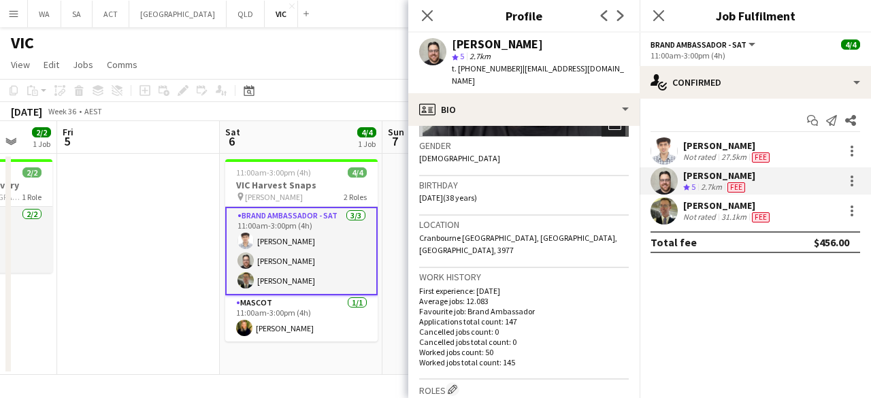
click at [707, 158] on div "Not rated" at bounding box center [700, 157] width 35 height 11
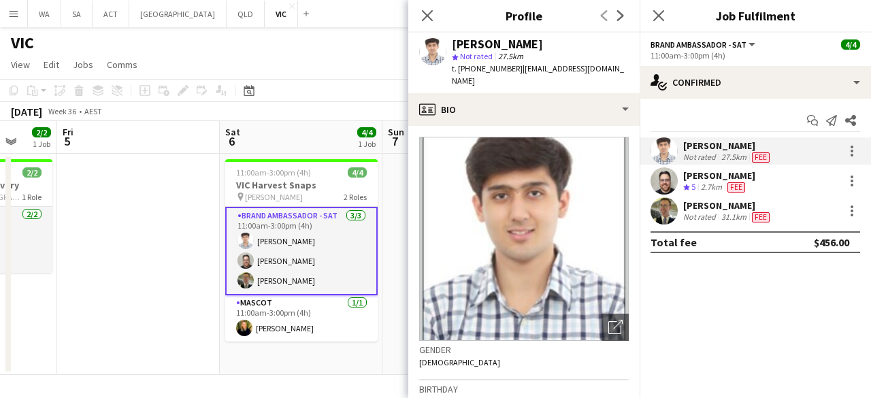
click at [700, 180] on div "Graham Wordsworth" at bounding box center [719, 175] width 72 height 12
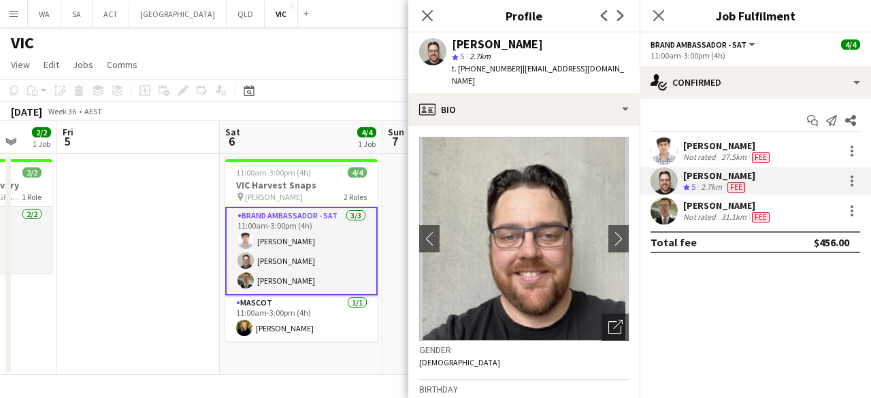
click at [352, 255] on app-card-role "Brand Ambassador - SAT 3/3 11:00am-3:00pm (4h) Tanmay Gupta Graham Wordsworth J…" at bounding box center [301, 251] width 152 height 88
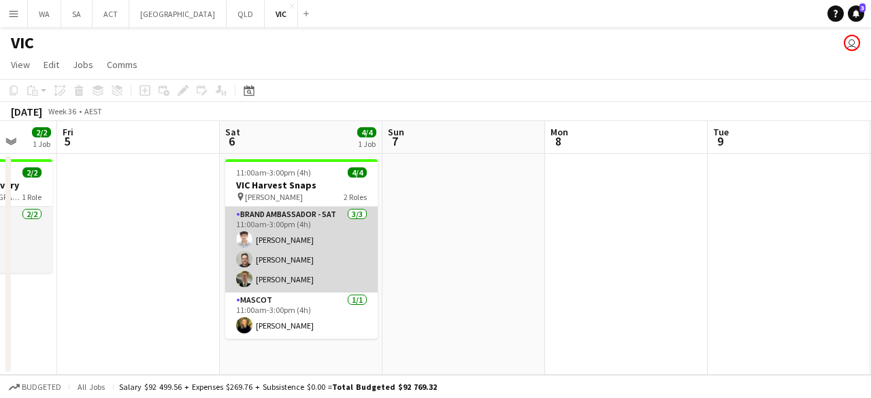
click at [352, 255] on app-card-role "Brand Ambassador - SAT 3/3 11:00am-3:00pm (4h) Tanmay Gupta Graham Wordsworth J…" at bounding box center [301, 250] width 152 height 86
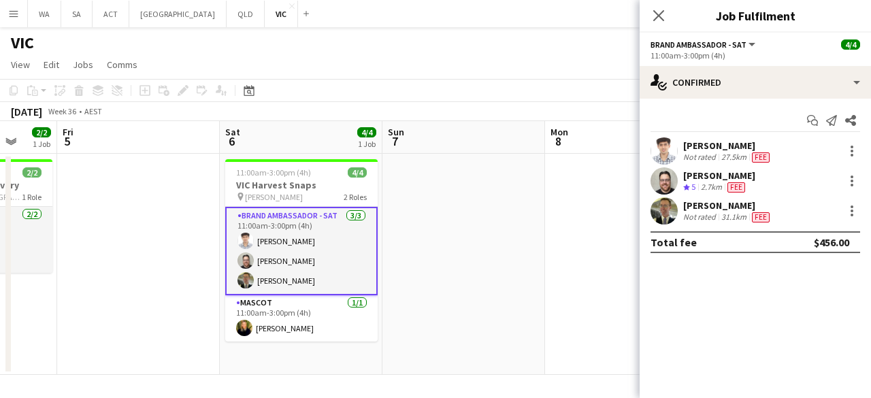
click at [668, 205] on app-user-avatar at bounding box center [663, 210] width 27 height 27
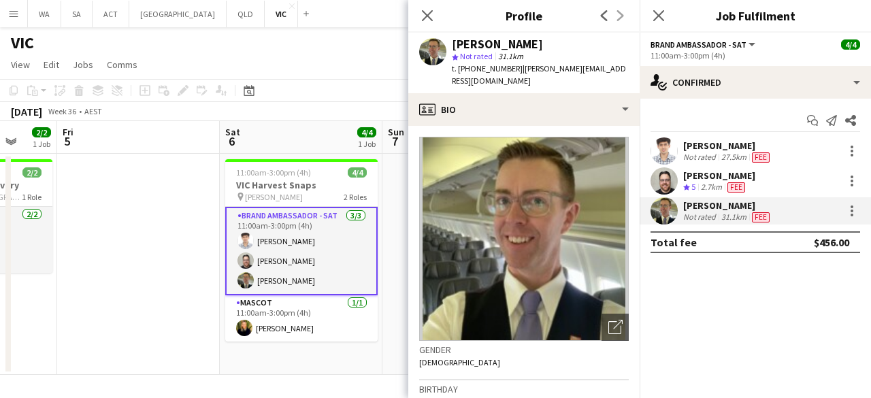
drag, startPoint x: 514, startPoint y: 71, endPoint x: 618, endPoint y: 71, distance: 103.4
click at [618, 71] on app-profile-header "Jay Miller star Not rated 31.1km t. +61411876040 | miller.jay21@gmail.com" at bounding box center [523, 63] width 231 height 61
copy span "miller.jay21@gmail.com"
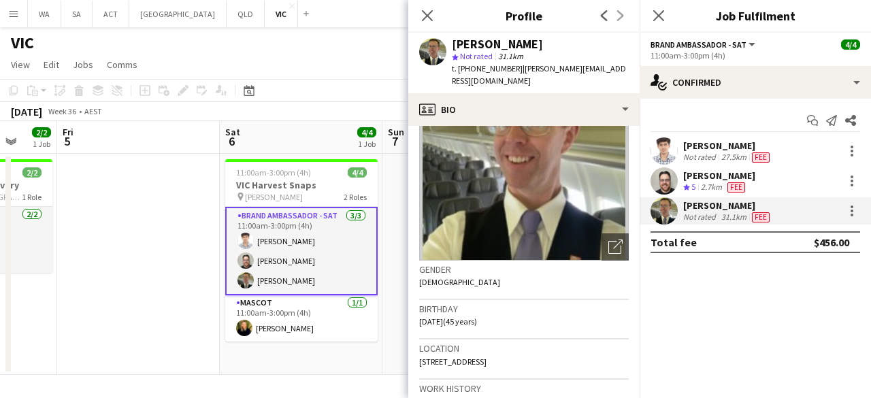
scroll to position [136, 0]
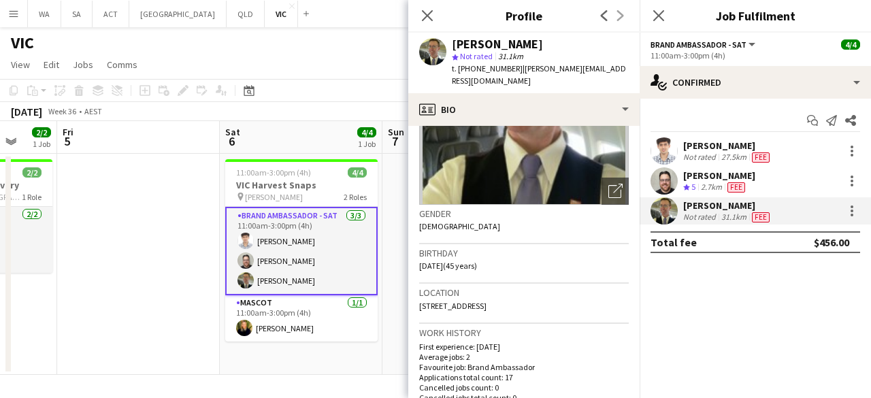
drag, startPoint x: 494, startPoint y: 255, endPoint x: 416, endPoint y: 250, distance: 78.4
click at [416, 250] on app-crew-profile-bio "Open photos pop-in Gender Male Birthday 21-12-1979 (45 years) Location 4 Guerns…" at bounding box center [523, 262] width 231 height 272
copy span "21-12-1979 (45 years)"
drag, startPoint x: 556, startPoint y: 294, endPoint x: 488, endPoint y: 290, distance: 68.1
click at [488, 290] on div "Location 4 Guernsey Avenue, Hampton East, 3188" at bounding box center [524, 303] width 210 height 39
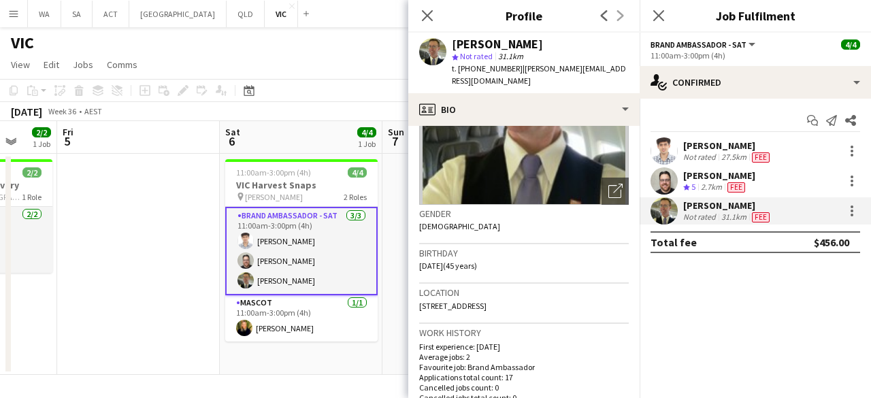
copy span "Hampton East, 3188"
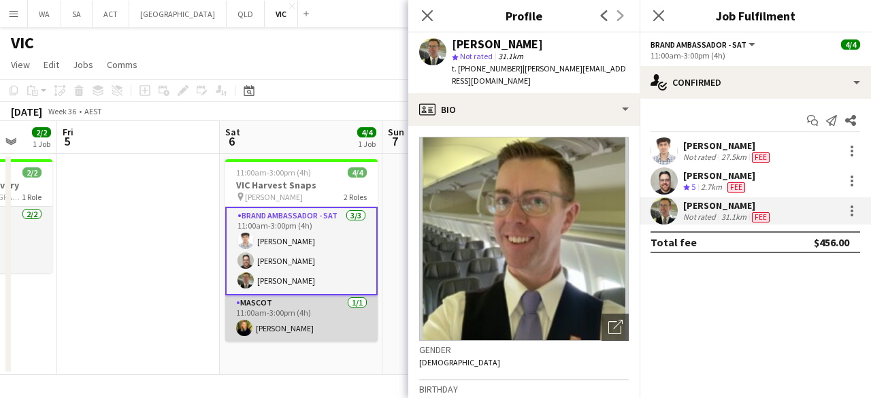
click at [331, 309] on app-card-role "Mascot 1/1 11:00am-3:00pm (4h) Alejandra Poblette" at bounding box center [301, 318] width 152 height 46
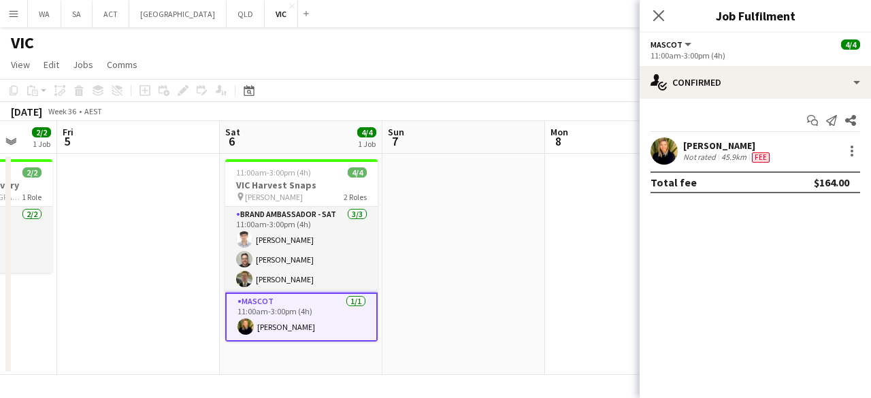
click at [681, 148] on div "Alejandra Poblette Not rated 45.9km Fee" at bounding box center [754, 150] width 231 height 27
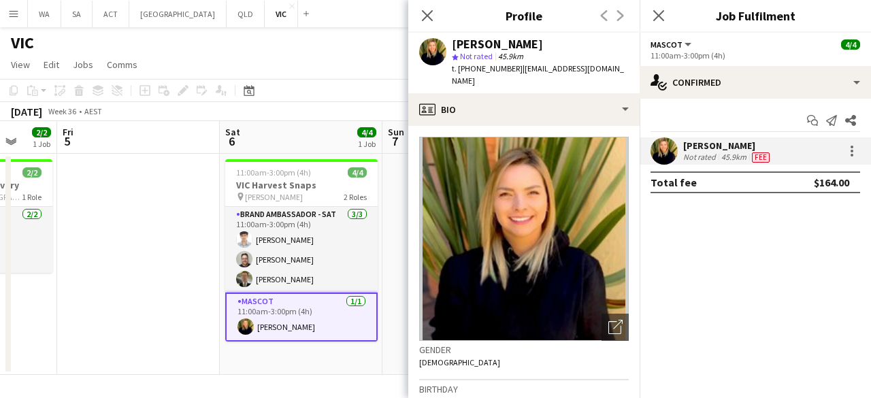
drag, startPoint x: 503, startPoint y: 47, endPoint x: 448, endPoint y: 48, distance: 55.1
click at [448, 48] on div "Alejandra Poblette star Not rated 45.9km t. +610468967186 | morgxn@hotmail.com" at bounding box center [523, 63] width 231 height 61
copy div "Alejandra Poblette"
drag, startPoint x: 510, startPoint y: 69, endPoint x: 471, endPoint y: 71, distance: 39.5
click at [471, 71] on span "t. +610468967186" at bounding box center [487, 68] width 71 height 10
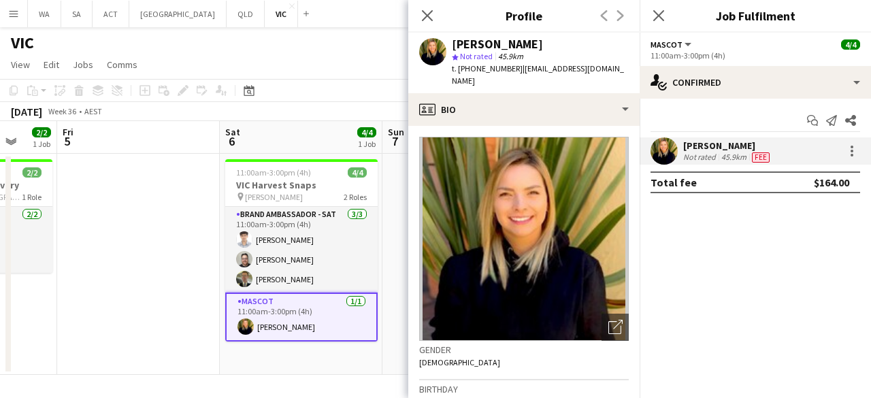
copy span "0468967186"
drag, startPoint x: 589, startPoint y: 69, endPoint x: 519, endPoint y: 66, distance: 70.1
click at [519, 66] on span "| morgxn@hotmail.com" at bounding box center [538, 74] width 172 height 22
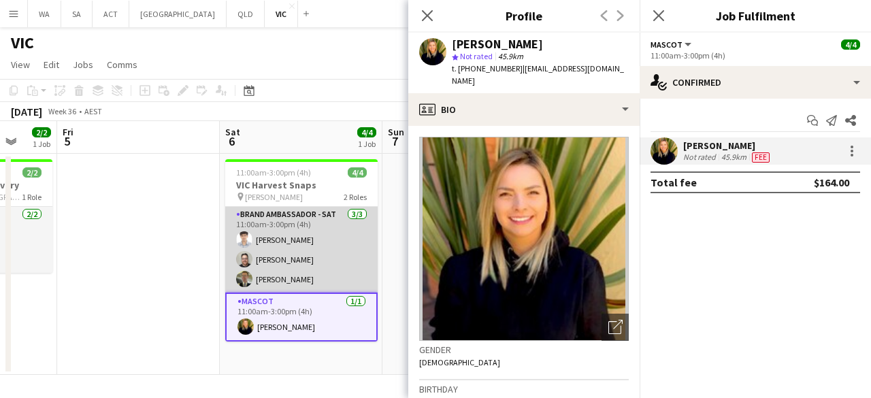
click at [313, 256] on app-card-role "Brand Ambassador - SAT 3/3 11:00am-3:00pm (4h) Tanmay Gupta Graham Wordsworth J…" at bounding box center [301, 250] width 152 height 86
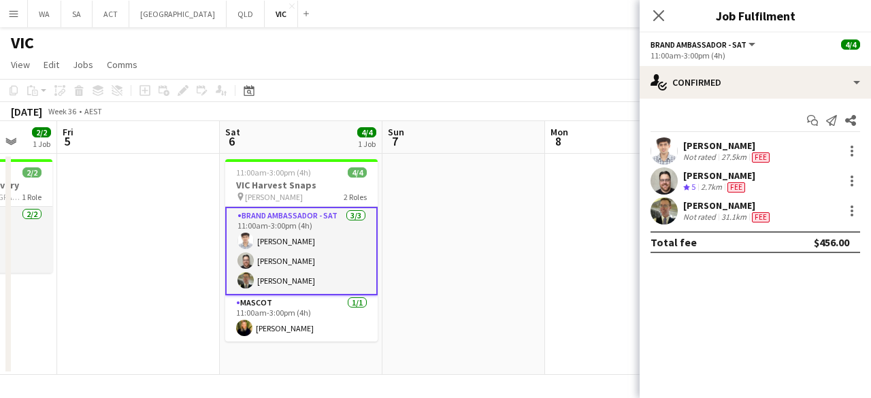
click at [674, 210] on app-user-avatar at bounding box center [663, 210] width 27 height 27
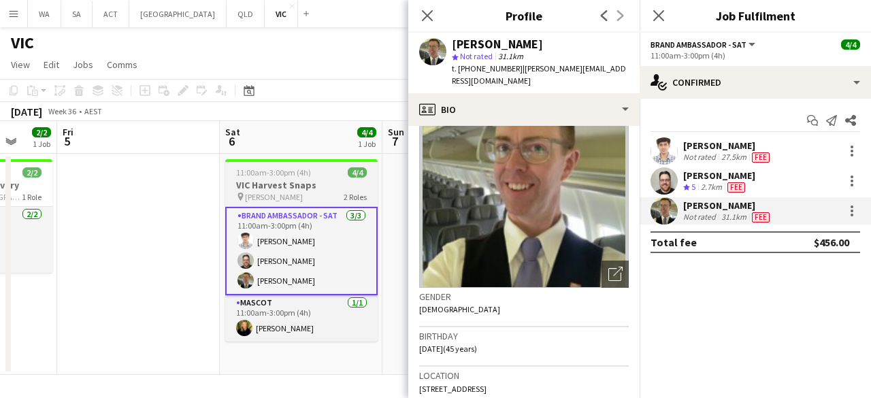
scroll to position [68, 0]
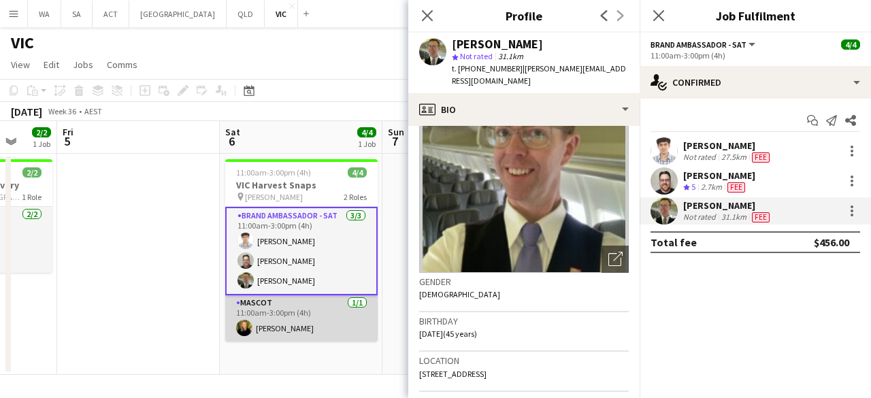
click at [303, 306] on app-card-role "Mascot 1/1 11:00am-3:00pm (4h) Alejandra Poblette" at bounding box center [301, 318] width 152 height 46
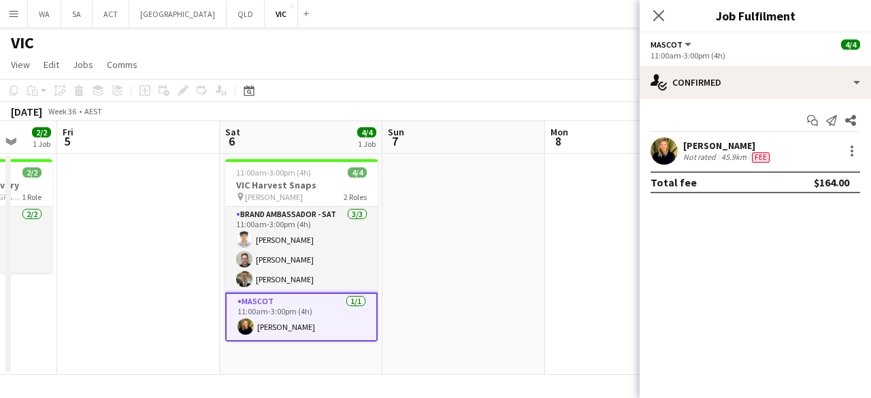
click at [718, 153] on div "45.9km" at bounding box center [733, 157] width 31 height 11
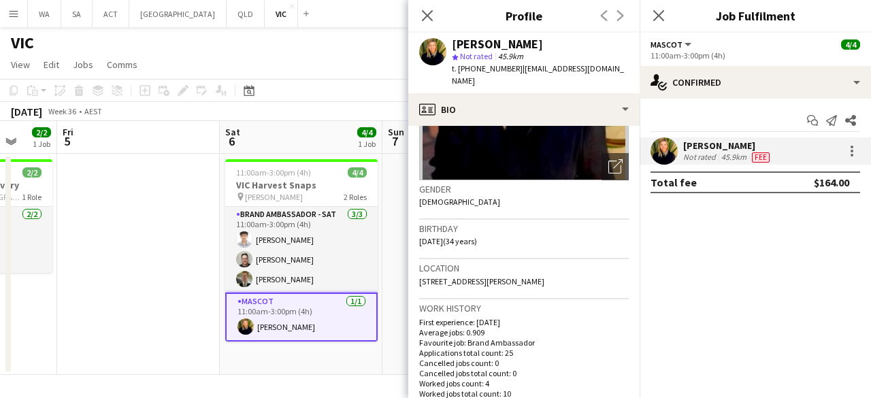
scroll to position [204, 0]
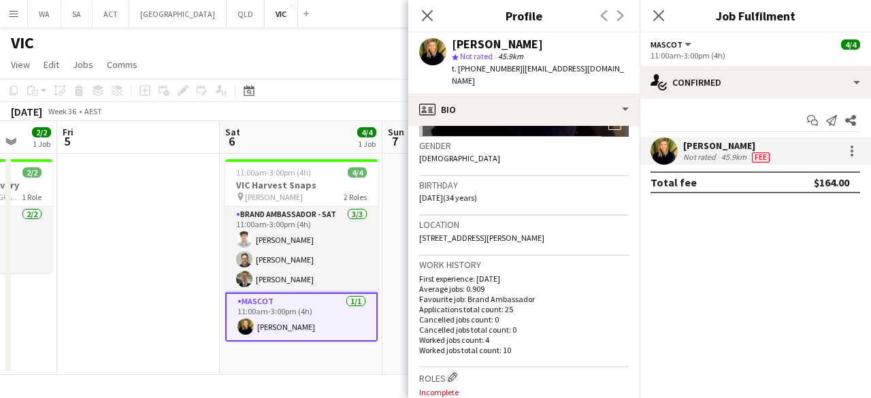
drag, startPoint x: 494, startPoint y: 186, endPoint x: 413, endPoint y: 186, distance: 80.9
click at [413, 186] on app-crew-profile-bio "Open photos pop-in Gender Female Birthday 09-11-1990 (34 years) Location 220 Sp…" at bounding box center [523, 262] width 231 height 272
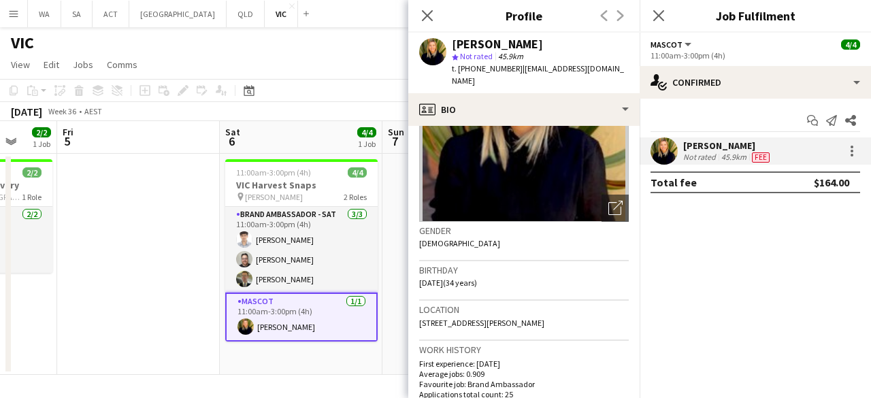
scroll to position [136, 0]
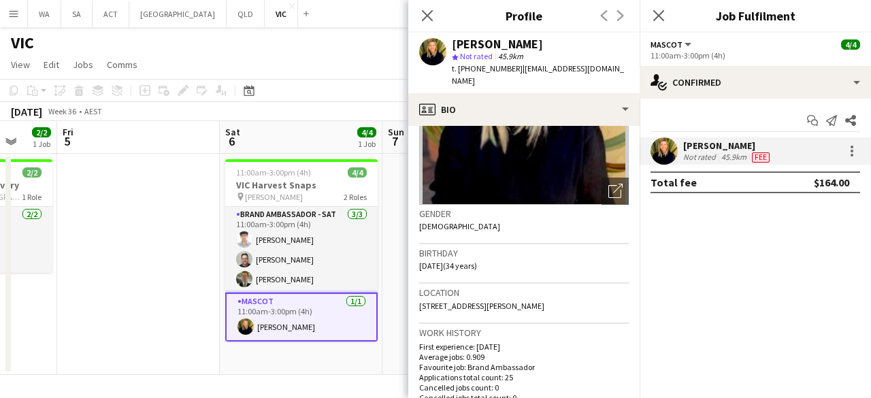
drag, startPoint x: 545, startPoint y: 291, endPoint x: 486, endPoint y: 295, distance: 59.3
click at [486, 295] on div "Location 220 Spencer Street, Melbourne, 3000" at bounding box center [524, 303] width 210 height 39
click at [136, 208] on app-date-cell at bounding box center [138, 264] width 163 height 221
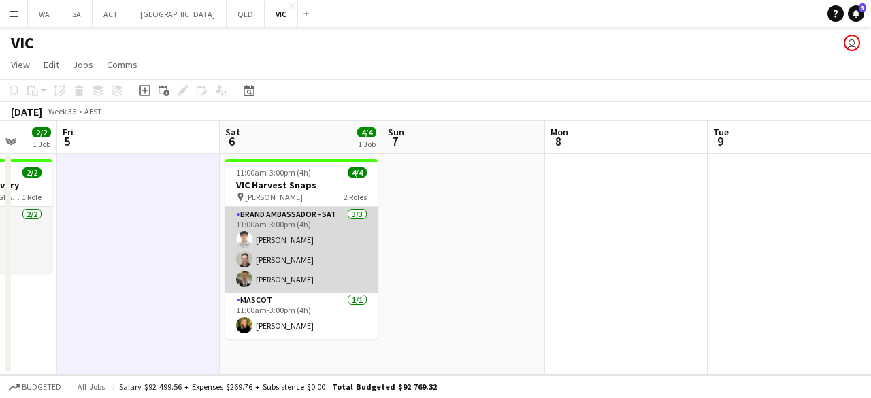
click at [313, 234] on app-card-role "Brand Ambassador - SAT 3/3 11:00am-3:00pm (4h) Tanmay Gupta Graham Wordsworth J…" at bounding box center [301, 250] width 152 height 86
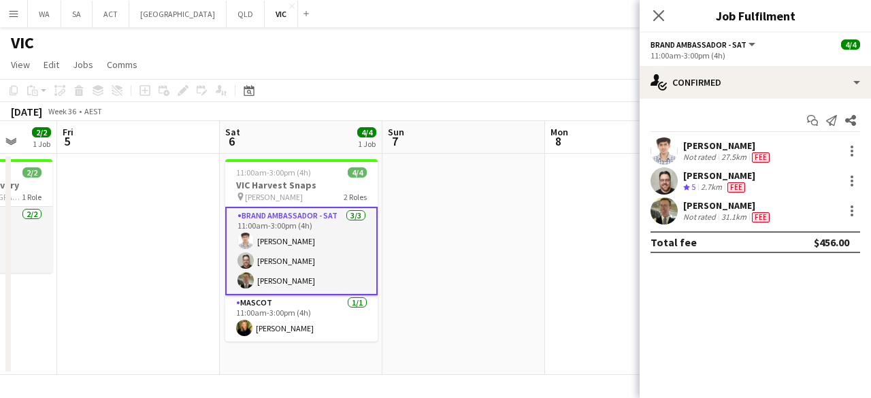
click at [741, 178] on div "Graham Wordsworth" at bounding box center [719, 175] width 72 height 12
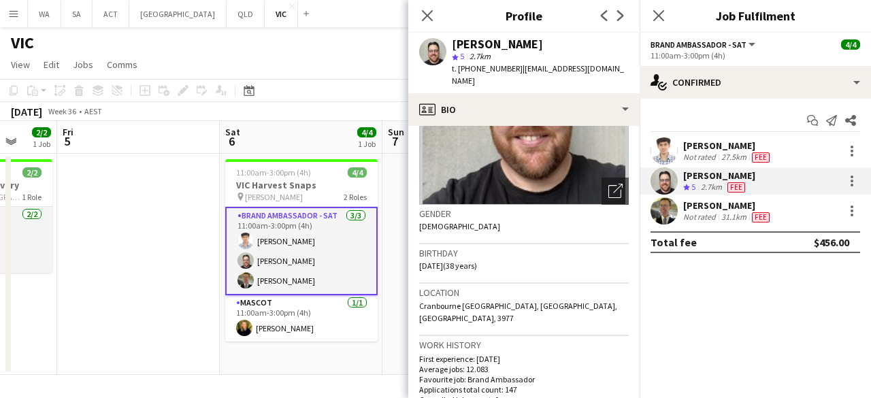
scroll to position [0, 0]
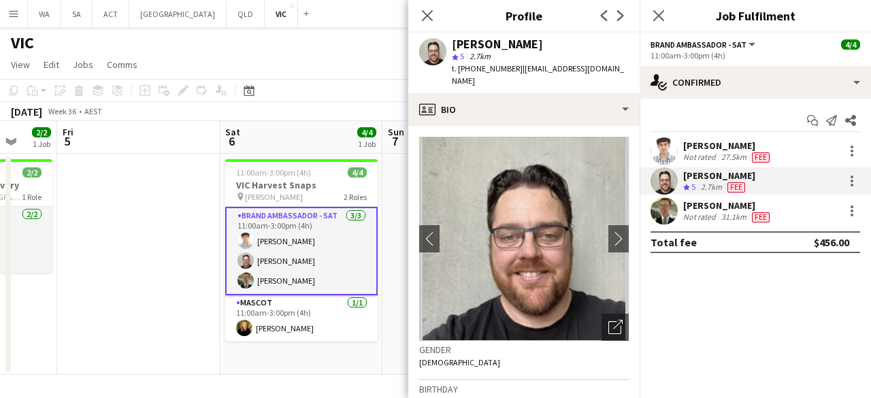
click at [699, 152] on div "Not rated" at bounding box center [700, 157] width 35 height 11
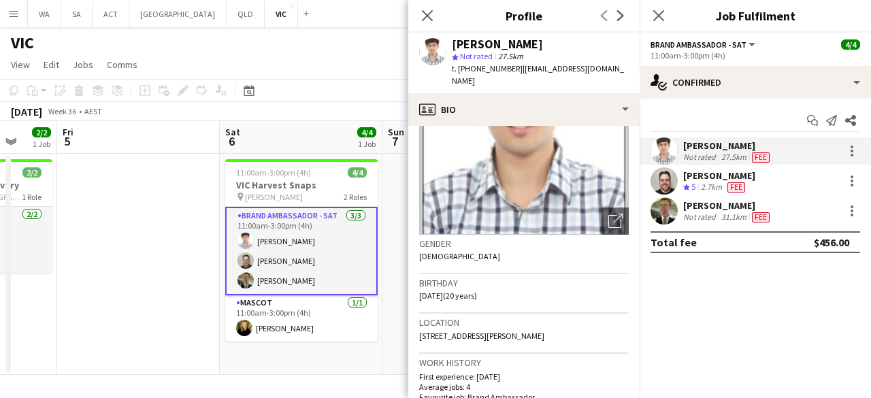
scroll to position [136, 0]
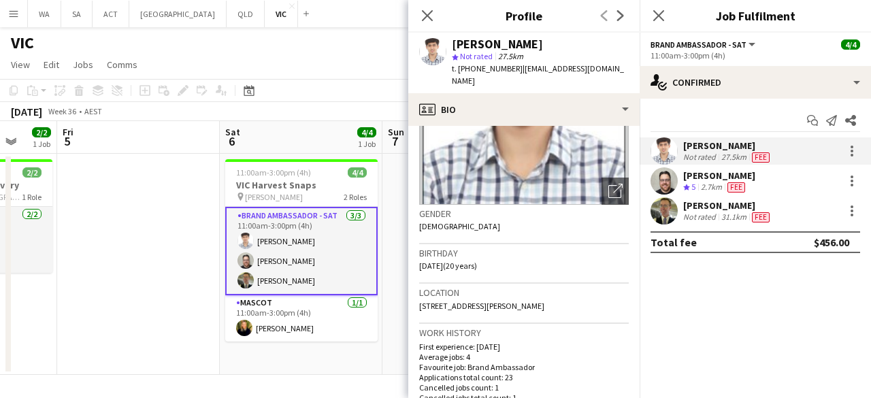
click at [688, 209] on div "Jay Miller" at bounding box center [727, 205] width 89 height 12
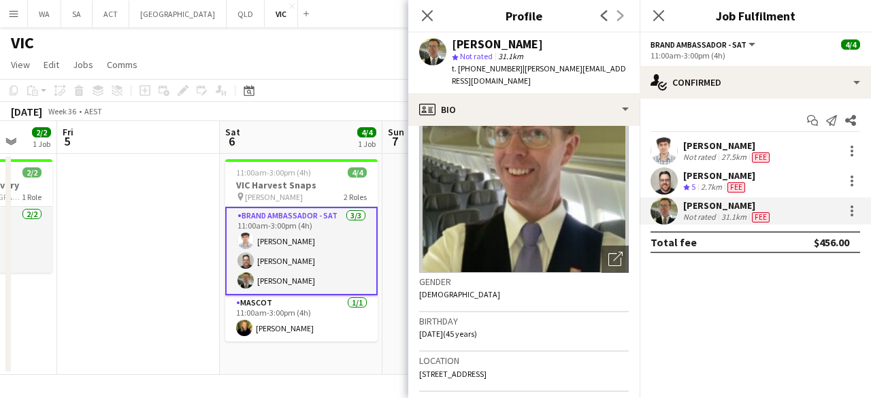
scroll to position [0, 0]
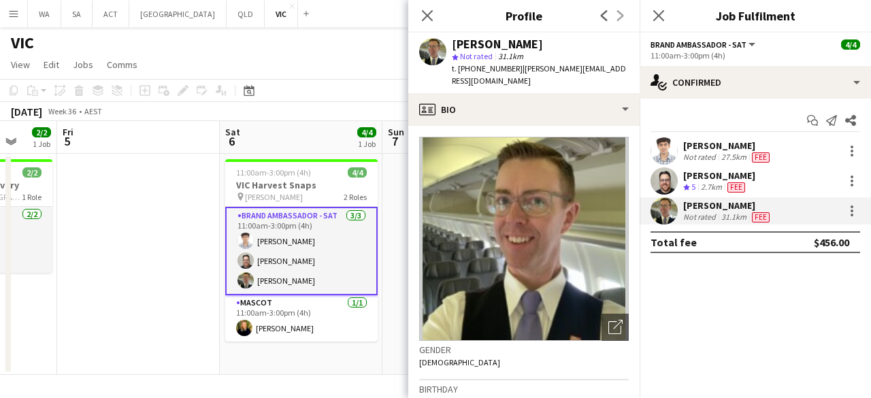
click at [690, 150] on div "Tanmay Gupta" at bounding box center [727, 145] width 89 height 12
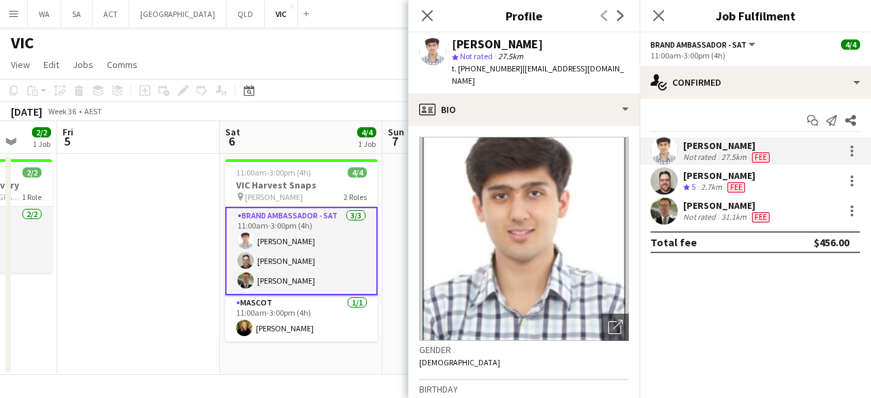
scroll to position [68, 0]
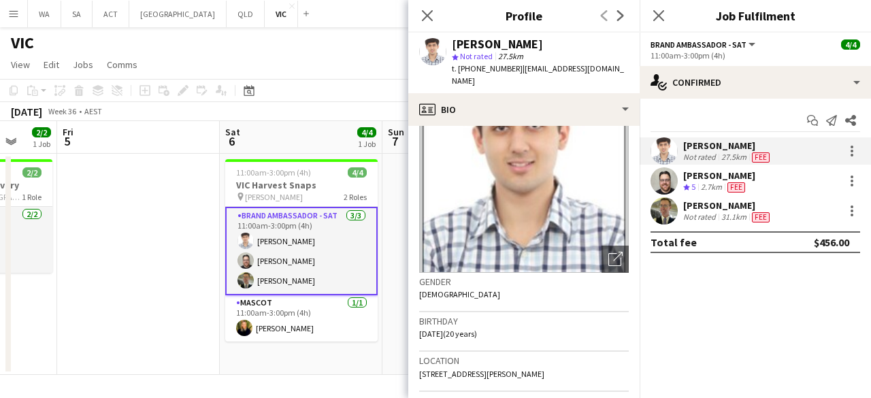
click at [683, 186] on icon "Crew rating" at bounding box center [686, 187] width 7 height 7
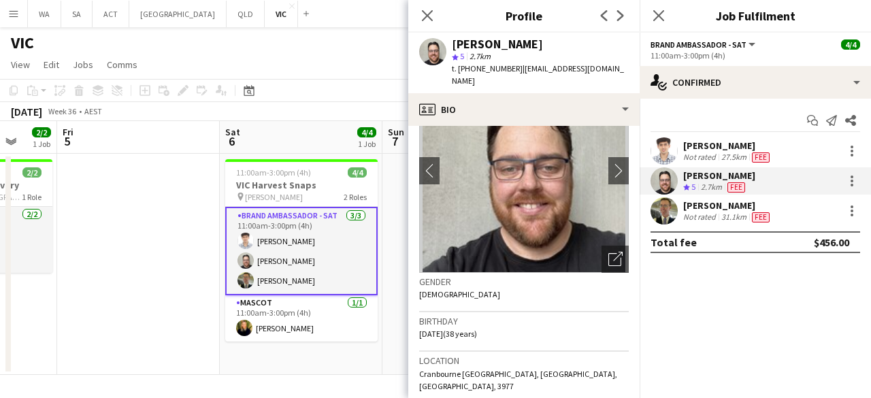
click at [698, 141] on div "Tanmay Gupta" at bounding box center [727, 145] width 89 height 12
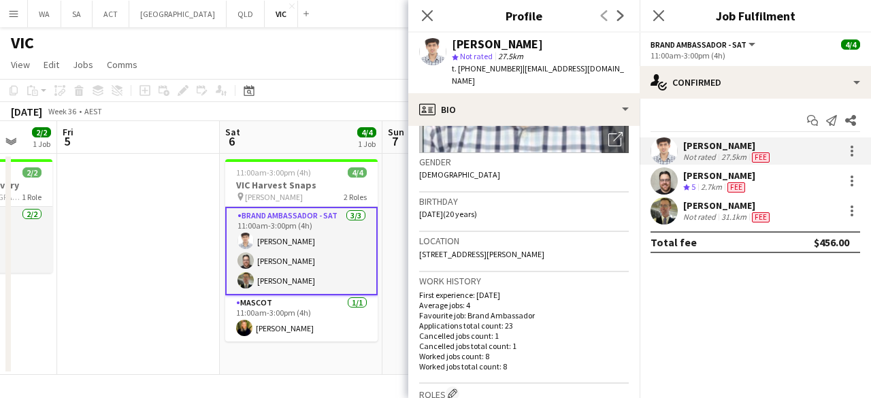
scroll to position [204, 0]
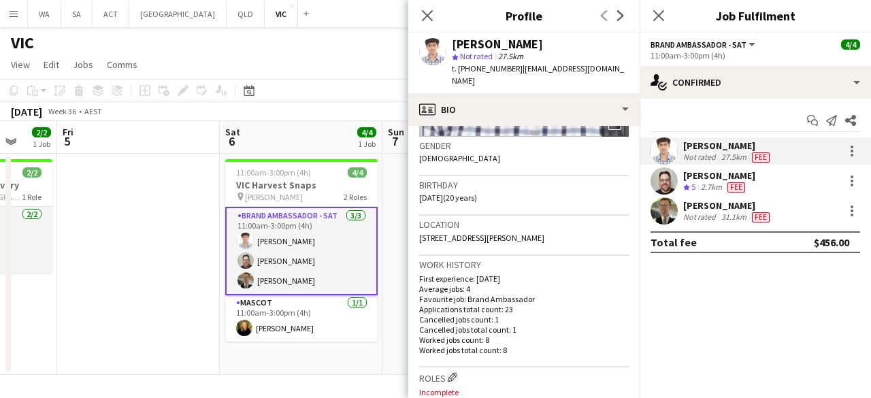
click at [667, 214] on app-user-avatar at bounding box center [663, 210] width 27 height 27
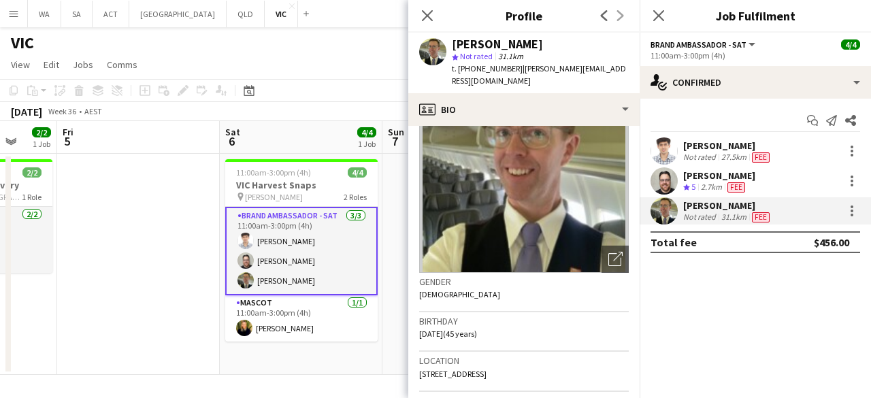
scroll to position [136, 0]
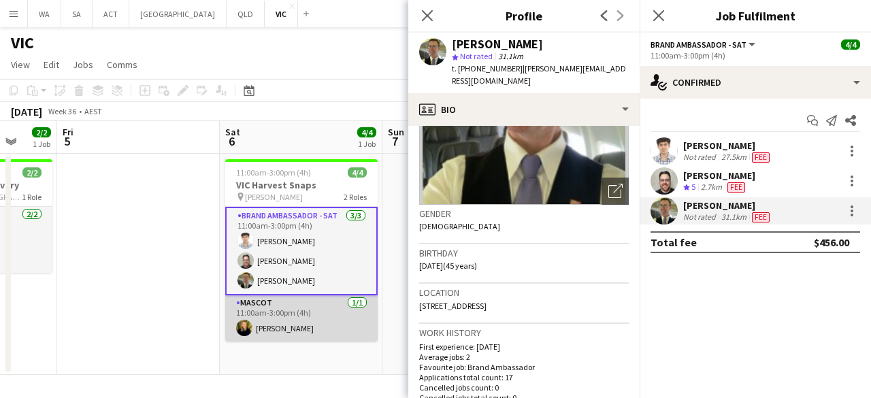
click at [301, 320] on app-card-role "Mascot 1/1 11:00am-3:00pm (4h) Alejandra Poblette" at bounding box center [301, 318] width 152 height 46
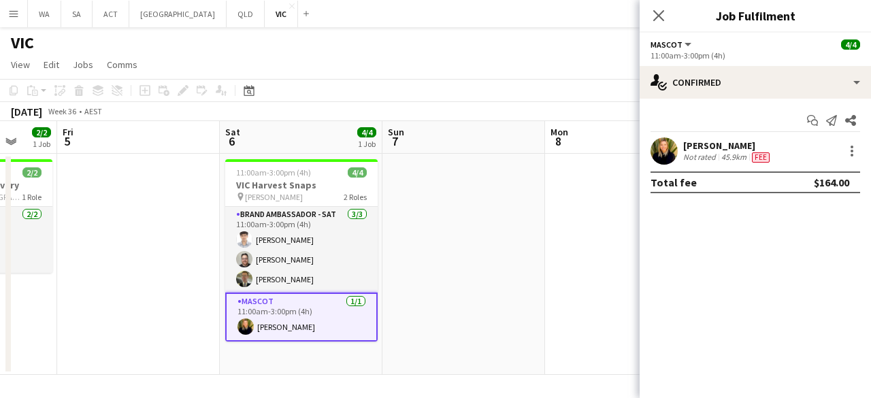
click at [680, 139] on div "Alejandra Poblette Not rated 45.9km Fee" at bounding box center [754, 150] width 231 height 27
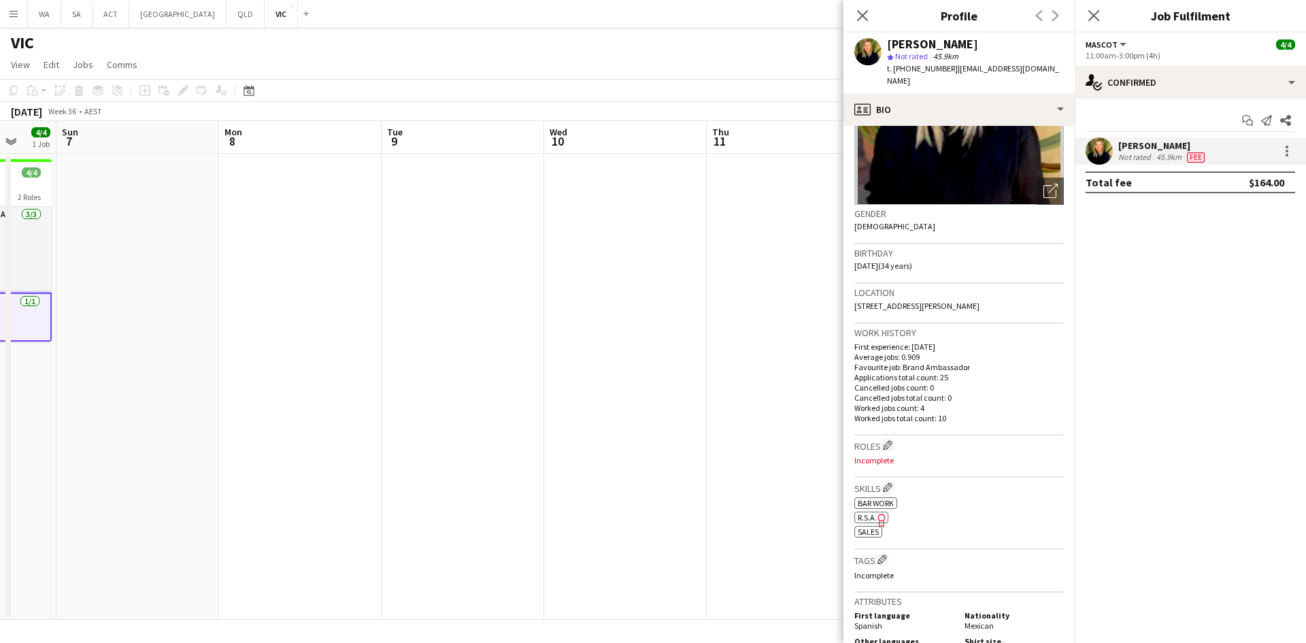
scroll to position [0, 331]
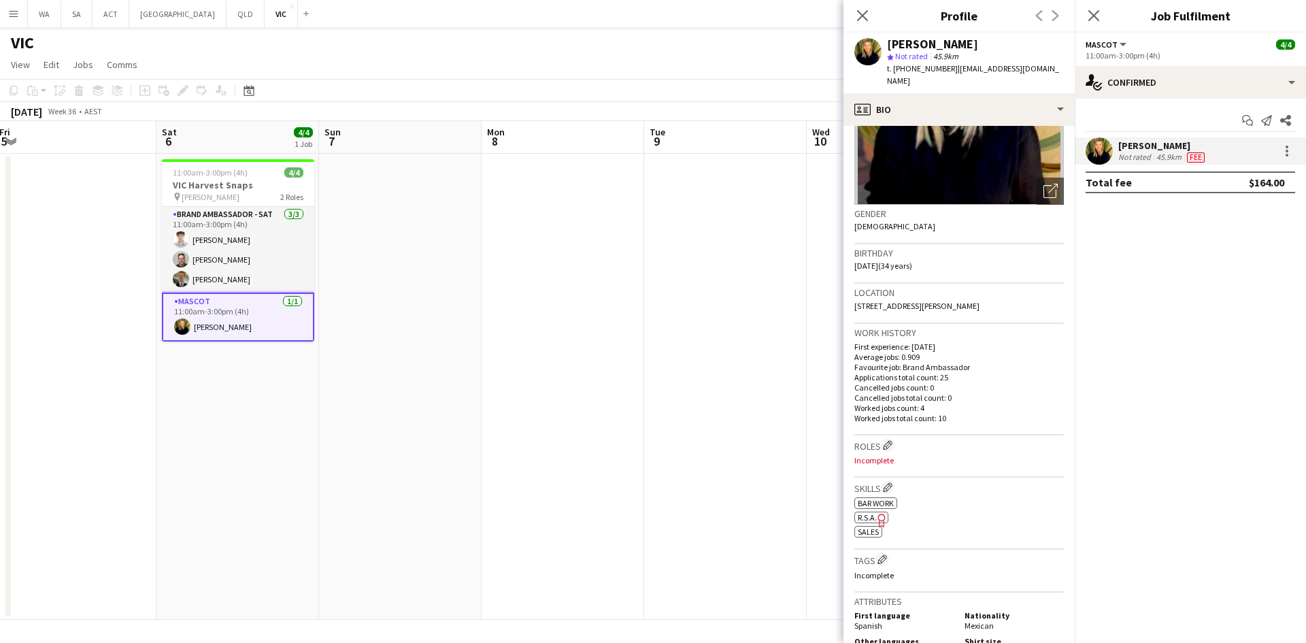
drag, startPoint x: 667, startPoint y: 290, endPoint x: 903, endPoint y: 315, distance: 238.0
click at [903, 314] on body "Menu Boards Boards Boards All jobs Status Workforce Workforce My Workforce Recr…" at bounding box center [653, 321] width 1306 height 643
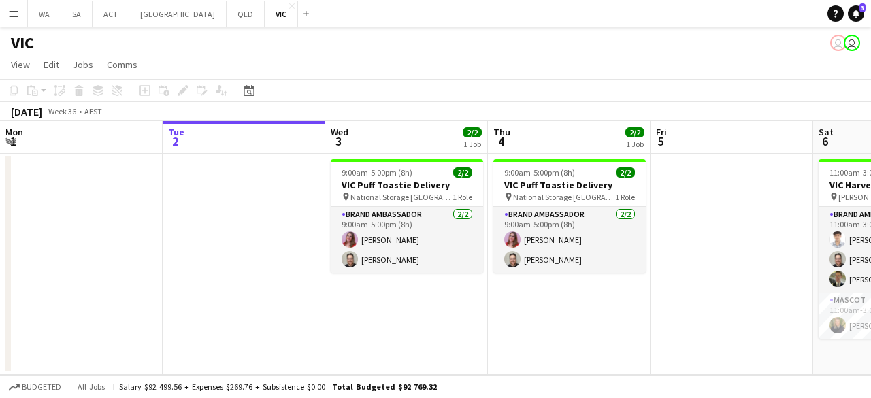
scroll to position [0, 375]
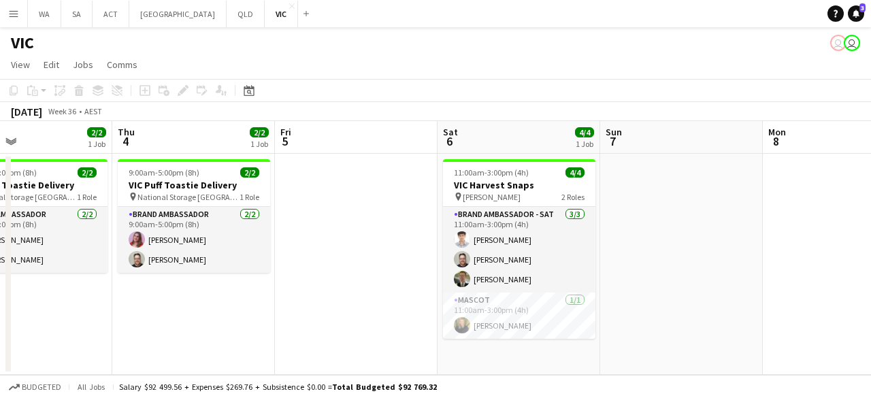
drag, startPoint x: 521, startPoint y: 209, endPoint x: 146, endPoint y: 229, distance: 376.0
click at [146, 229] on app-calendar-viewport "Mon 1 Tue 2 Wed 3 2/2 1 Job Thu 4 2/2 1 Job Fri 5 Sat 6 4/4 1 Job Sun 7 Mon 8 T…" at bounding box center [435, 248] width 871 height 254
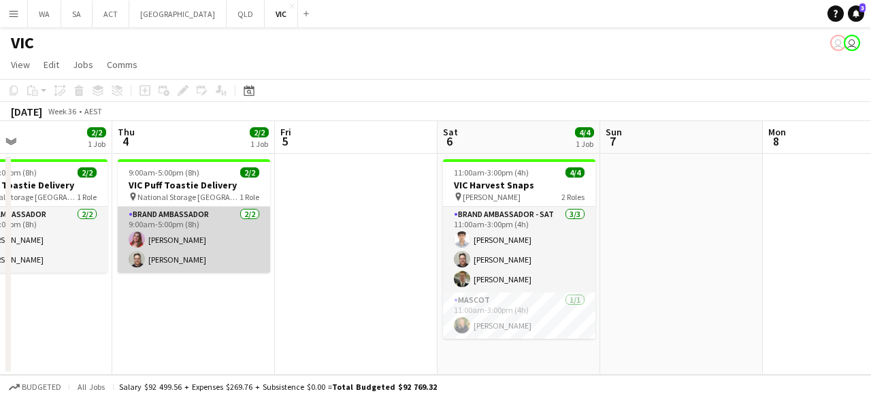
click at [198, 247] on app-card-role "Brand Ambassador [DATE] 9:00am-5:00pm (8h) [PERSON_NAME] [PERSON_NAME]" at bounding box center [194, 240] width 152 height 66
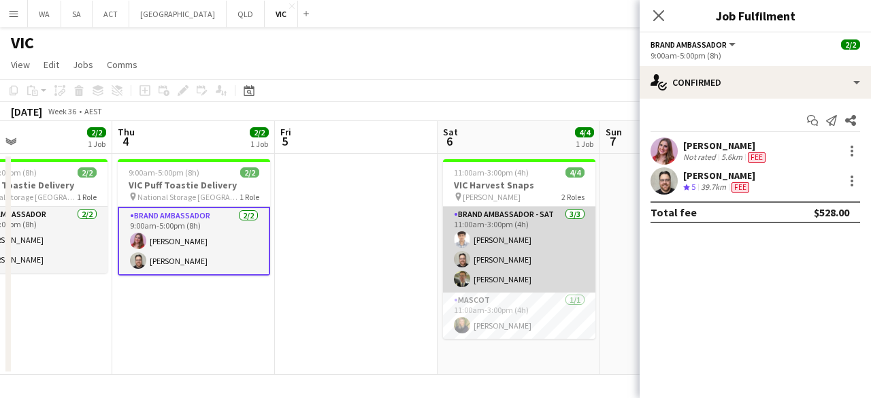
click at [482, 237] on app-card-role "Brand Ambassador - [DATE] 11:00am-3:00pm (4h) [PERSON_NAME] [PERSON_NAME] [PERS…" at bounding box center [519, 250] width 152 height 86
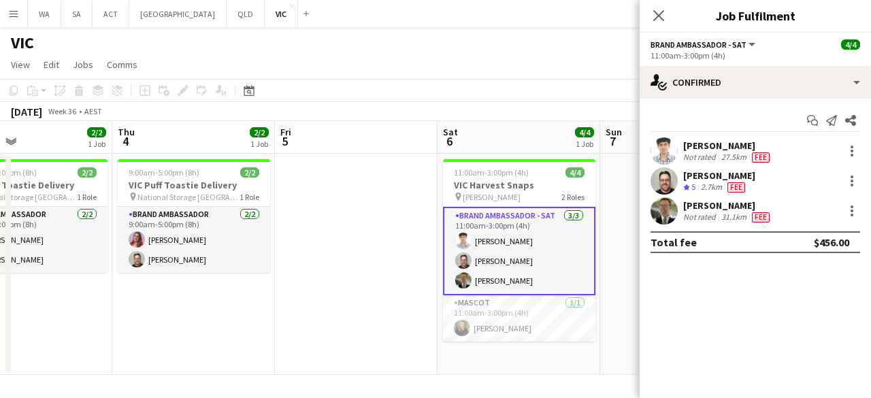
click at [678, 179] on div "[PERSON_NAME] Crew rating 5 2.7km Fee" at bounding box center [754, 180] width 231 height 27
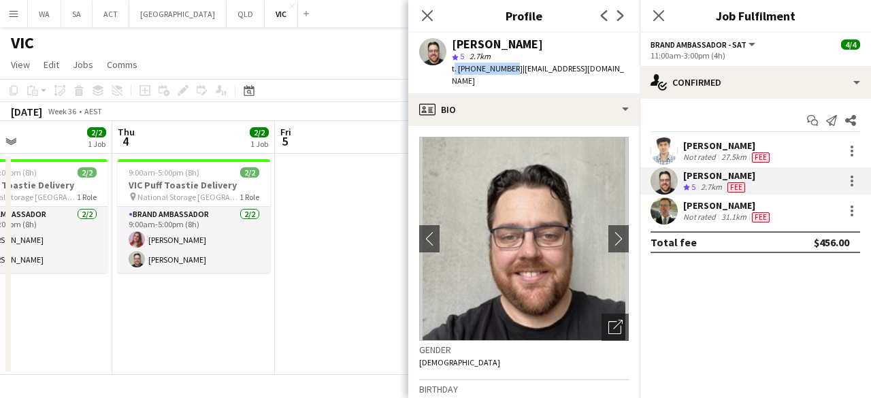
drag, startPoint x: 506, startPoint y: 67, endPoint x: 450, endPoint y: 69, distance: 56.5
click at [450, 69] on div "[PERSON_NAME] star 5 2.7km t. [PHONE_NUMBER] | [EMAIL_ADDRESS][DOMAIN_NAME]" at bounding box center [523, 63] width 231 height 61
copy span "t. [PHONE_NUMBER]"
click at [412, 146] on app-crew-profile-bio "chevron-left chevron-right Open photos pop-in Gender [DEMOGRAPHIC_DATA] Birthda…" at bounding box center [523, 262] width 231 height 272
click at [352, 190] on app-date-cell at bounding box center [356, 264] width 163 height 221
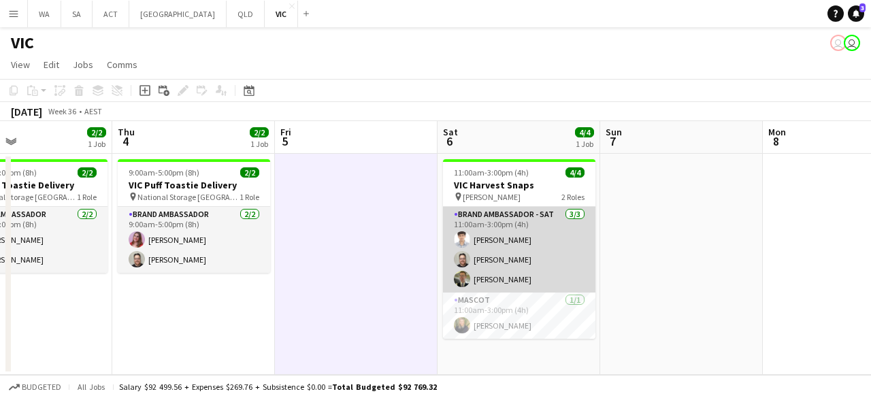
click at [514, 242] on app-card-role "Brand Ambassador - [DATE] 11:00am-3:00pm (4h) [PERSON_NAME] [PERSON_NAME] [PERS…" at bounding box center [519, 250] width 152 height 86
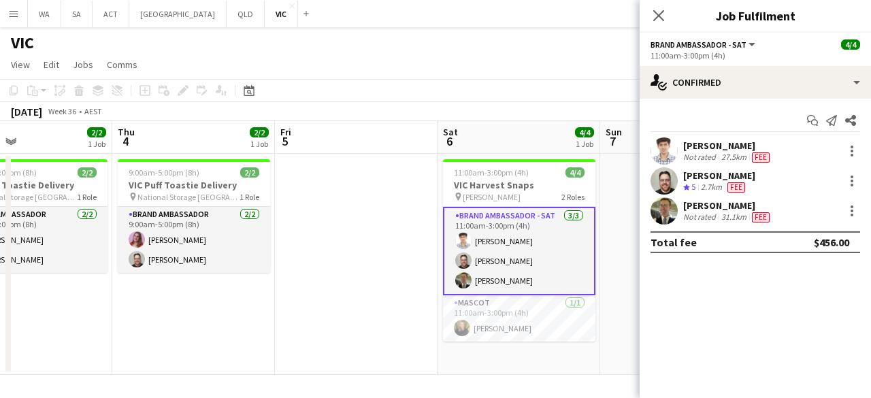
click at [683, 145] on div "[PERSON_NAME]" at bounding box center [727, 145] width 89 height 12
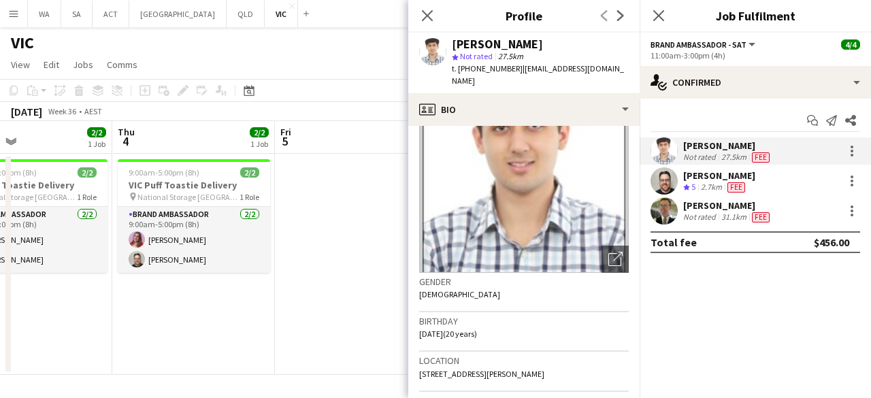
scroll to position [136, 0]
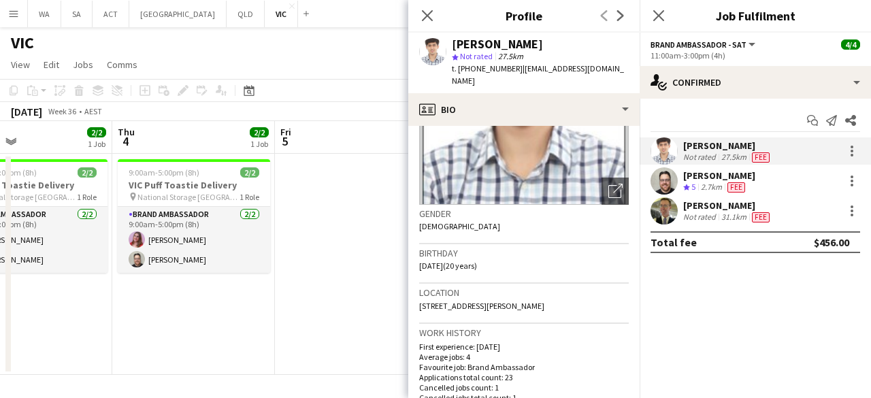
click at [708, 180] on div "[PERSON_NAME]" at bounding box center [719, 175] width 72 height 12
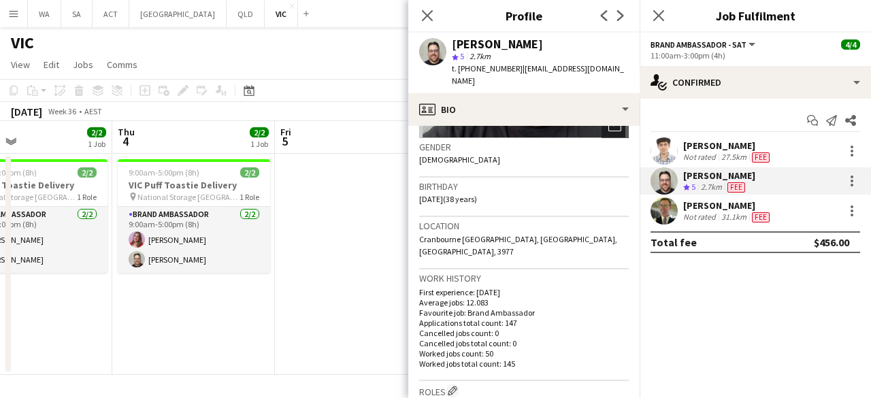
scroll to position [204, 0]
click at [702, 203] on div "[PERSON_NAME]" at bounding box center [727, 205] width 89 height 12
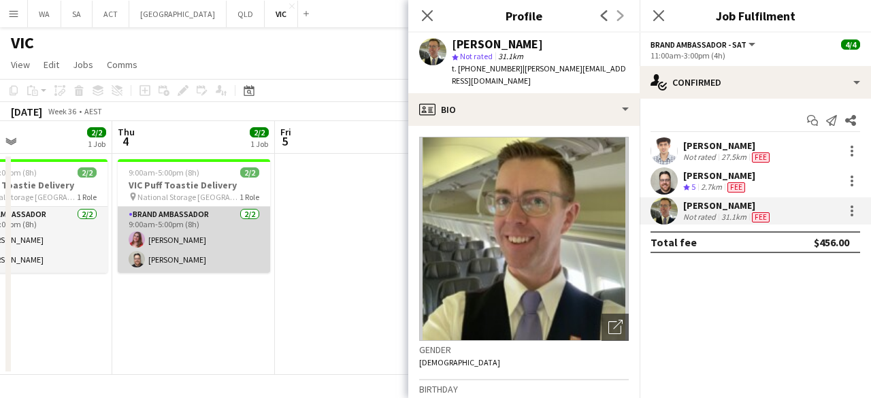
drag, startPoint x: 190, startPoint y: 272, endPoint x: 188, endPoint y: 265, distance: 7.3
click at [189, 271] on app-card-role "Brand Ambassador [DATE] 9:00am-5:00pm (8h) [PERSON_NAME] [PERSON_NAME]" at bounding box center [194, 240] width 152 height 66
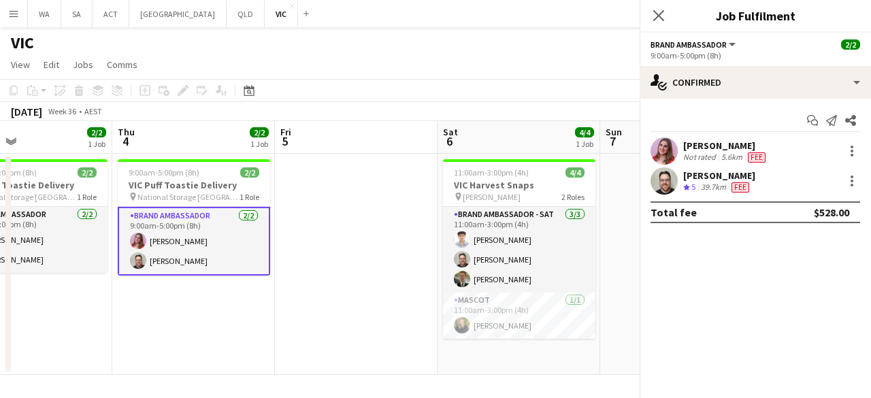
scroll to position [0, 377]
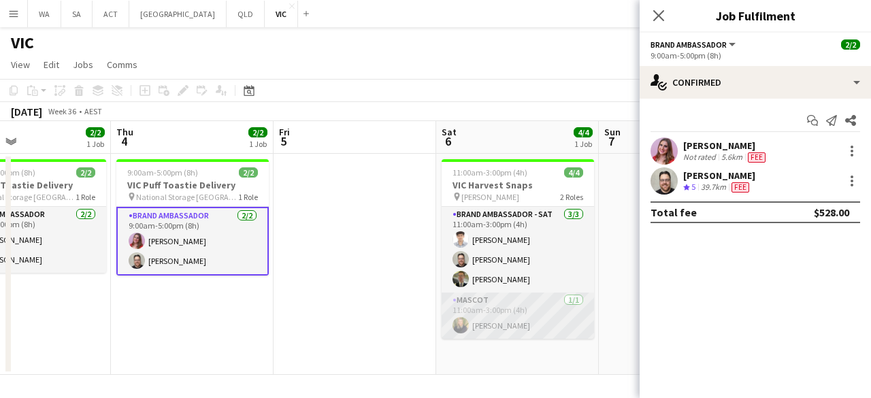
click at [495, 314] on app-card-role "Mascot [DATE] 11:00am-3:00pm (4h) [PERSON_NAME]" at bounding box center [517, 315] width 152 height 46
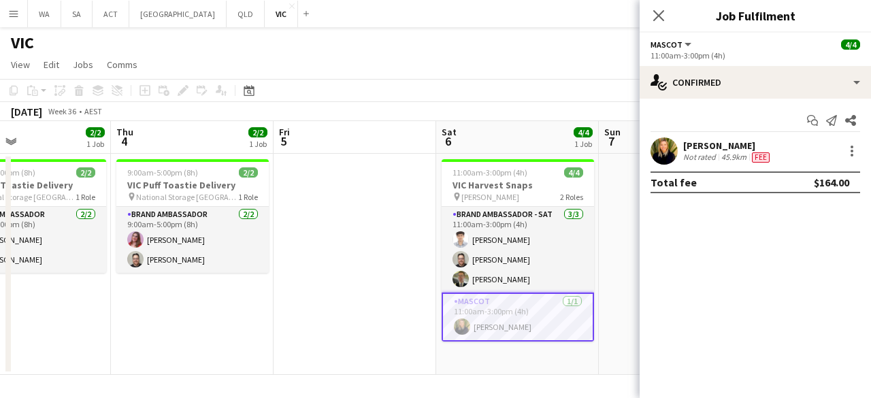
click at [658, 156] on app-user-avatar at bounding box center [663, 150] width 27 height 27
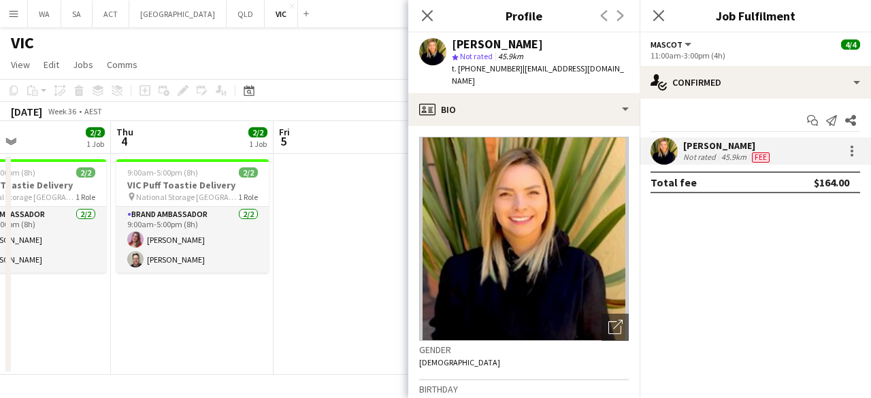
click at [346, 213] on app-date-cell at bounding box center [354, 264] width 163 height 221
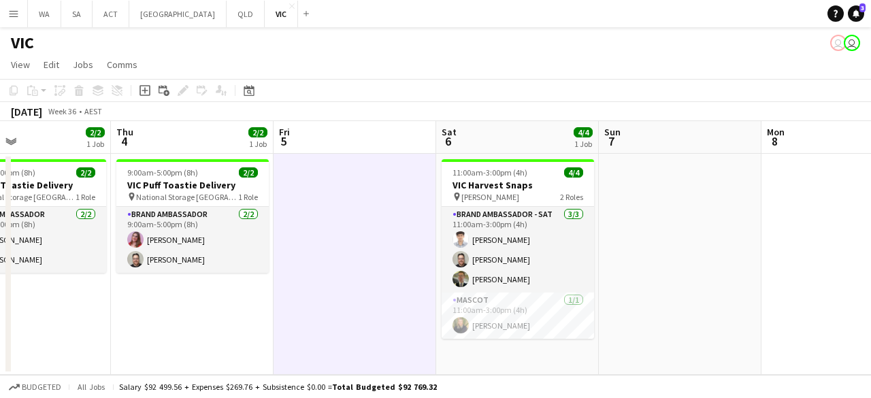
click at [346, 213] on app-date-cell at bounding box center [354, 264] width 163 height 221
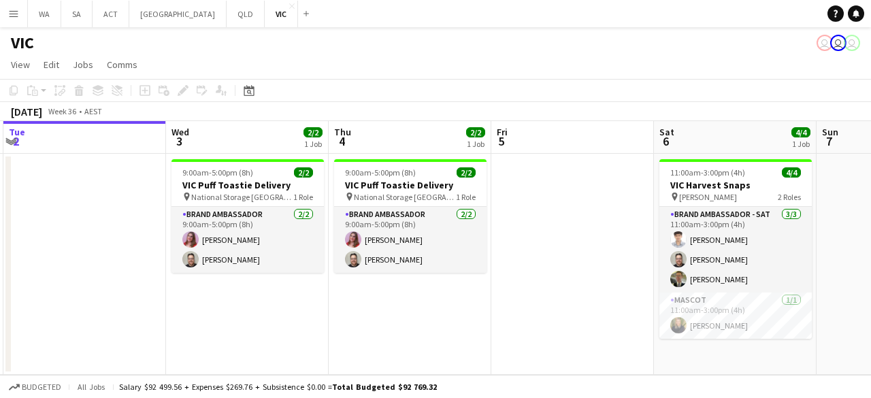
scroll to position [0, 566]
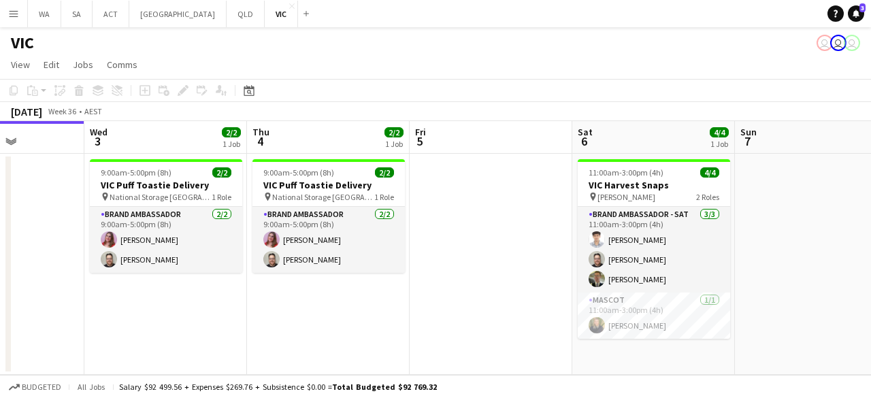
drag, startPoint x: 502, startPoint y: 200, endPoint x: 261, endPoint y: 202, distance: 240.8
click at [261, 202] on app-calendar-viewport "Sat 30 Sun 31 Mon 1 Tue 2 Wed 3 2/2 1 Job Thu 4 2/2 1 Job Fri 5 Sat 6 4/4 1 Job…" at bounding box center [435, 248] width 871 height 254
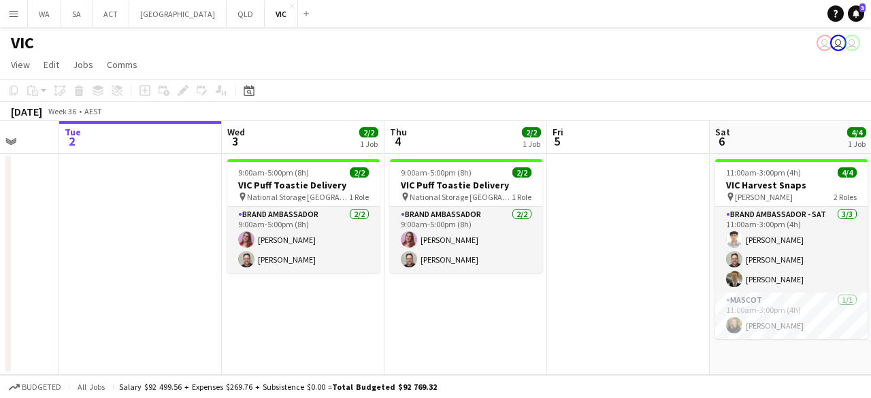
drag, startPoint x: 429, startPoint y: 218, endPoint x: 239, endPoint y: 237, distance: 190.7
click at [239, 237] on app-calendar-viewport "Sat 30 Sun 31 Mon 1 Tue 2 Wed 3 2/2 1 Job Thu 4 2/2 1 Job Fri 5 Sat 6 4/4 1 Job…" at bounding box center [435, 248] width 871 height 254
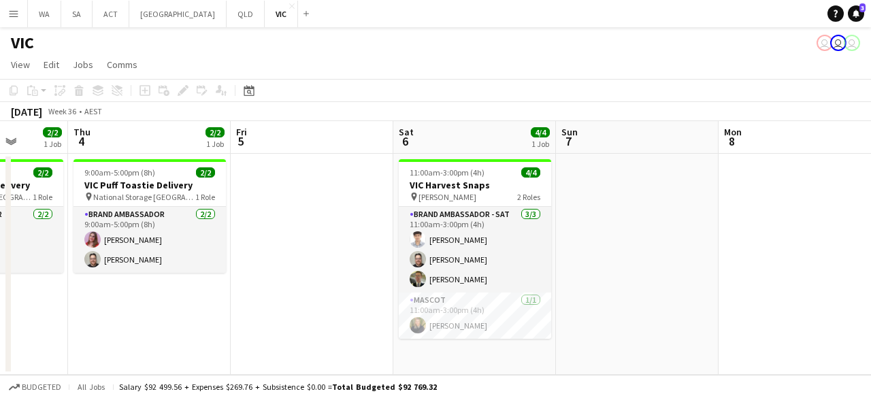
drag, startPoint x: 685, startPoint y: 227, endPoint x: 799, endPoint y: 217, distance: 114.1
click at [799, 217] on app-calendar-viewport "Mon 1 Tue 2 Wed 3 2/2 1 Job Thu 4 2/2 1 Job Fri 5 Sat 6 4/4 1 Job Sun 7 Mon 8 T…" at bounding box center [435, 248] width 871 height 254
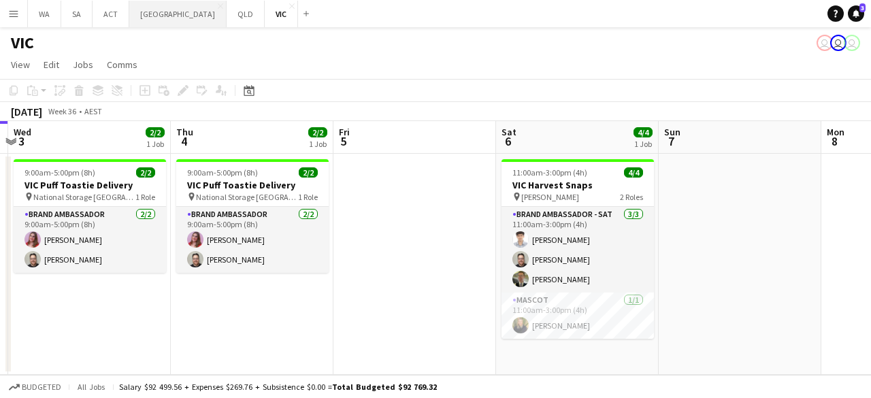
click at [140, 18] on button "NSW Close" at bounding box center [177, 14] width 97 height 27
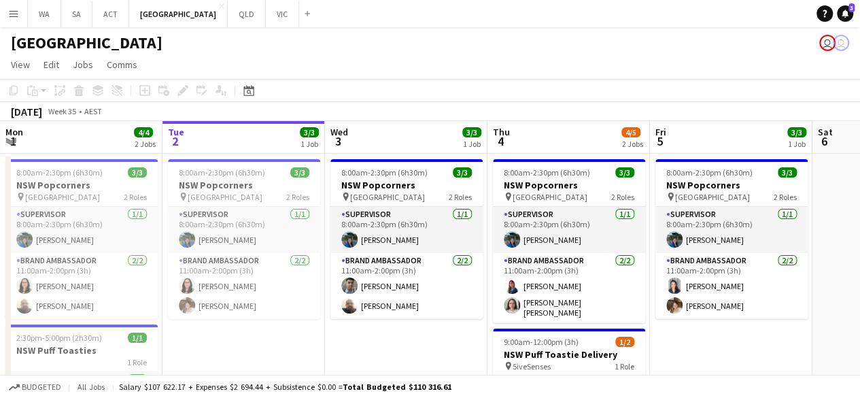
scroll to position [0, 323]
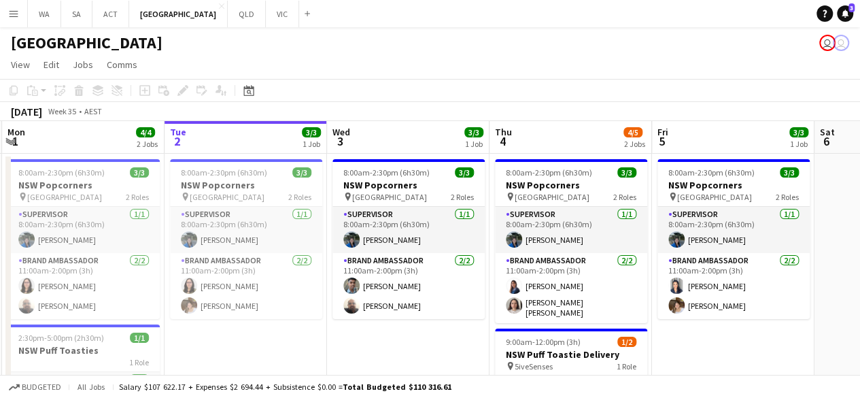
drag, startPoint x: 622, startPoint y: 251, endPoint x: 624, endPoint y: 178, distance: 73.5
click at [624, 178] on app-calendar-viewport "Sat 30 3/3 1 Job Sun 31 Mon 1 4/4 2 Jobs Tue 2 3/3 1 Job Wed 3 3/3 1 Job Thu 4 …" at bounding box center [430, 300] width 860 height 358
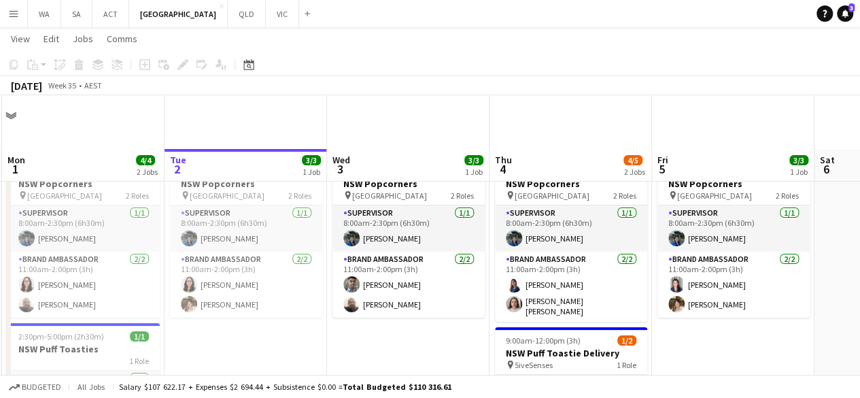
scroll to position [103, 0]
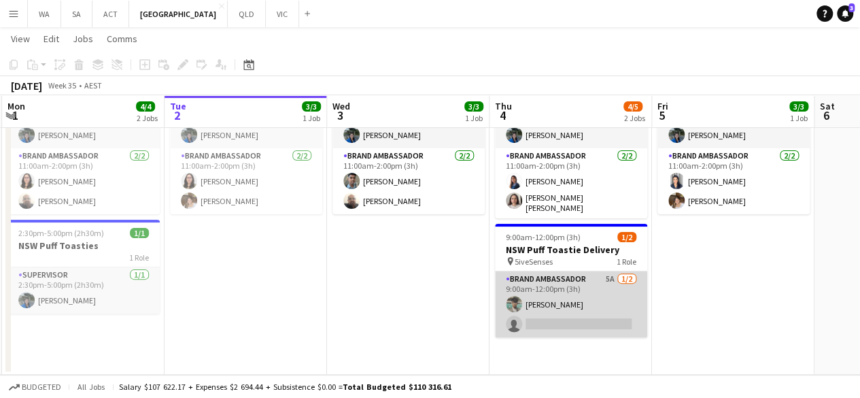
click at [569, 282] on app-card-role "Brand Ambassador 5A 1/2 9:00am-12:00pm (3h) Anish Badgami single-neutral-actions" at bounding box center [571, 304] width 152 height 66
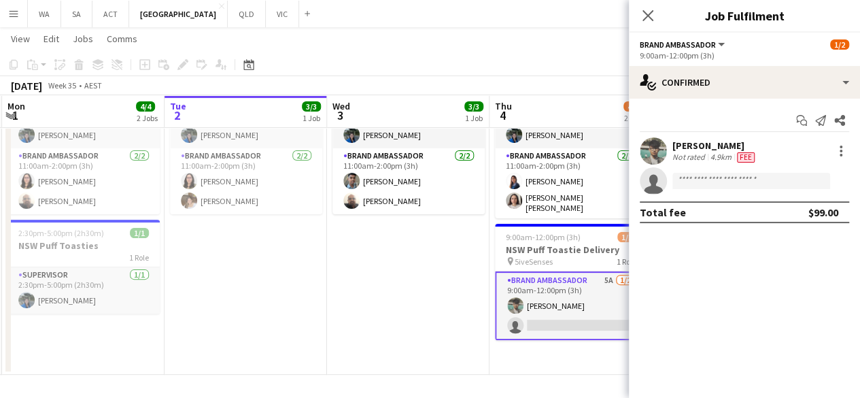
click at [826, 148] on div "Anish Badgami Not rated 4.9km Fee" at bounding box center [744, 150] width 231 height 27
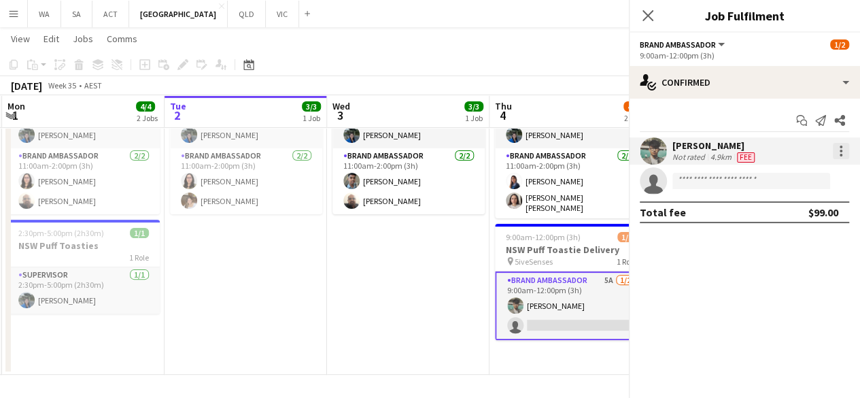
click at [835, 148] on div at bounding box center [841, 151] width 16 height 16
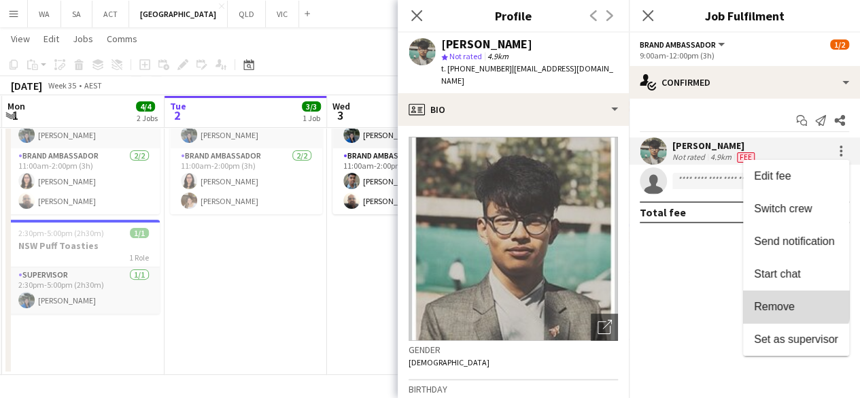
click at [788, 303] on span "Remove" at bounding box center [774, 307] width 41 height 12
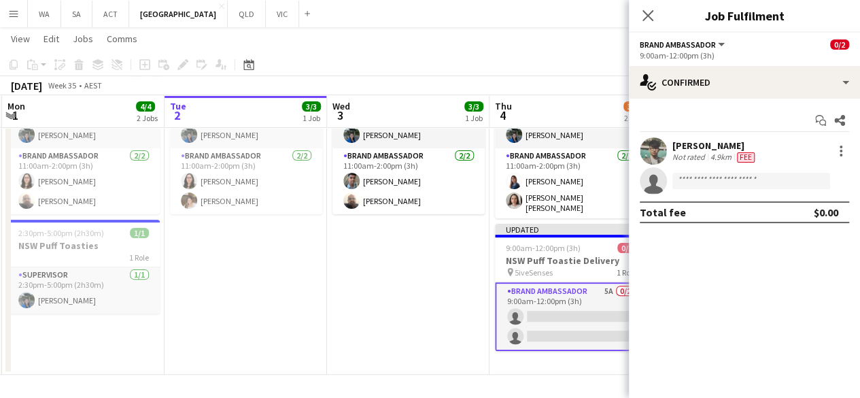
click at [376, 261] on app-date-cell "8:00am-2:30pm (6h30m) 3/3 NSW Popcorners pin Town Hall 2 Roles Supervisor 1/1 8…" at bounding box center [408, 212] width 163 height 326
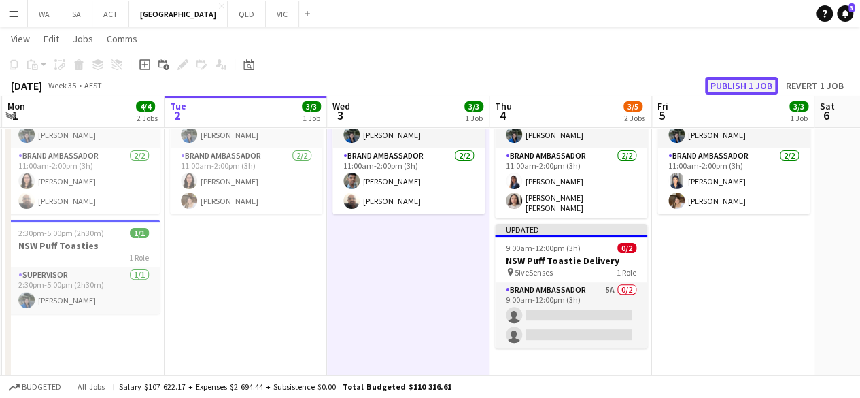
click at [739, 90] on button "Publish 1 job" at bounding box center [741, 86] width 73 height 18
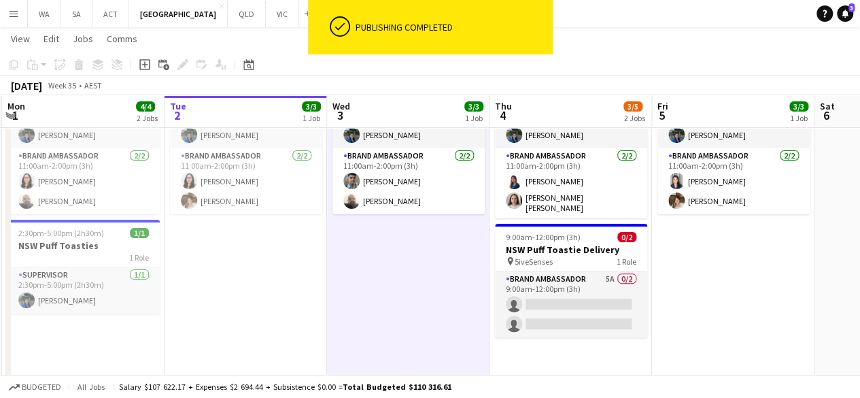
scroll to position [0, 324]
drag, startPoint x: 733, startPoint y: 274, endPoint x: 732, endPoint y: 304, distance: 30.0
click at [732, 304] on app-date-cell "8:00am-2:30pm (6h30m) 3/3 NSW Popcorners pin Town Hall 2 Roles Supervisor 1/1 8…" at bounding box center [732, 217] width 163 height 337
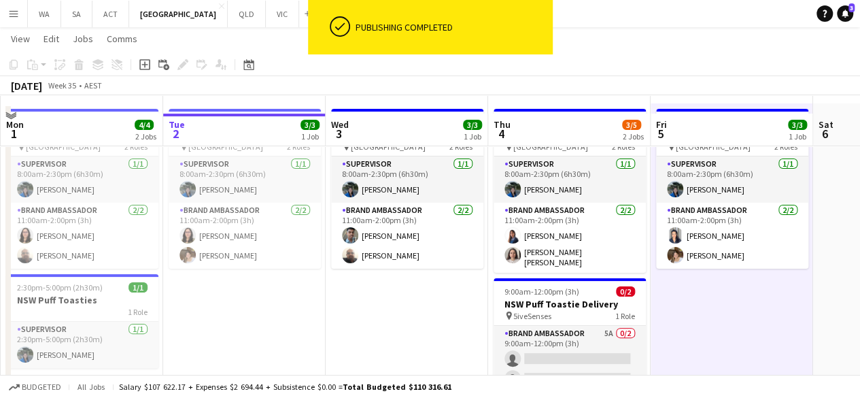
scroll to position [68, 0]
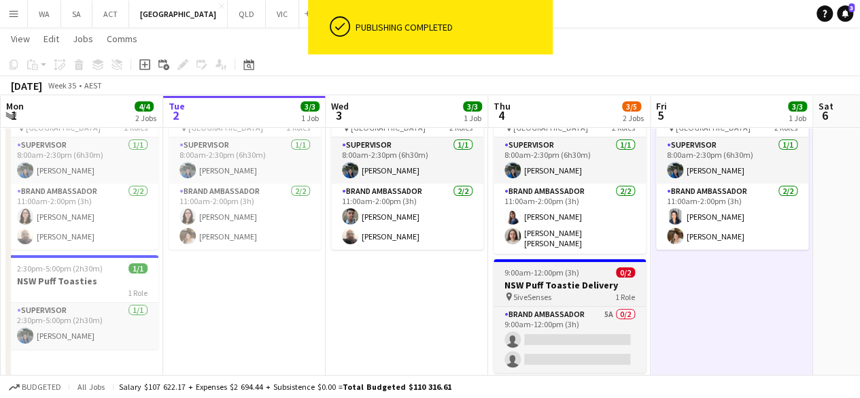
click at [565, 279] on h3 "NSW Puff Toastie Delivery" at bounding box center [570, 285] width 152 height 12
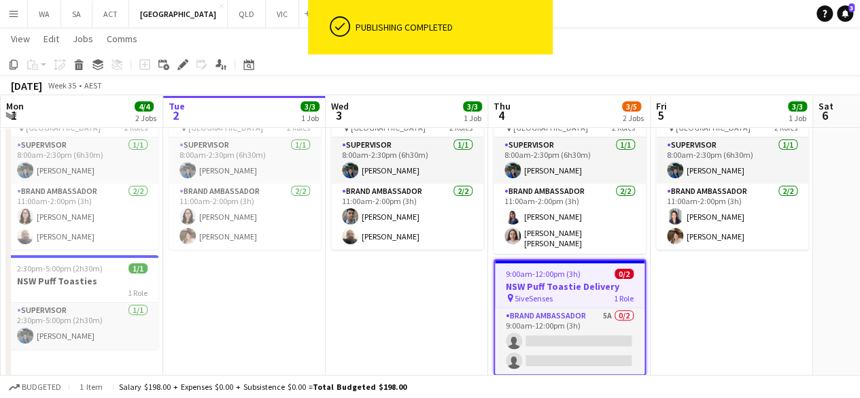
click at [412, 280] on app-date-cell "8:00am-2:30pm (6h30m) 3/3 NSW Popcorners pin Town Hall 2 Roles Supervisor 1/1 8…" at bounding box center [407, 252] width 163 height 337
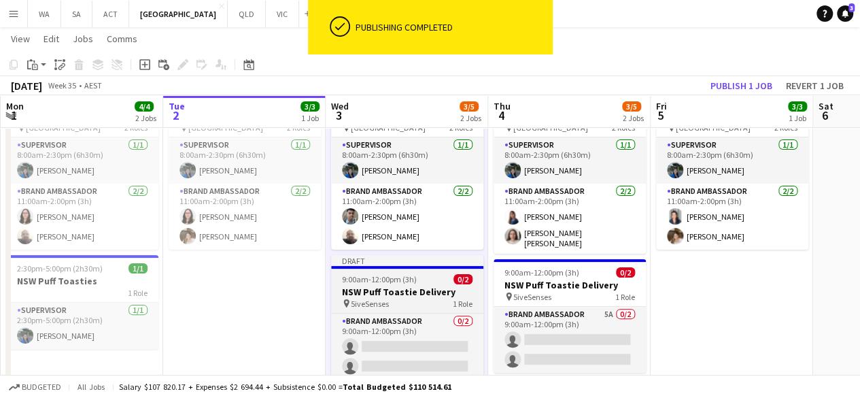
drag, startPoint x: 412, startPoint y: 280, endPoint x: 403, endPoint y: 282, distance: 9.9
click at [403, 282] on span "9:00am-12:00pm (3h)" at bounding box center [379, 279] width 75 height 10
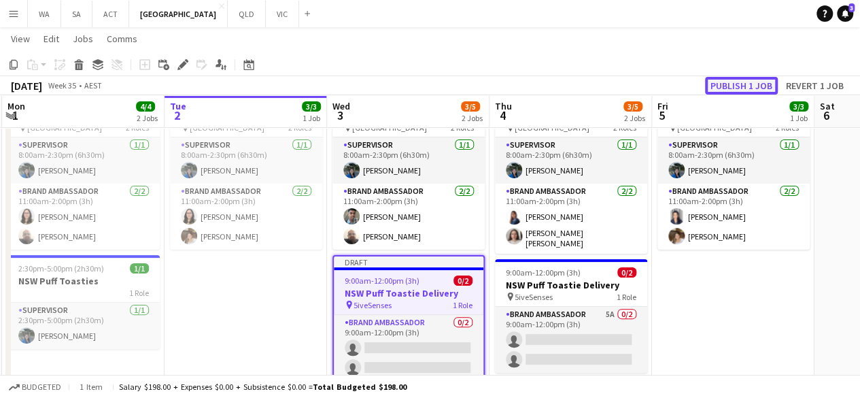
click at [758, 83] on button "Publish 1 job" at bounding box center [741, 86] width 73 height 18
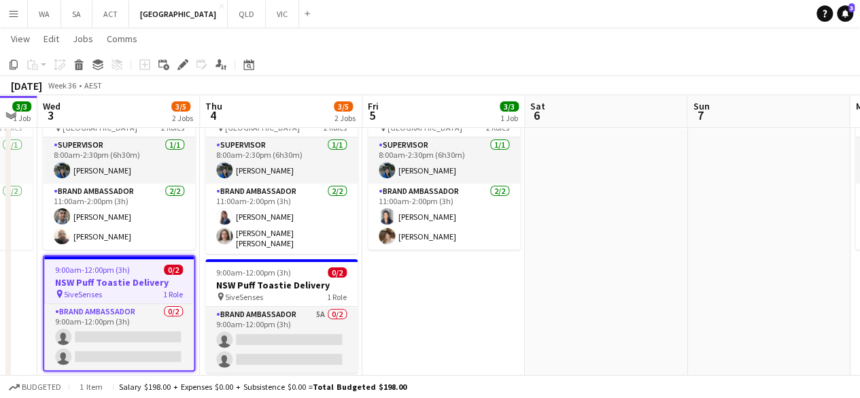
scroll to position [0, 626]
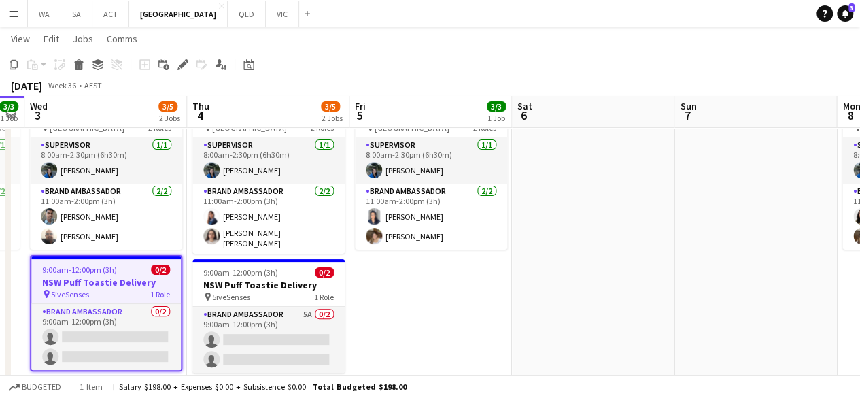
drag, startPoint x: 571, startPoint y: 236, endPoint x: 366, endPoint y: 236, distance: 204.7
click at [366, 236] on app-calendar-viewport "Sat 30 3/3 1 Job Sun 31 Mon 1 4/4 2 Jobs Tue 2 3/3 1 Job Wed 3 3/5 2 Jobs Thu 4…" at bounding box center [430, 197] width 860 height 425
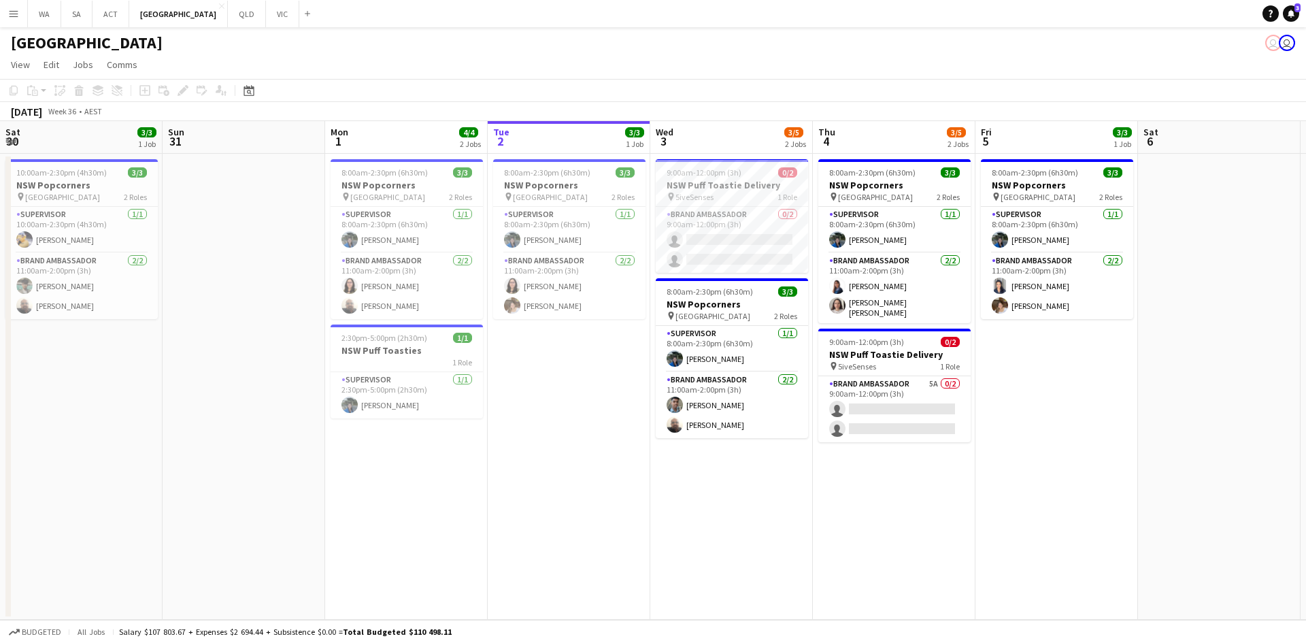
scroll to position [0, 325]
